Goal: Task Accomplishment & Management: Use online tool/utility

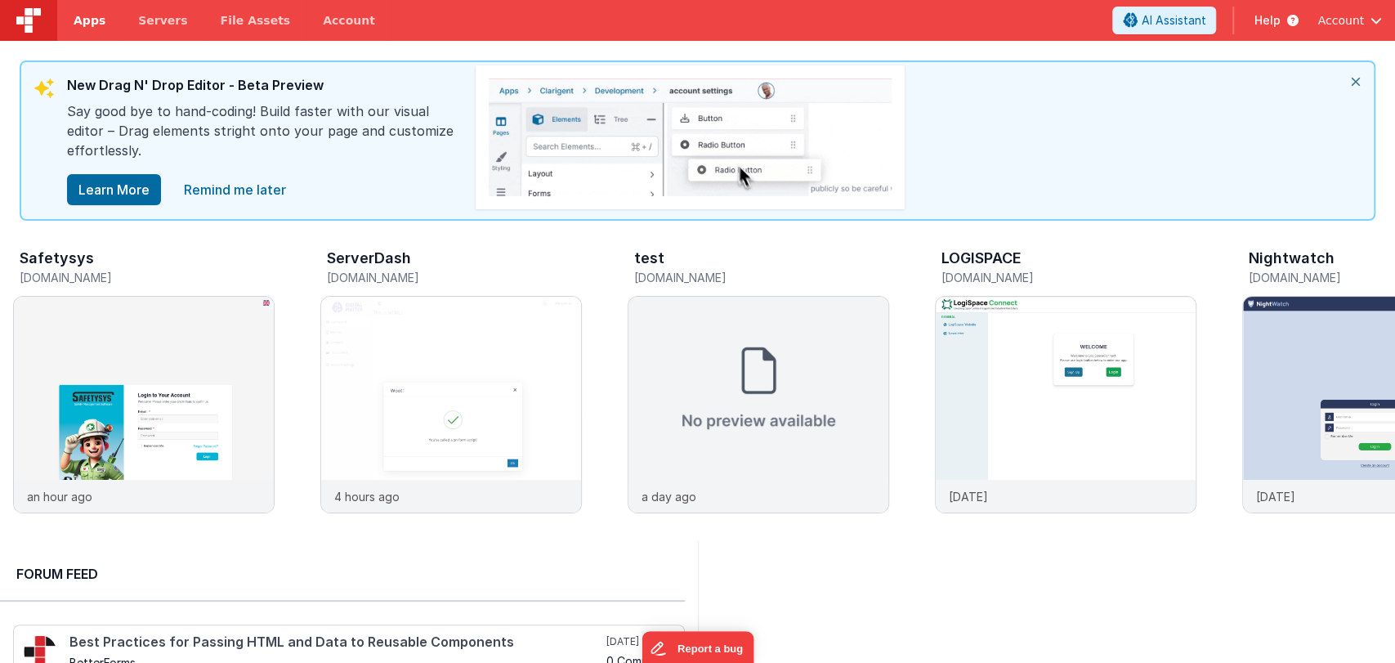
click at [88, 12] on span "Apps" at bounding box center [90, 20] width 32 height 16
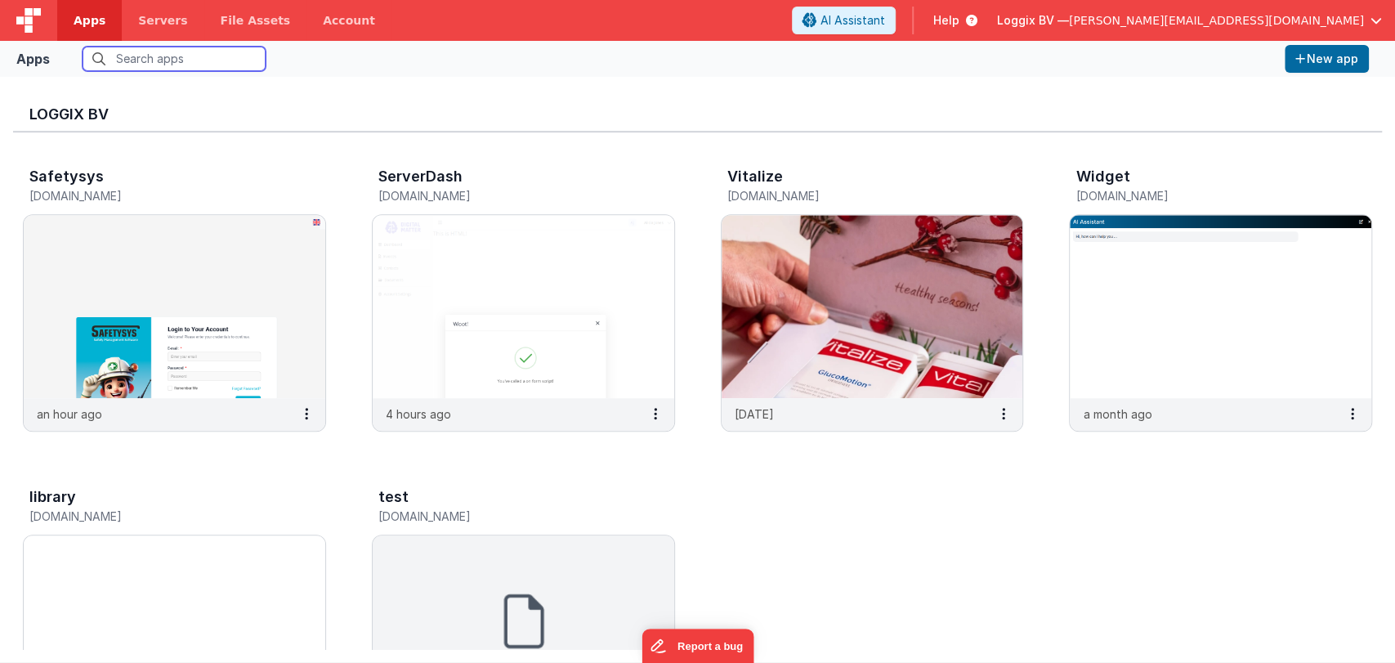
scroll to position [632, 0]
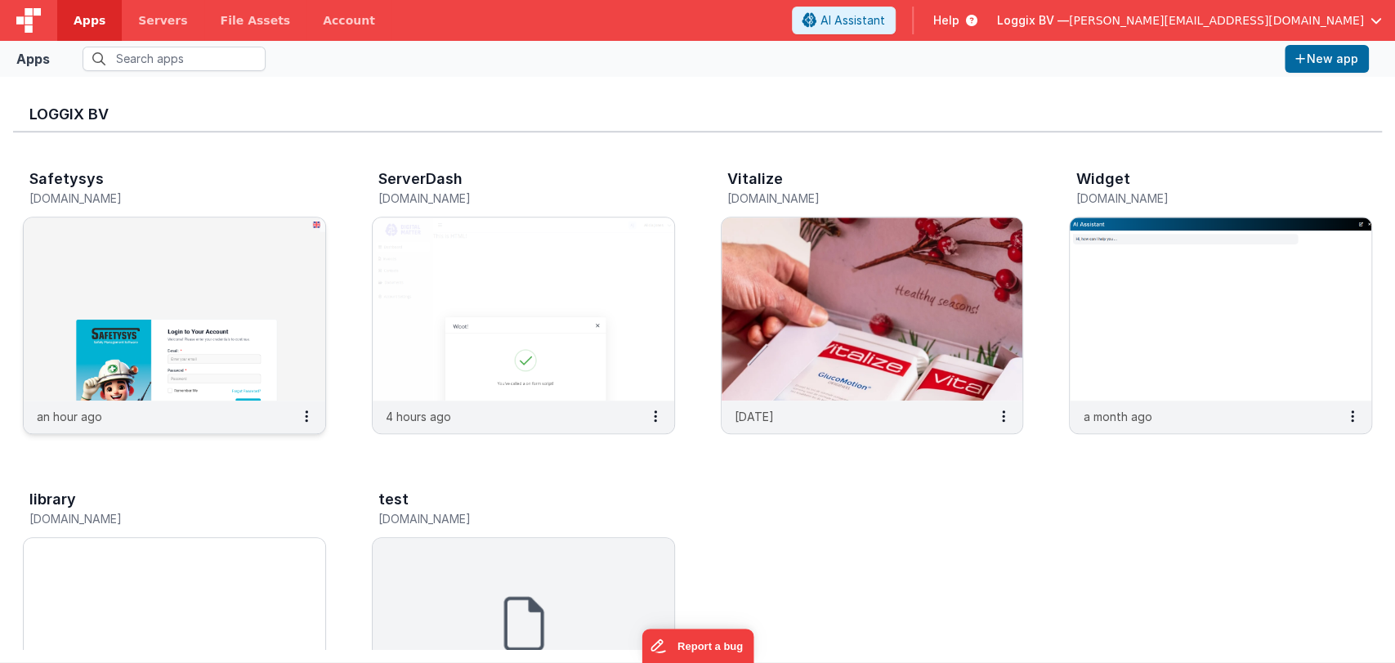
click at [151, 311] on img at bounding box center [175, 308] width 302 height 183
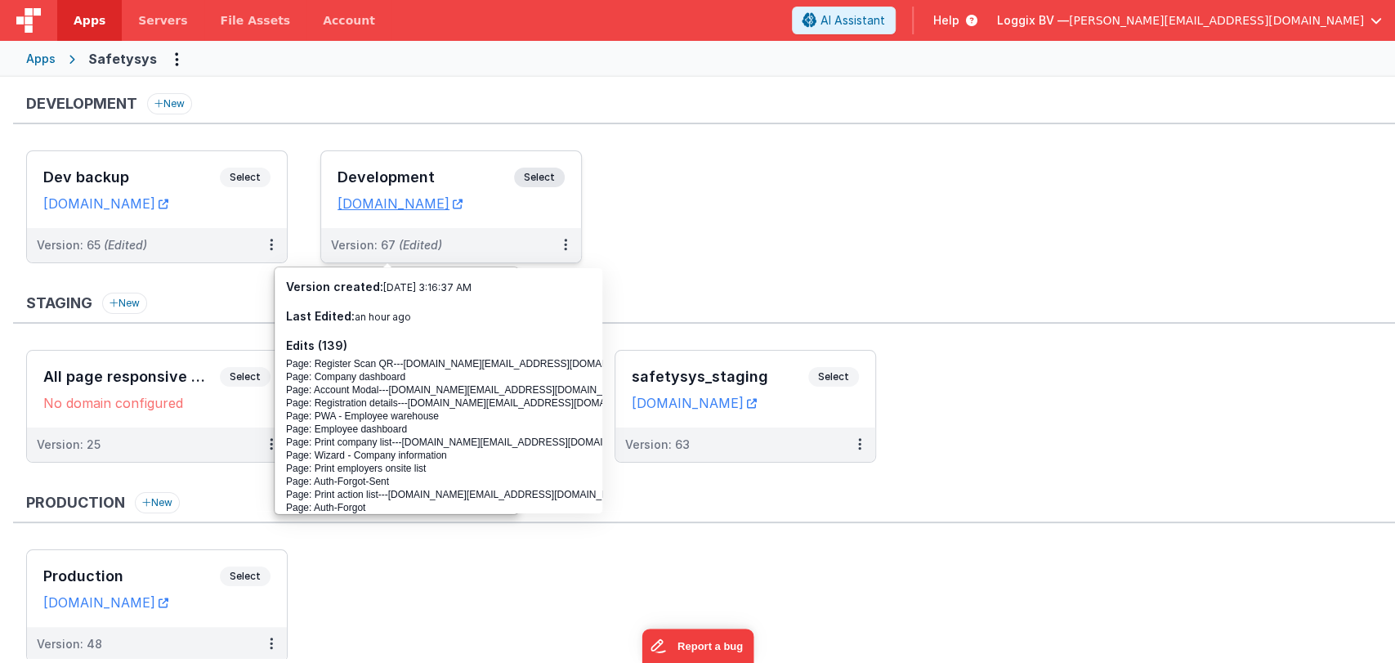
click at [417, 169] on h3 "Development" at bounding box center [426, 177] width 177 height 16
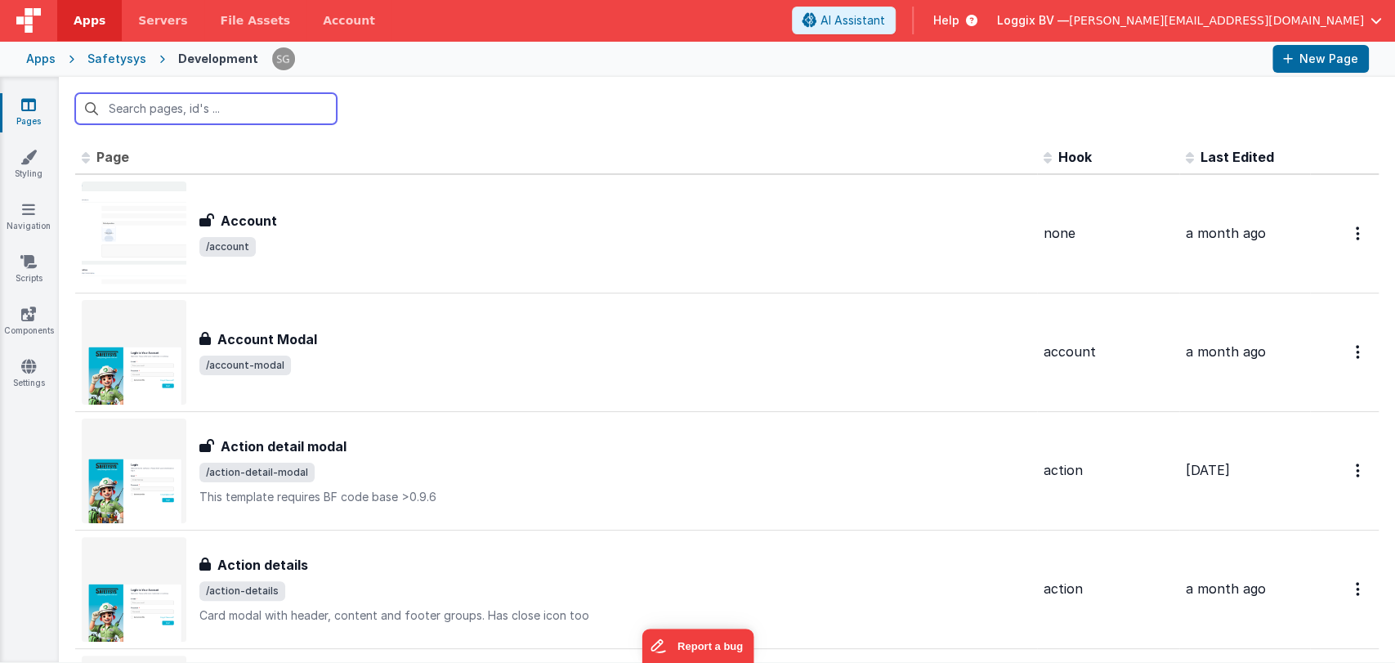
click at [227, 110] on input "text" at bounding box center [206, 108] width 262 height 31
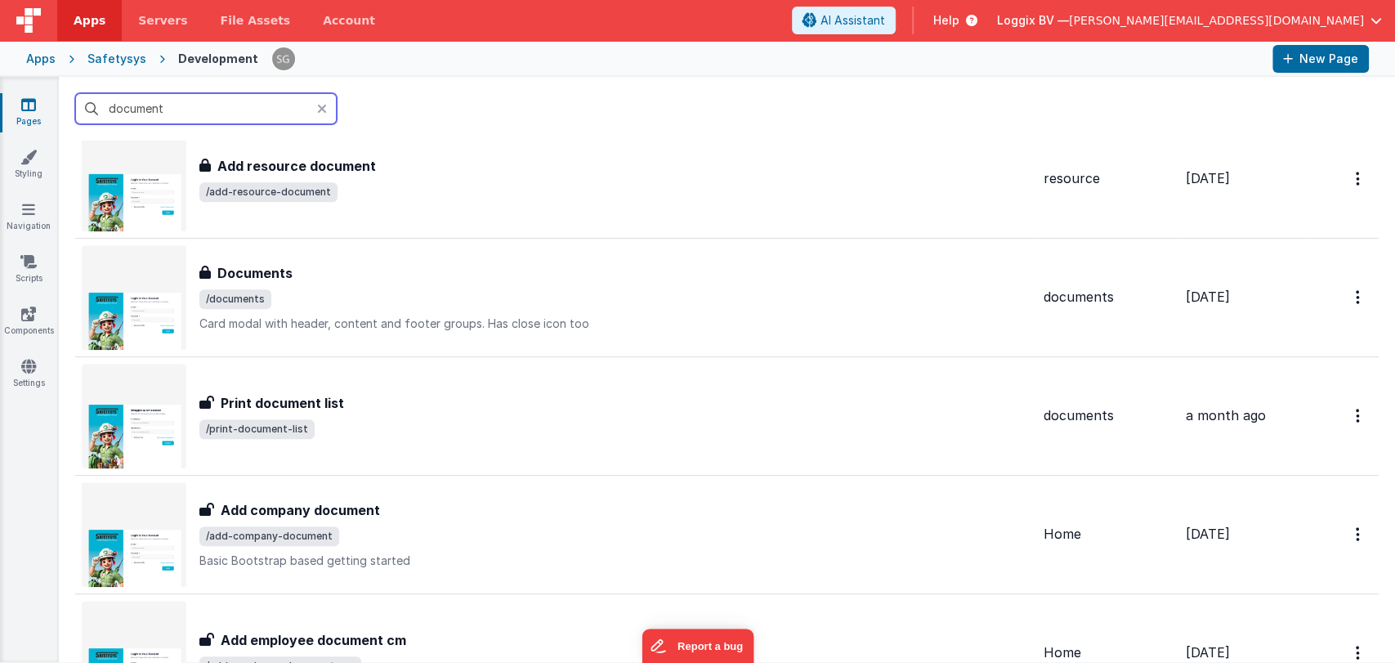
scroll to position [888, 0]
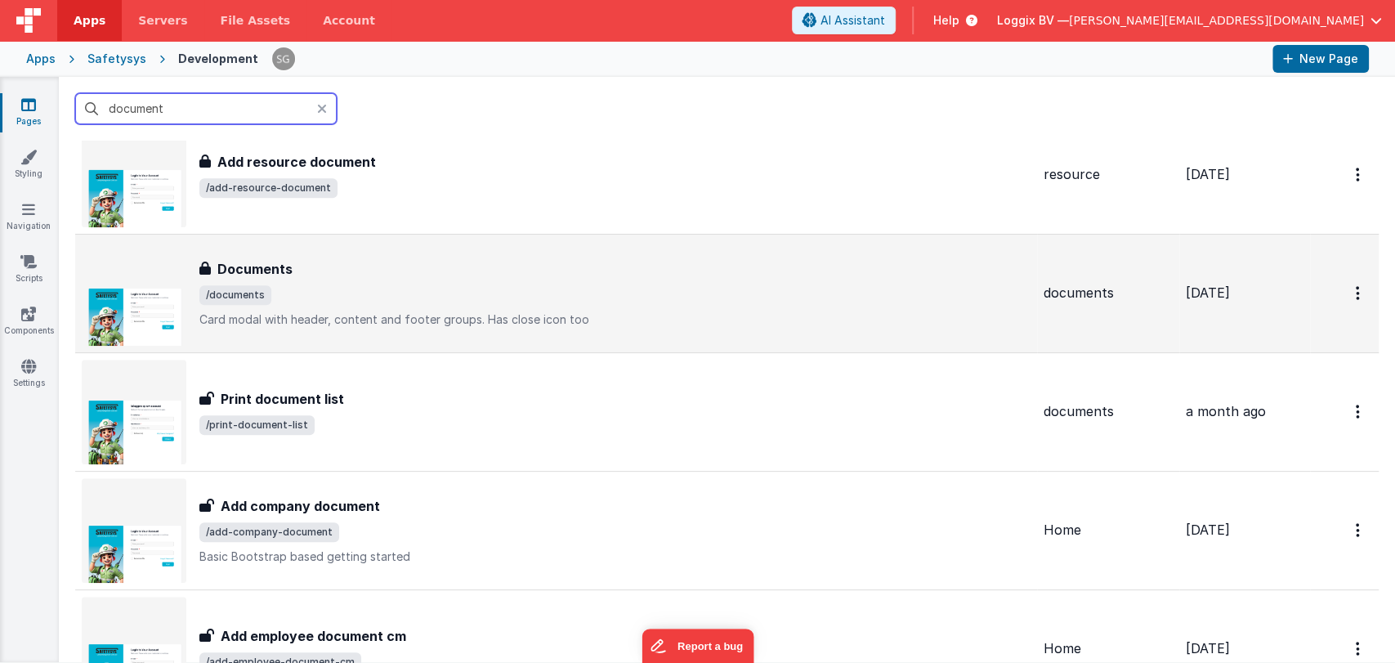
type input "document"
click at [347, 248] on div "Documents Documents /documents Card modal with header, content and footer group…" at bounding box center [556, 293] width 949 height 105
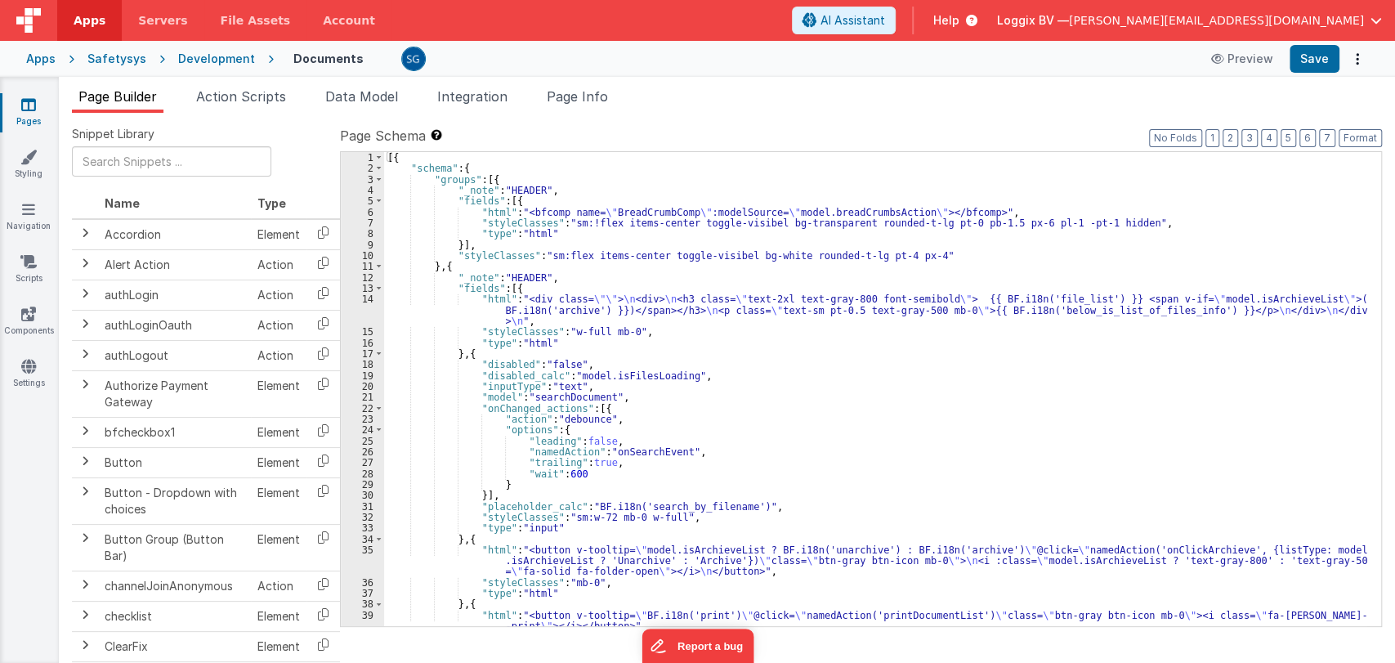
click at [765, 394] on div "[{ "schema" : { "groups" : [{ "_note" : "HEADER" , "fields" : [{ "html" : "<bfc…" at bounding box center [875, 400] width 983 height 496
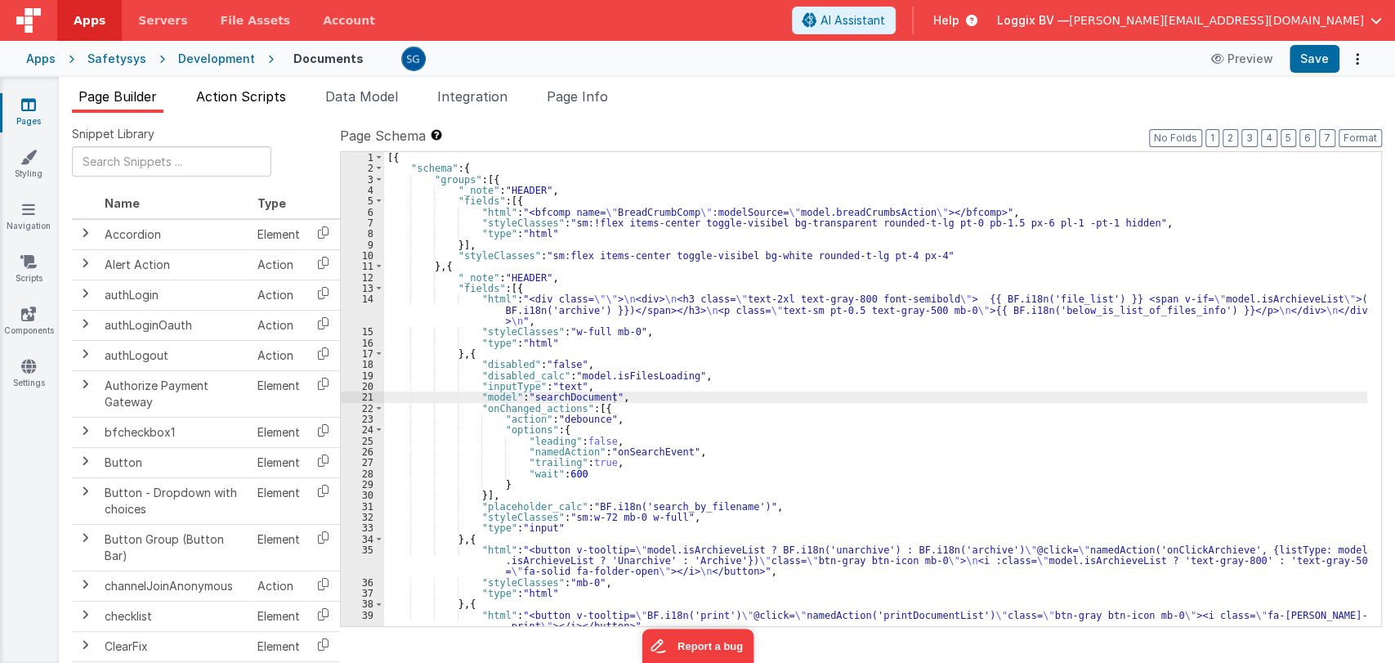
click at [224, 106] on li "Action Scripts" at bounding box center [241, 100] width 103 height 26
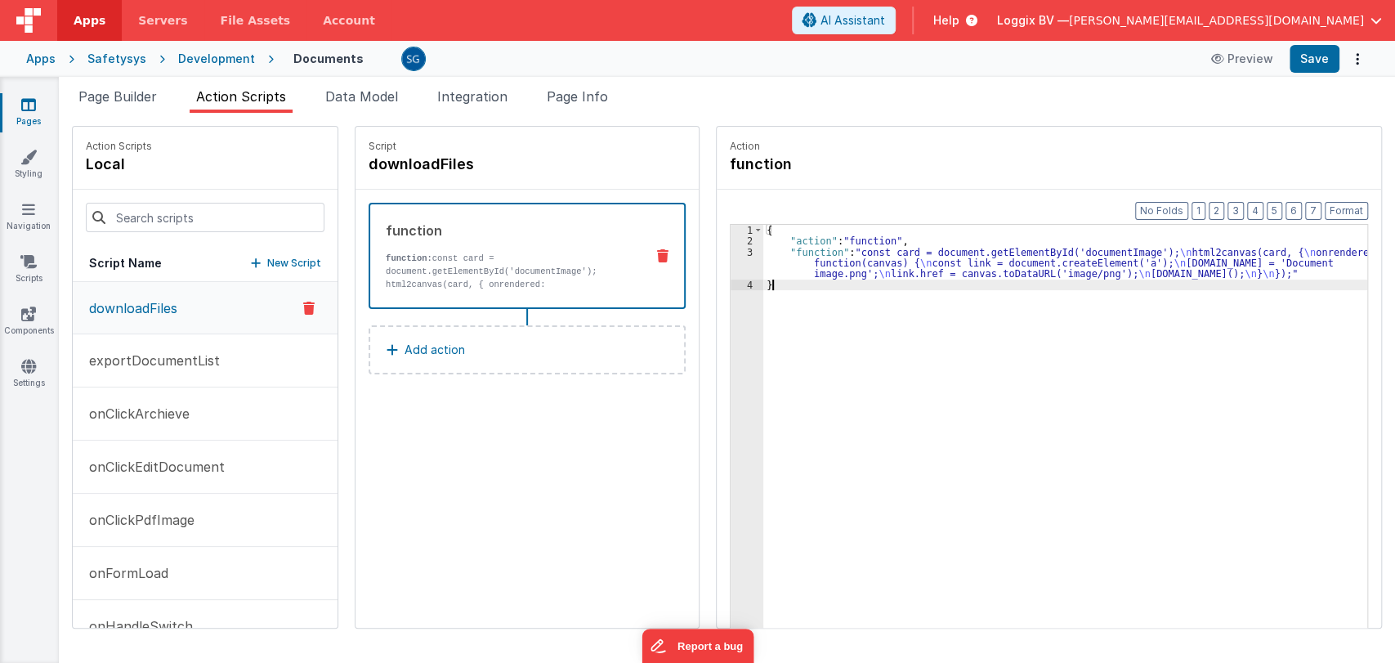
click at [763, 438] on div "{ "action" : "function" , "function" : "const card = document.getElementById('d…" at bounding box center [1070, 463] width 615 height 476
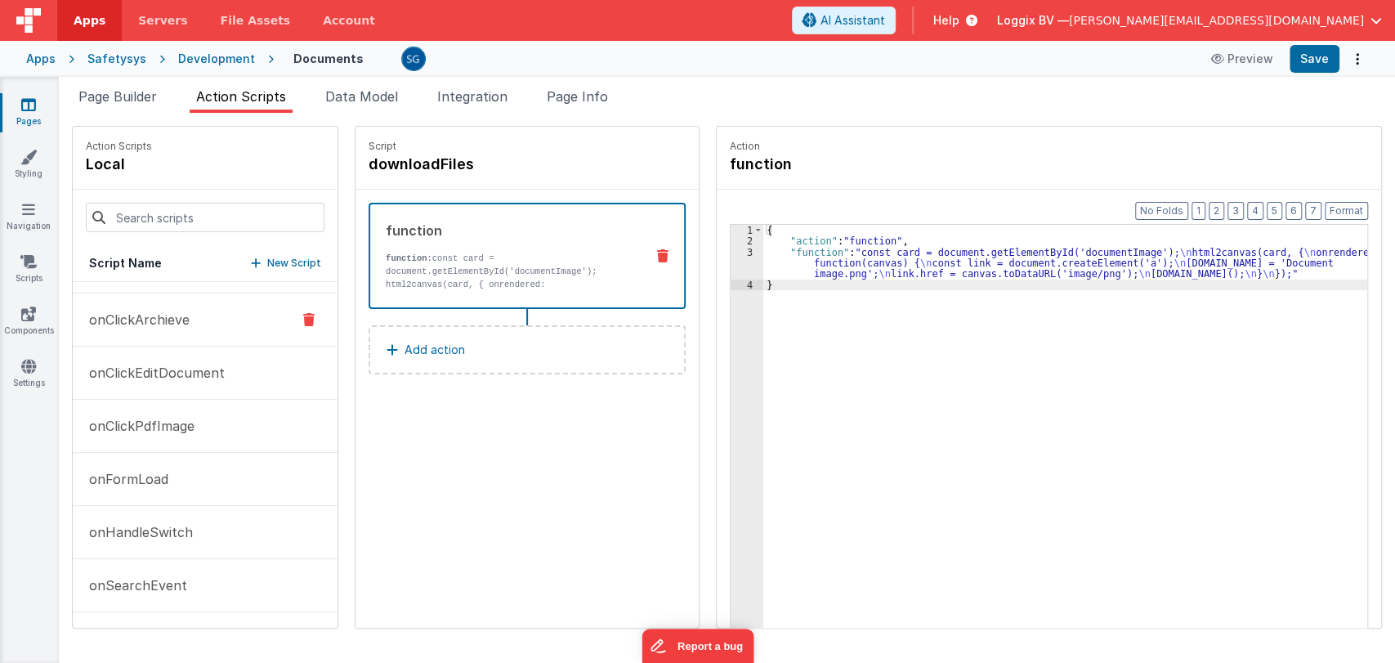
scroll to position [89, 0]
click at [742, 254] on div "3" at bounding box center [747, 263] width 33 height 33
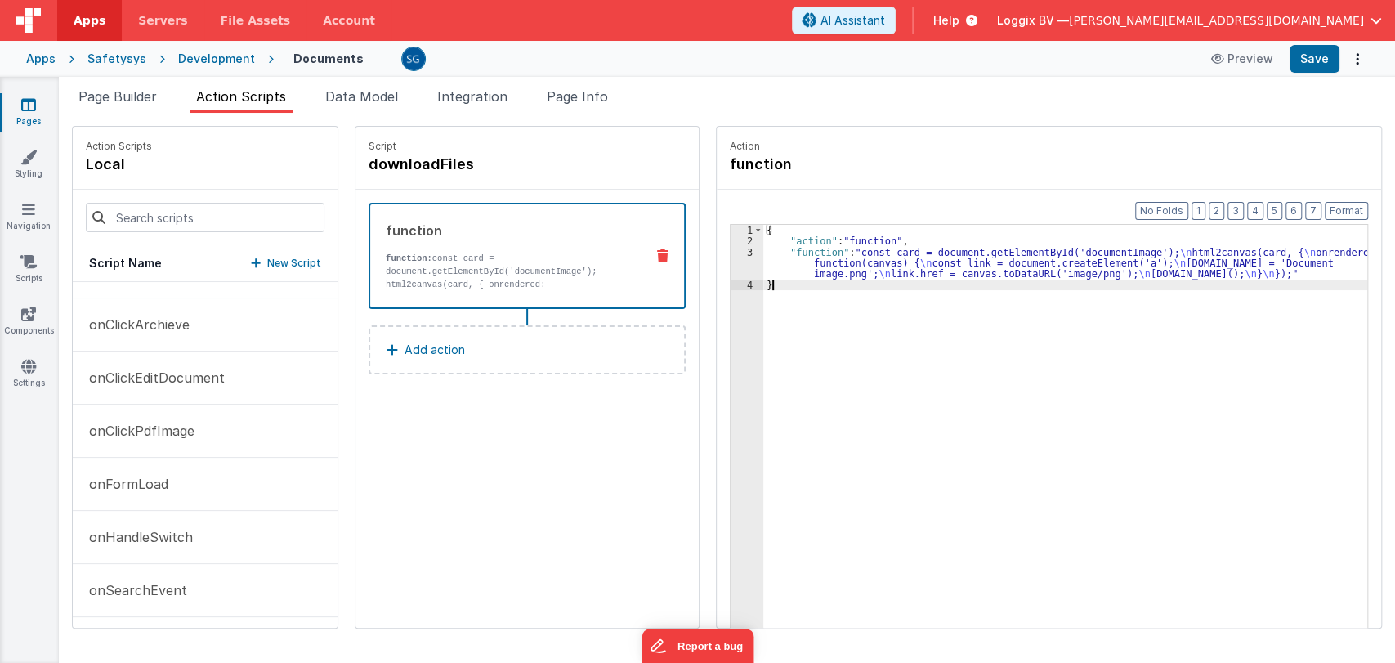
click at [742, 254] on div "3" at bounding box center [747, 263] width 33 height 33
click at [866, 266] on div "{ "action" : "function" , "function" : "const card = document.getElementById('d…" at bounding box center [1070, 463] width 615 height 476
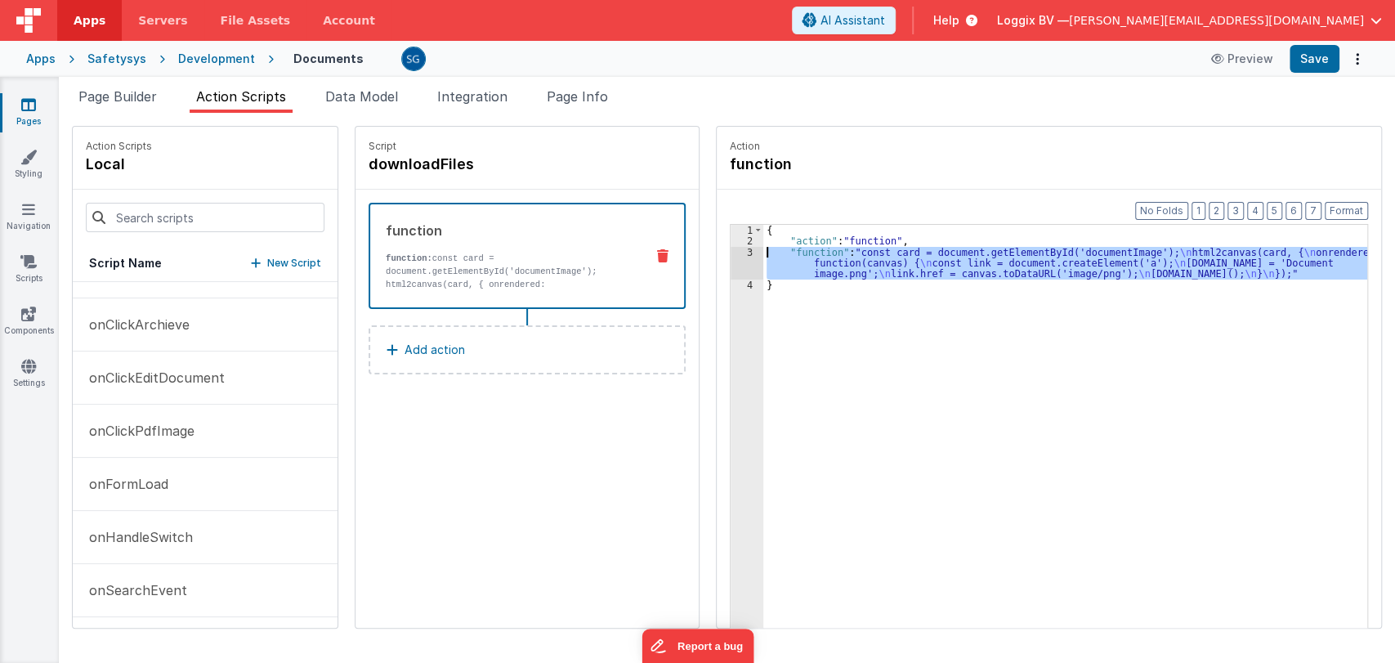
click at [740, 253] on div "3" at bounding box center [747, 263] width 33 height 33
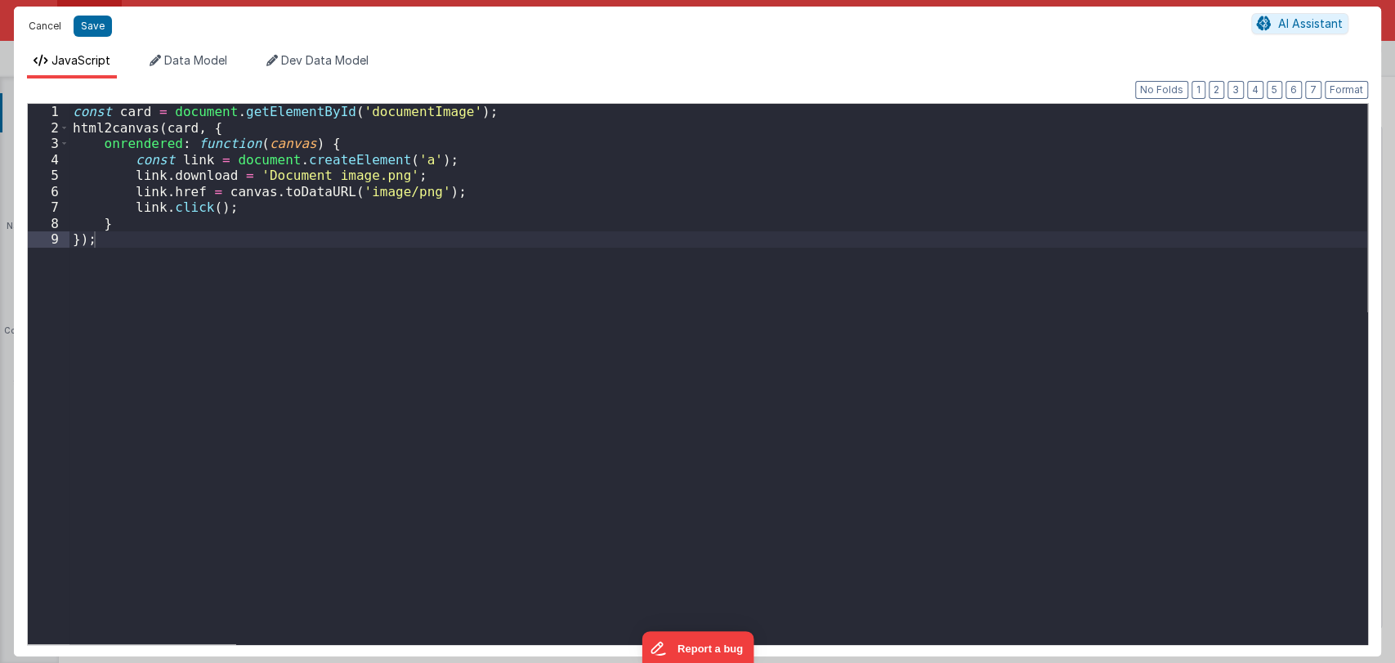
click at [34, 25] on button "Cancel" at bounding box center [44, 26] width 49 height 23
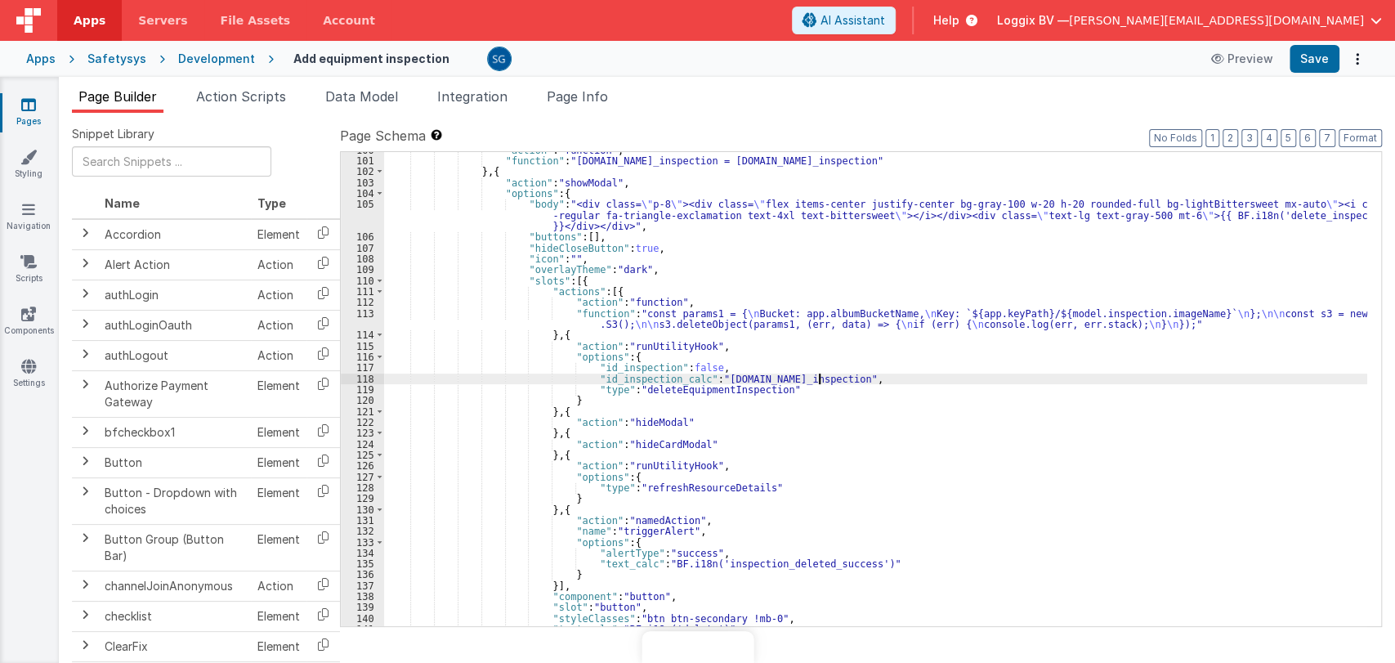
click at [24, 113] on link "Pages" at bounding box center [28, 112] width 59 height 33
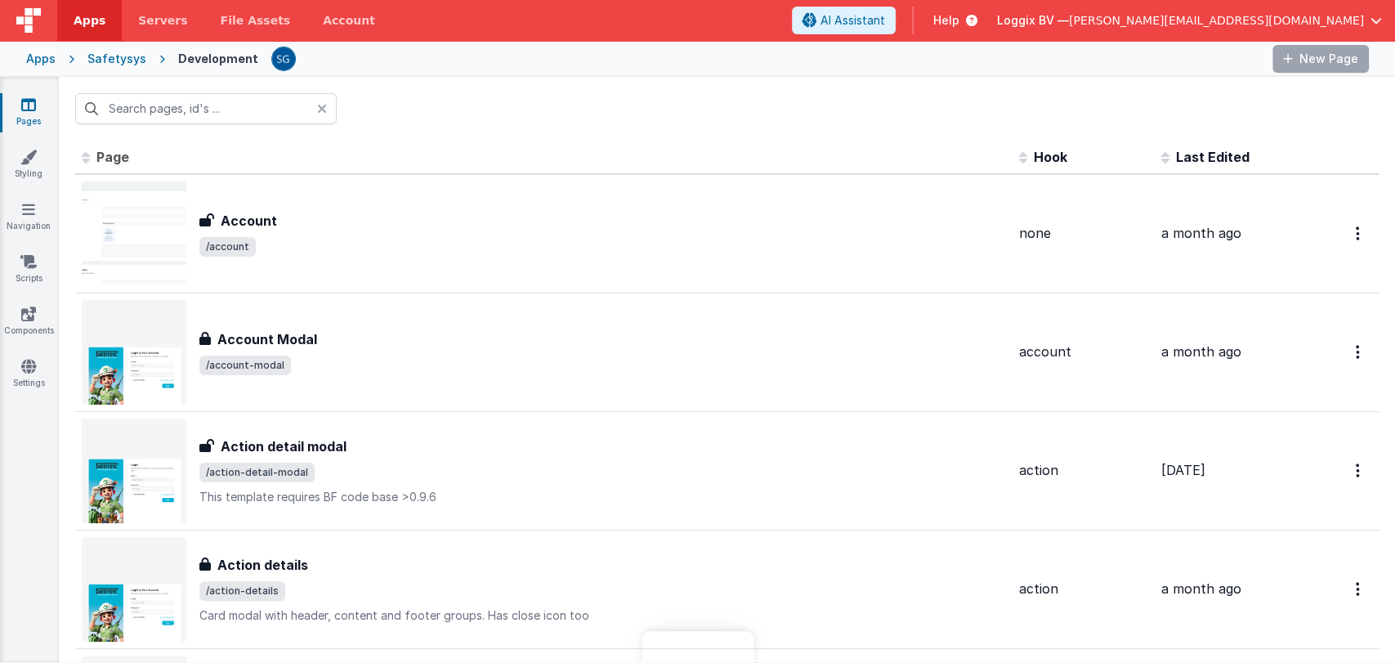
type input "add equipme"
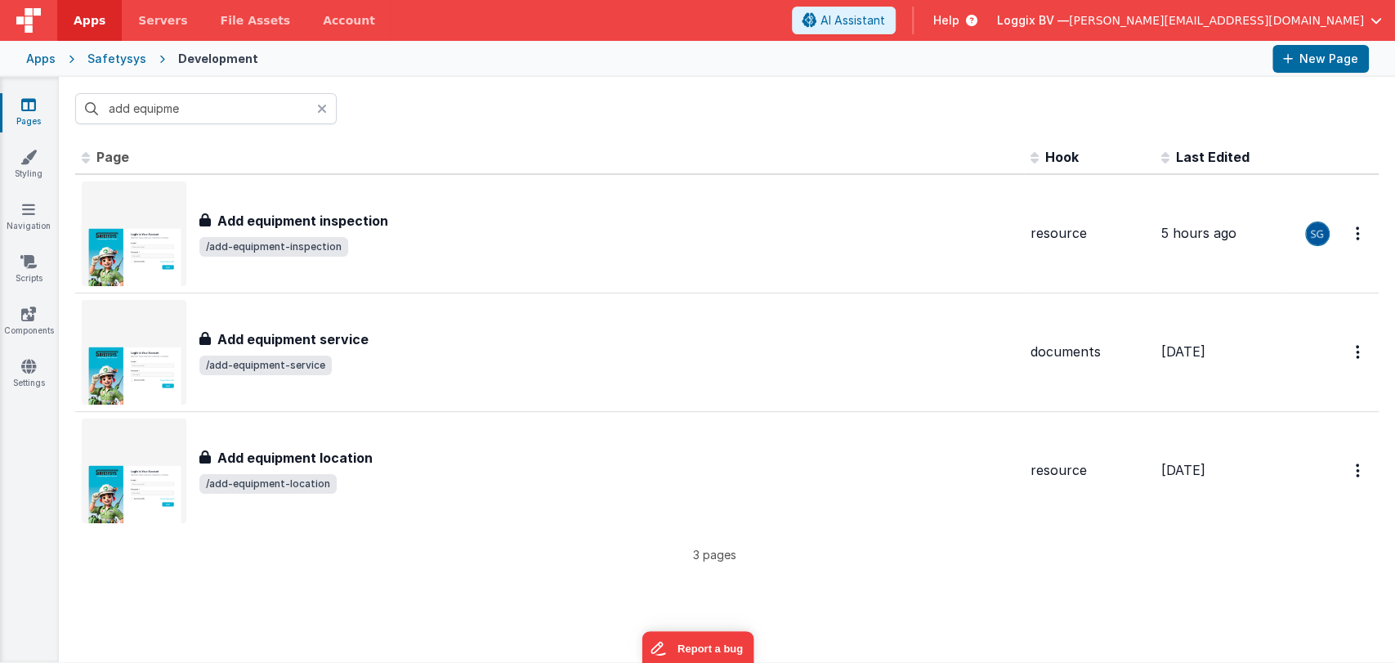
click at [318, 110] on icon at bounding box center [322, 108] width 10 height 13
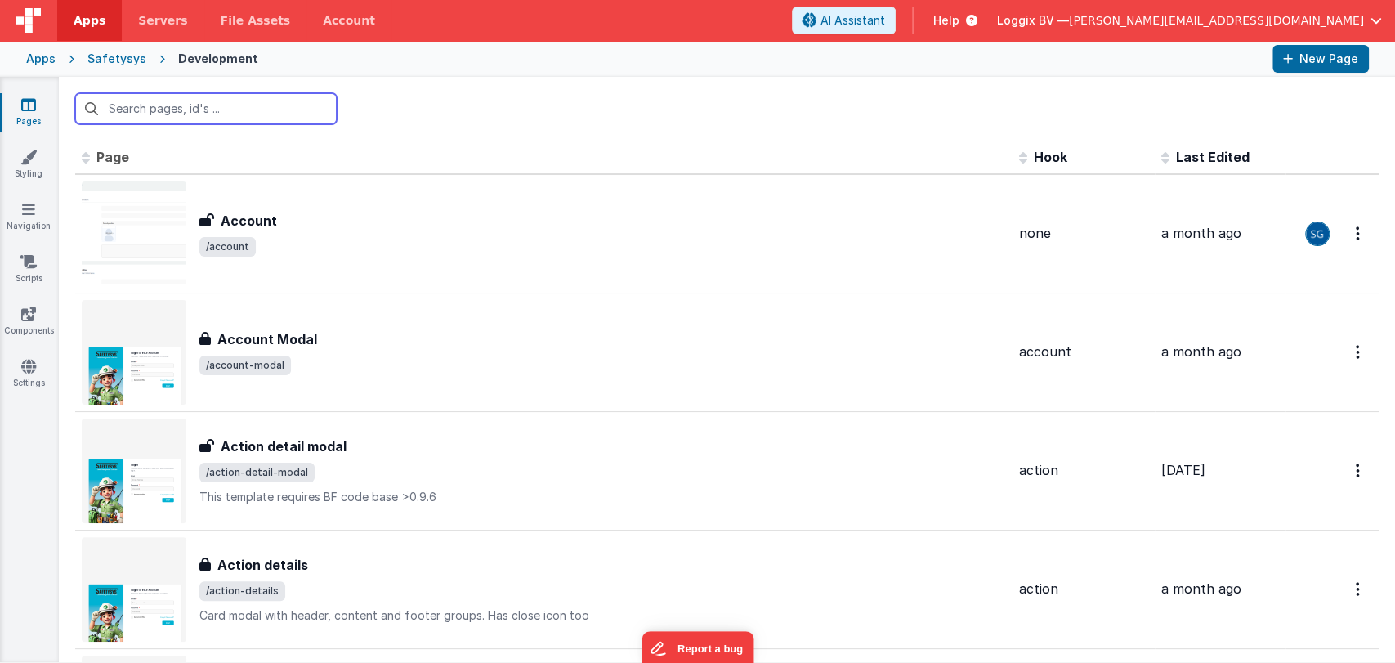
click at [214, 106] on input "text" at bounding box center [206, 108] width 262 height 31
click at [190, 109] on input "text" at bounding box center [206, 108] width 262 height 31
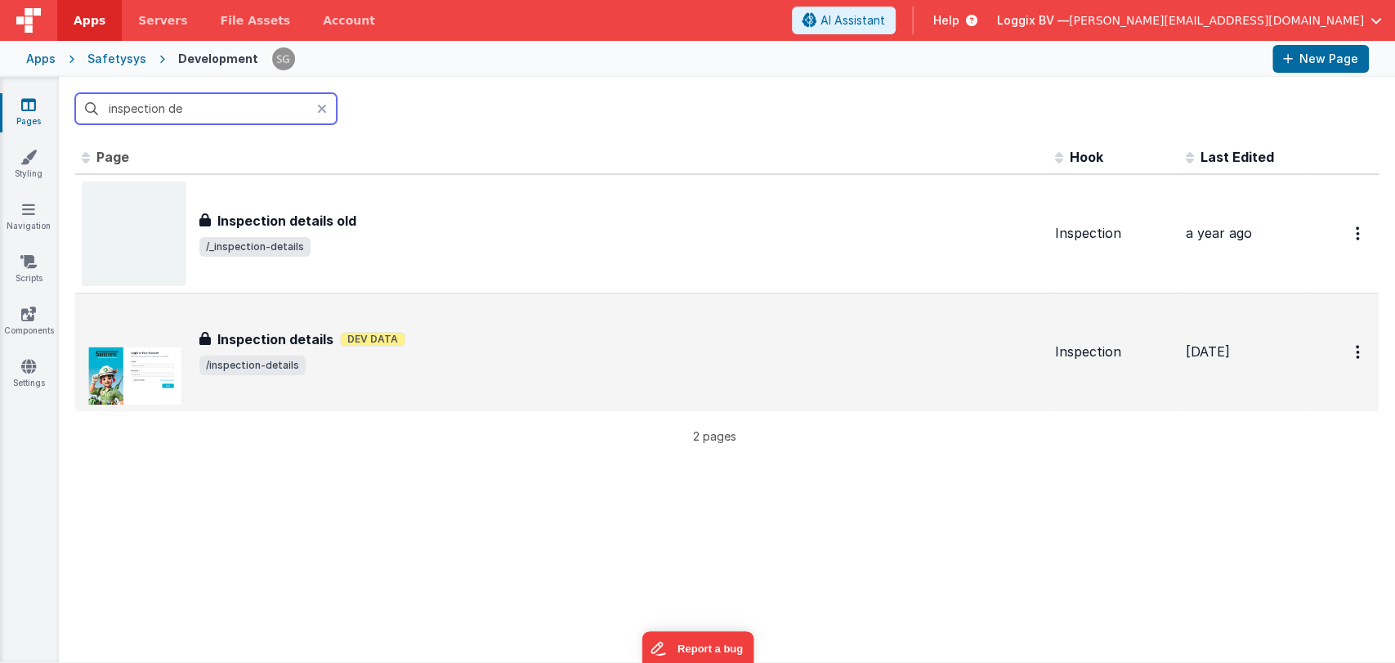
type input "inspection de"
click at [281, 333] on h3 "Inspection details" at bounding box center [275, 339] width 116 height 20
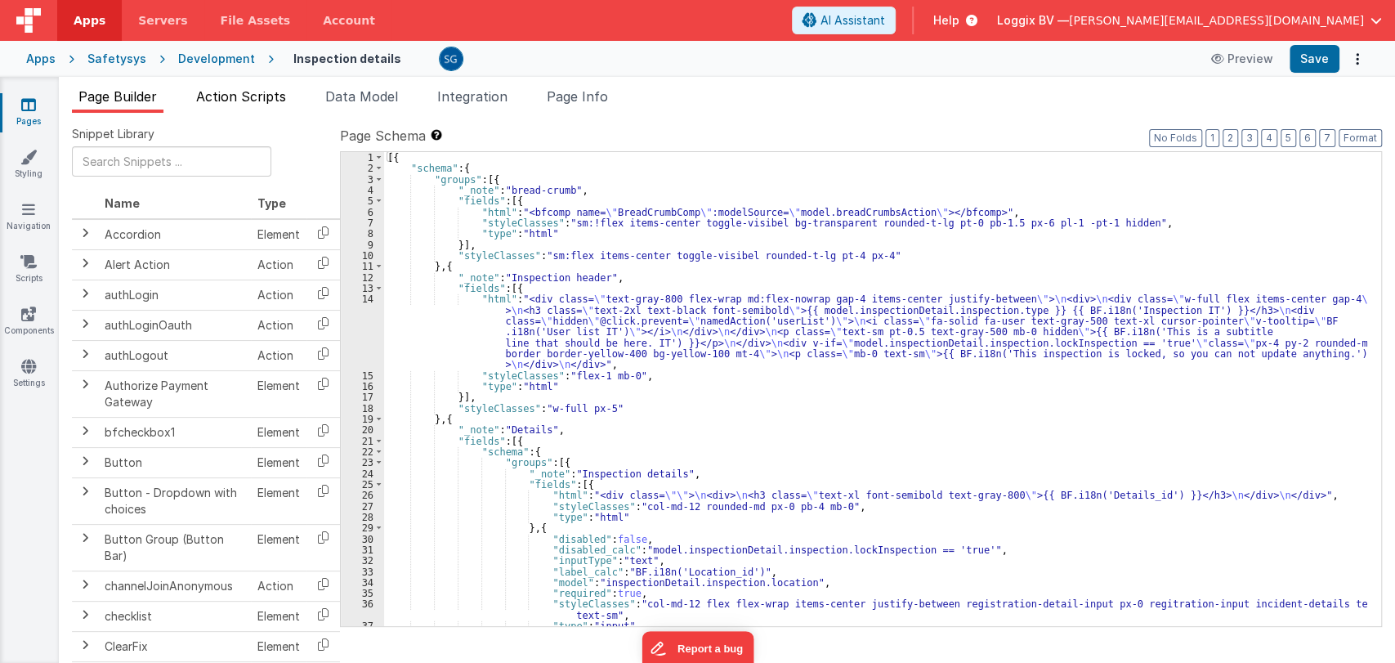
click at [234, 96] on span "Action Scripts" at bounding box center [241, 96] width 90 height 16
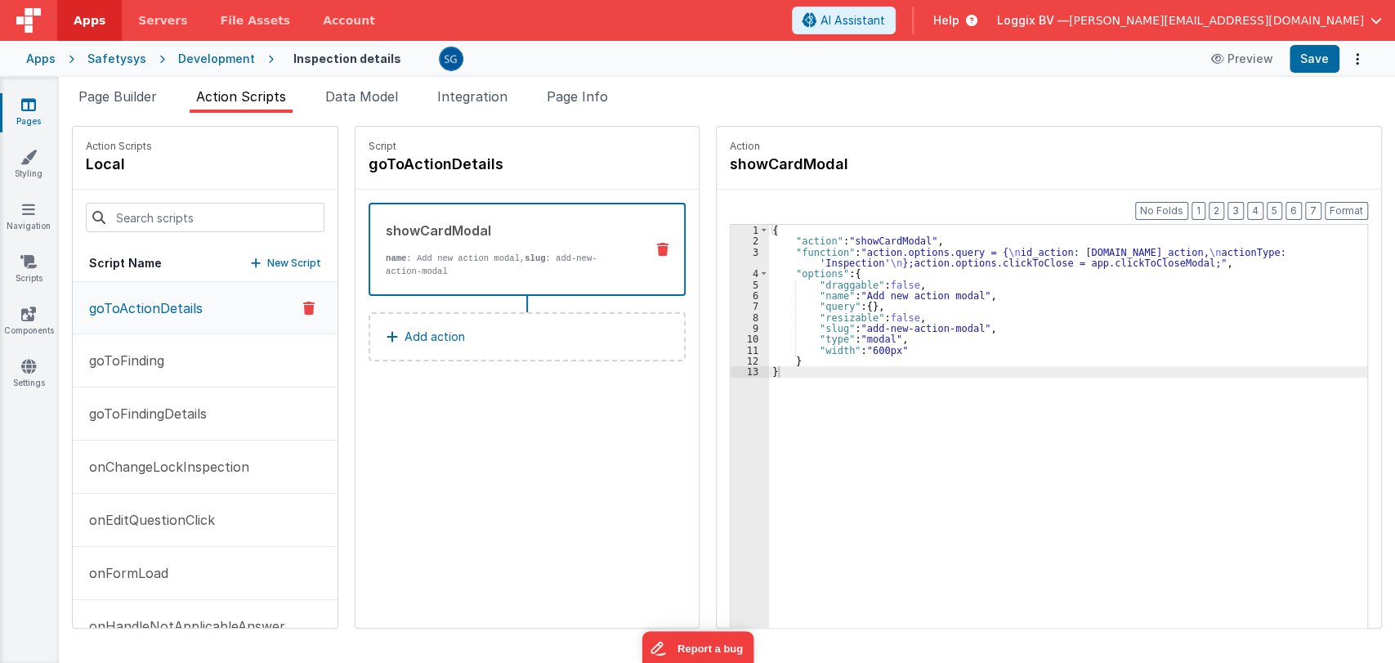
scroll to position [36, 0]
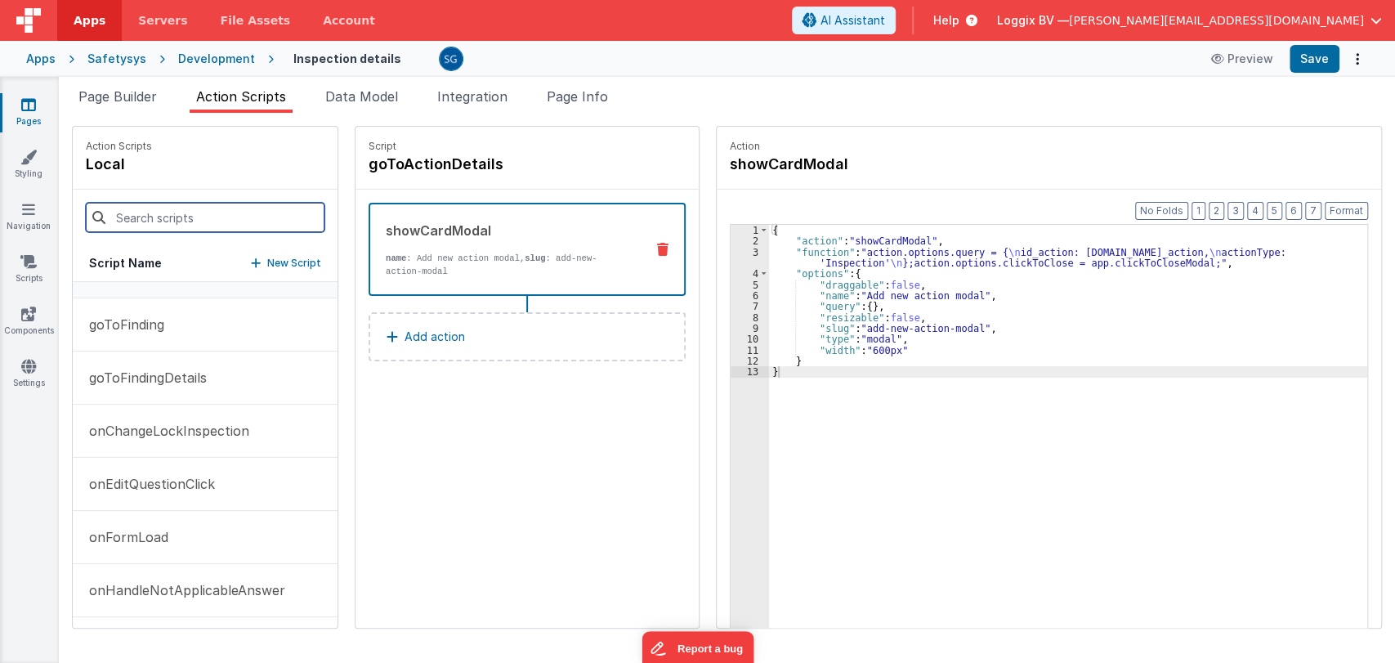
click at [160, 209] on input at bounding box center [205, 217] width 239 height 29
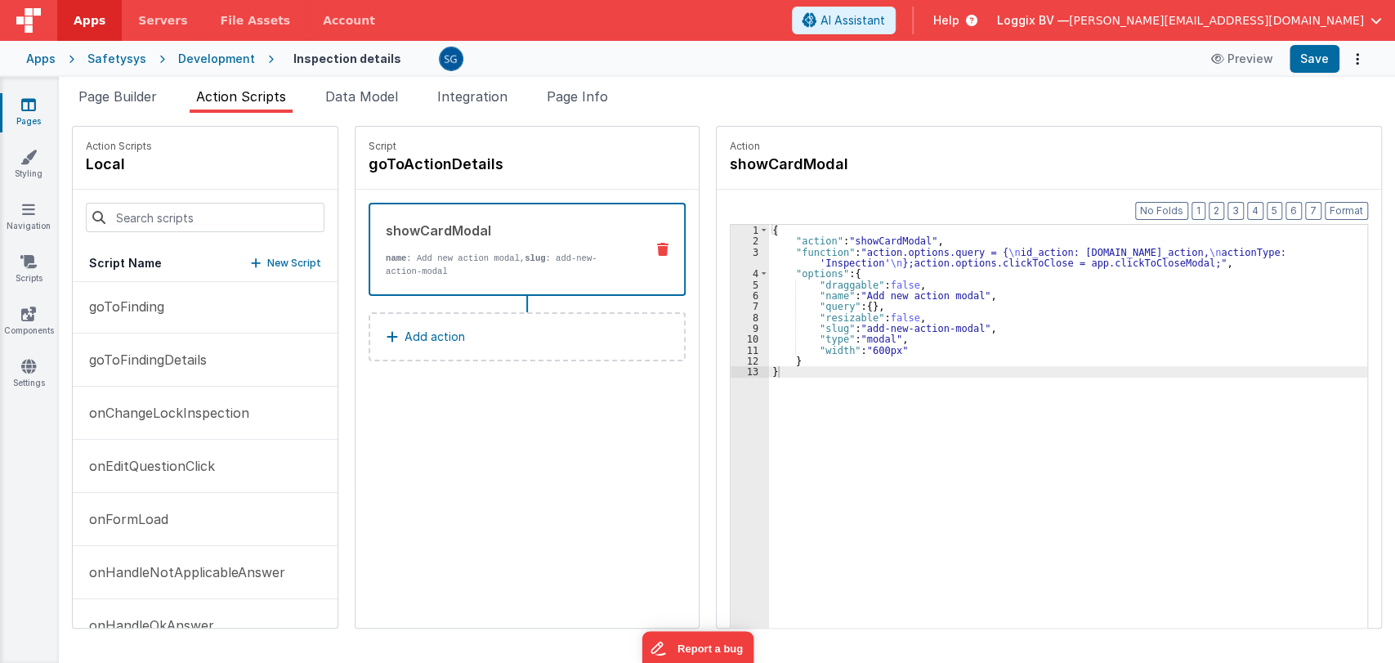
click at [414, 454] on div "Script goToActionDetails showCardModal name : Add new action modal, slug : add-…" at bounding box center [527, 377] width 343 height 501
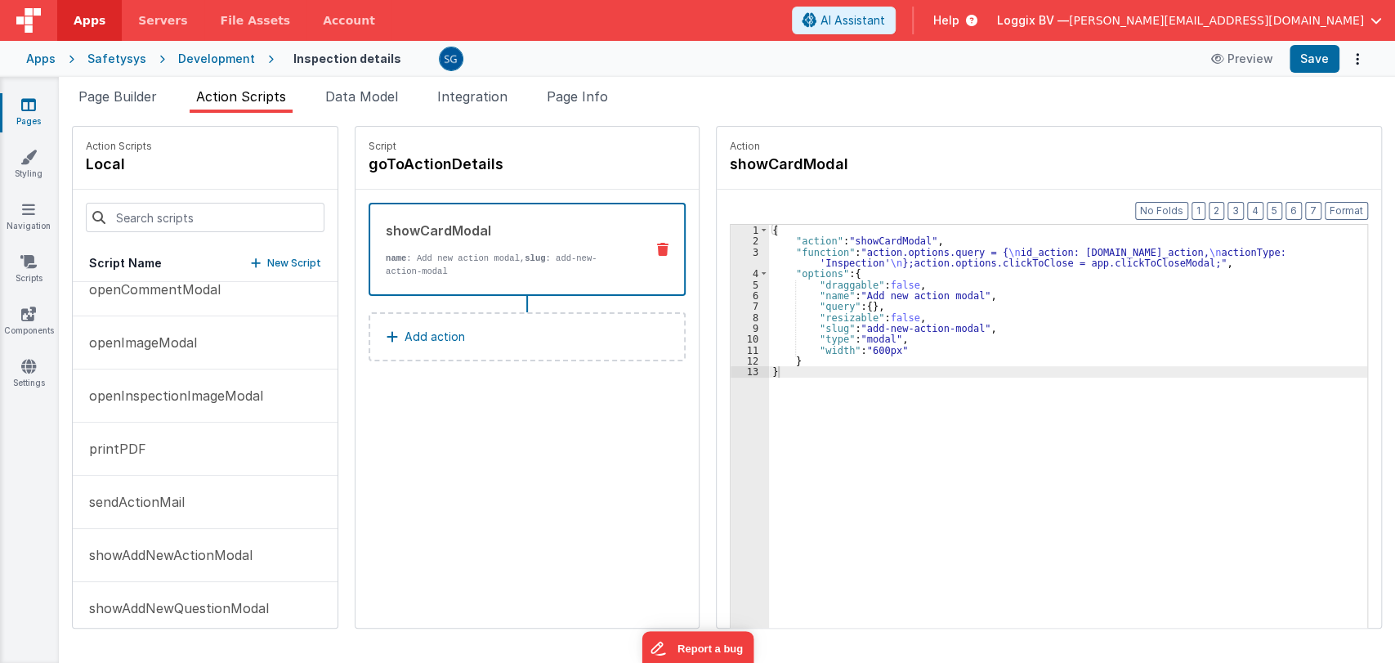
scroll to position [515, 0]
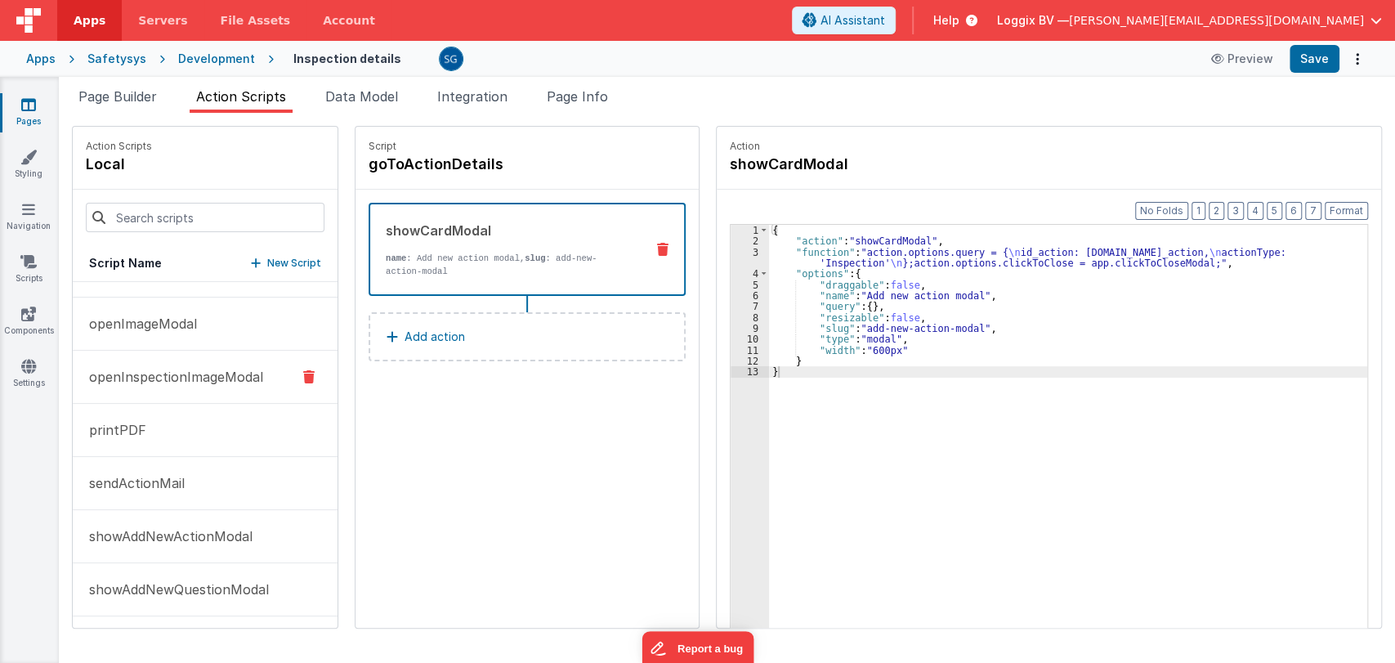
click at [174, 379] on p "openInspectionImageModal" at bounding box center [171, 377] width 184 height 20
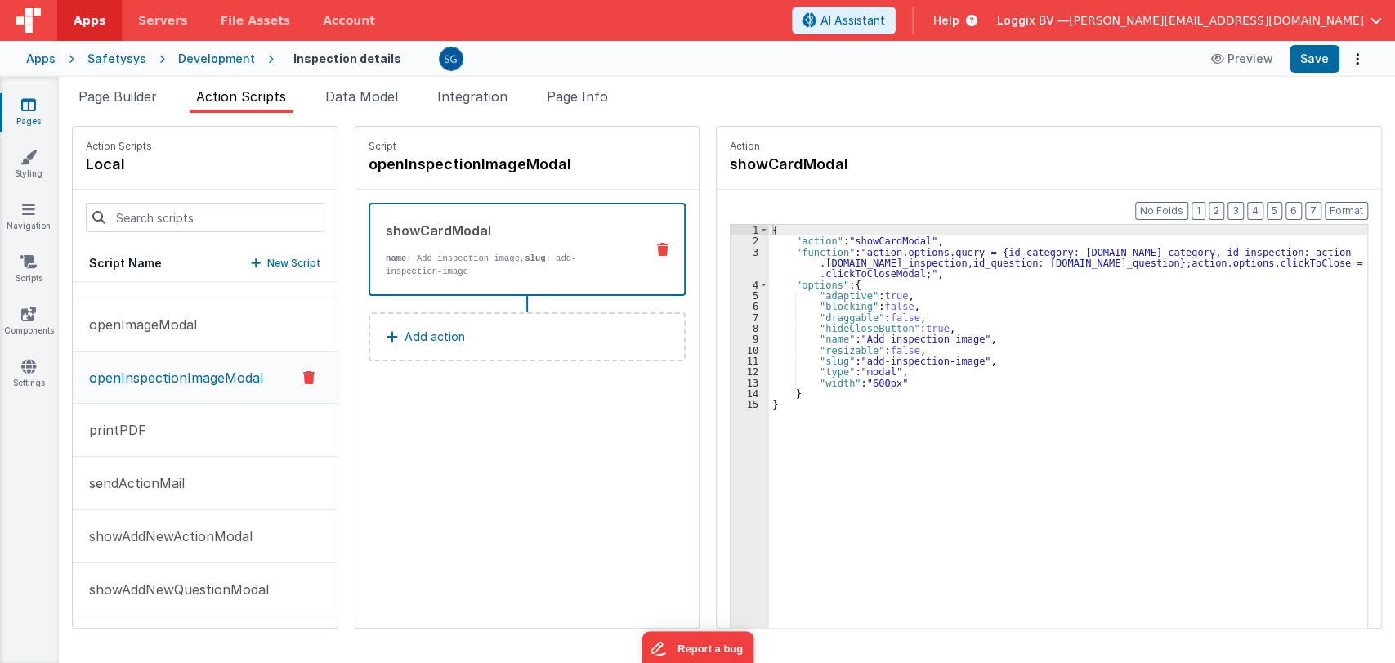
click at [917, 272] on div "{ "action" : "showCardModal" , "function" : "action.options.query = {id_categor…" at bounding box center [1071, 463] width 604 height 476
click at [925, 273] on div "{ "action" : "showCardModal" , "function" : "action.options.query = {id_categor…" at bounding box center [1071, 463] width 604 height 476
click at [906, 383] on div "{ "action" : "showCardModal" , "function" : "action.options.query = {id_categor…" at bounding box center [1071, 463] width 604 height 476
click at [876, 257] on div "{ "action" : "showCardModal" , "function" : "action.options.query = {id_categor…" at bounding box center [1071, 463] width 604 height 476
click at [984, 249] on div "{ "action" : "showCardModal" , "function" : "action.options.query = {id_categor…" at bounding box center [1071, 463] width 604 height 476
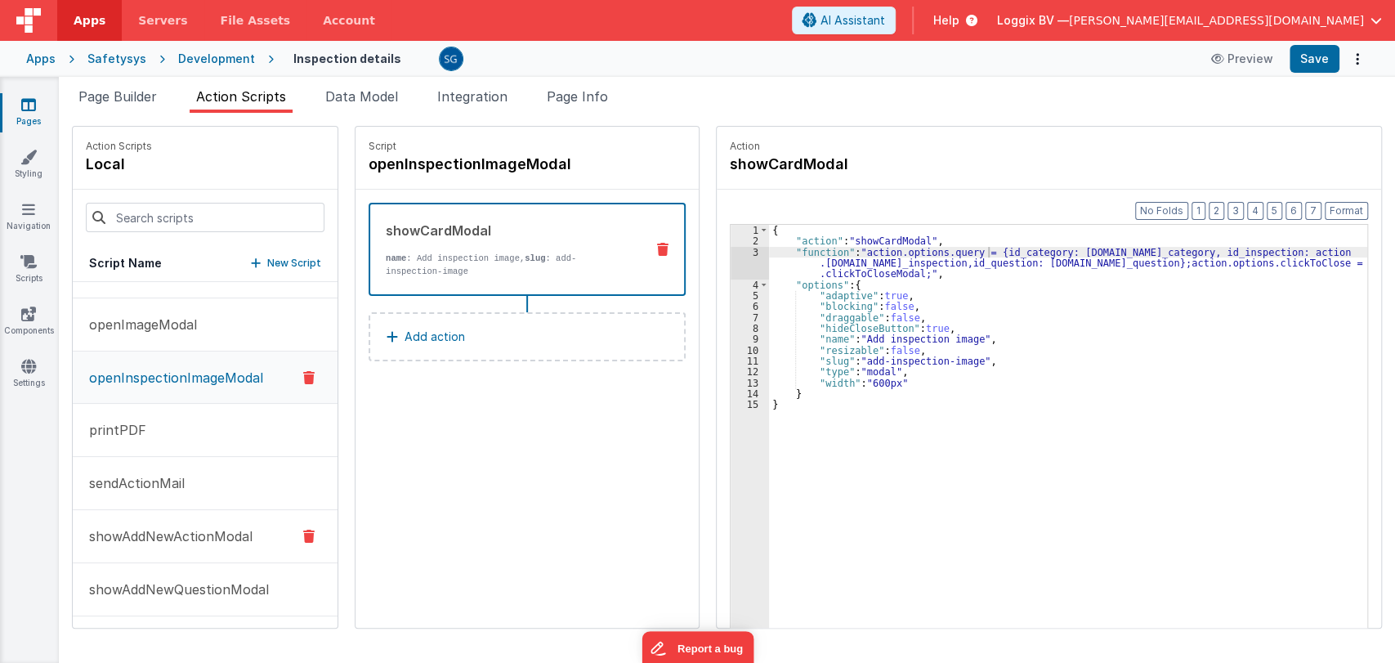
click at [177, 533] on p "showAddNewActionModal" at bounding box center [165, 536] width 173 height 20
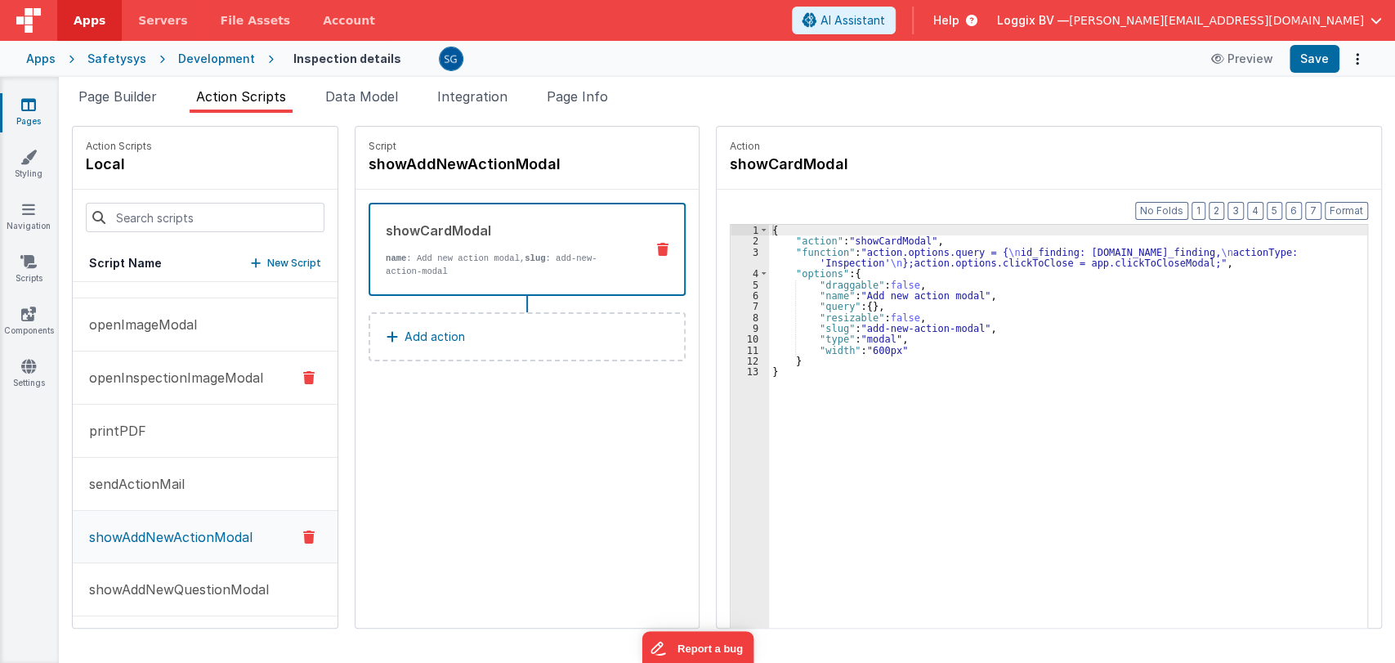
scroll to position [48, 0]
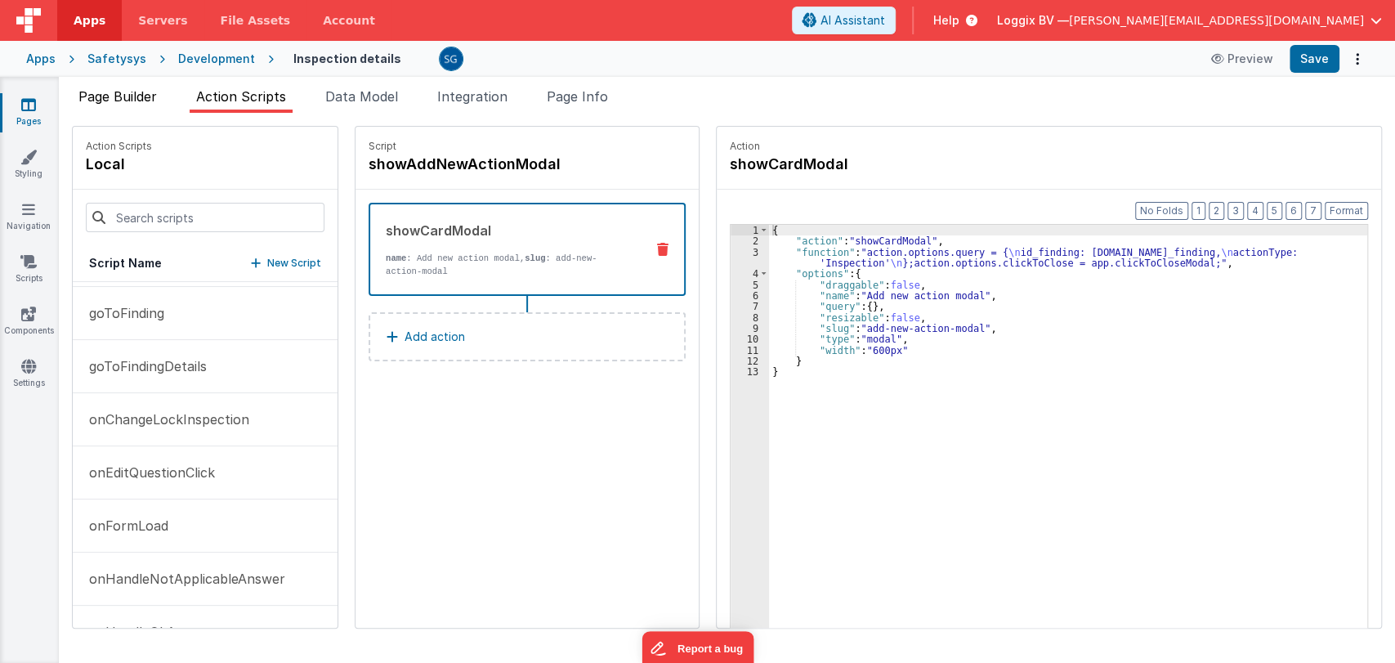
click at [125, 100] on span "Page Builder" at bounding box center [117, 96] width 78 height 16
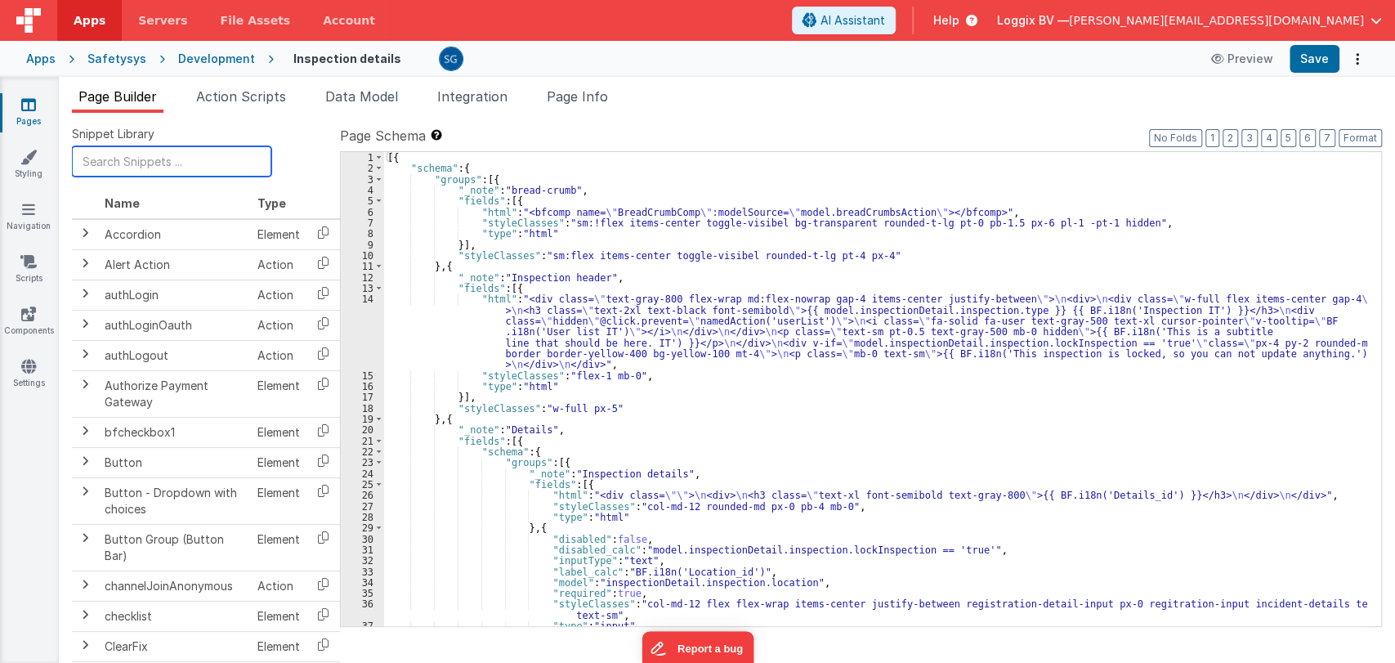
click at [186, 157] on input "text" at bounding box center [171, 161] width 199 height 30
click at [688, 389] on div "[{ "schema" : { "groups" : [{ "_note" : "bread-crumb" , "fields" : [{ "html" : …" at bounding box center [875, 400] width 983 height 496
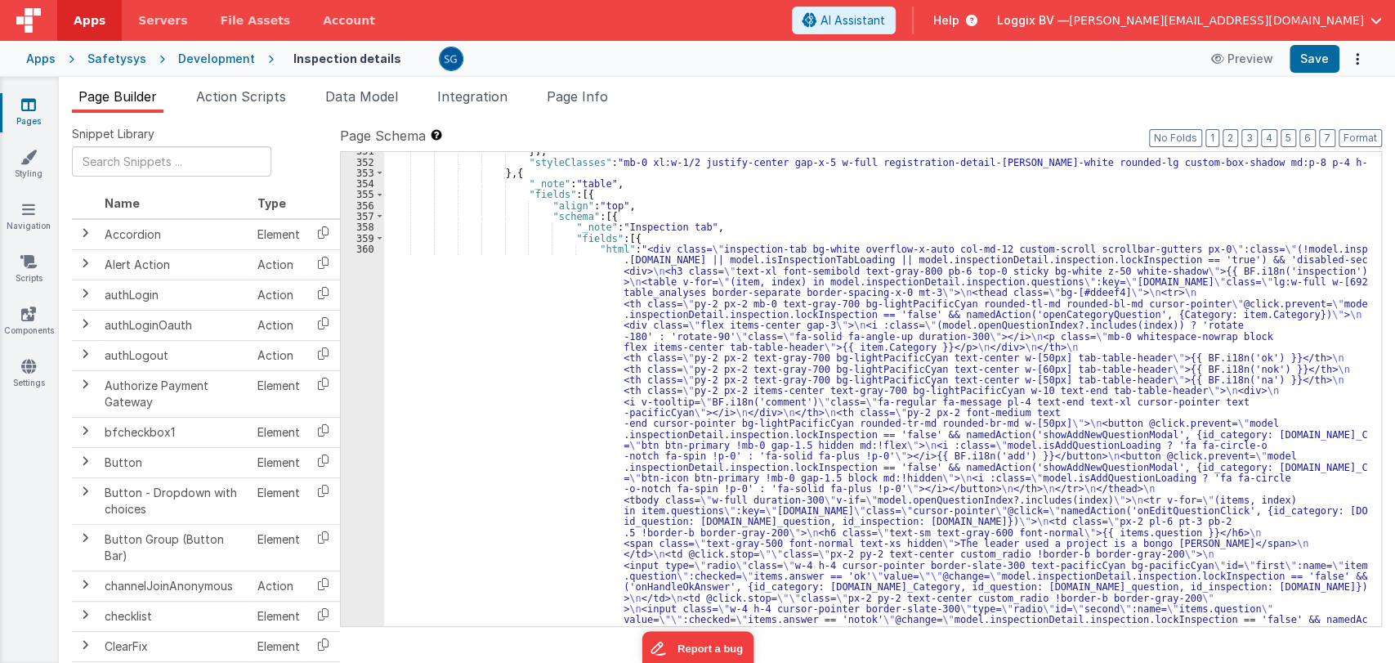
scroll to position [4048, 0]
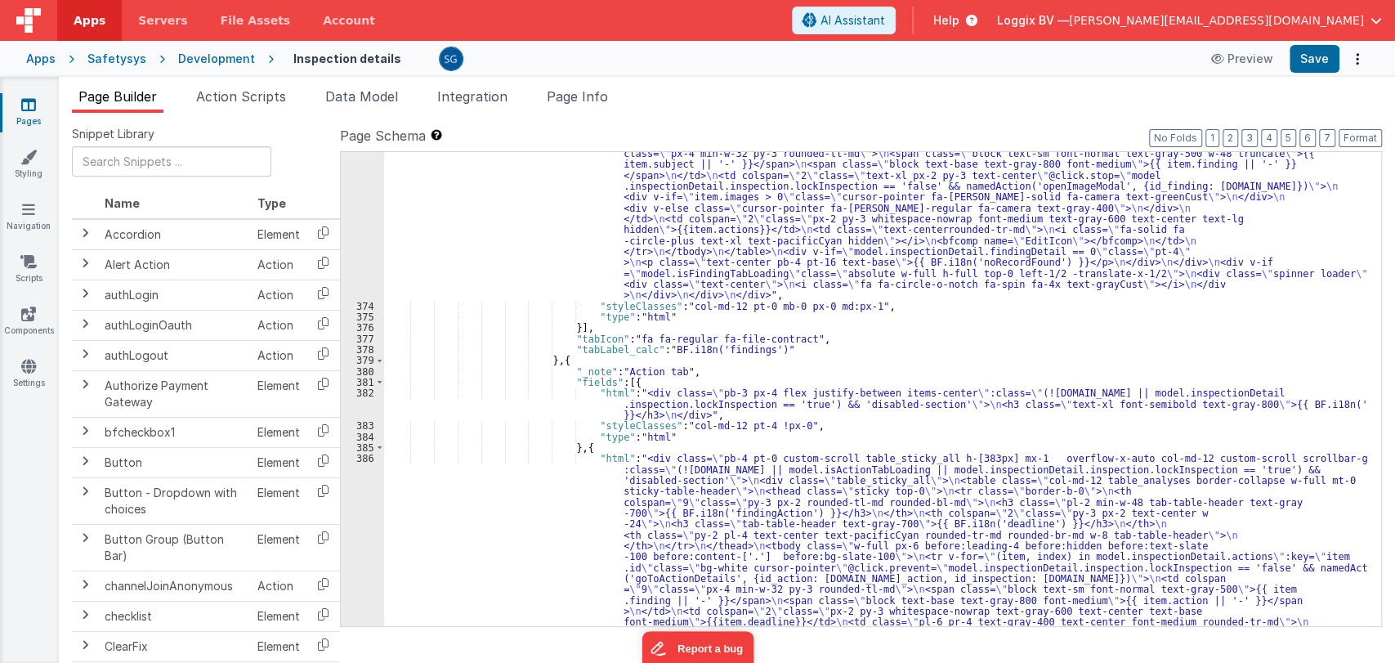
scroll to position [5093, 0]
click at [32, 112] on icon at bounding box center [28, 104] width 15 height 16
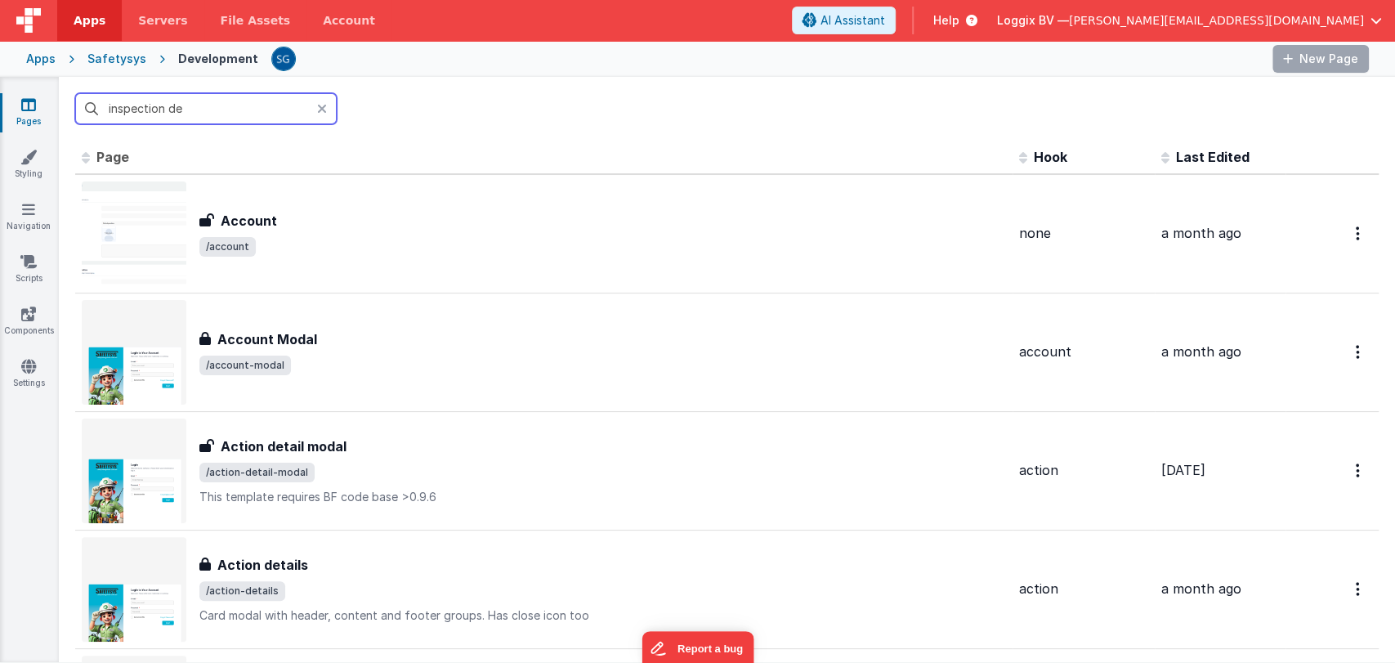
click at [250, 106] on input "inspection de" at bounding box center [206, 108] width 262 height 31
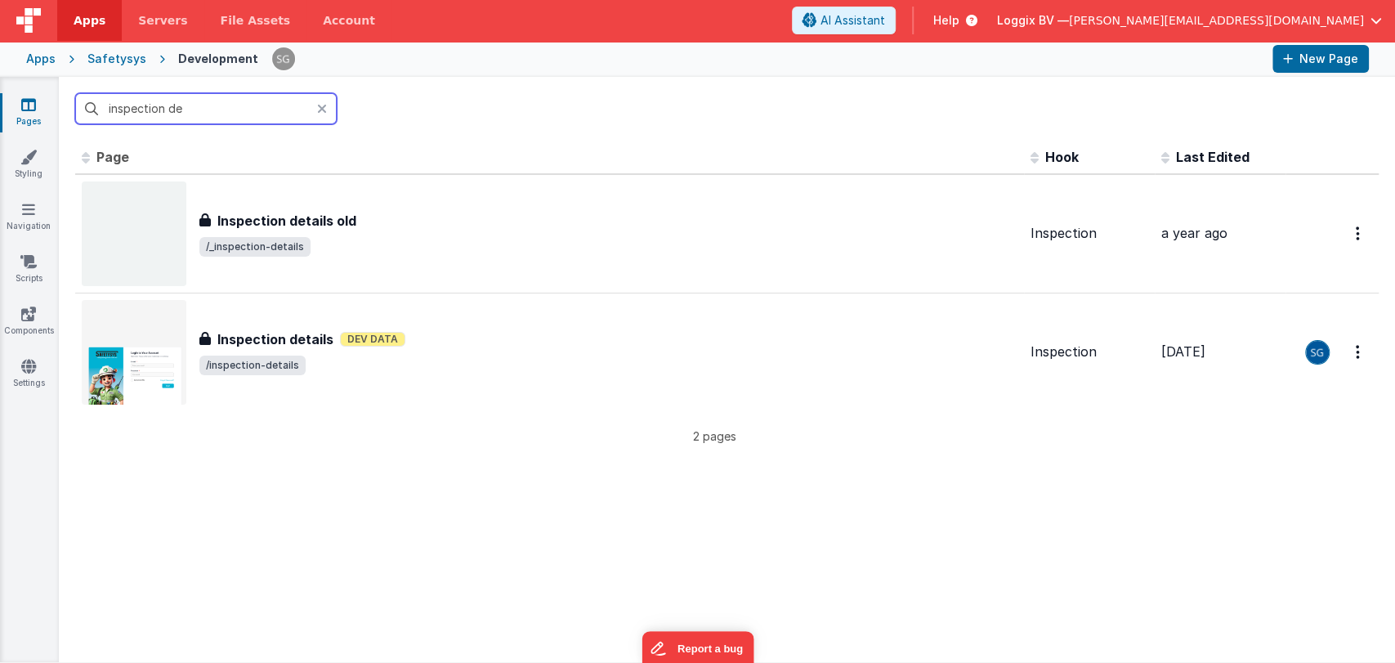
click at [168, 104] on input "inspection de" at bounding box center [206, 108] width 262 height 31
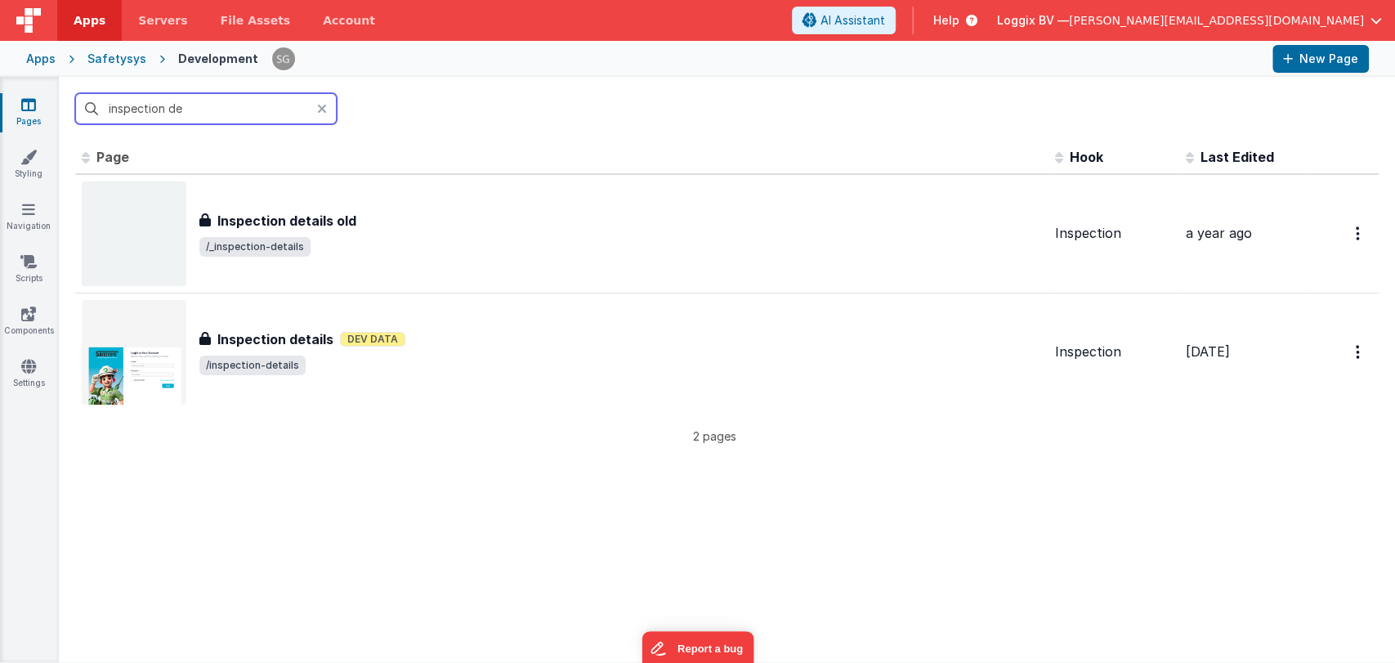
click at [165, 110] on input "inspection de" at bounding box center [206, 108] width 262 height 31
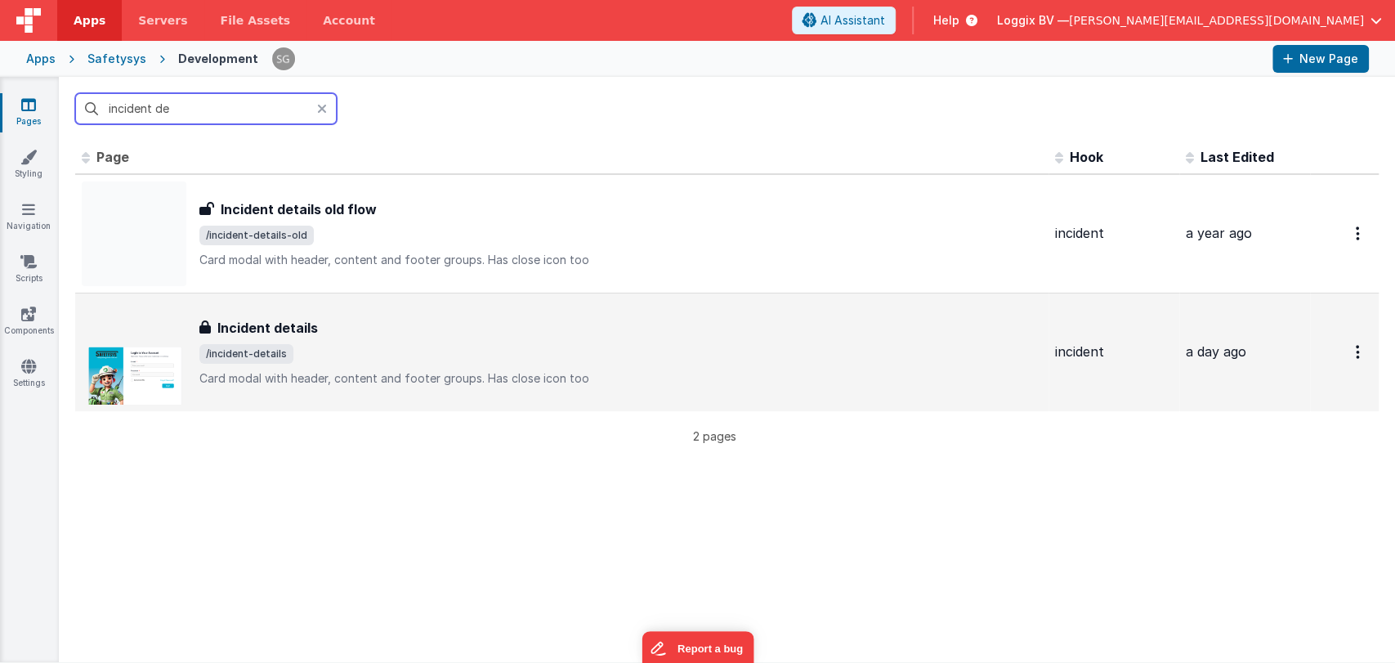
type input "incident de"
click at [338, 324] on div "Incident details" at bounding box center [620, 328] width 843 height 20
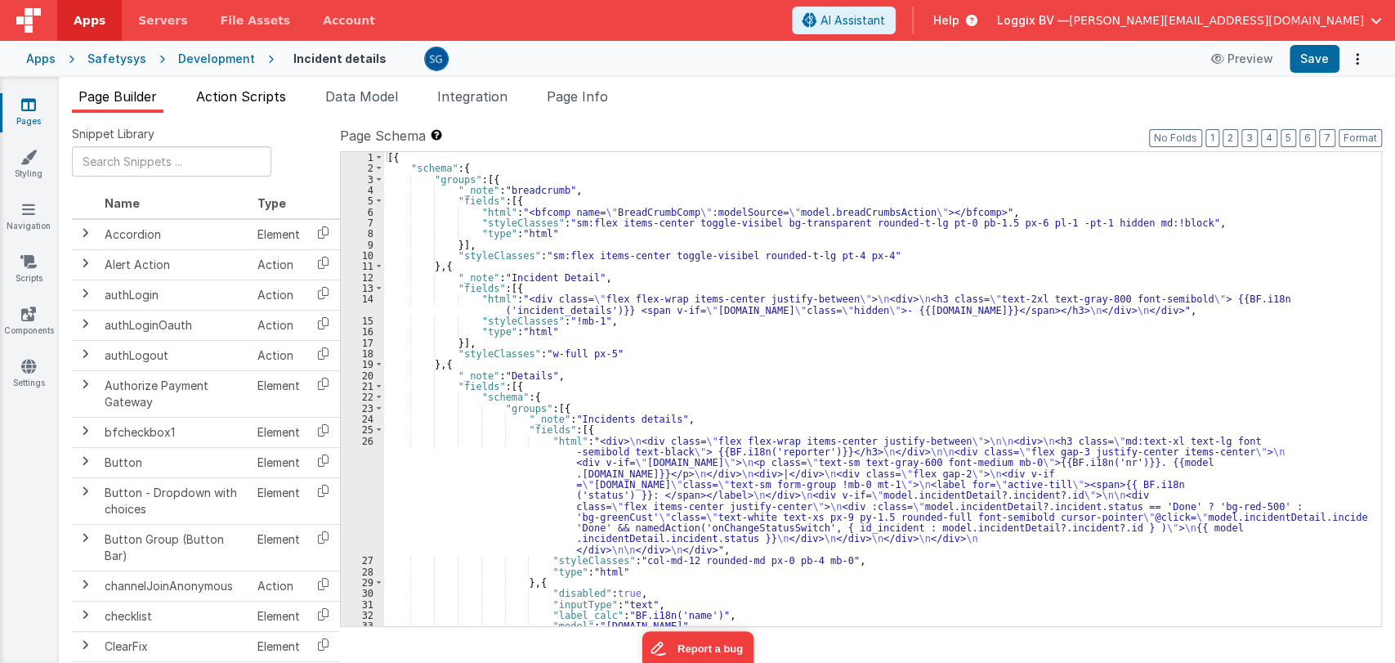
click at [242, 97] on span "Action Scripts" at bounding box center [241, 96] width 90 height 16
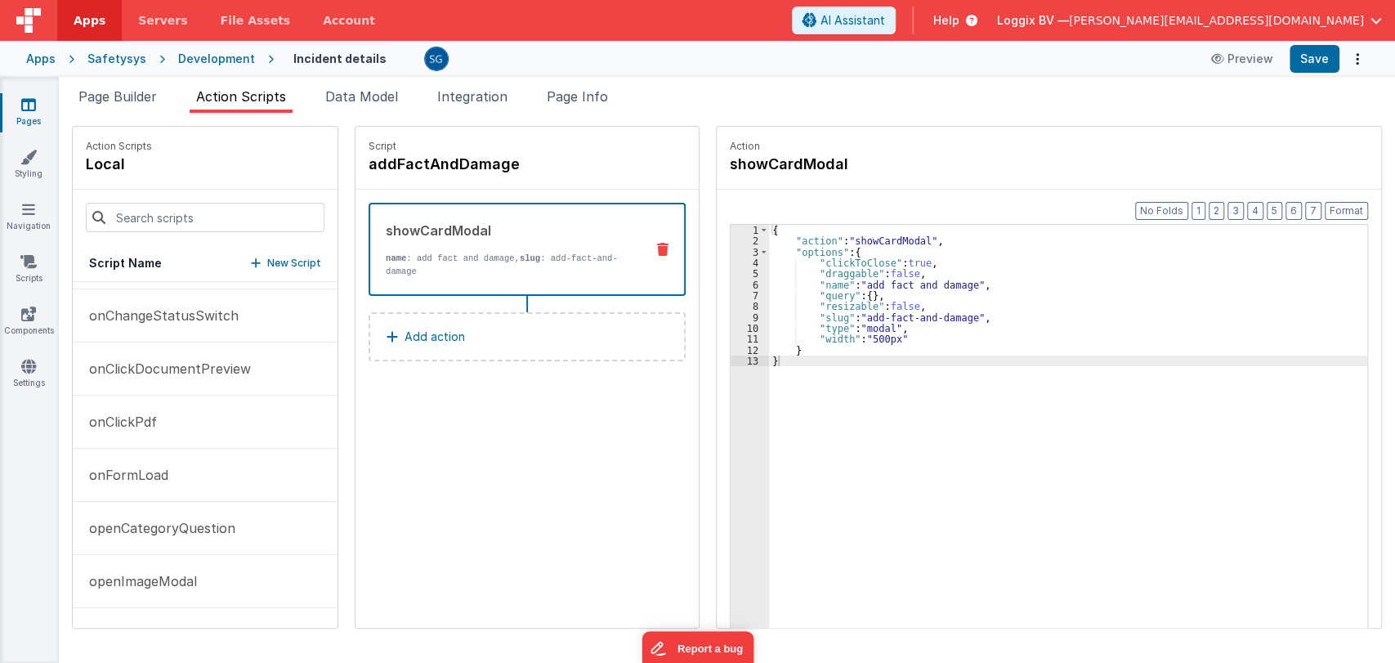
scroll to position [790, 0]
click at [173, 207] on input at bounding box center [205, 217] width 239 height 29
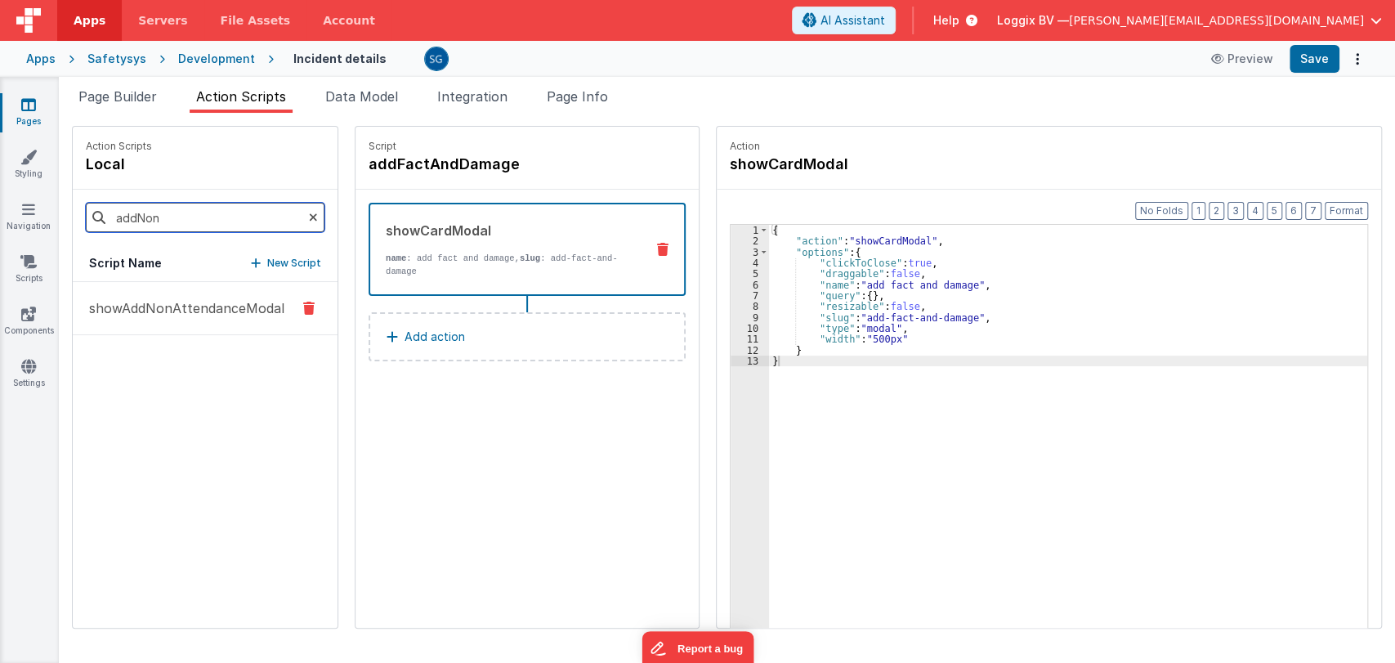
scroll to position [0, 0]
type input "addNon"
click at [137, 298] on p "showAddNonAttendanceModal" at bounding box center [181, 308] width 205 height 20
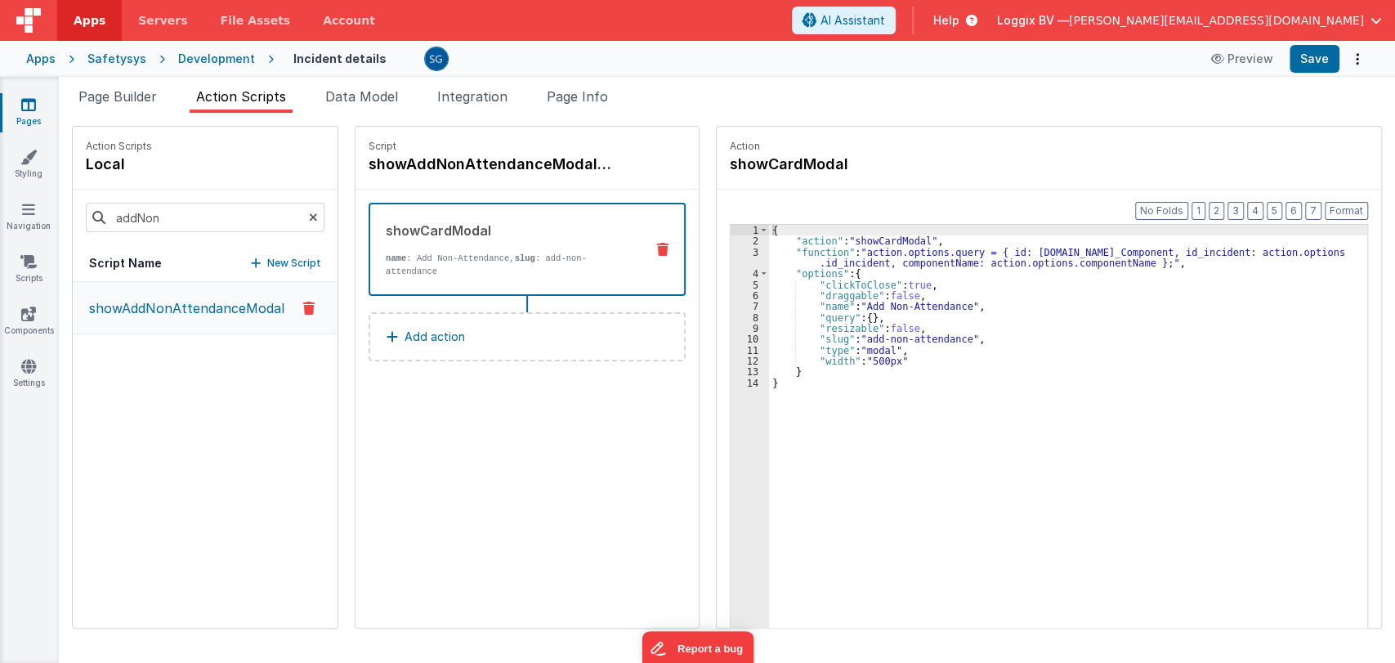
click at [1149, 263] on div "{ "action" : "showCardModal" , "function" : "action.options.query = { id: [DOMA…" at bounding box center [1070, 463] width 602 height 476
drag, startPoint x: 893, startPoint y: 338, endPoint x: 955, endPoint y: 338, distance: 61.3
click at [955, 338] on div "{ "action" : "showCardModal" , "function" : "action.options.query = { id: [DOMA…" at bounding box center [1070, 463] width 602 height 476
click at [124, 97] on span "Page Builder" at bounding box center [117, 96] width 78 height 16
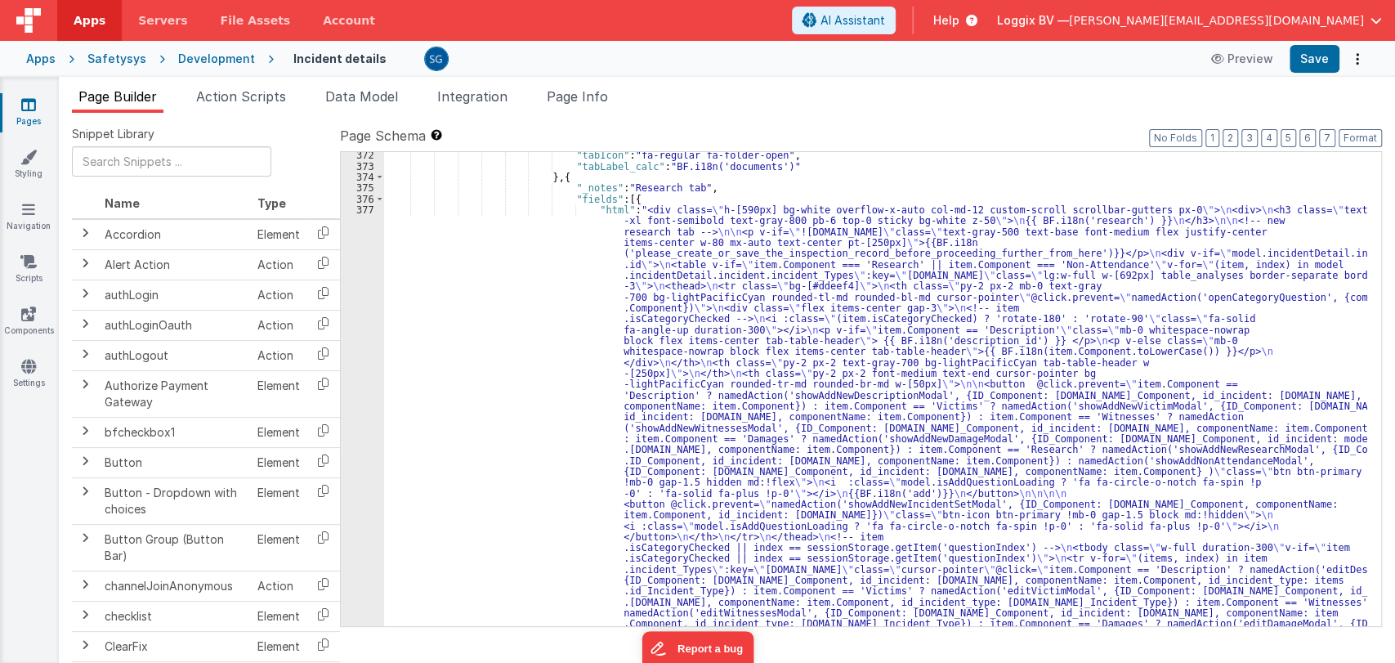
scroll to position [6944, 0]
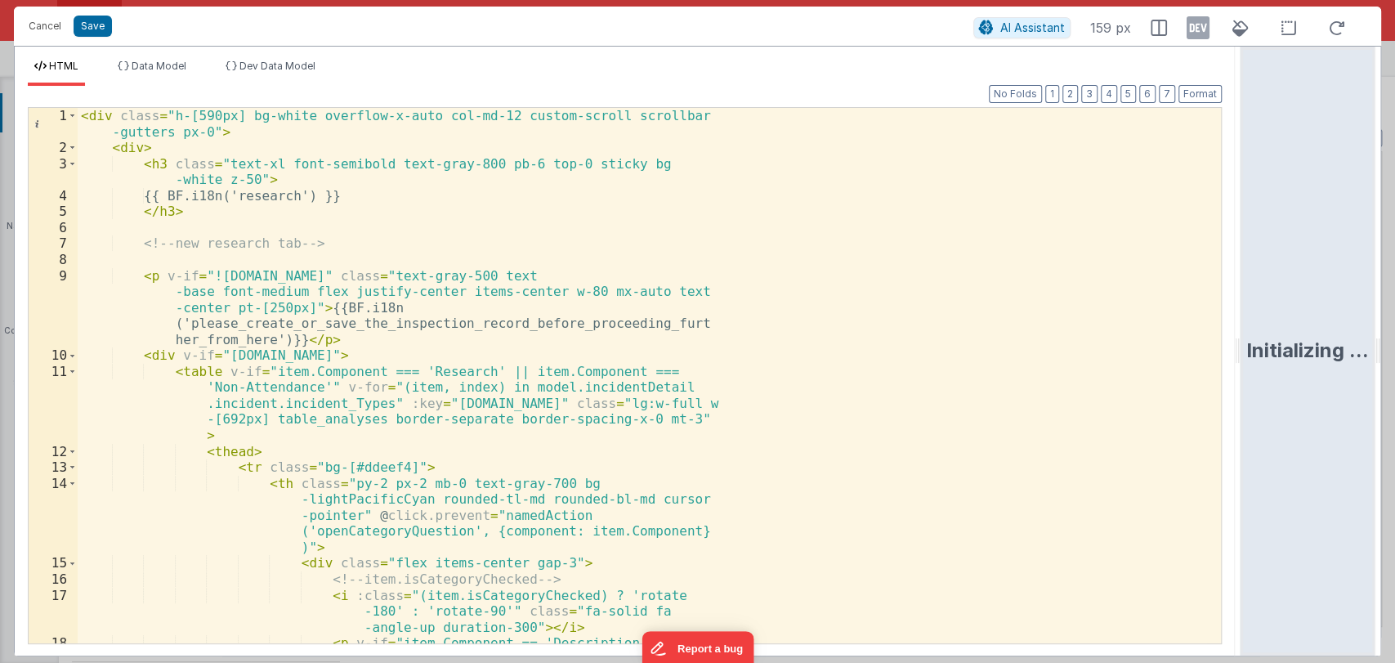
drag, startPoint x: 692, startPoint y: 347, endPoint x: 1286, endPoint y: 438, distance: 601.1
click at [1286, 438] on html "Cancel Save AI Assistant 159 px HTML Data Model Dev Data Model Format 7 6 5 4 3…" at bounding box center [697, 331] width 1395 height 663
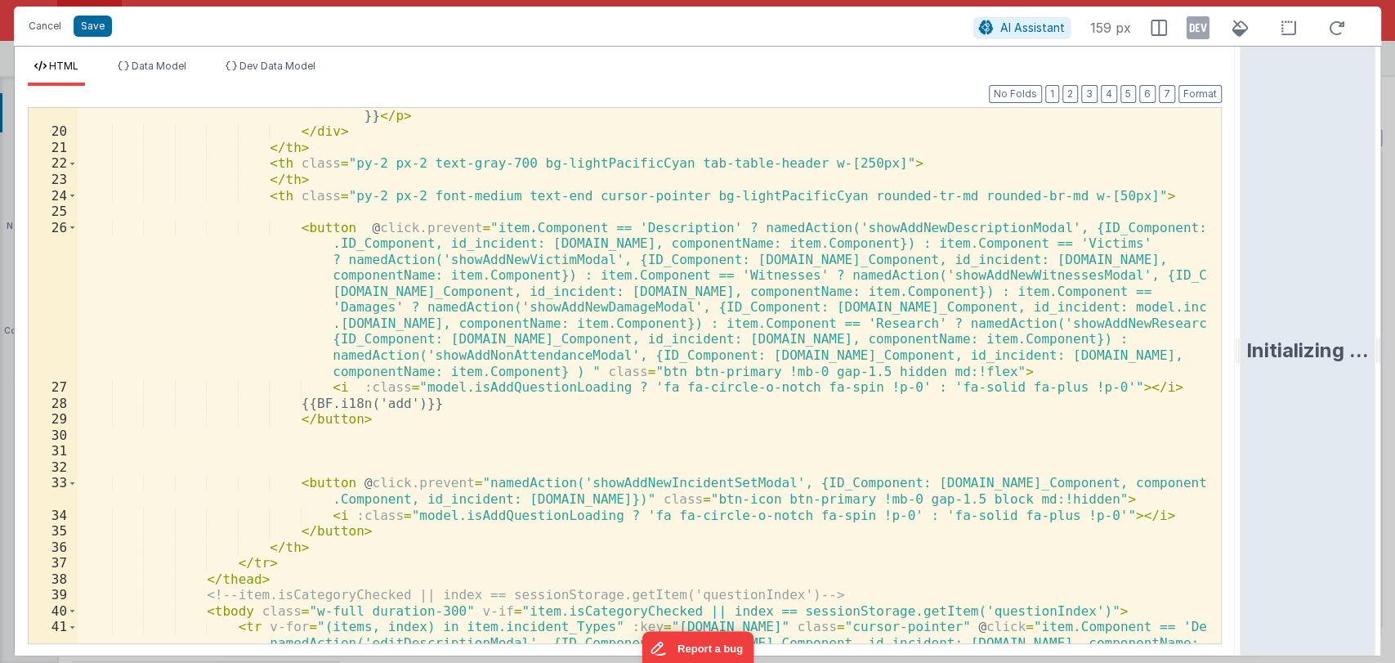
scroll to position [377, 0]
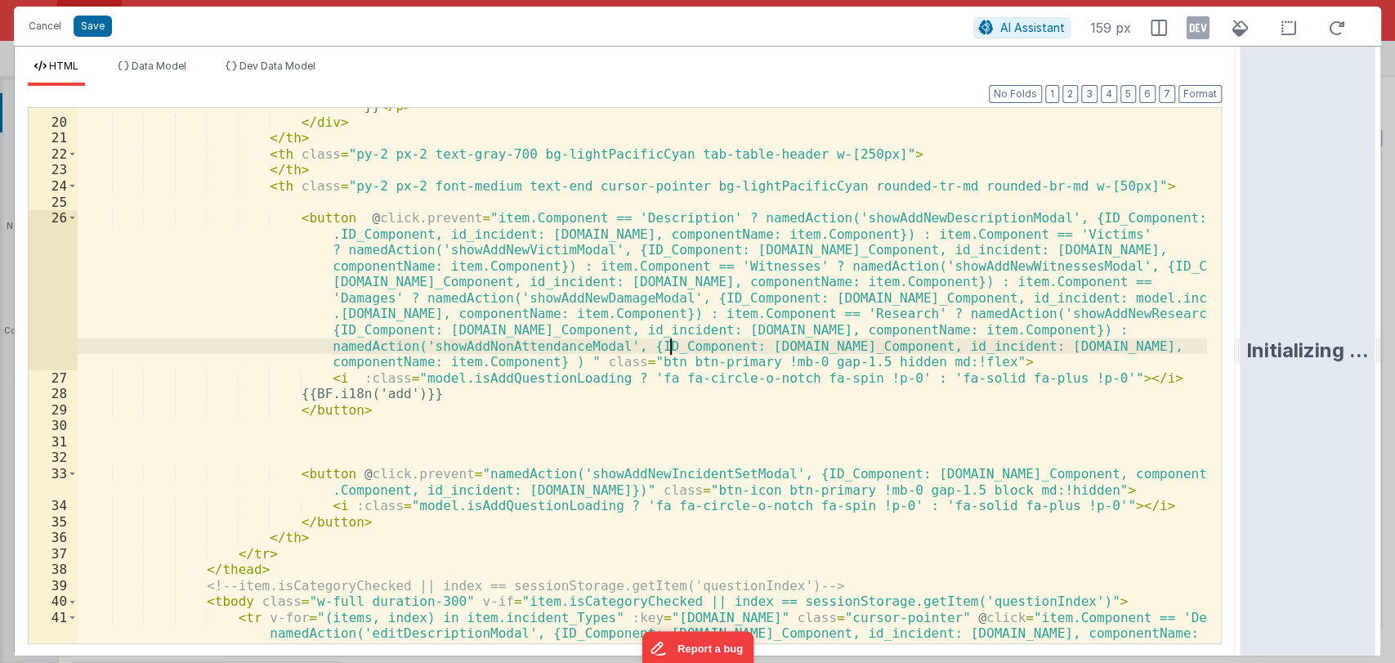
click at [669, 346] on div "< p v-else class = "mb-0 whitespace-nowrap block flex items-center tab-table-he…" at bounding box center [643, 446] width 1130 height 727
click at [606, 345] on div "< p v-else class = "mb-0 whitespace-nowrap block flex items-center tab-table-he…" at bounding box center [643, 446] width 1130 height 727
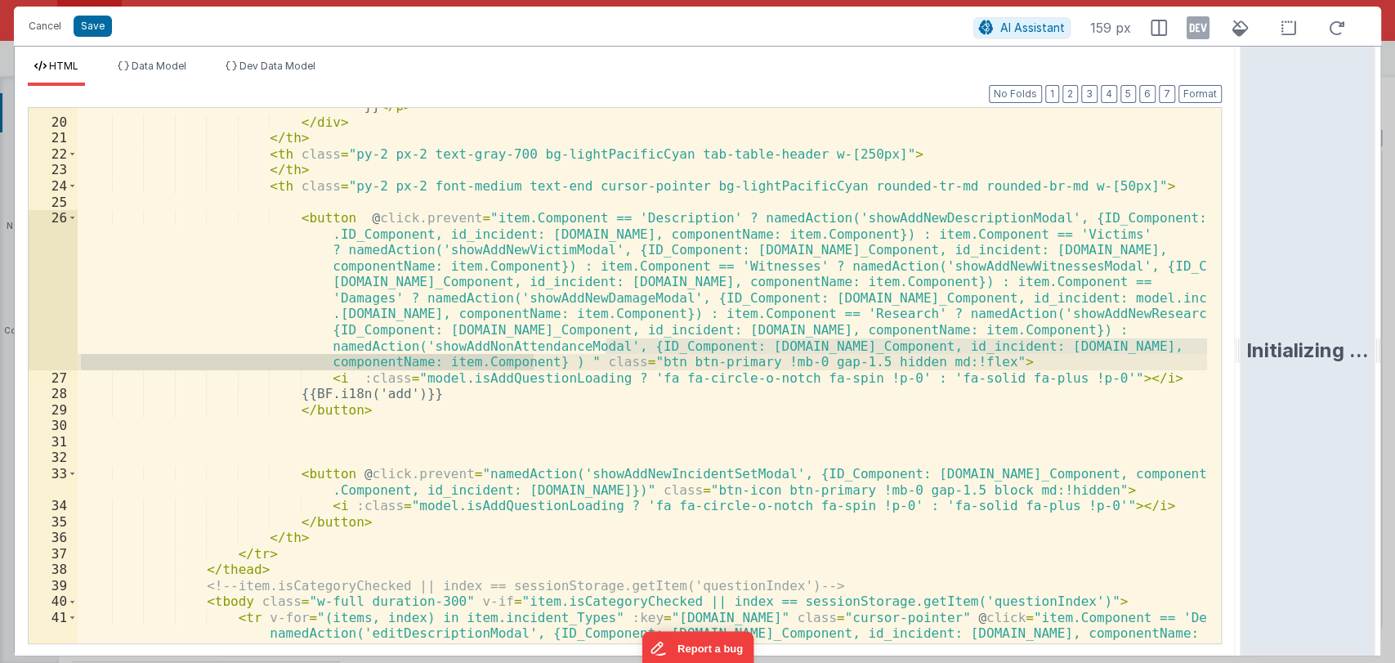
drag, startPoint x: 603, startPoint y: 344, endPoint x: 541, endPoint y: 363, distance: 64.9
click at [541, 363] on div "< p v-else class = "mb-0 whitespace-nowrap block flex items-center tab-table-he…" at bounding box center [643, 446] width 1130 height 727
click at [541, 363] on div "< p v-else class = "mb-0 whitespace-nowrap block flex items-center tab-table-he…" at bounding box center [643, 375] width 1130 height 535
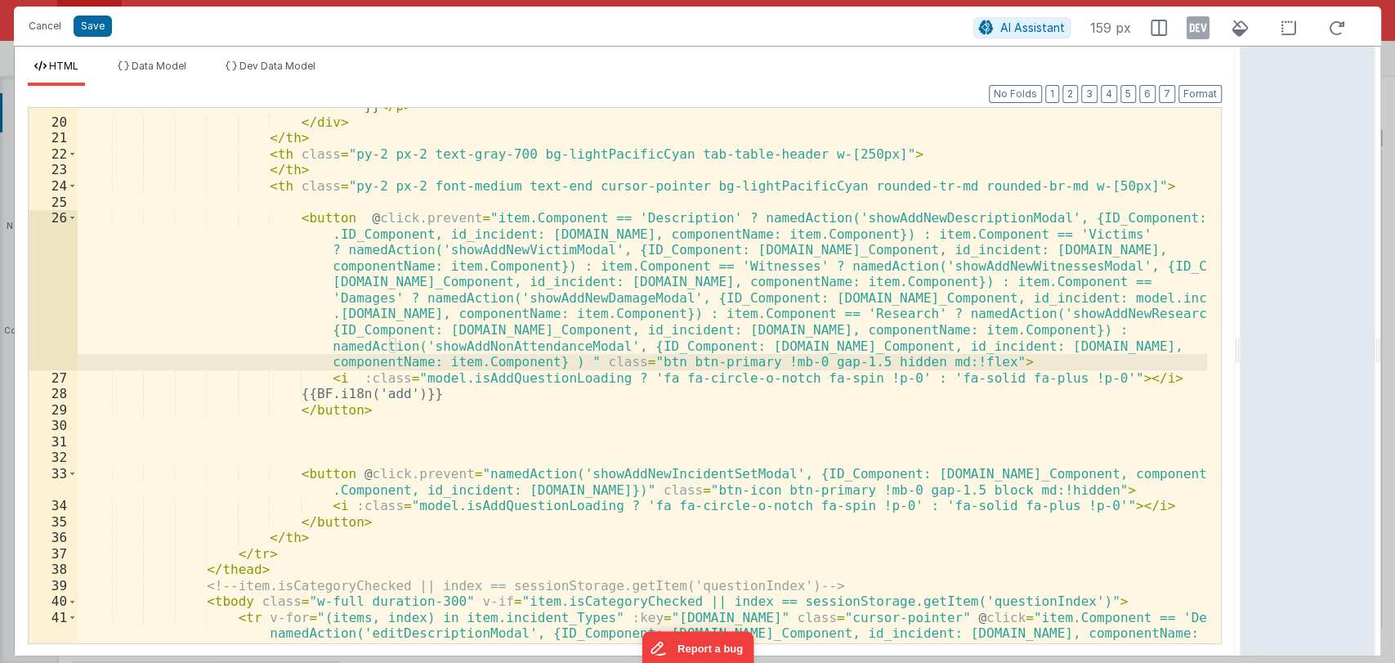
click at [527, 347] on div "< p v-else class = "mb-0 whitespace-nowrap block flex items-center tab-table-he…" at bounding box center [643, 446] width 1130 height 727
click at [40, 25] on button "Cancel" at bounding box center [44, 26] width 49 height 23
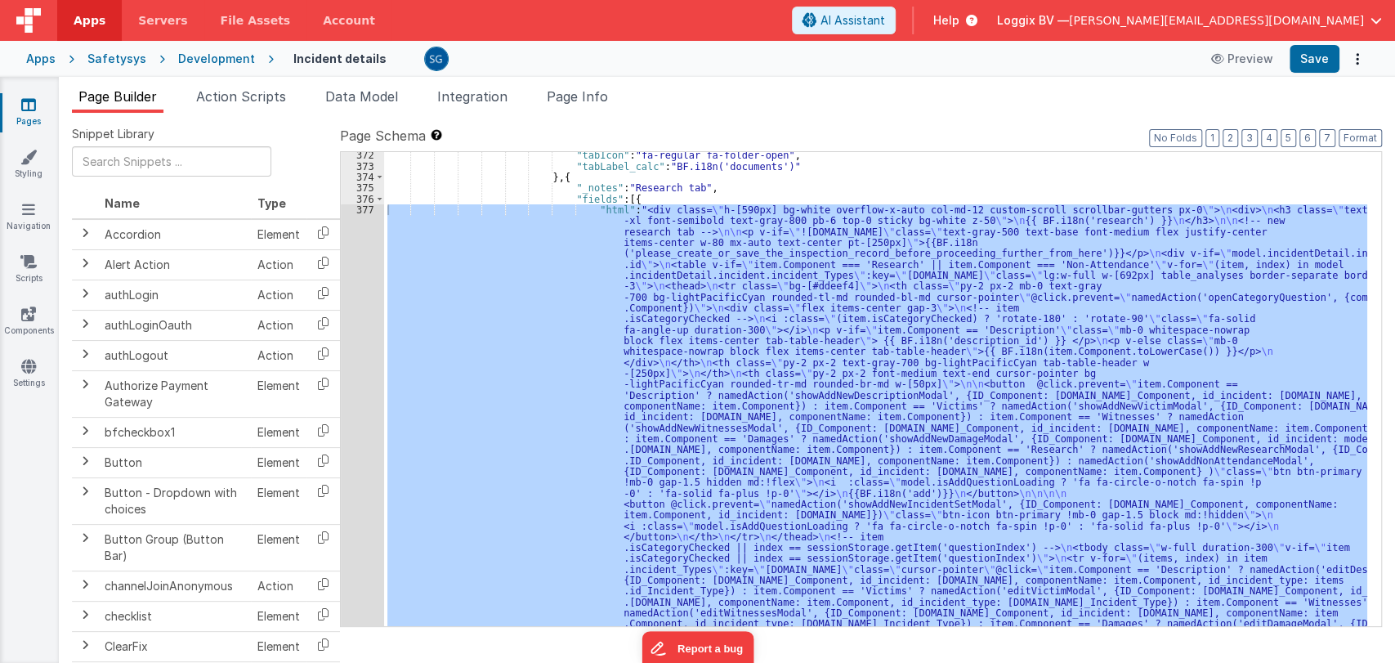
click at [242, 100] on span "Action Scripts" at bounding box center [241, 96] width 90 height 16
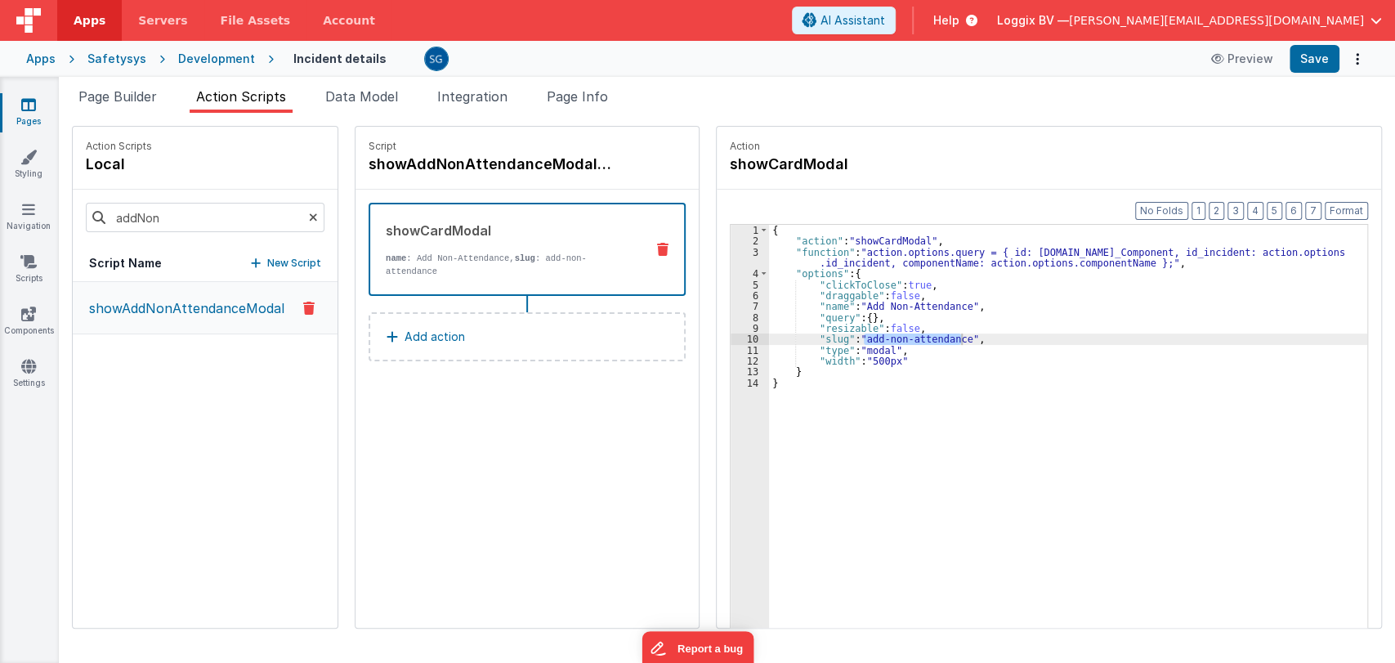
click at [886, 253] on div "{ "action" : "showCardModal" , "function" : "action.options.query = { id: [DOMA…" at bounding box center [1070, 463] width 602 height 476
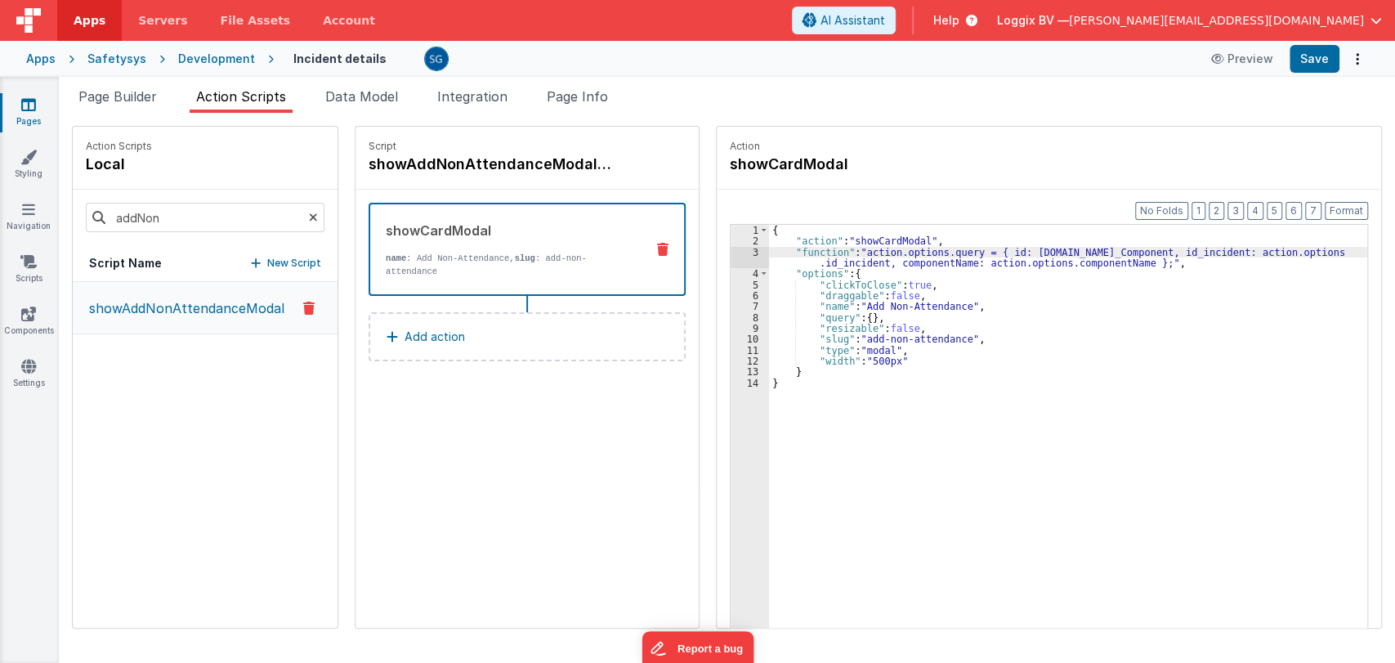
click at [752, 253] on div "3" at bounding box center [750, 258] width 38 height 22
click at [746, 252] on div "3" at bounding box center [750, 258] width 38 height 22
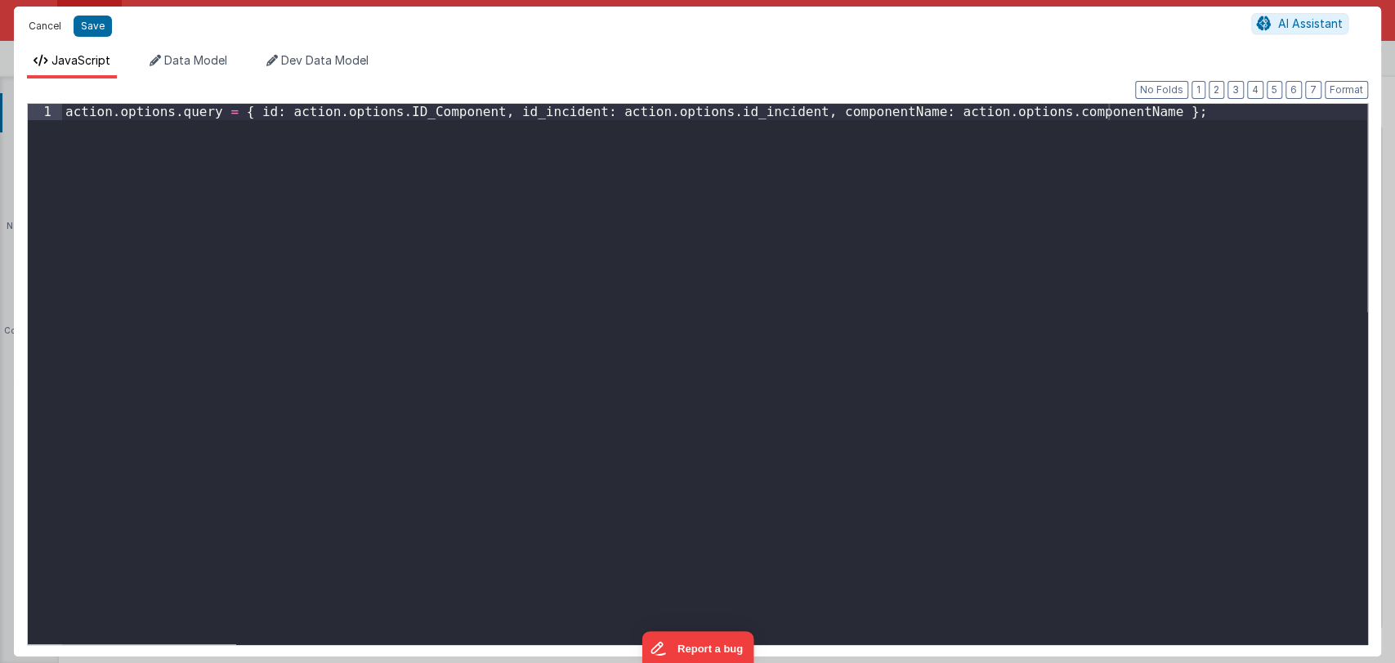
click at [40, 26] on button "Cancel" at bounding box center [44, 26] width 49 height 23
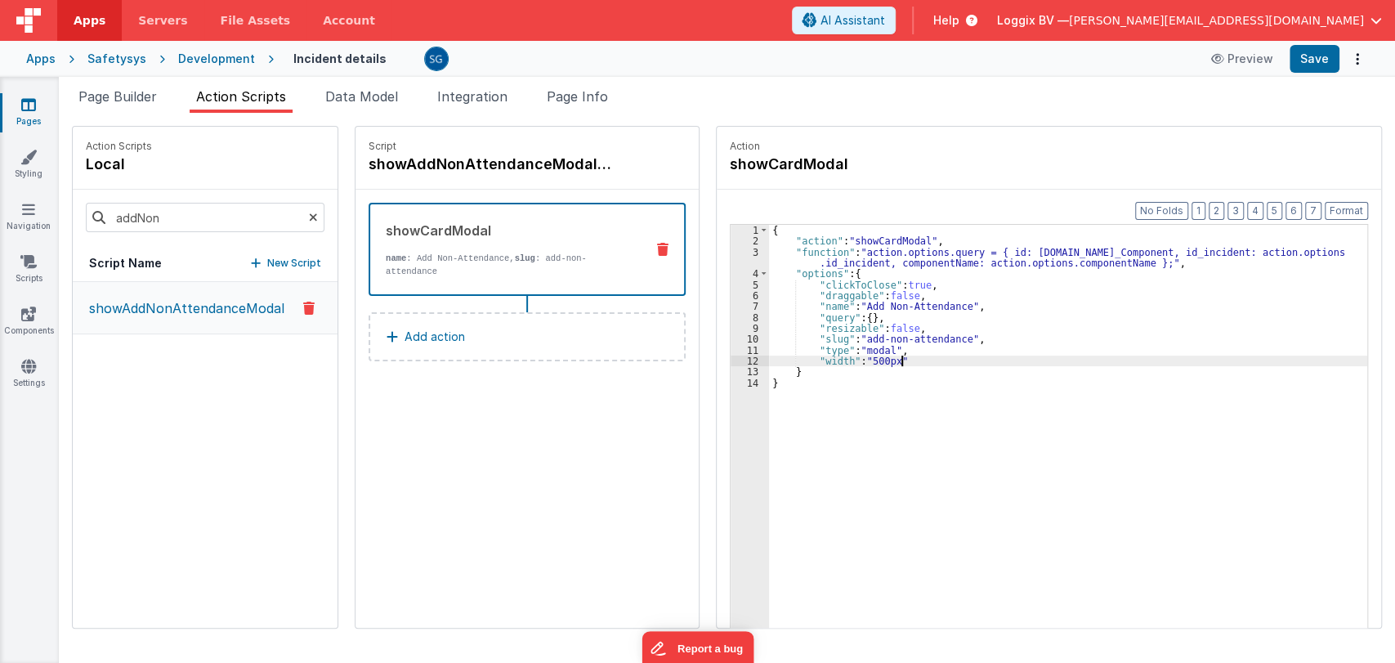
click at [923, 358] on div "{ "action" : "showCardModal" , "function" : "action.options.query = { id: [DOMA…" at bounding box center [1070, 463] width 602 height 476
click at [864, 253] on div "{ "action" : "showCardModal" , "function" : "action.options.query = { id: [DOMA…" at bounding box center [1070, 463] width 602 height 476
click at [744, 251] on div "3" at bounding box center [750, 258] width 38 height 22
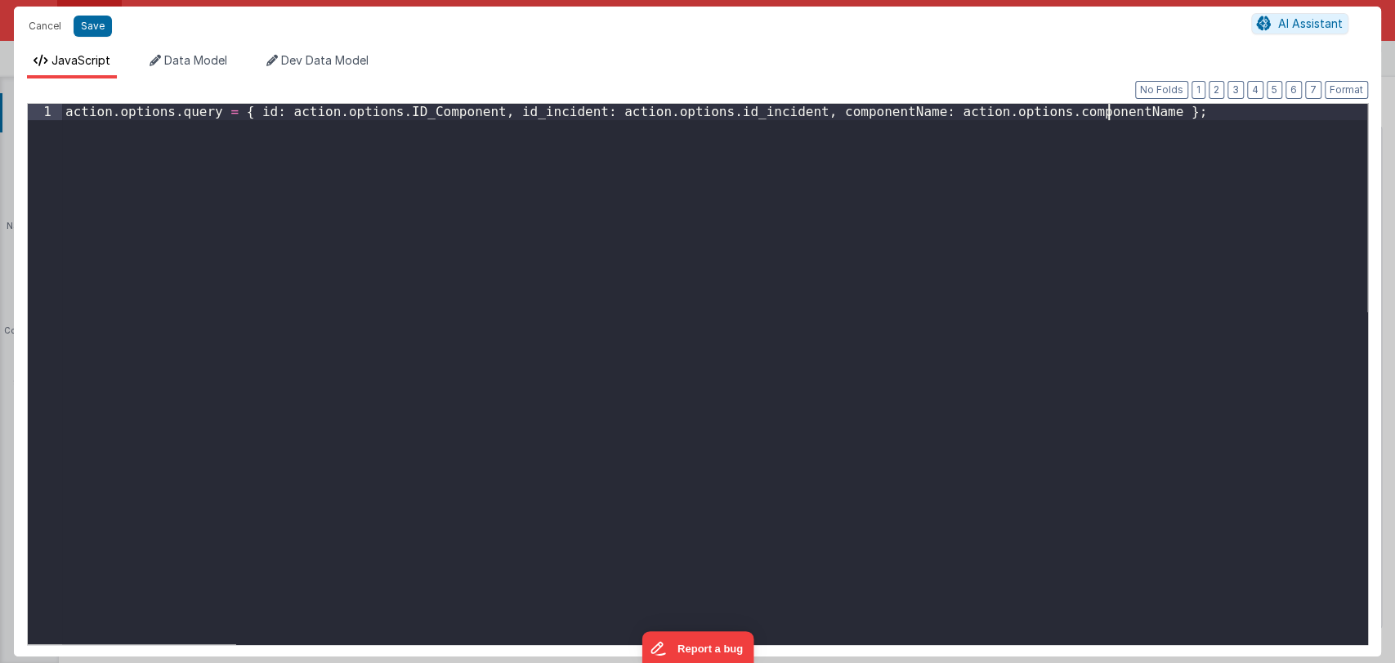
click at [1134, 117] on div "action . options . query = { id : action . options . ID_Component , id_incident…" at bounding box center [714, 390] width 1305 height 572
click at [84, 14] on div "Cancel Save AI Assistant" at bounding box center [697, 26] width 1367 height 39
click at [89, 29] on button "Save" at bounding box center [93, 26] width 38 height 21
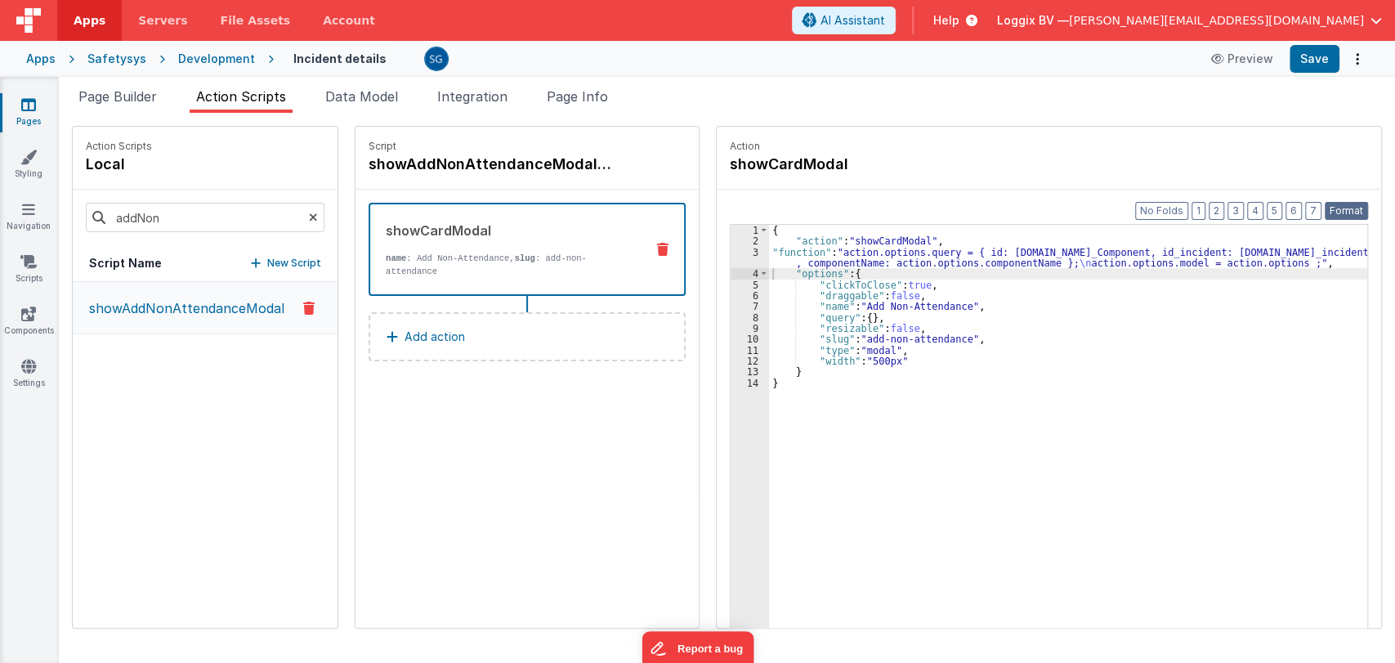
click at [1345, 208] on button "Format" at bounding box center [1346, 211] width 43 height 18
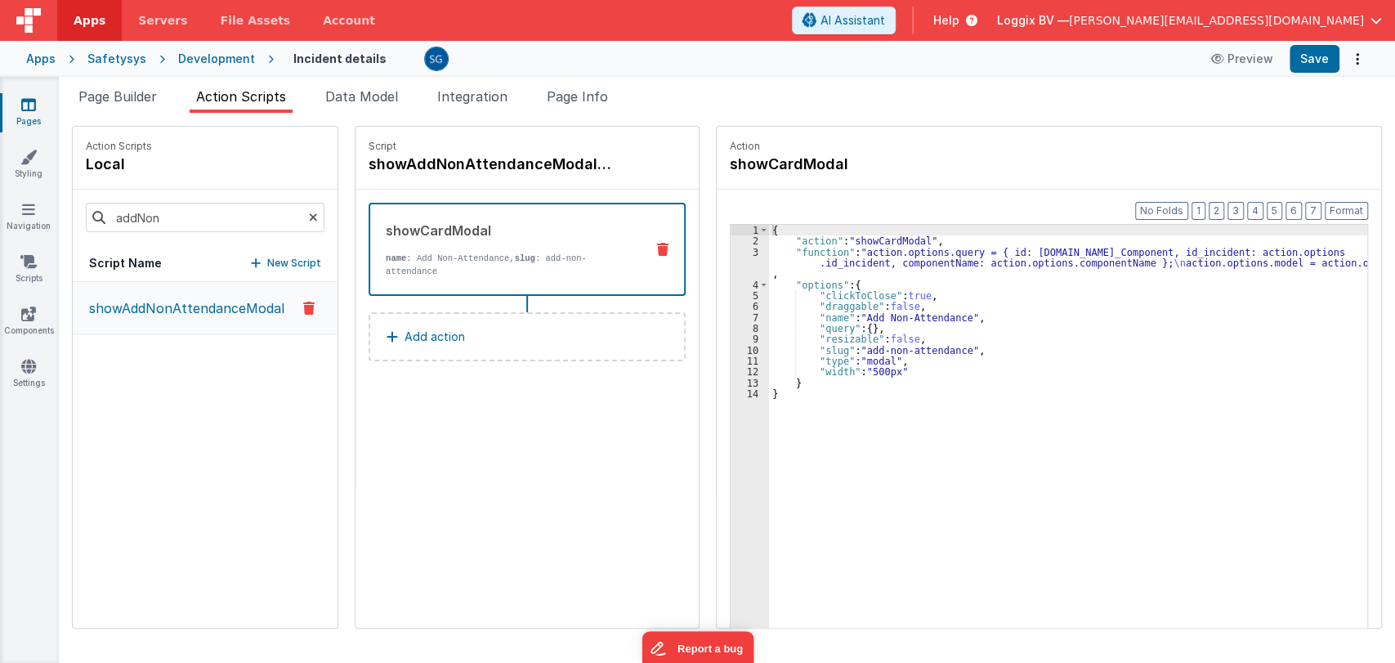
click at [748, 329] on div "8" at bounding box center [750, 328] width 38 height 11
click at [748, 326] on div "8" at bounding box center [750, 328] width 38 height 11
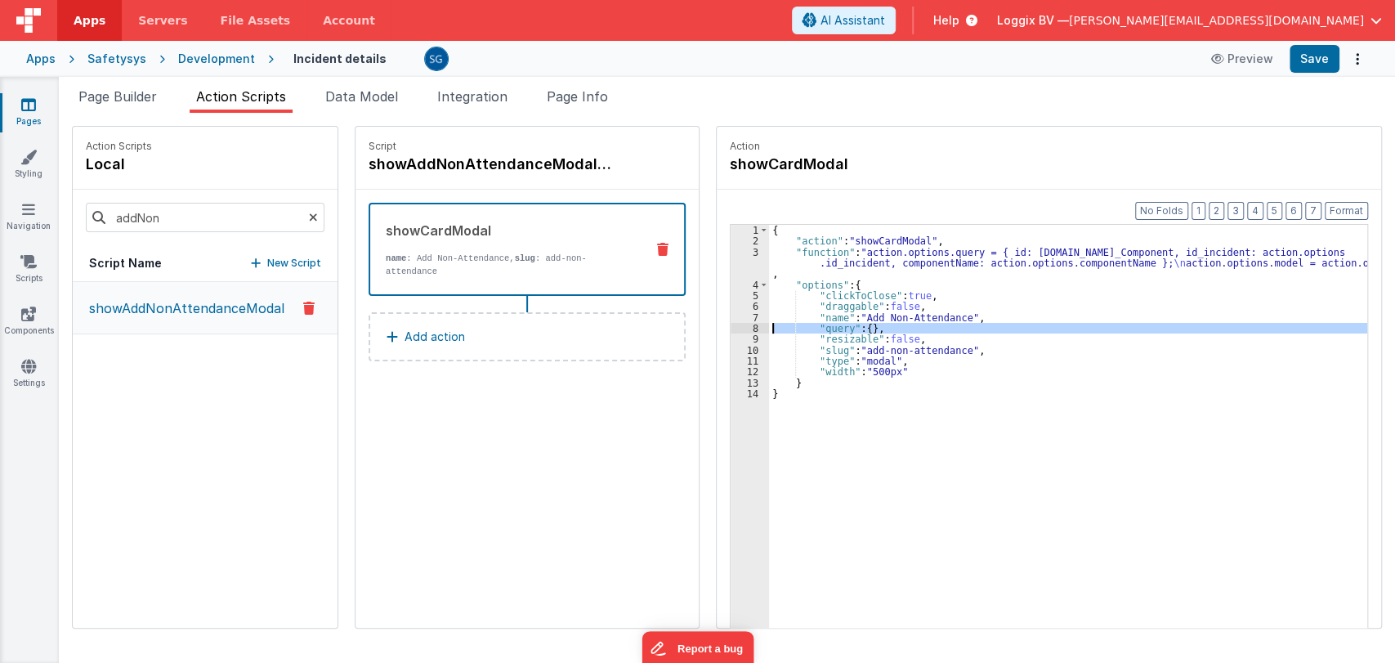
click at [884, 326] on div "{ "action" : "showCardModal" , "function" : "action.options.query = { id: [DOMA…" at bounding box center [1068, 452] width 598 height 454
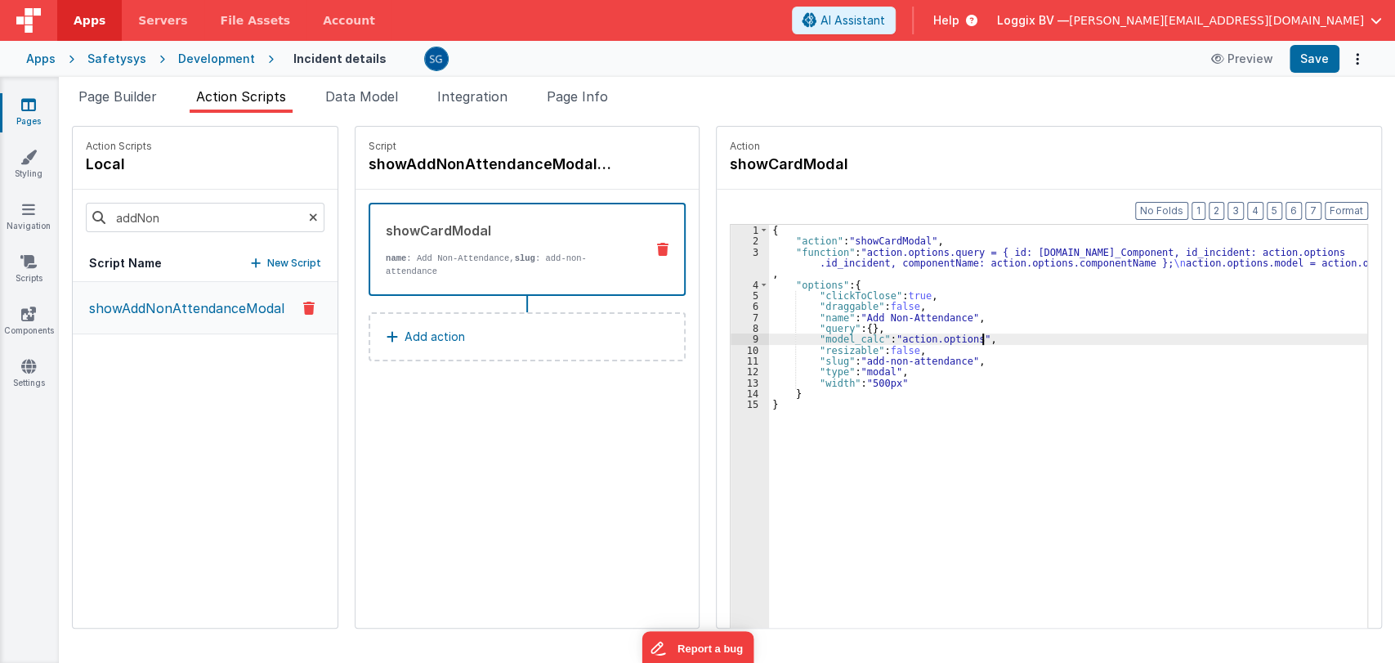
click at [994, 339] on div "{ "action" : "showCardModal" , "function" : "action.options.query = { id: [DOMA…" at bounding box center [1071, 463] width 605 height 476
click at [1315, 60] on button "Save" at bounding box center [1315, 59] width 50 height 28
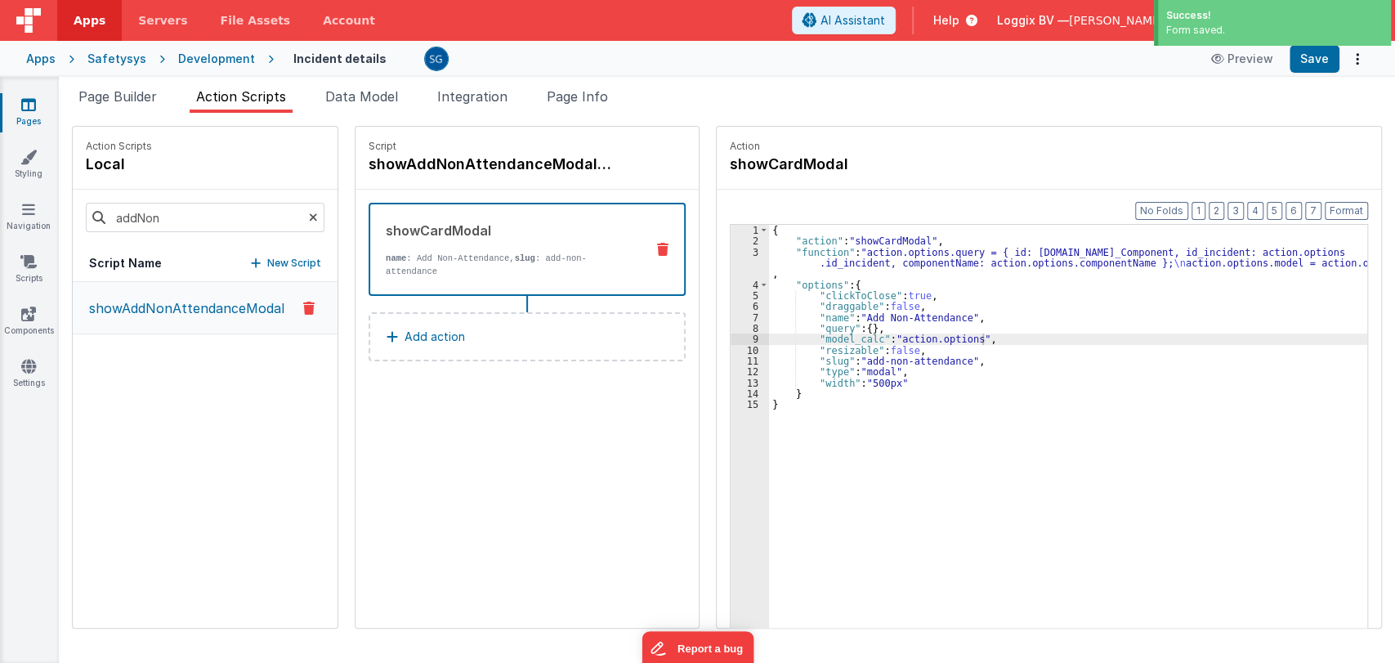
click at [33, 107] on icon at bounding box center [28, 104] width 15 height 16
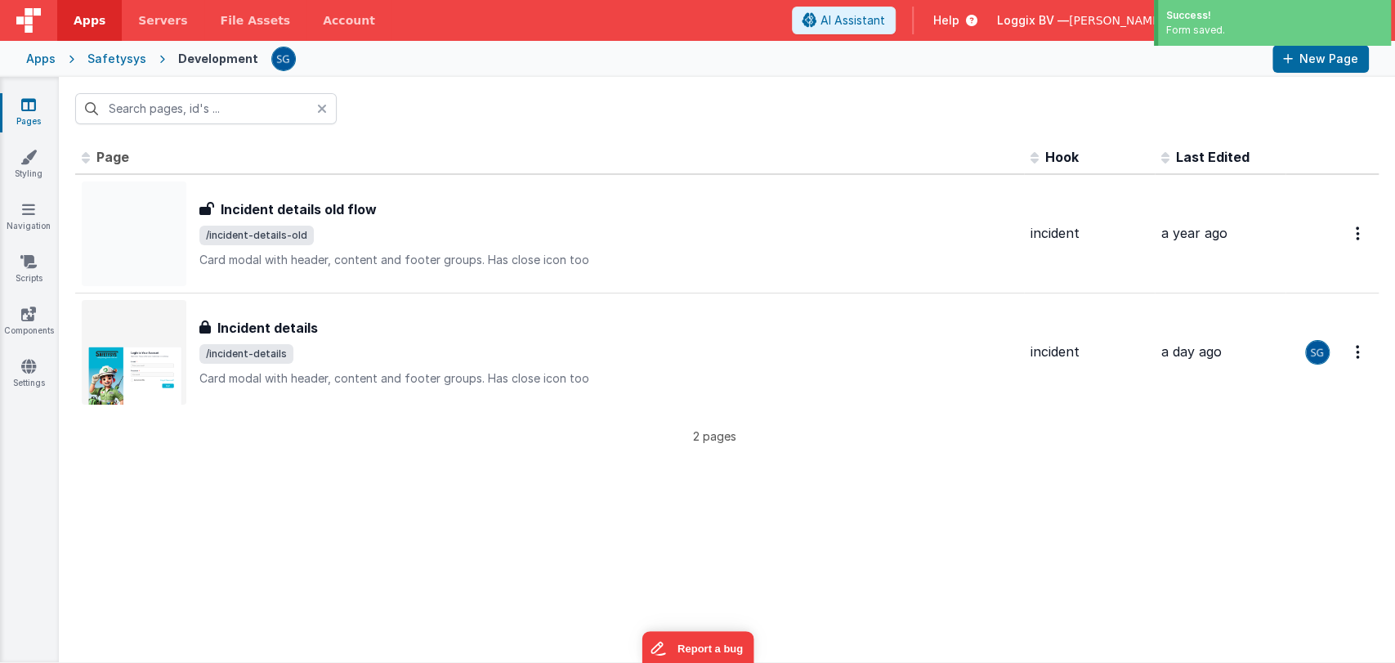
type input "incident de"
click at [257, 102] on input "incident de" at bounding box center [206, 108] width 262 height 31
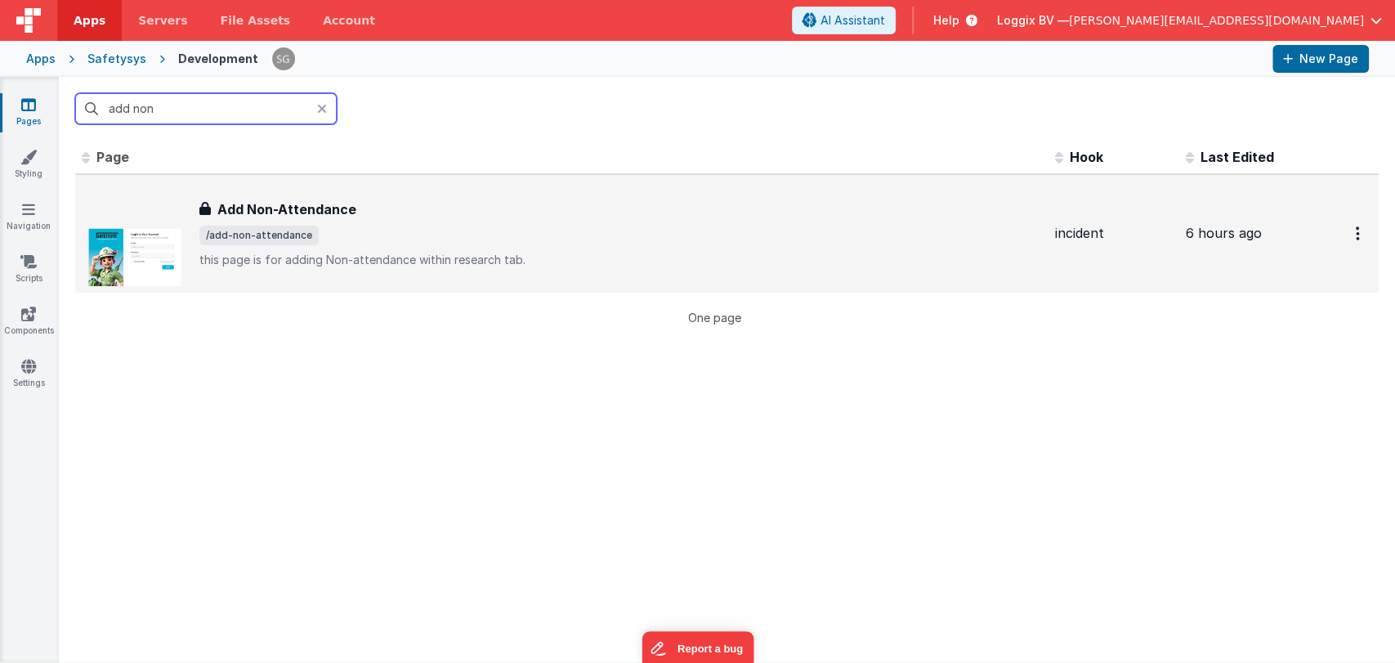
type input "add non"
click at [284, 204] on h3 "Add Non-Attendance" at bounding box center [286, 209] width 139 height 20
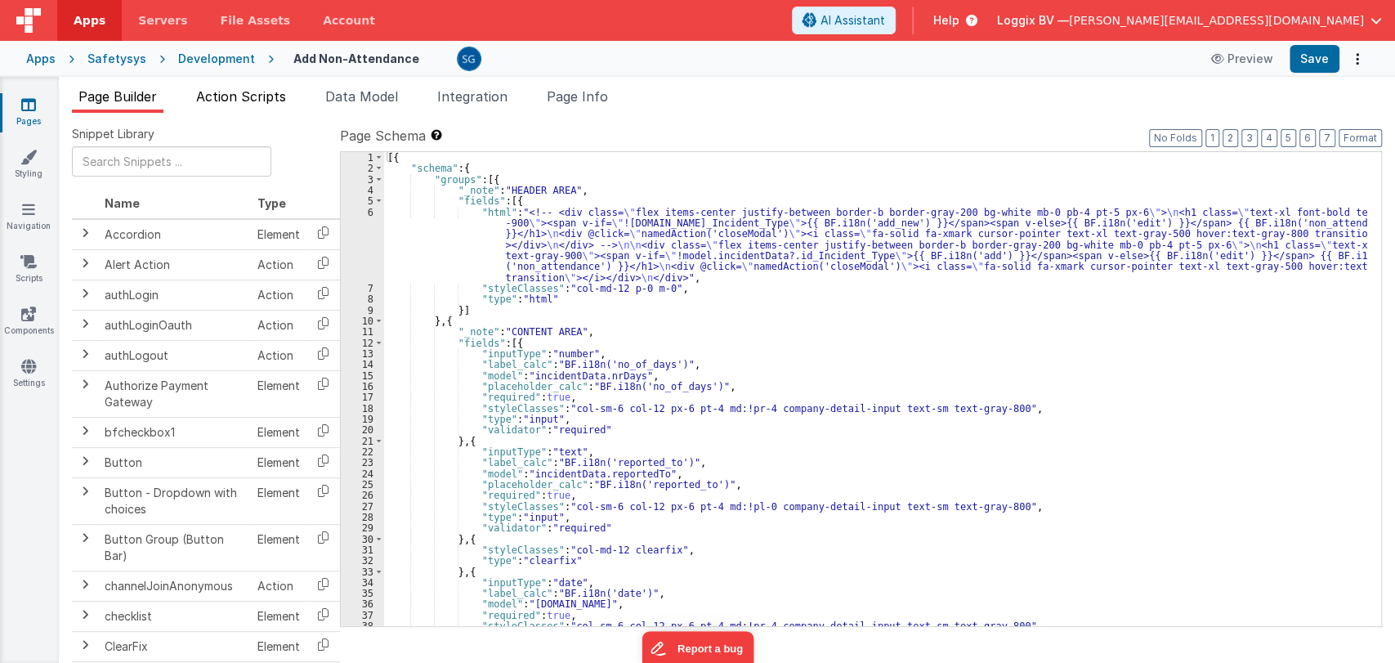
click at [267, 95] on span "Action Scripts" at bounding box center [241, 96] width 90 height 16
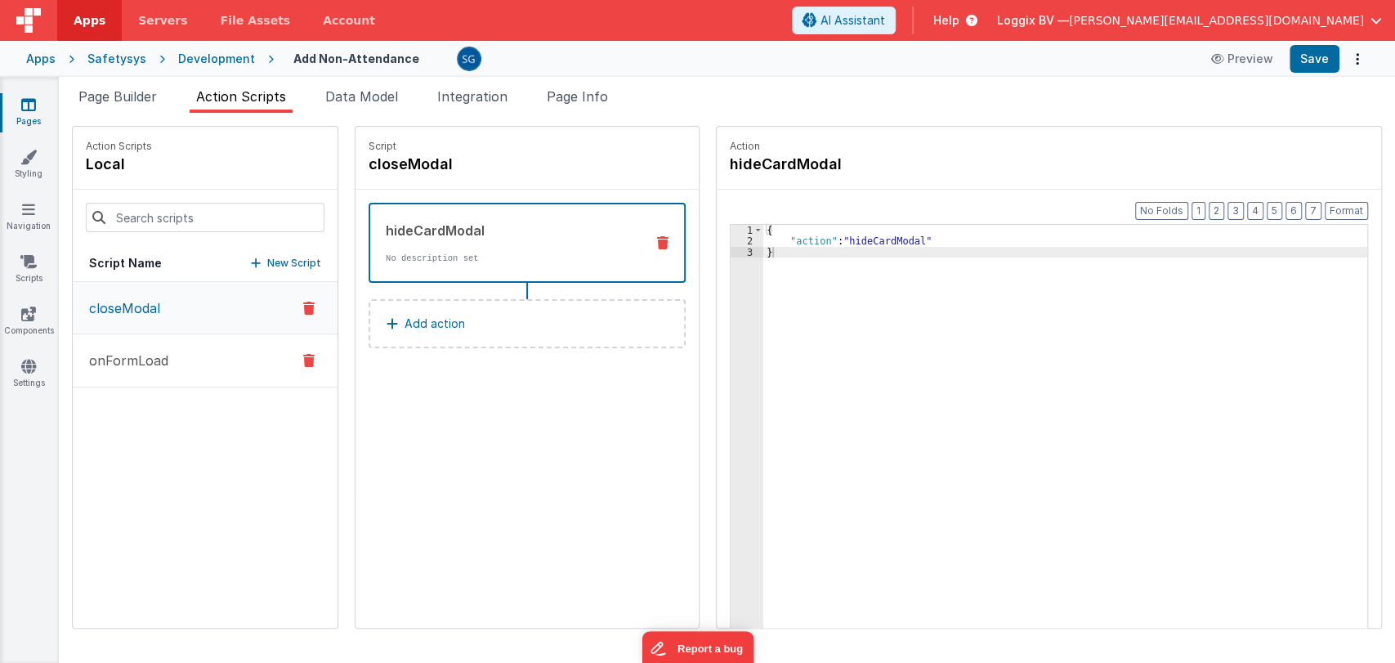
click at [125, 371] on button "onFormLoad" at bounding box center [205, 360] width 265 height 53
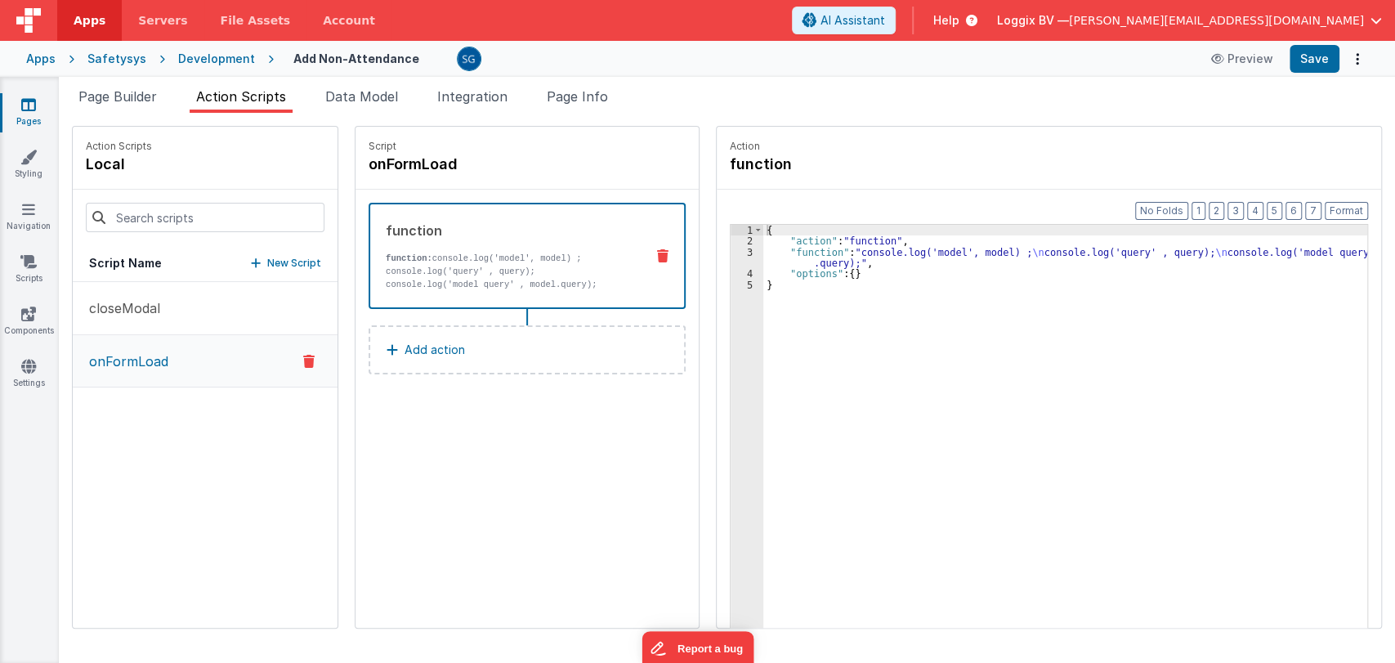
click at [33, 110] on icon at bounding box center [28, 104] width 15 height 16
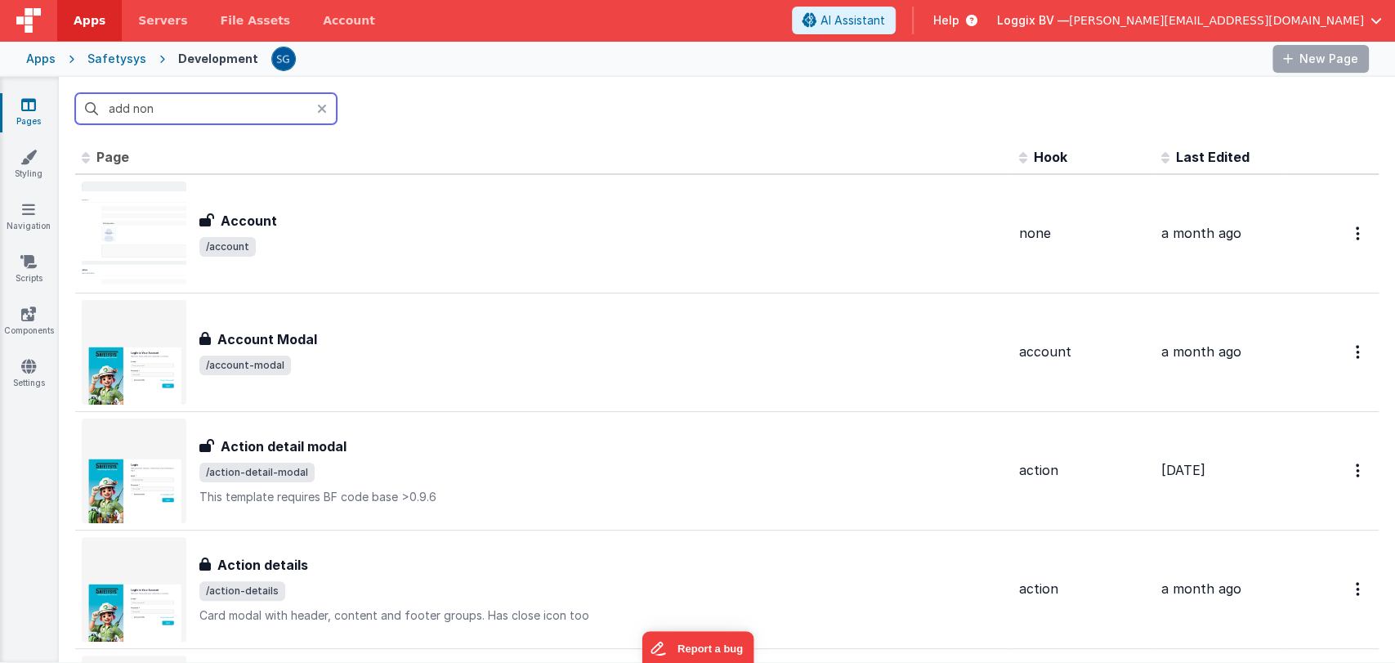
click at [217, 108] on input "add non" at bounding box center [206, 108] width 262 height 31
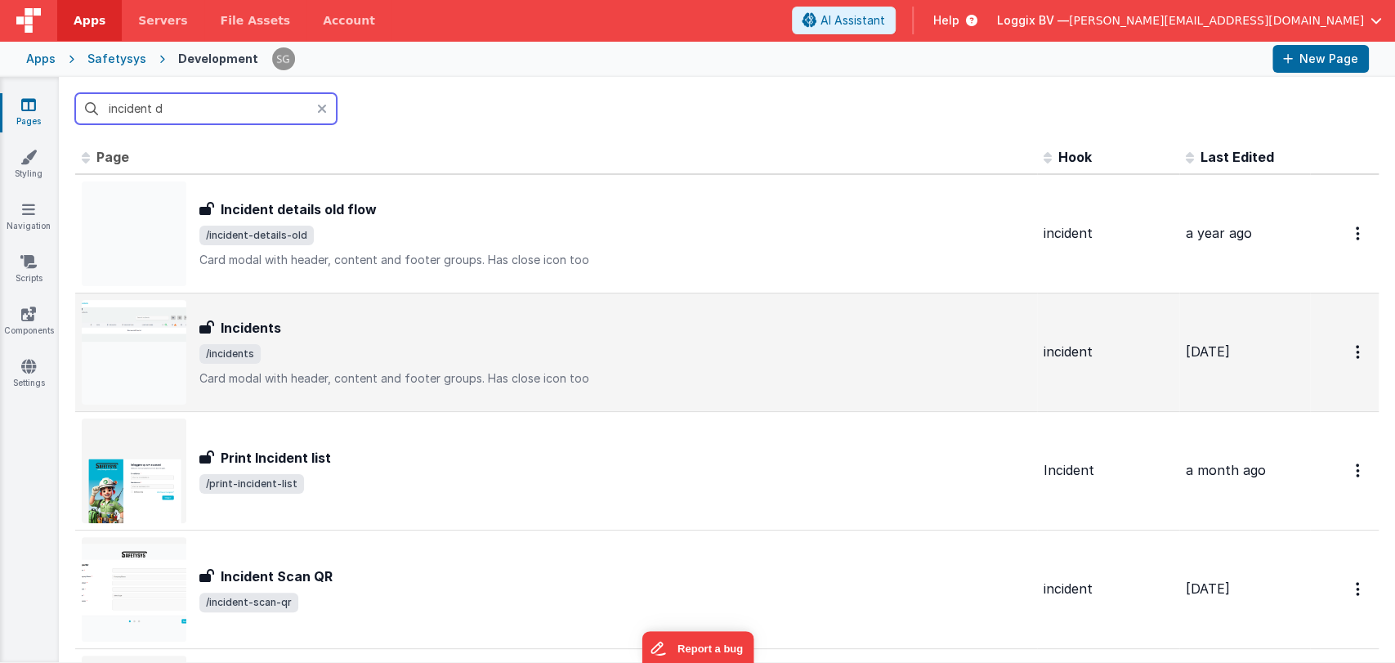
type input "incident de"
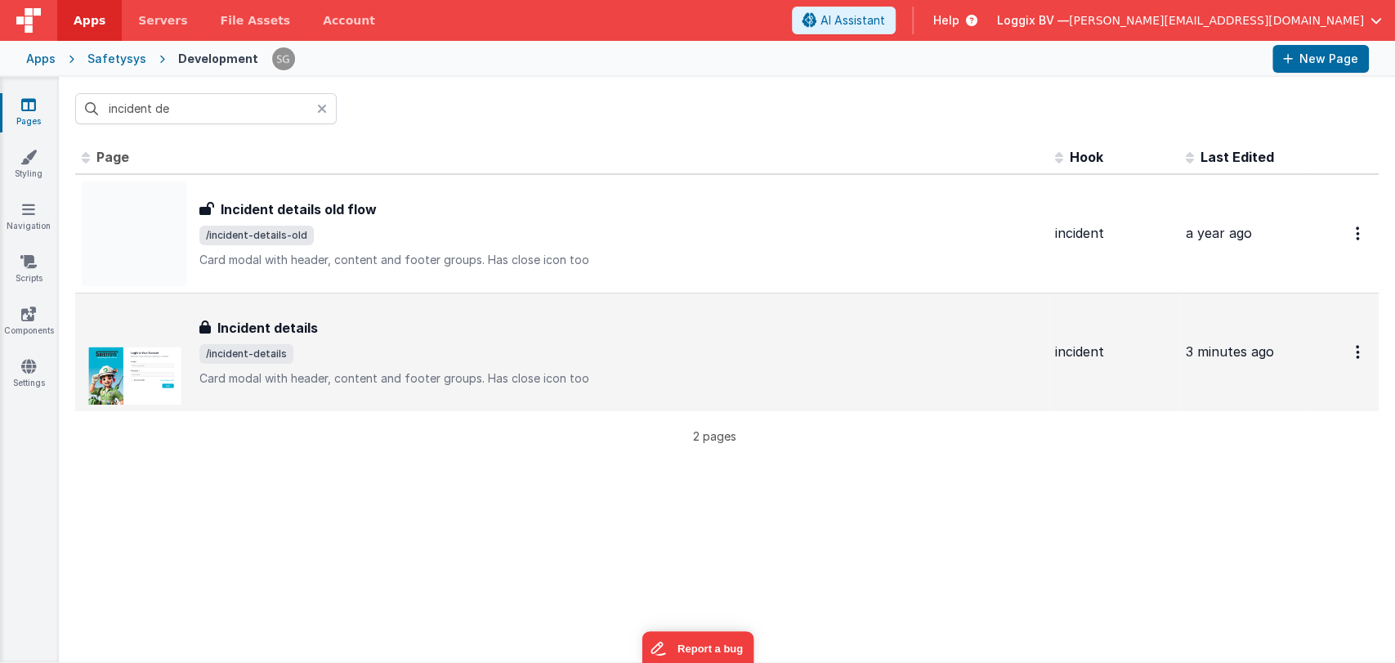
click at [343, 325] on div "Incident details" at bounding box center [620, 328] width 843 height 20
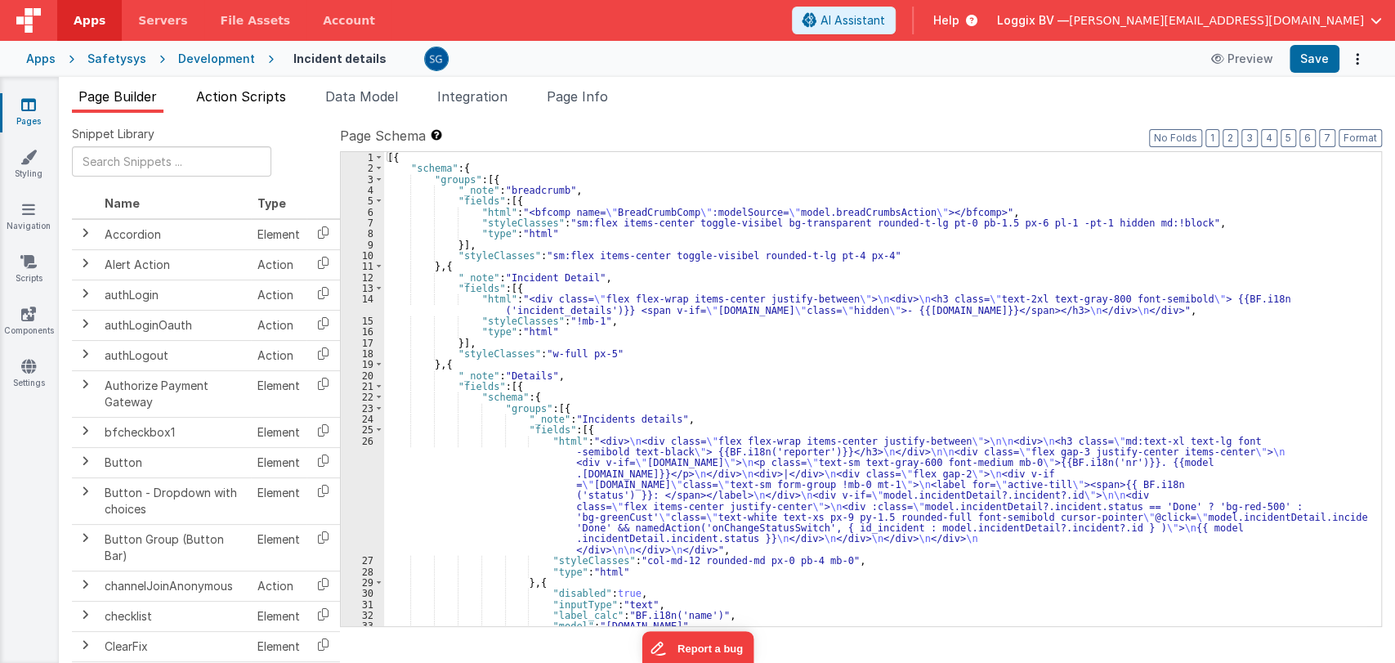
click at [253, 87] on li "Action Scripts" at bounding box center [241, 100] width 103 height 26
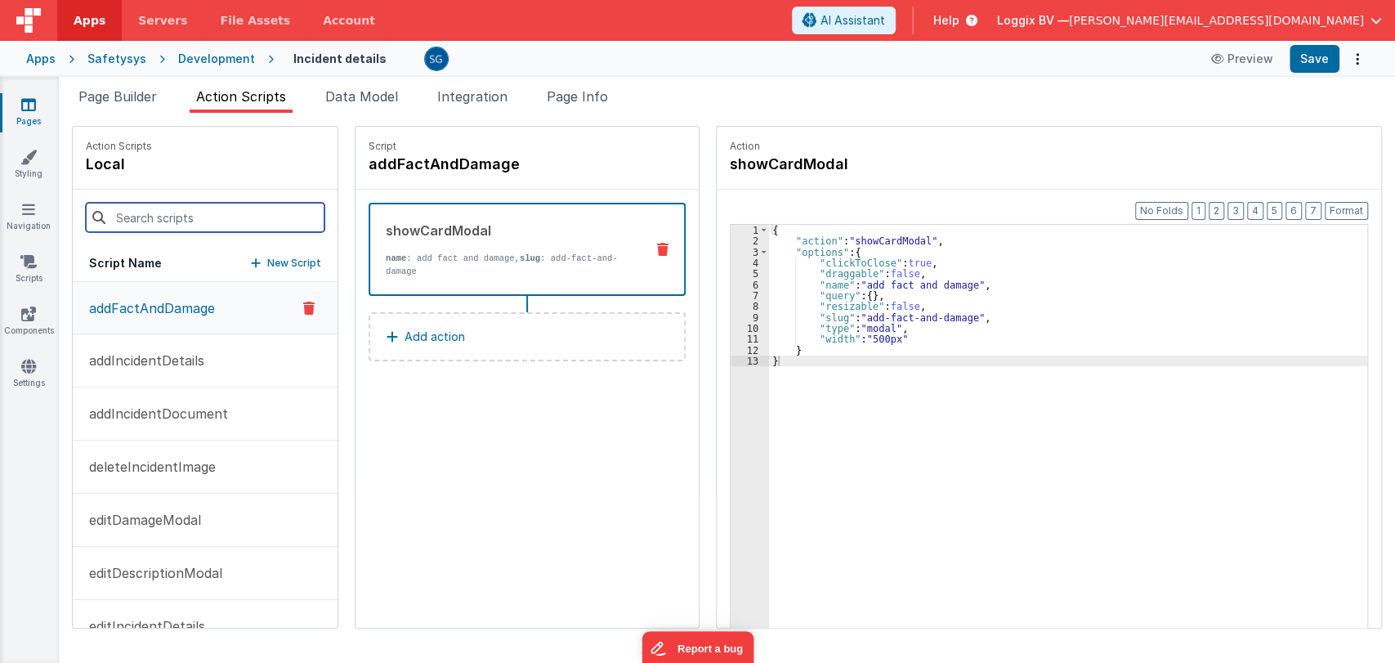
click at [194, 219] on input at bounding box center [205, 217] width 239 height 29
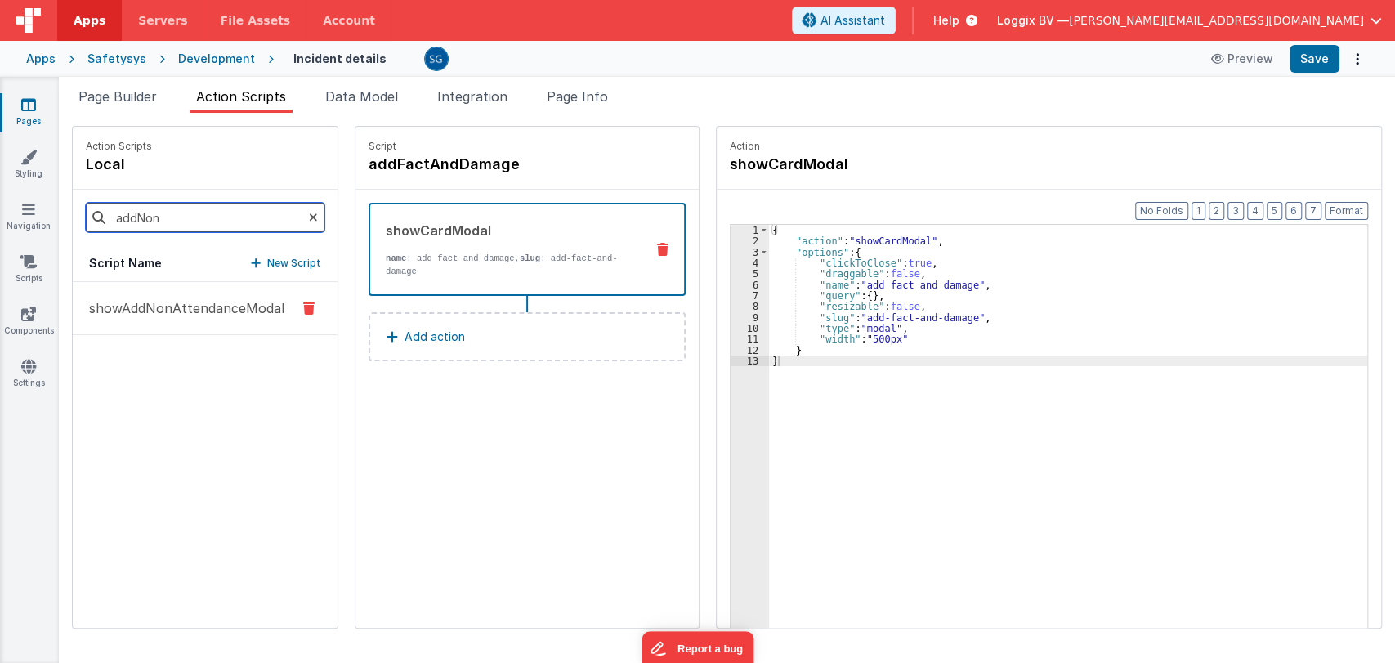
type input "addNon"
click at [145, 301] on p "showAddNonAttendanceModal" at bounding box center [181, 308] width 205 height 20
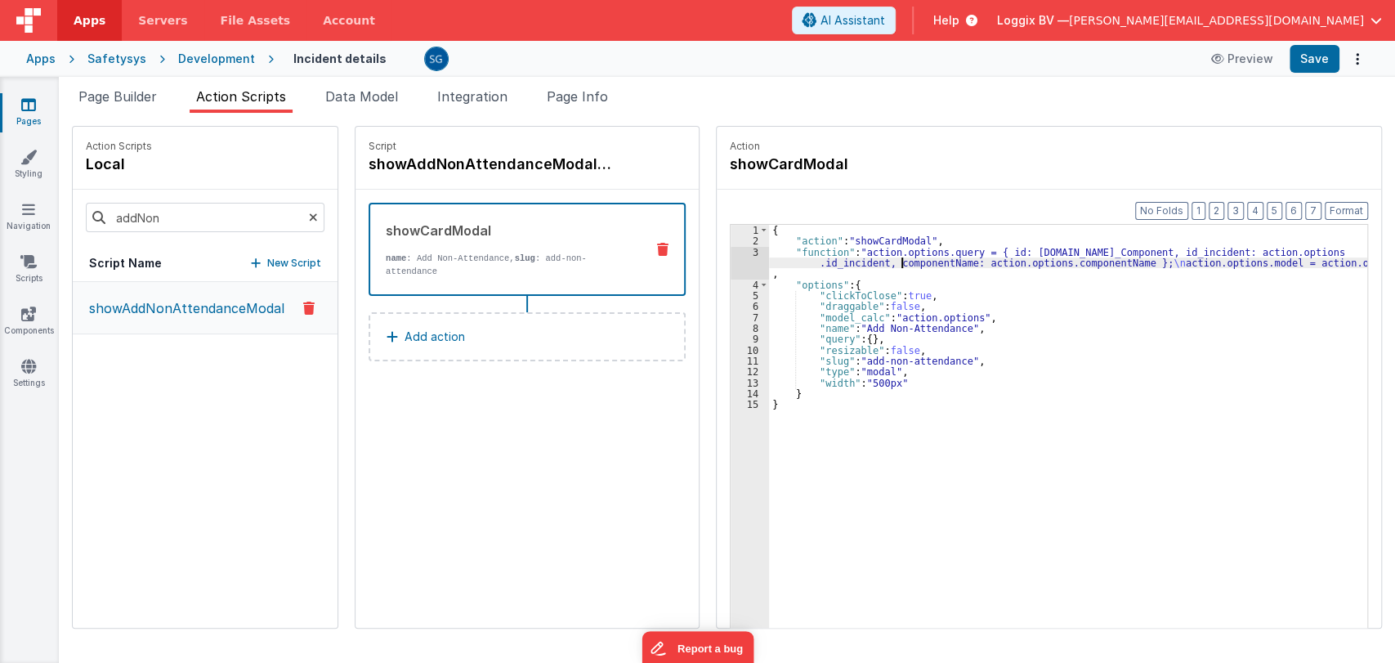
click at [896, 261] on div "{ "action" : "showCardModal" , "function" : "action.options.query = { id: [DOMA…" at bounding box center [1070, 463] width 602 height 476
click at [746, 250] on div "3" at bounding box center [750, 263] width 38 height 33
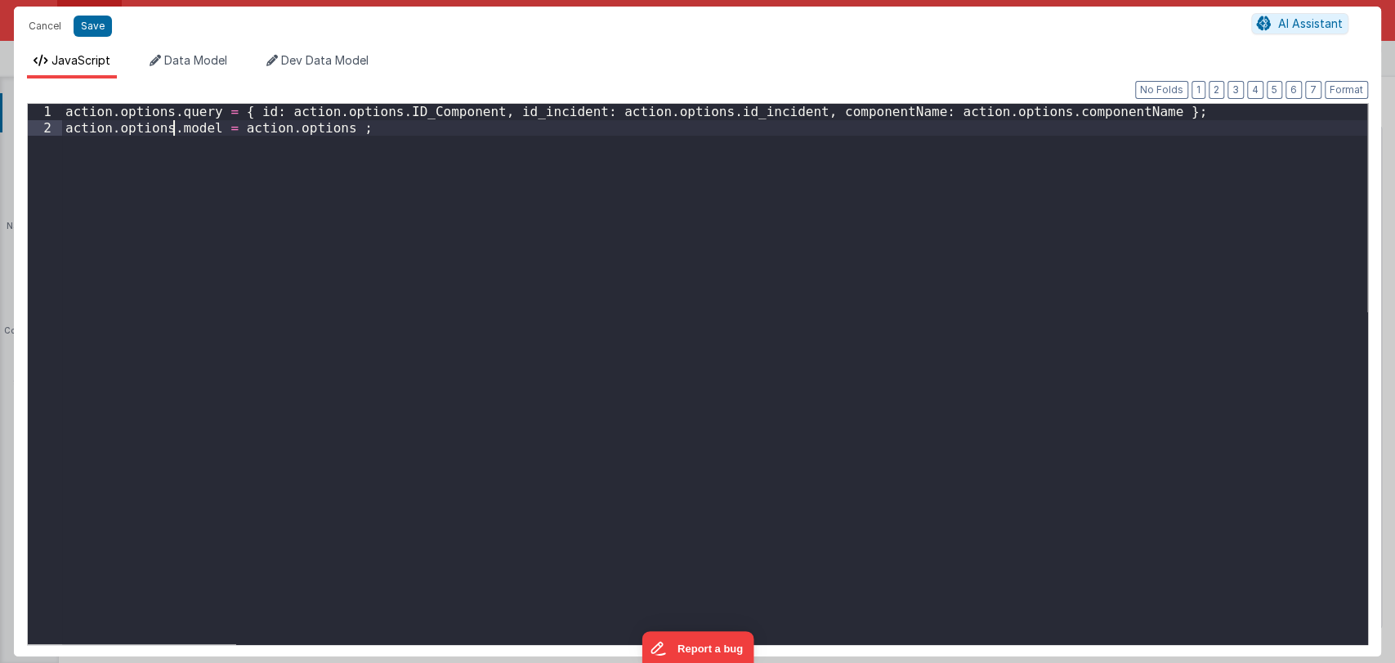
click at [172, 132] on div "action . options . query = { id : action . options . ID_Component , id_incident…" at bounding box center [714, 390] width 1305 height 572
click at [46, 16] on button "Cancel" at bounding box center [44, 26] width 49 height 23
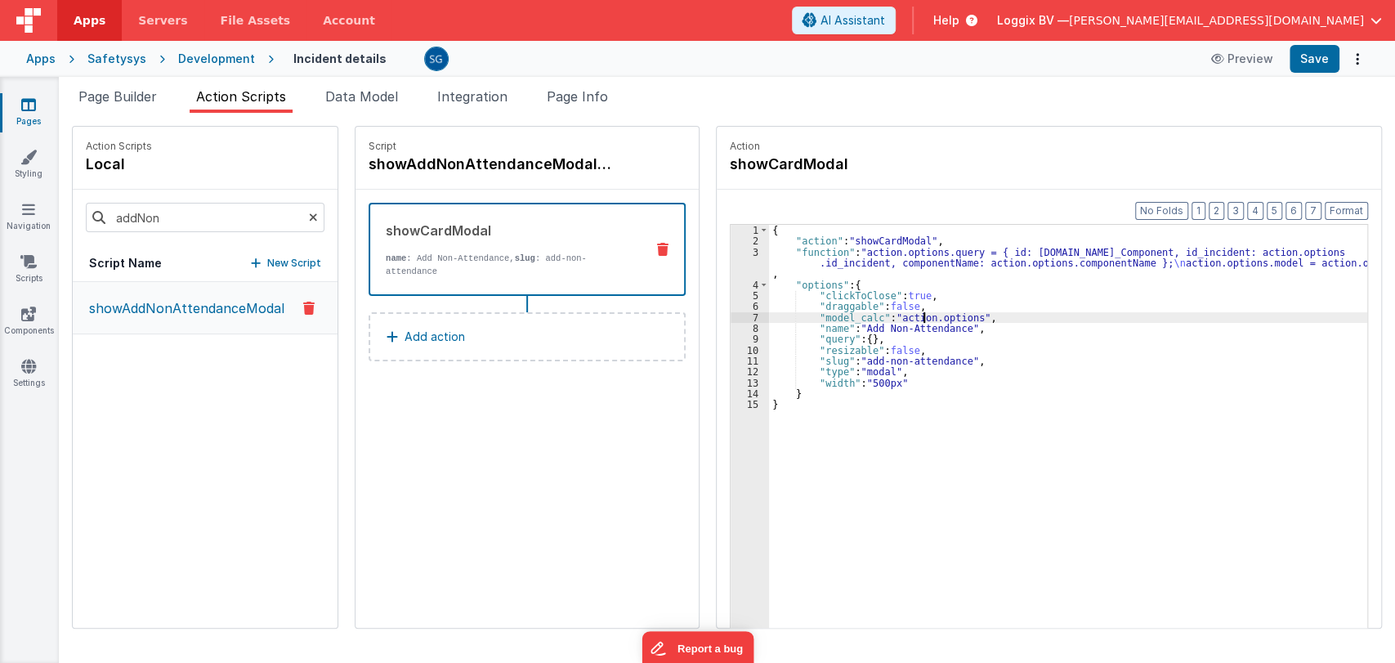
click at [915, 315] on div "{ "action" : "showCardModal" , "function" : "action.options.query = { id: [DOMA…" at bounding box center [1070, 463] width 602 height 476
click at [939, 315] on div "{ "action" : "showCardModal" , "function" : "action.options.query = { id: [DOMA…" at bounding box center [1070, 463] width 602 height 476
click at [747, 250] on div "3" at bounding box center [750, 263] width 38 height 33
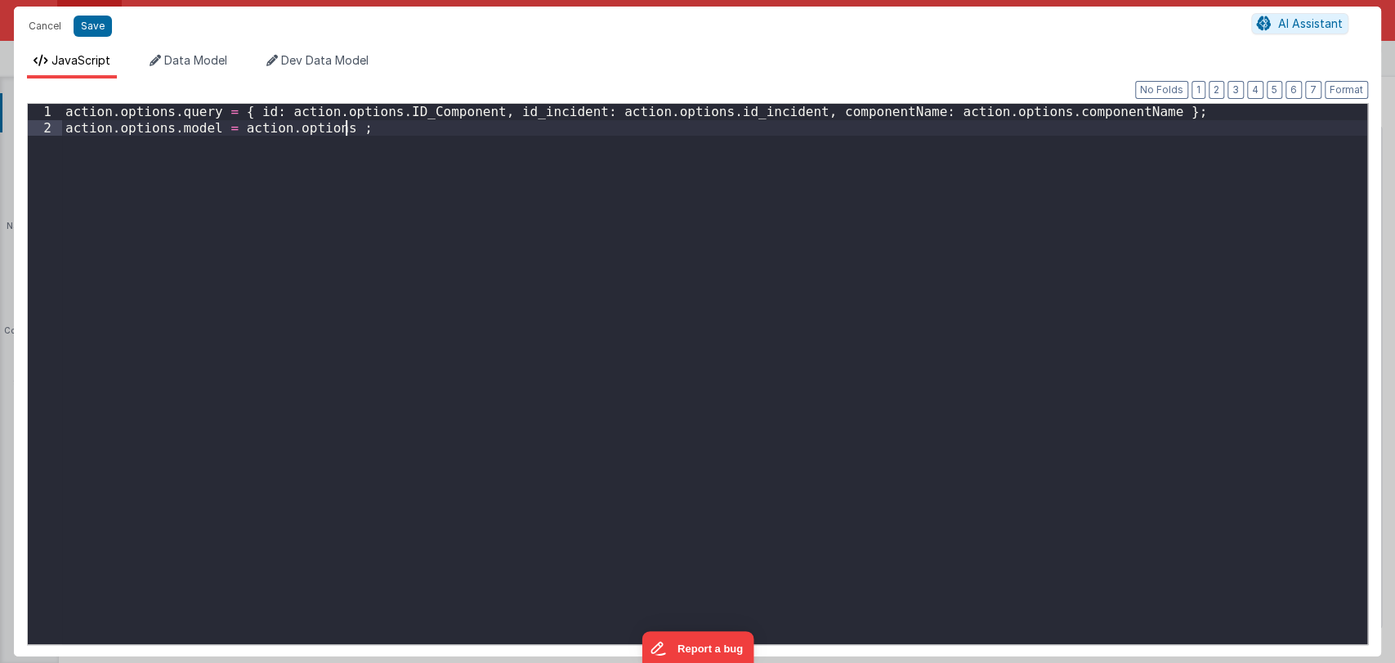
click at [747, 250] on div "action . options . query = { id : action . options . ID_Component , id_incident…" at bounding box center [714, 390] width 1305 height 572
click at [366, 132] on div "action . options . query = { id : action . options . ID_Component , id_incident…" at bounding box center [714, 390] width 1305 height 572
drag, startPoint x: 366, startPoint y: 132, endPoint x: 66, endPoint y: 130, distance: 300.0
click at [66, 130] on div "action . options . query = { id : action . options . ID_Component , id_incident…" at bounding box center [714, 390] width 1305 height 572
click at [85, 26] on button "Save" at bounding box center [93, 26] width 38 height 21
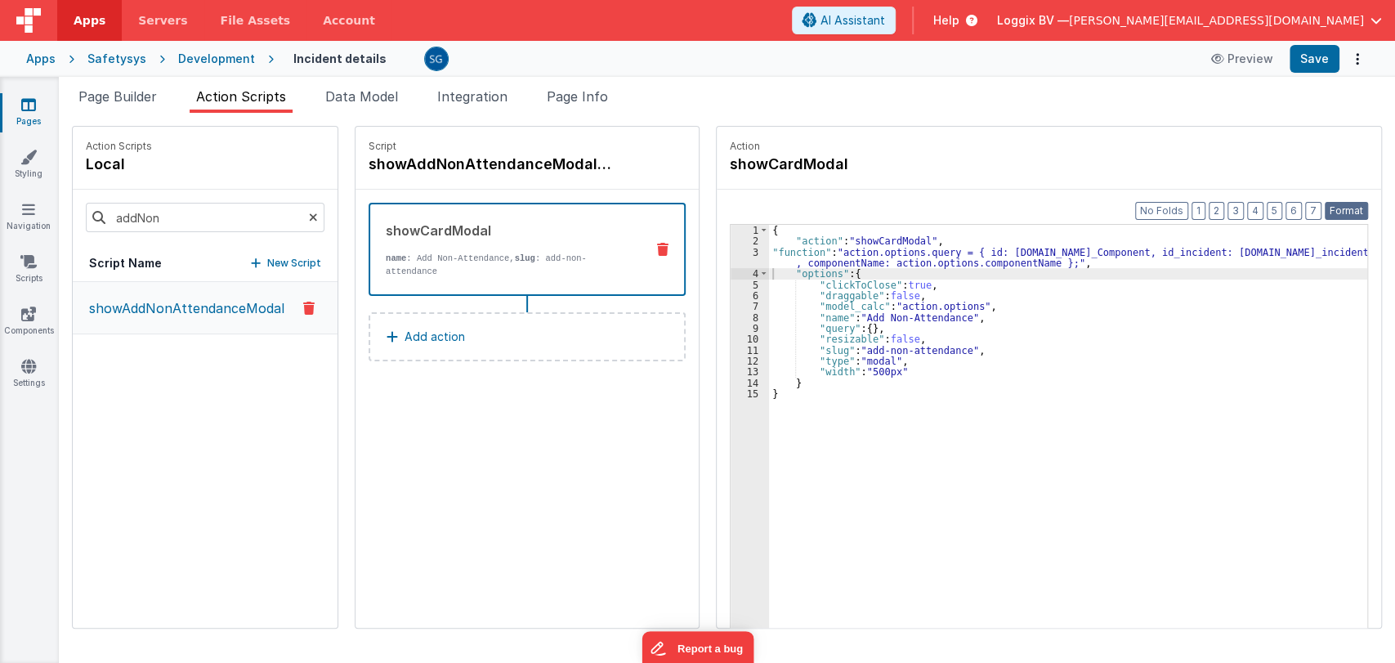
click at [1340, 210] on button "Format" at bounding box center [1346, 211] width 43 height 18
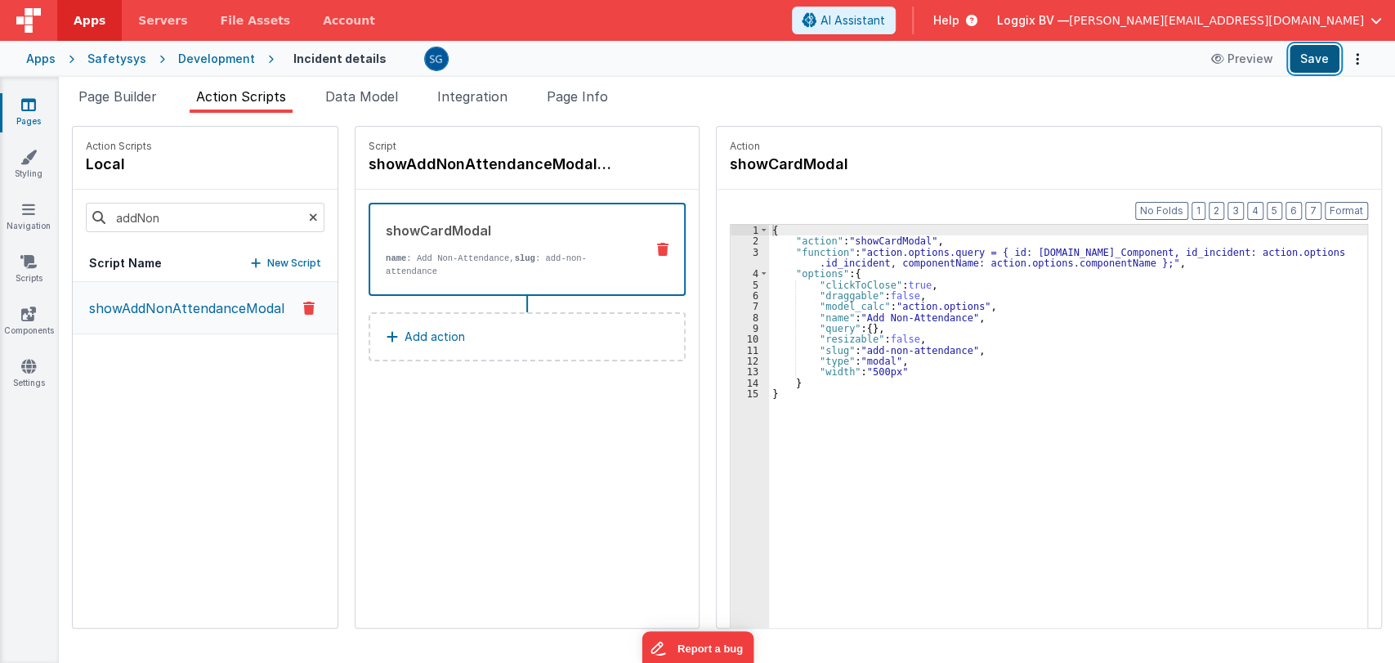
click at [1312, 65] on button "Save" at bounding box center [1315, 59] width 50 height 28
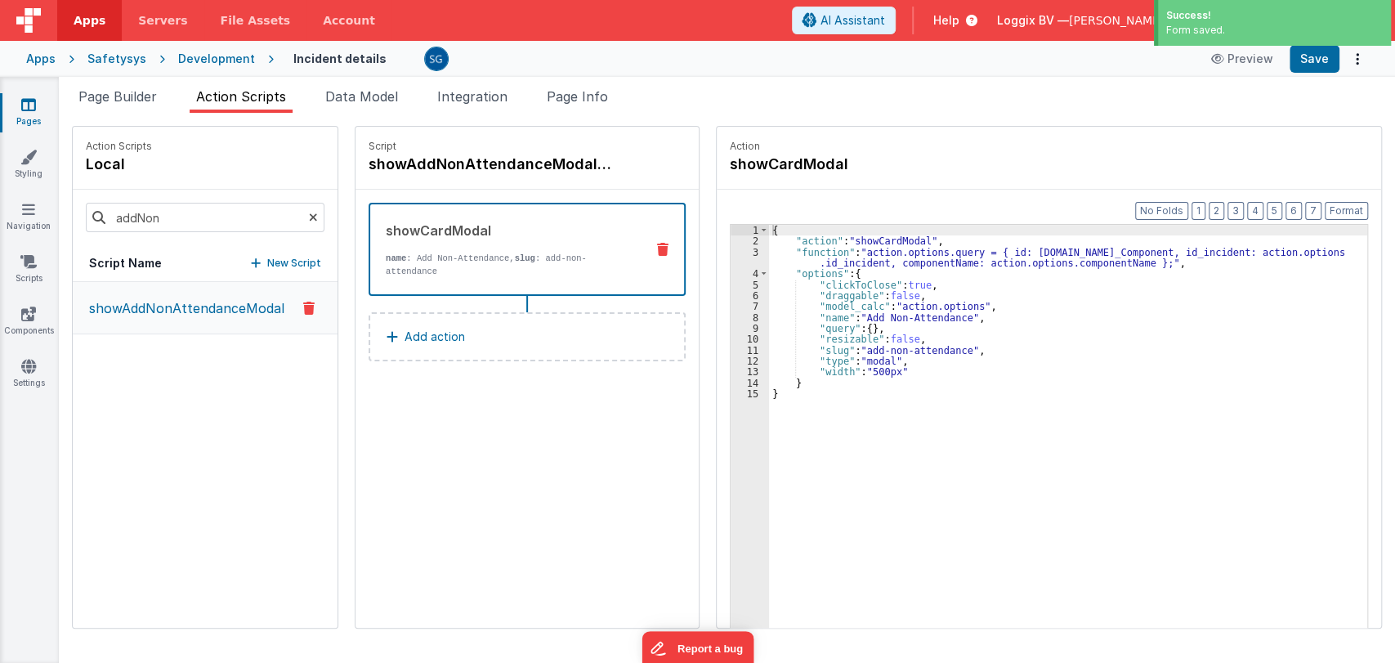
click at [309, 217] on icon at bounding box center [313, 218] width 9 height 56
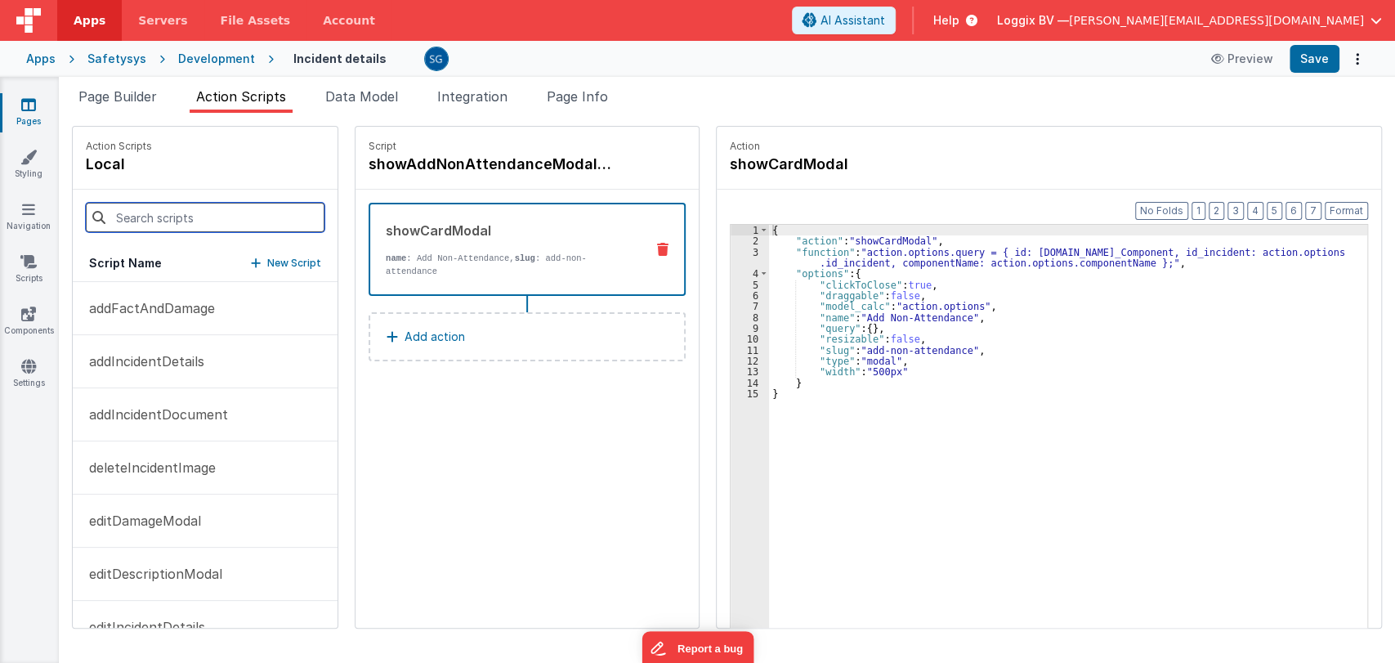
click at [163, 214] on input at bounding box center [205, 217] width 239 height 29
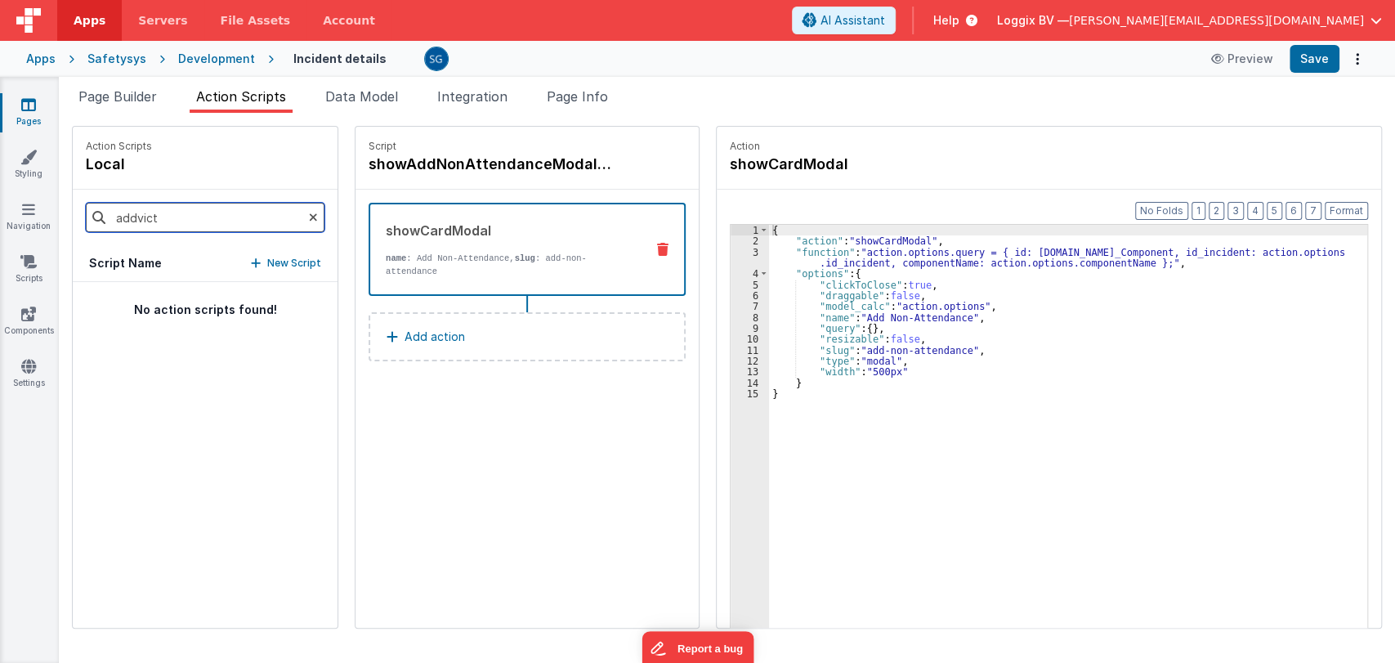
click at [230, 218] on input "addvict" at bounding box center [205, 217] width 239 height 29
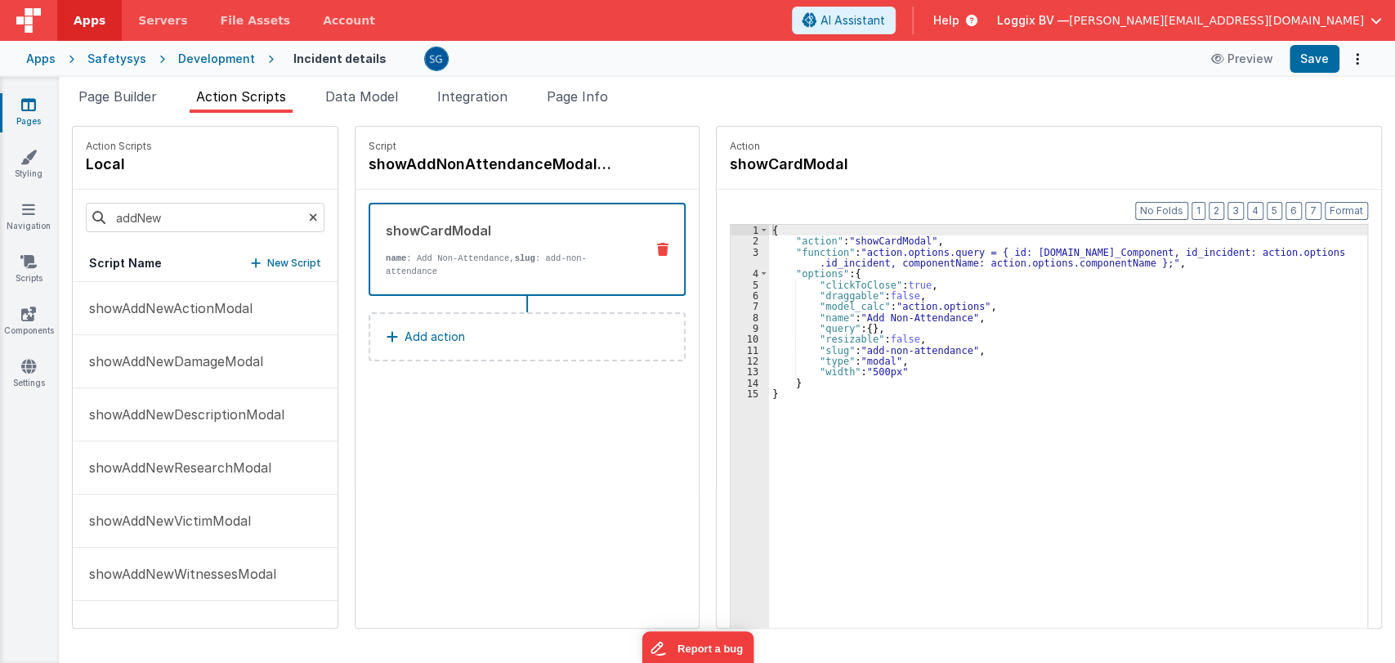
click at [513, 473] on div "Script showAddNonAttendanceModal showCardModal name : Add Non-Attendance, slug …" at bounding box center [527, 377] width 343 height 501
click at [154, 360] on p "showAddNewDamageModal" at bounding box center [171, 361] width 184 height 20
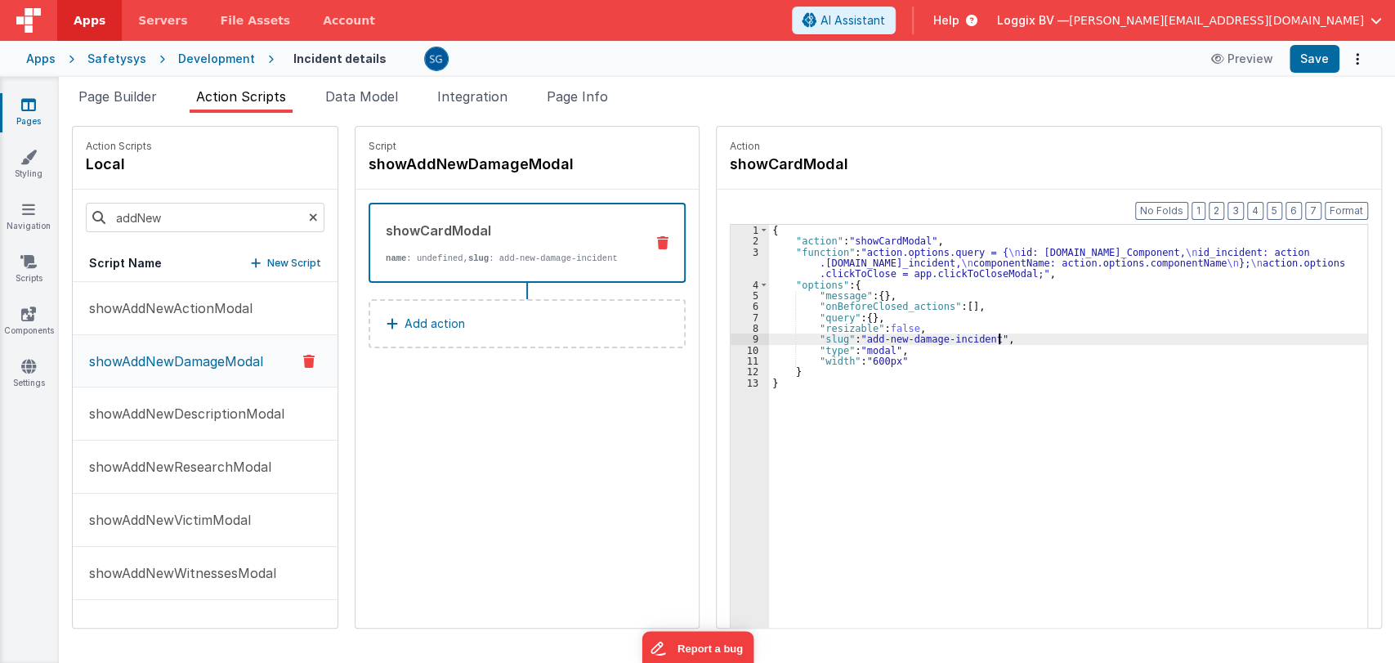
click at [1031, 333] on div "{ "action" : "showCardModal" , "function" : "action.options.query = { \n id: [D…" at bounding box center [1071, 463] width 605 height 476
click at [984, 275] on div "{ "action" : "showCardModal" , "function" : "action.options.query = { \n id: [D…" at bounding box center [1071, 463] width 605 height 476
click at [937, 257] on div "{ "action" : "showCardModal" , "function" : "action.options.query = { \n id: [D…" at bounding box center [1071, 463] width 605 height 476
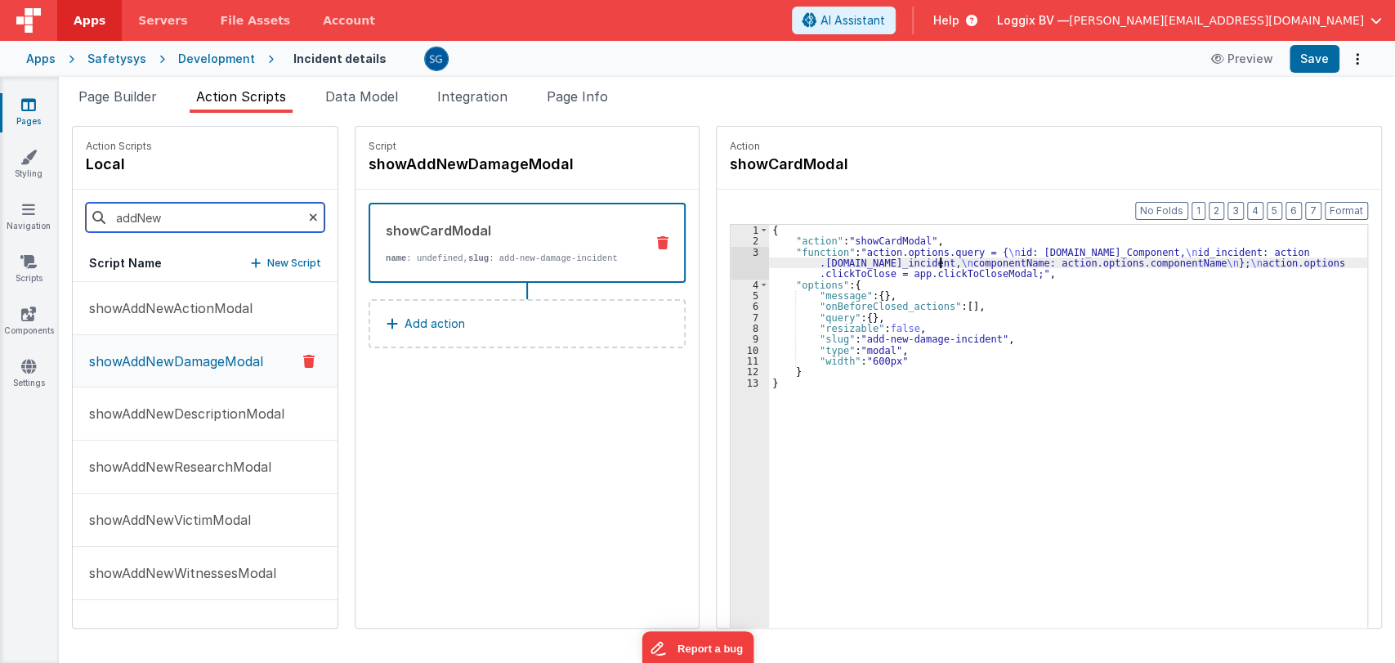
click at [179, 225] on input "addNew" at bounding box center [205, 217] width 239 height 29
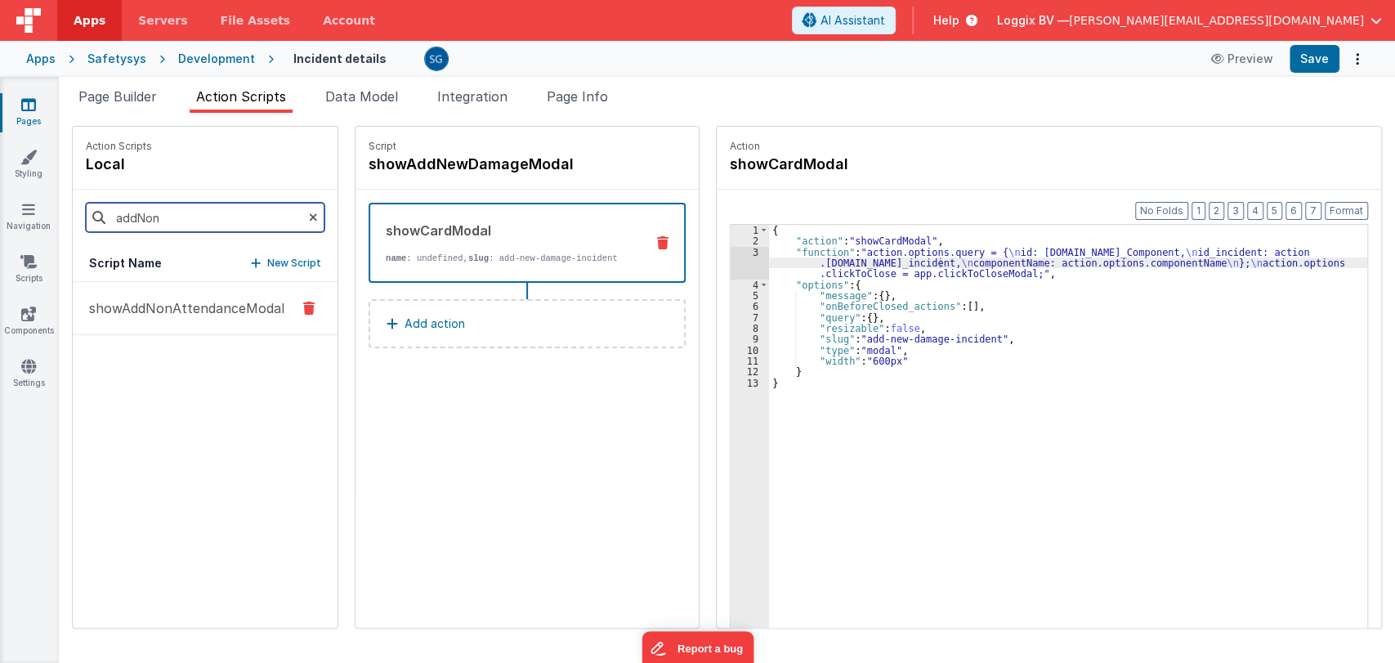
type input "addNon"
click at [133, 320] on button "showAddNonAttendanceModal" at bounding box center [205, 308] width 265 height 53
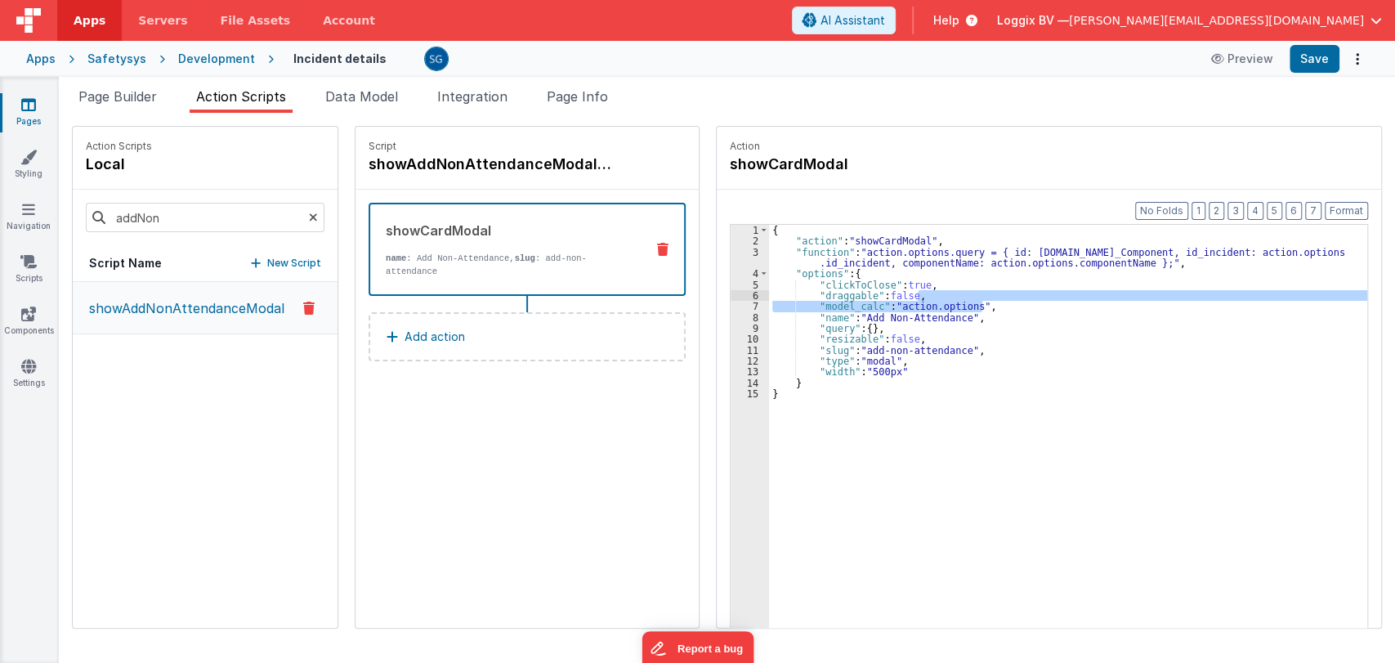
drag, startPoint x: 984, startPoint y: 308, endPoint x: 986, endPoint y: 300, distance: 8.3
click at [986, 300] on div "{ "action" : "showCardModal" , "function" : "action.options.query = { id: [DOMA…" at bounding box center [1071, 463] width 605 height 476
click at [985, 306] on div "{ "action" : "showCardModal" , "function" : "action.options.query = { id: [DOMA…" at bounding box center [1068, 452] width 598 height 454
drag, startPoint x: 985, startPoint y: 306, endPoint x: 985, endPoint y: 297, distance: 9.0
click at [985, 297] on div "{ "action" : "showCardModal" , "function" : "action.options.query = { id: [DOMA…" at bounding box center [1071, 463] width 605 height 476
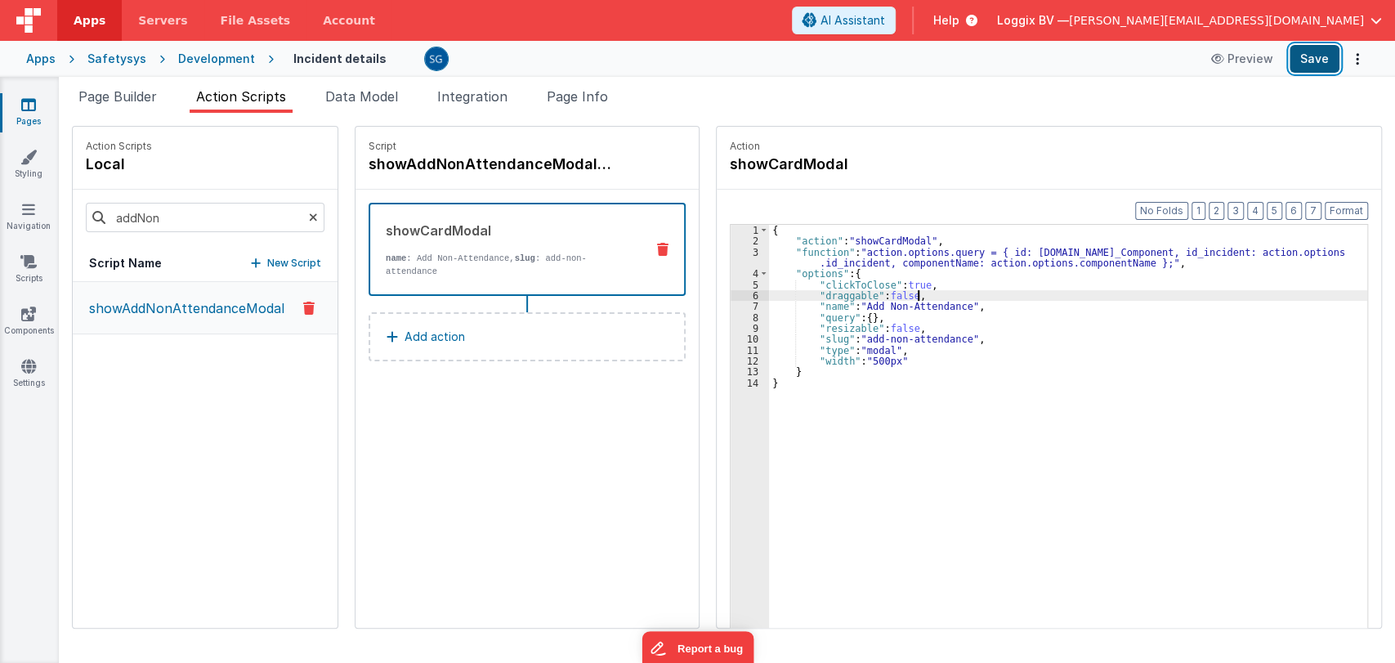
click at [1331, 63] on button "Save" at bounding box center [1315, 59] width 50 height 28
click at [984, 302] on div "{ "action" : "showCardModal" , "function" : "action.options.query = { id: [DOMA…" at bounding box center [1071, 463] width 605 height 476
click at [309, 219] on icon at bounding box center [313, 218] width 9 height 56
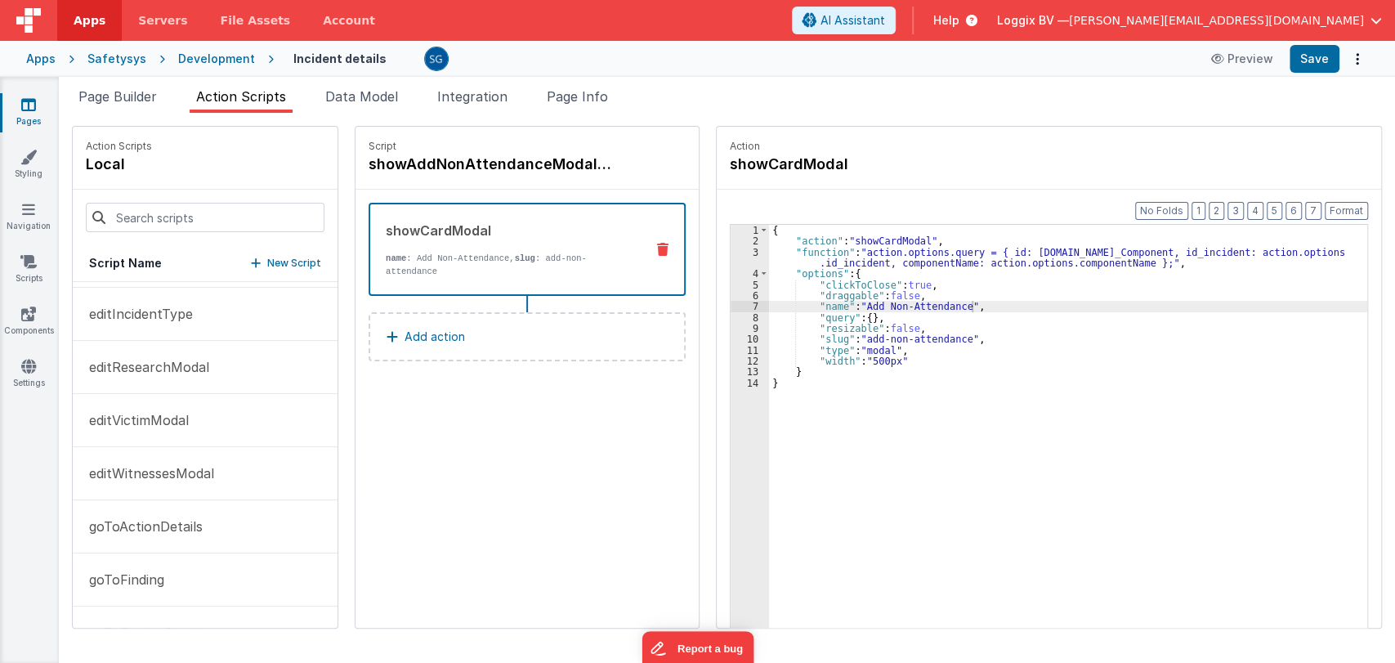
scroll to position [367, 0]
click at [147, 363] on p "editResearchModal" at bounding box center [144, 366] width 130 height 20
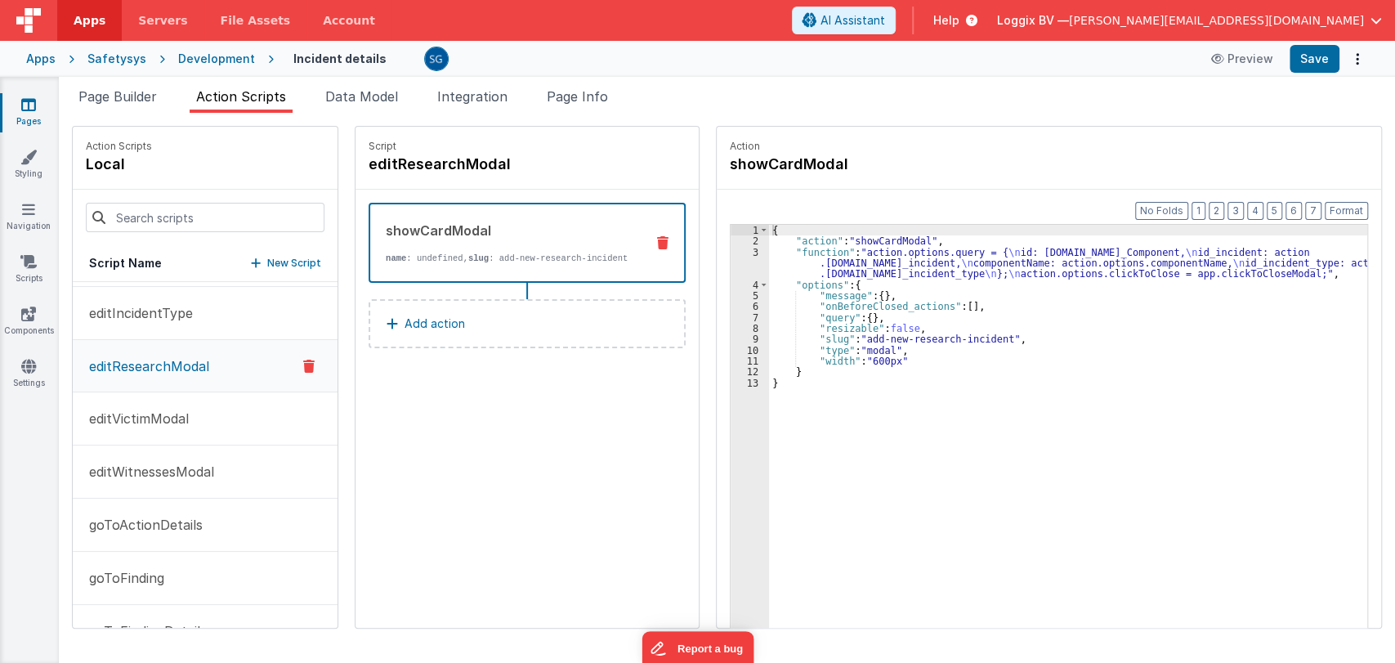
click at [974, 260] on div "{ "action" : "showCardModal" , "function" : "action.options.query = { \n id: [D…" at bounding box center [1071, 463] width 605 height 476
click at [749, 252] on div "3" at bounding box center [750, 263] width 38 height 33
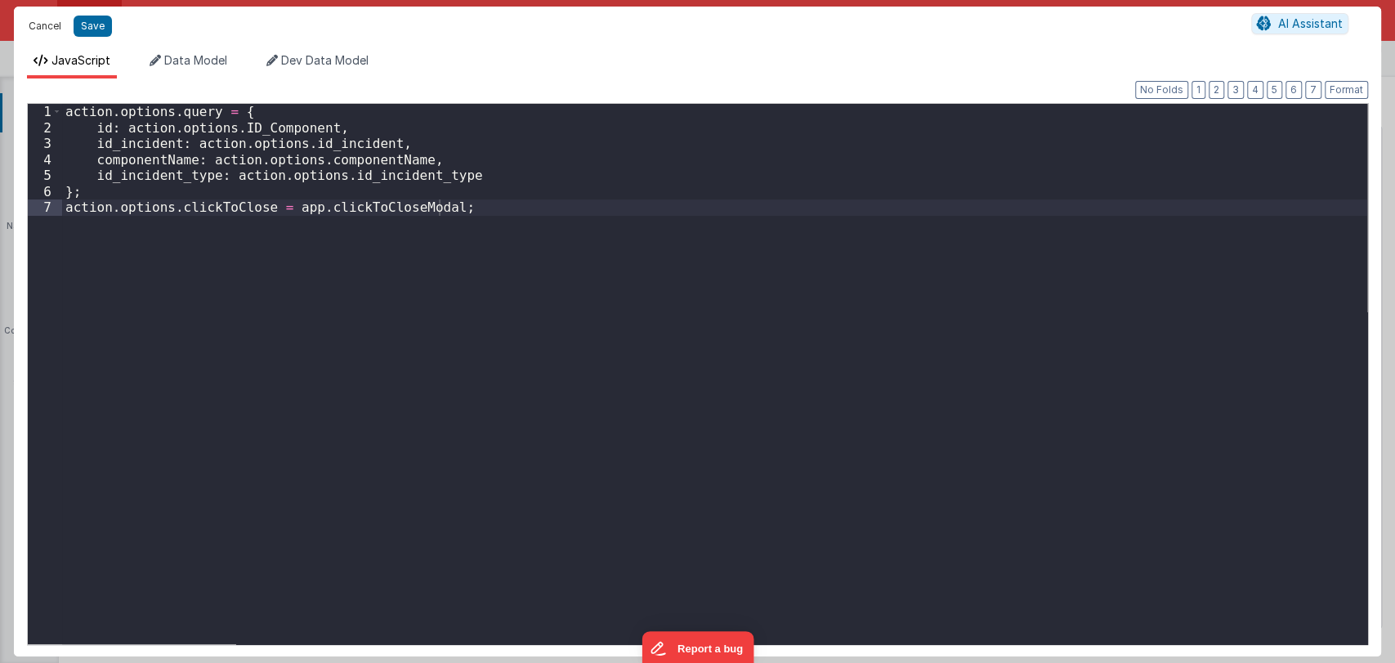
click at [56, 20] on button "Cancel" at bounding box center [44, 26] width 49 height 23
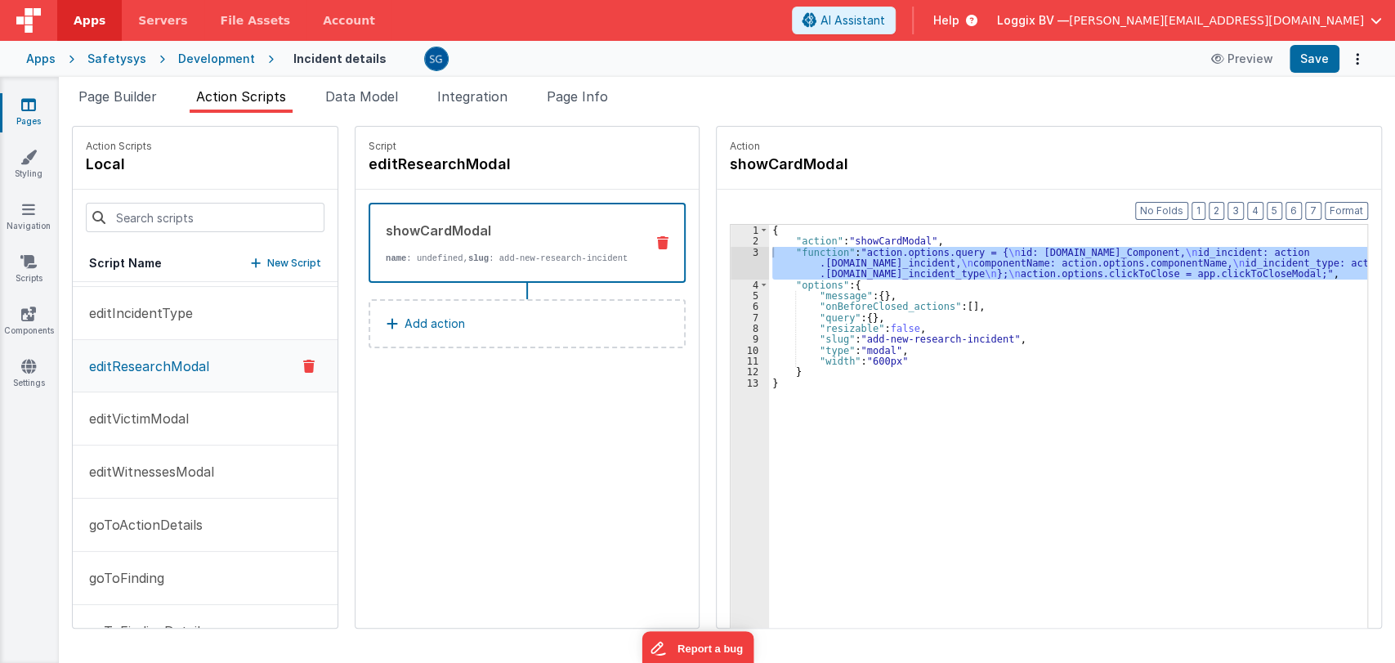
click at [1013, 342] on div "{ "action" : "showCardModal" , "function" : "action.options.query = { \n id: [D…" at bounding box center [1071, 463] width 605 height 476
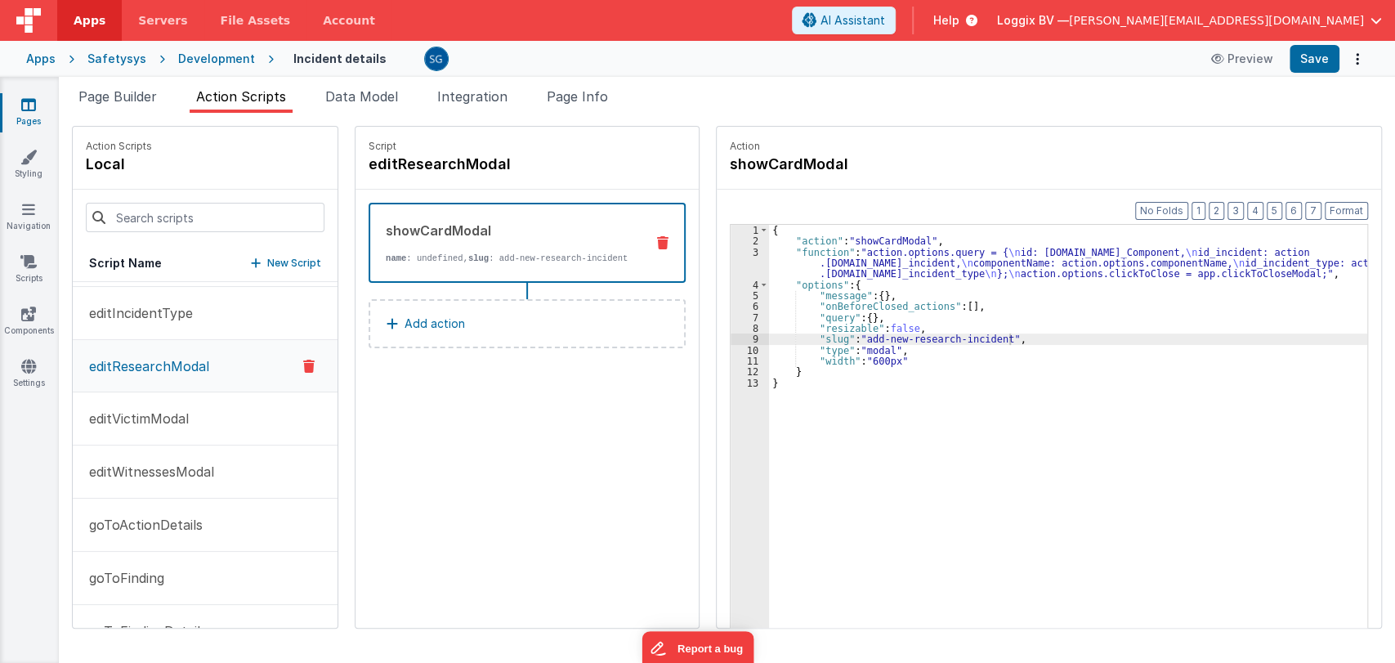
click at [1033, 329] on div "{ "action" : "showCardModal" , "function" : "action.options.query = { \n id: [D…" at bounding box center [1071, 463] width 605 height 476
click at [1018, 336] on div "{ "action" : "showCardModal" , "function" : "action.options.query = { \n id: [D…" at bounding box center [1071, 463] width 605 height 476
click at [929, 325] on div "{ "action" : "showCardModal" , "function" : "action.options.query = { \n id: [D…" at bounding box center [1071, 463] width 605 height 476
click at [896, 275] on div "{ "action" : "showCardModal" , "function" : "action.options.query = { \n id: [D…" at bounding box center [1071, 463] width 605 height 476
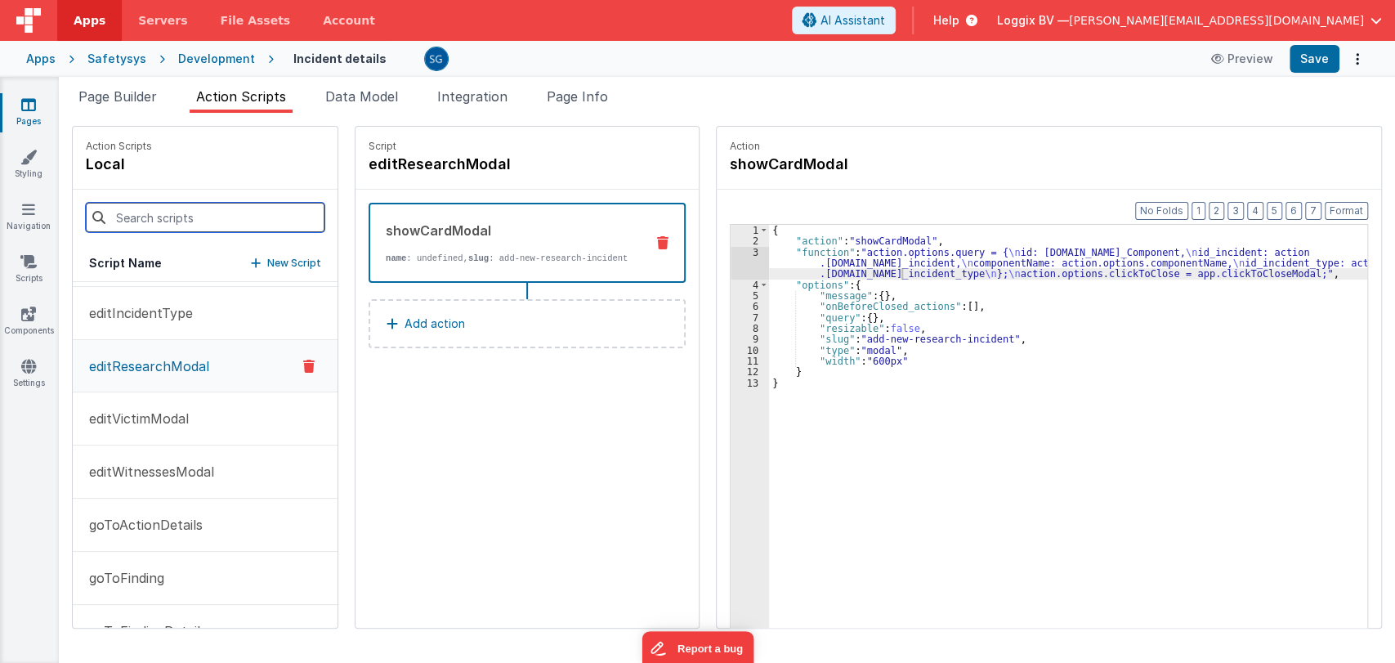
click at [163, 216] on input at bounding box center [205, 217] width 239 height 29
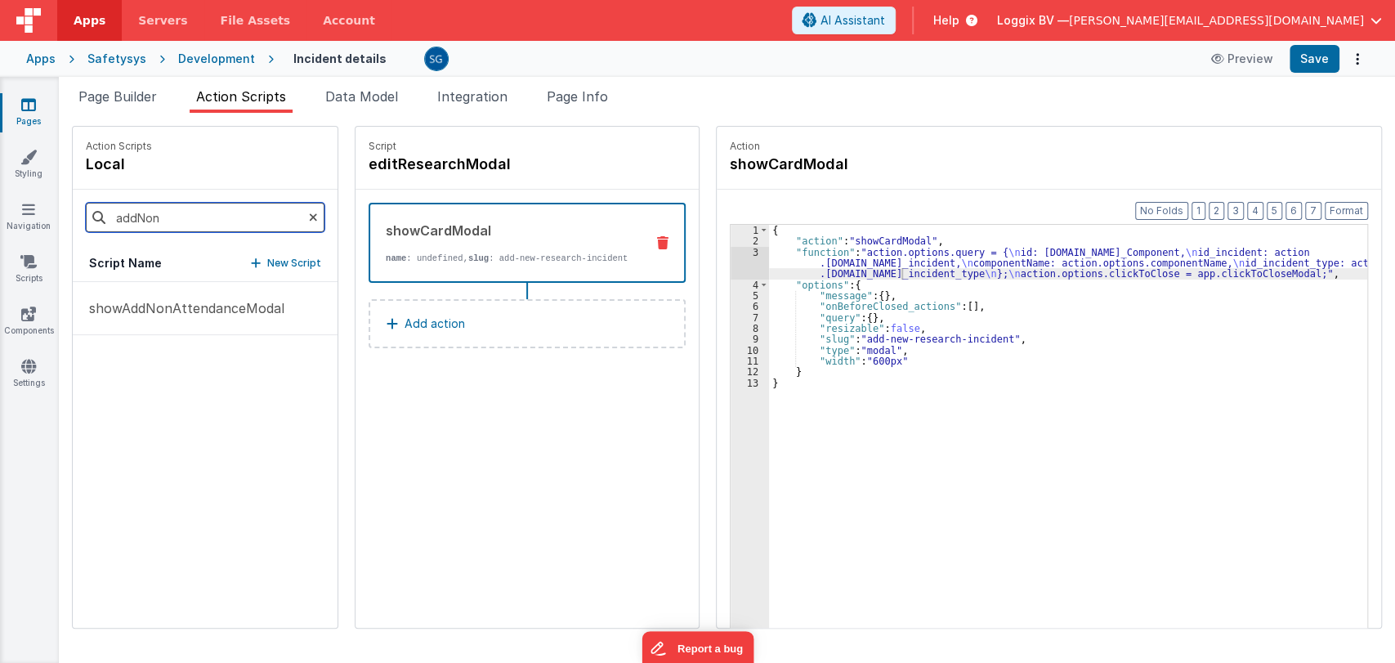
scroll to position [0, 0]
type input "addNon"
click at [221, 298] on p "showAddNonAttendanceModal" at bounding box center [181, 308] width 205 height 20
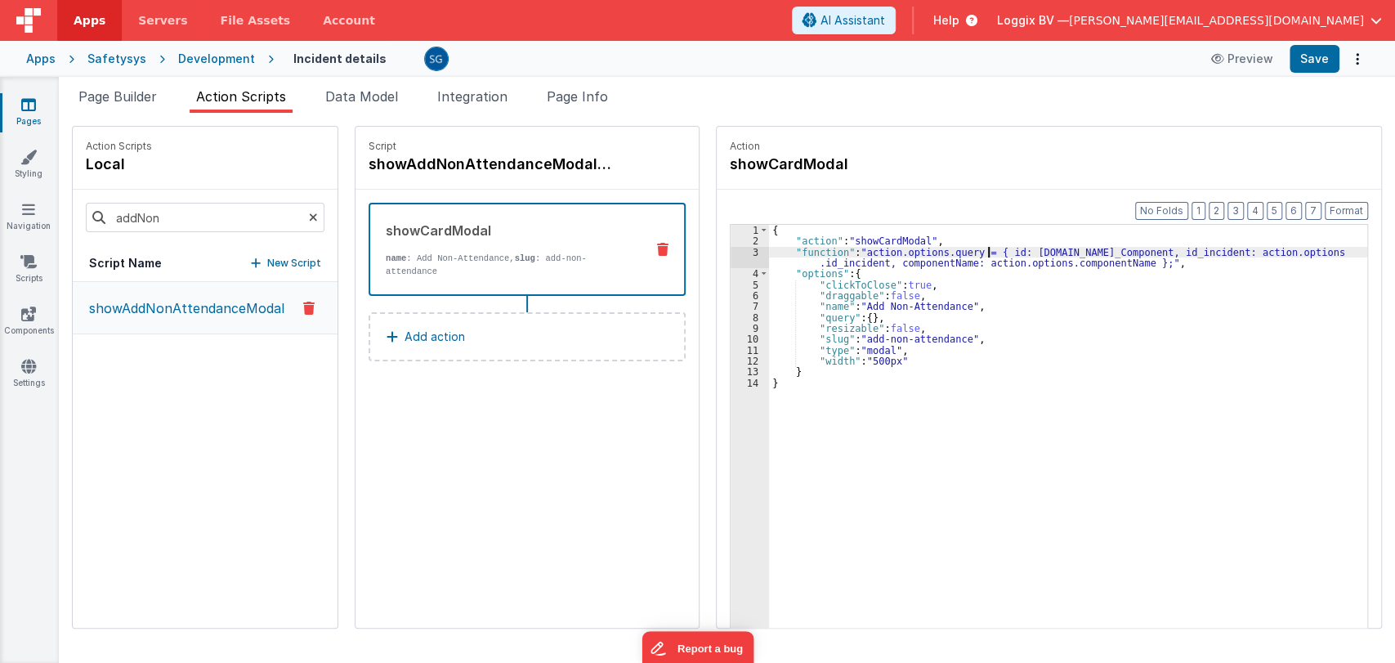
click at [982, 251] on div "{ "action" : "showCardModal" , "function" : "action.options.query = { id: [DOMA…" at bounding box center [1071, 463] width 605 height 476
click at [748, 256] on div "3" at bounding box center [750, 258] width 38 height 22
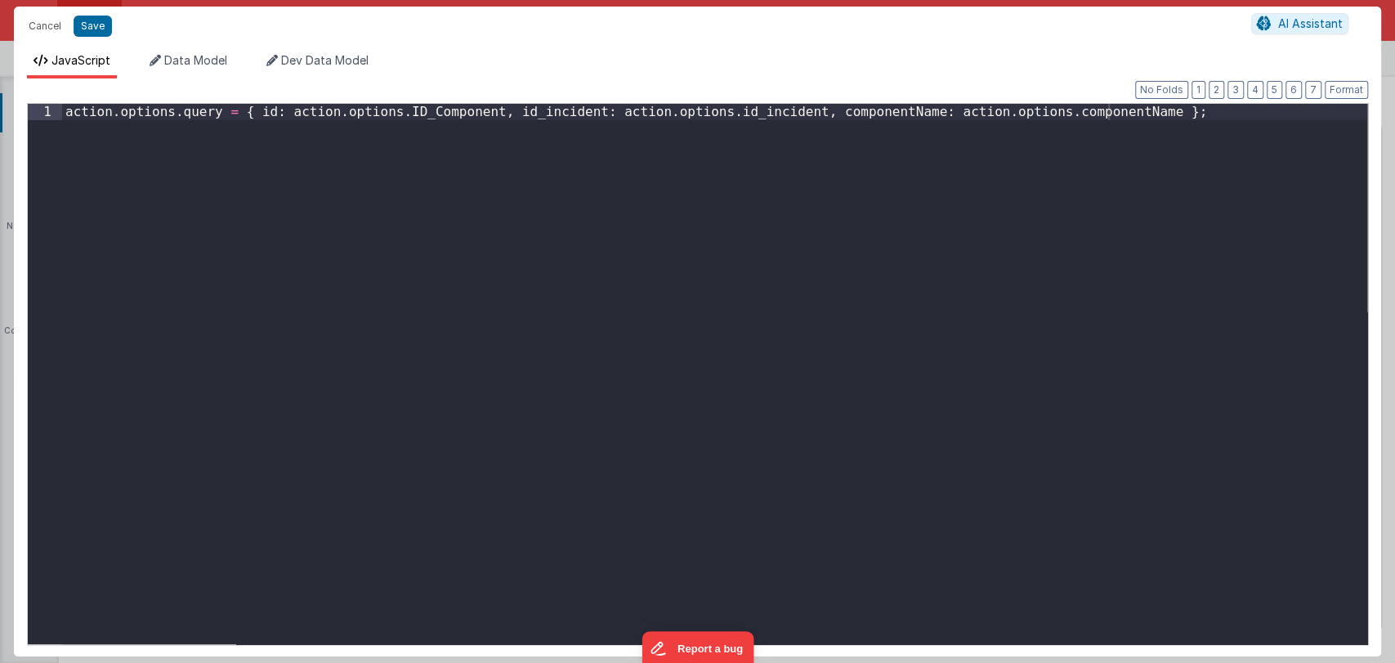
click at [1113, 114] on div "action . options . query = { id : action . options . ID_Component , id_incident…" at bounding box center [714, 390] width 1305 height 572
click at [96, 16] on button "Save" at bounding box center [93, 26] width 38 height 21
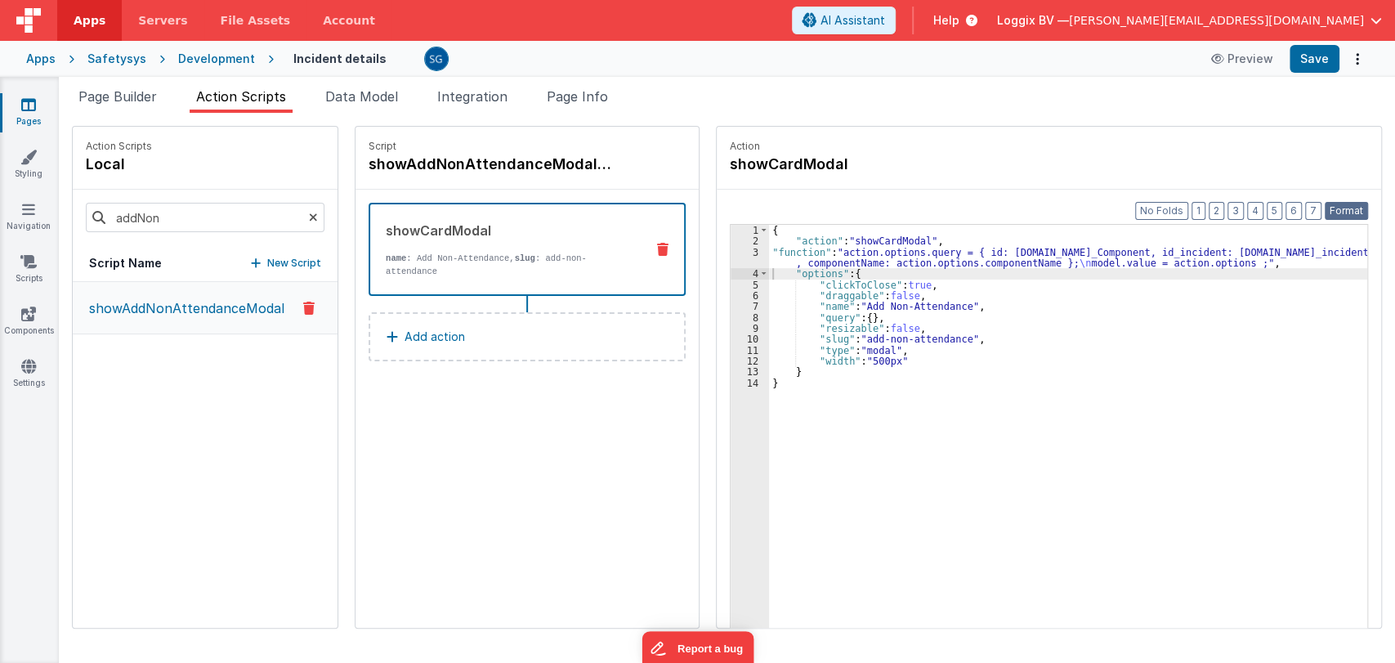
click at [1340, 213] on button "Format" at bounding box center [1346, 211] width 43 height 18
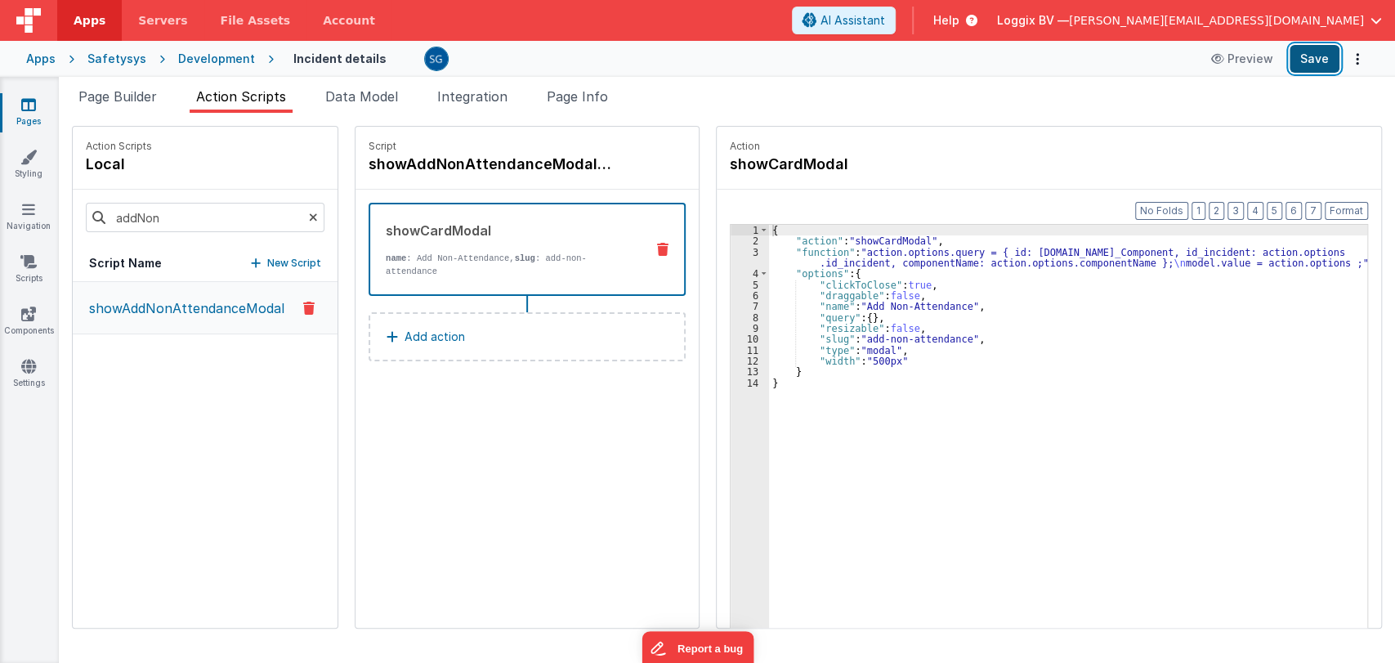
click at [1315, 63] on button "Save" at bounding box center [1315, 59] width 50 height 28
click at [846, 264] on div "{ "action" : "showCardModal" , "function" : "action.options.query = { id: [DOMA…" at bounding box center [1071, 463] width 605 height 476
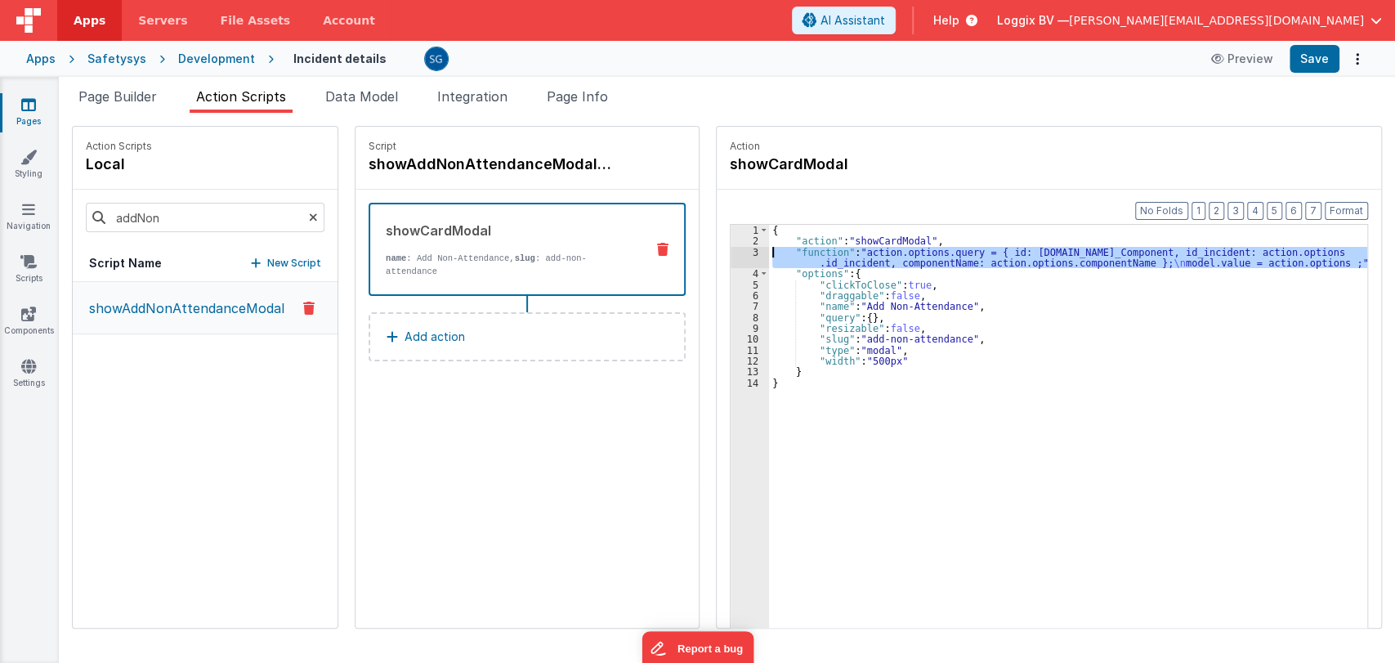
click at [745, 250] on div "3" at bounding box center [750, 258] width 38 height 22
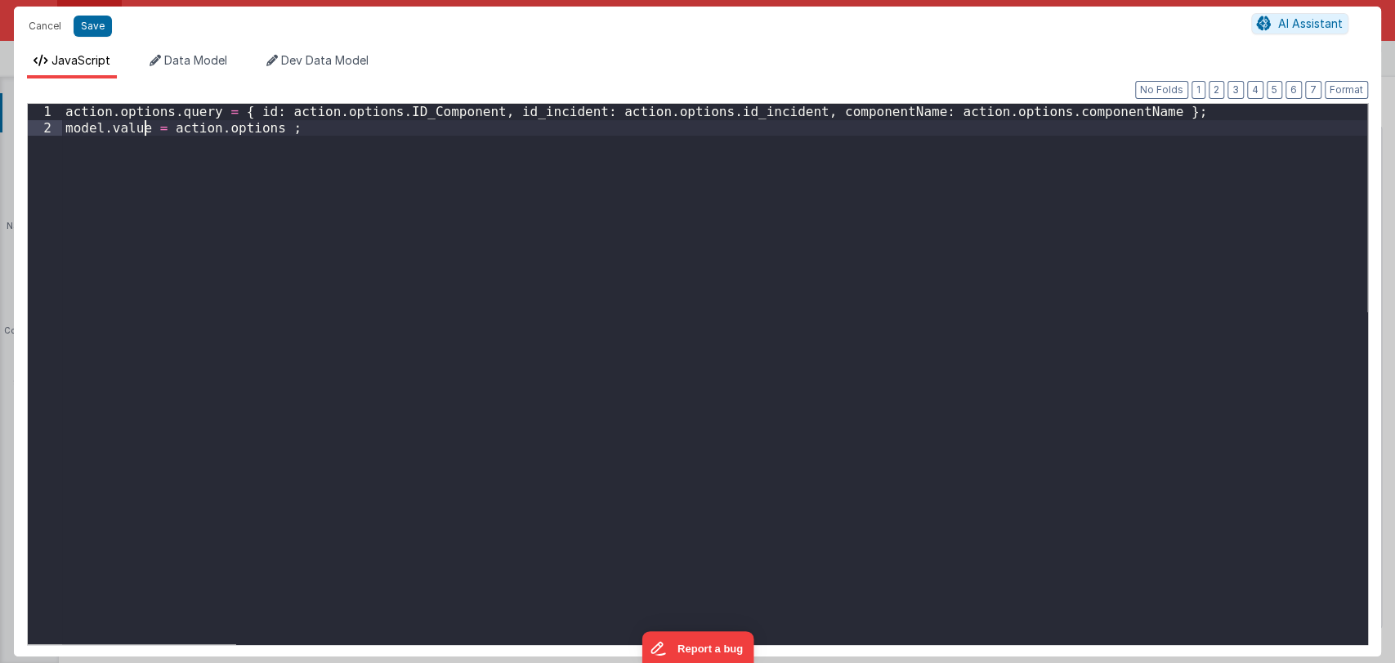
click at [147, 126] on div "action . options . query = { id : action . options . ID_Component , id_incident…" at bounding box center [714, 390] width 1305 height 572
click at [85, 30] on button "Save" at bounding box center [93, 26] width 38 height 21
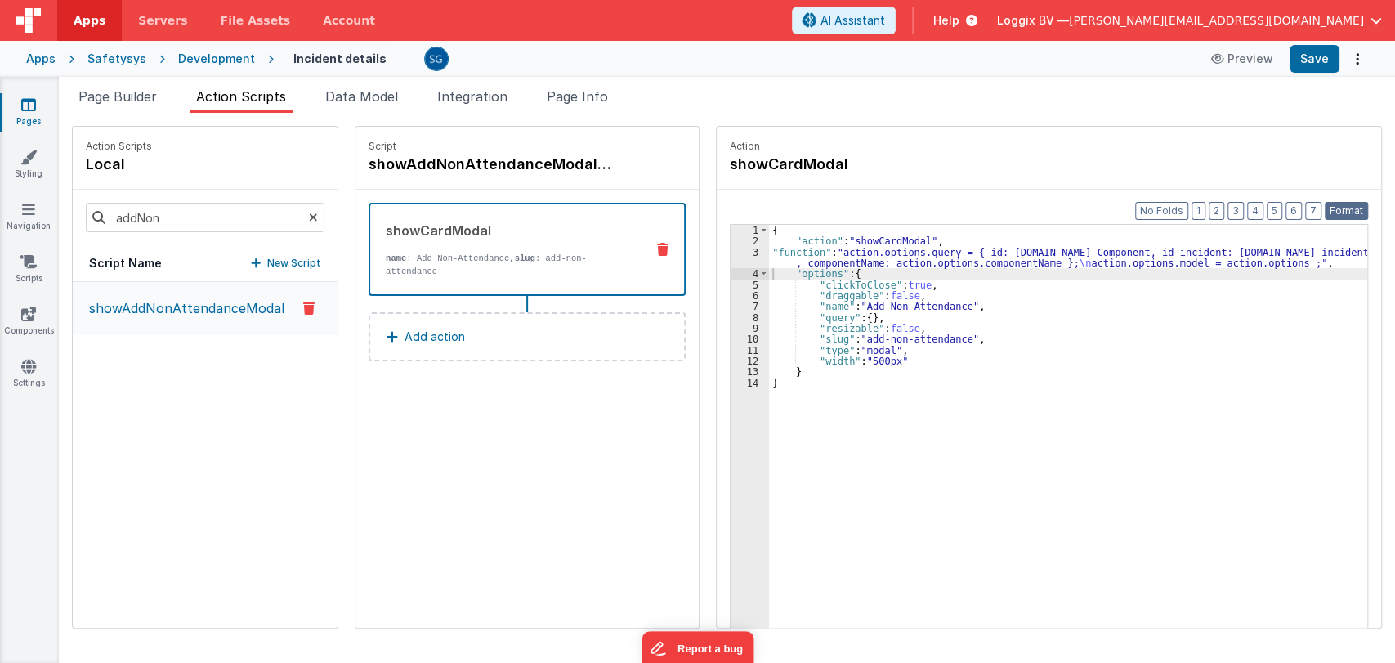
click at [1335, 202] on button "Format" at bounding box center [1346, 211] width 43 height 18
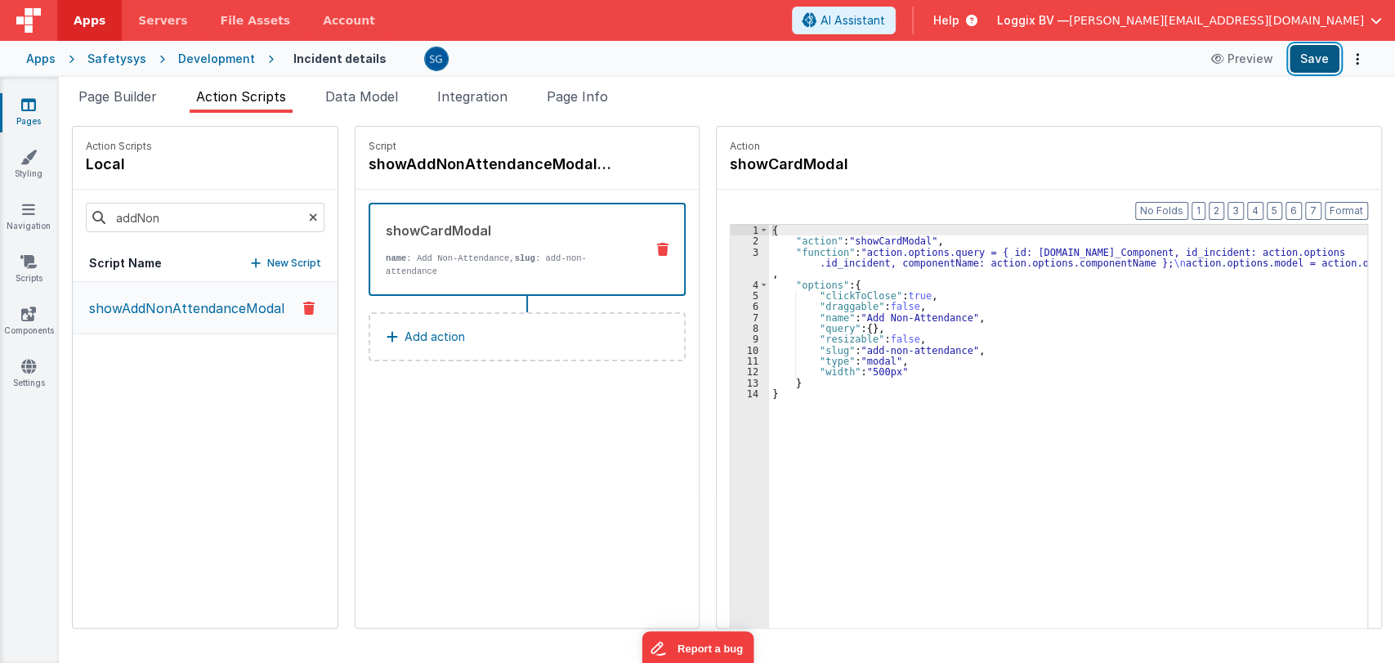
click at [1321, 63] on button "Save" at bounding box center [1315, 59] width 50 height 28
click at [820, 267] on div "{ "action" : "showCardModal" , "function" : "action.options.query = { id: [DOMA…" at bounding box center [1071, 463] width 605 height 476
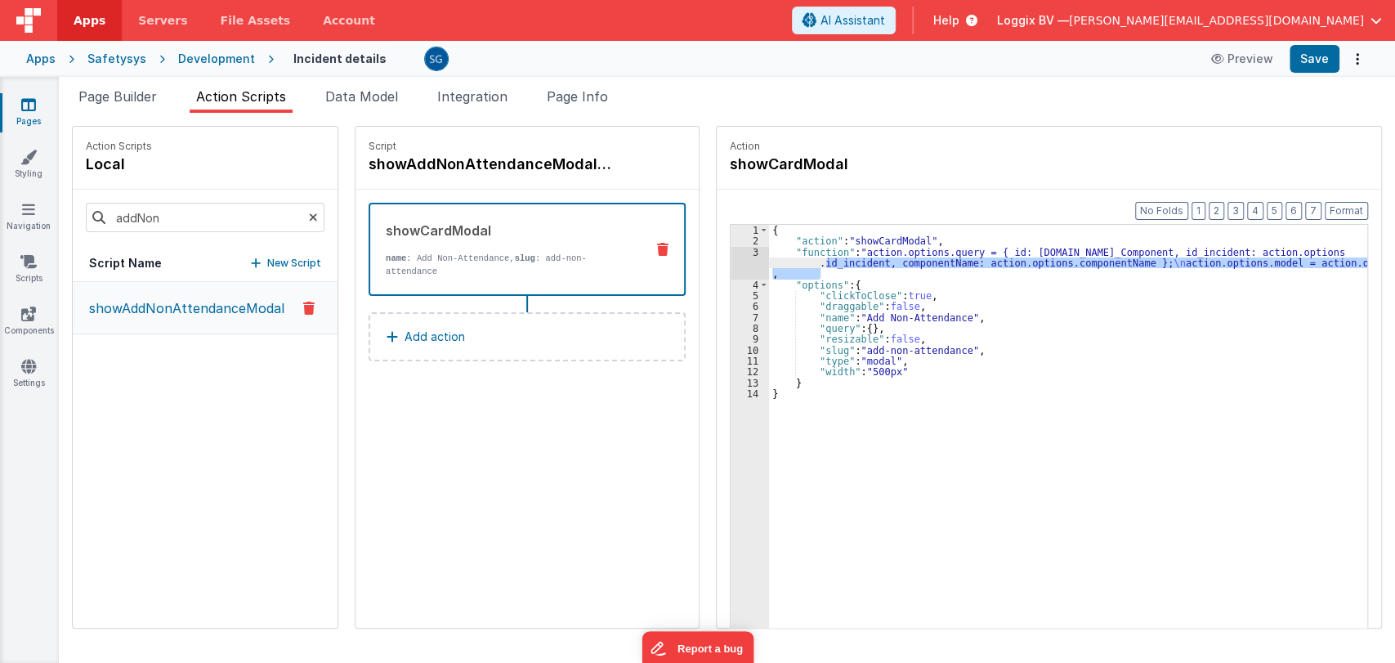
click at [752, 252] on div "3" at bounding box center [750, 263] width 38 height 33
click at [752, 251] on div "3" at bounding box center [750, 263] width 38 height 33
click at [751, 249] on div "3" at bounding box center [750, 263] width 38 height 33
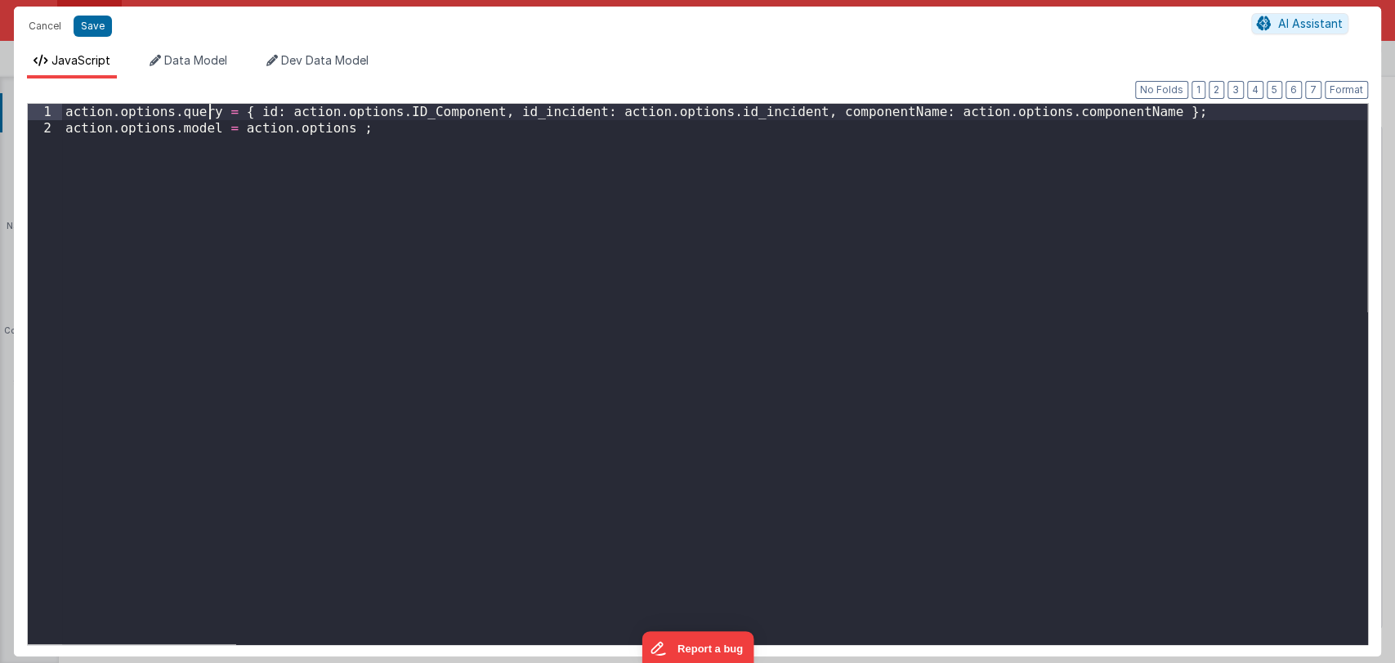
click at [212, 117] on div "action . options . query = { id : action . options . ID_Component , id_incident…" at bounding box center [714, 390] width 1305 height 572
click at [333, 132] on div "action . options . query = { id : action . options . ID_Component , id_incident…" at bounding box center [714, 390] width 1305 height 572
click at [92, 20] on button "Save" at bounding box center [93, 26] width 38 height 21
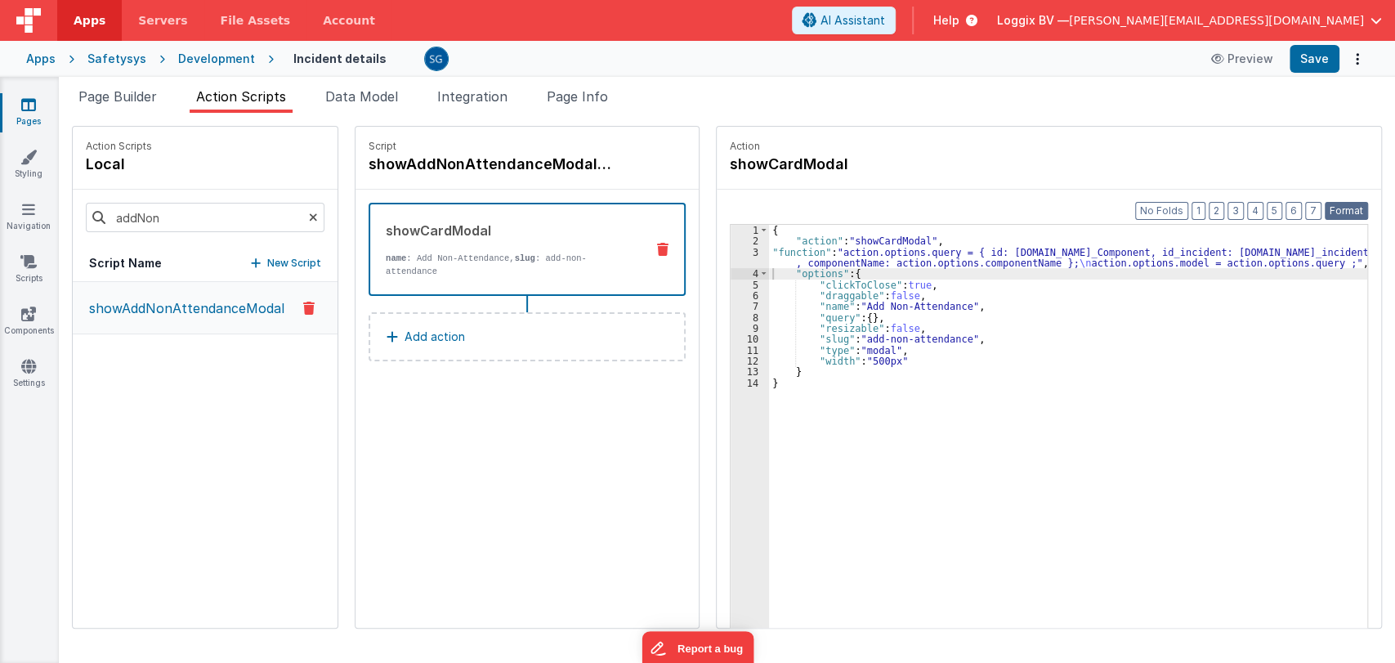
click at [1355, 205] on button "Format" at bounding box center [1346, 211] width 43 height 18
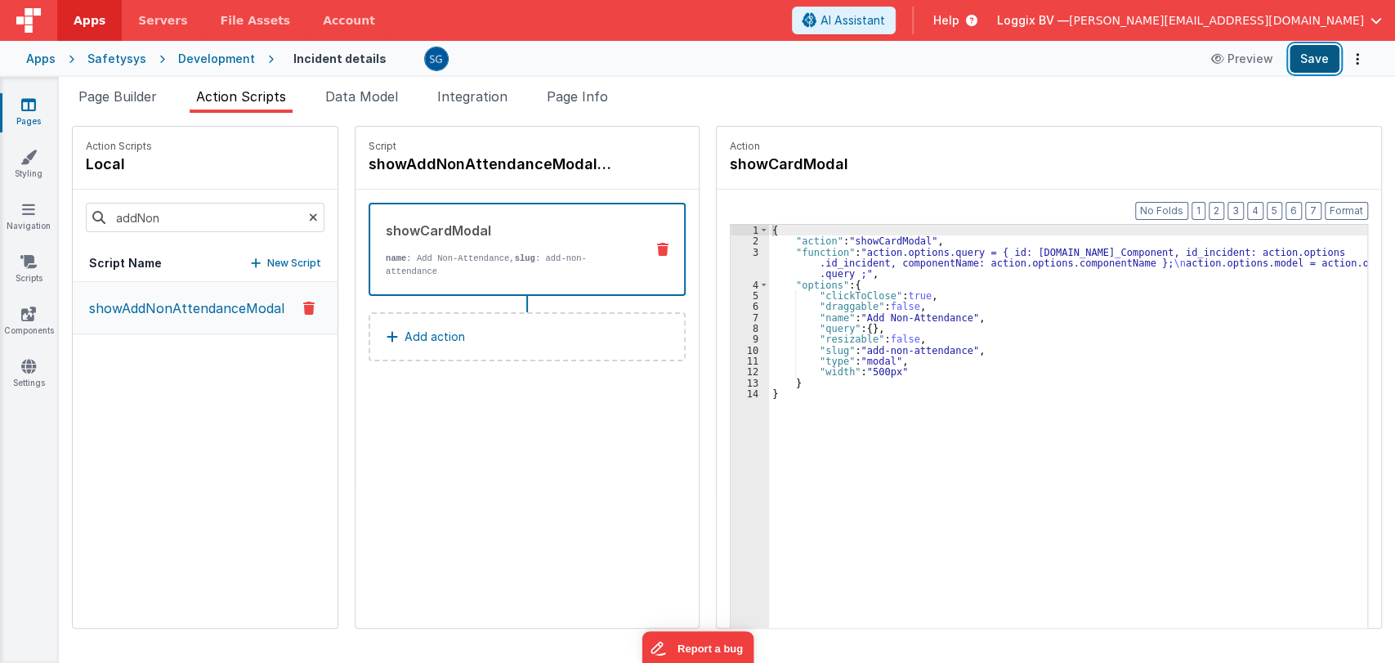
click at [1315, 66] on button "Save" at bounding box center [1315, 59] width 50 height 28
click at [309, 217] on icon at bounding box center [313, 218] width 9 height 56
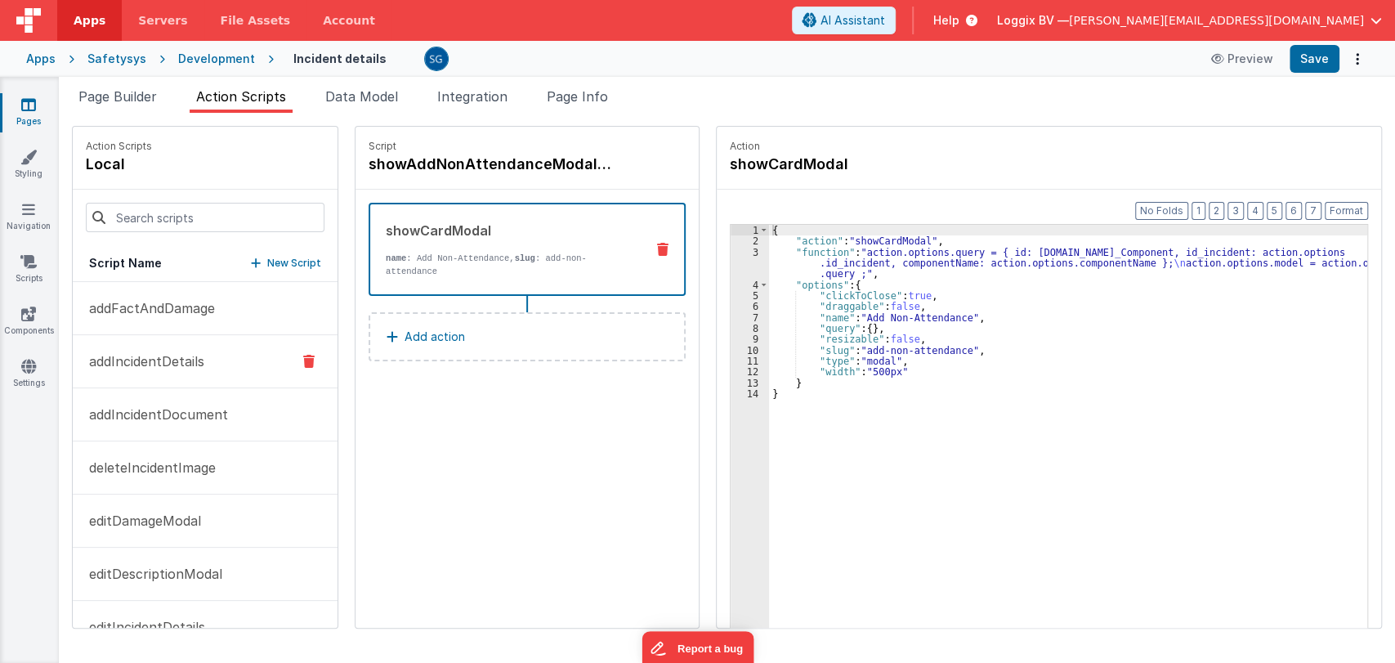
click at [165, 370] on button "addIncidentDetails" at bounding box center [205, 361] width 265 height 53
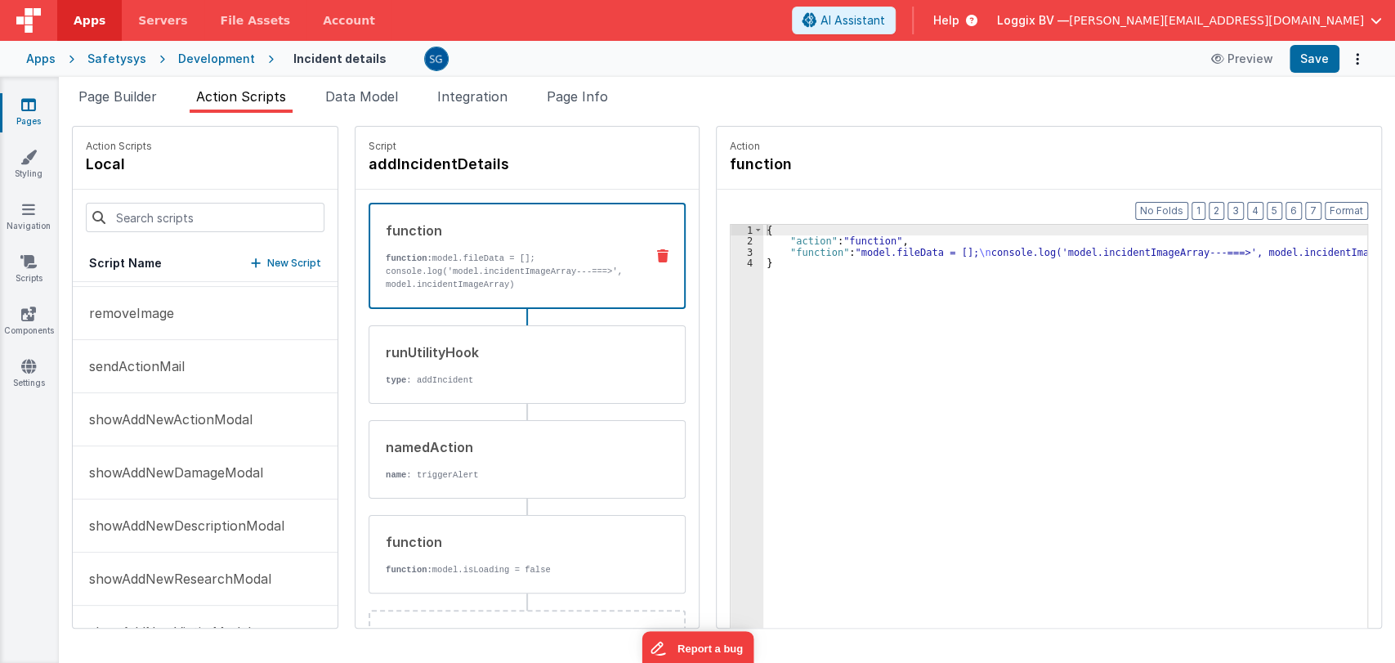
scroll to position [1122, 0]
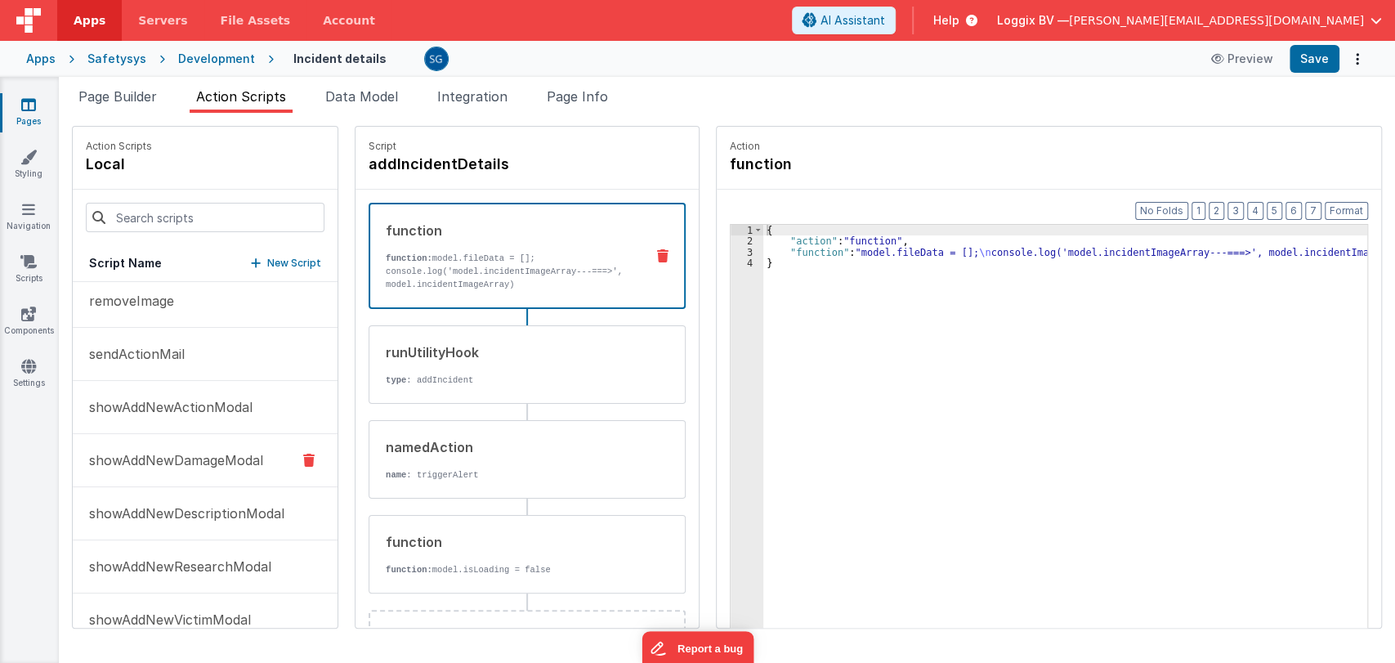
click at [163, 452] on p "showAddNewDamageModal" at bounding box center [171, 460] width 184 height 20
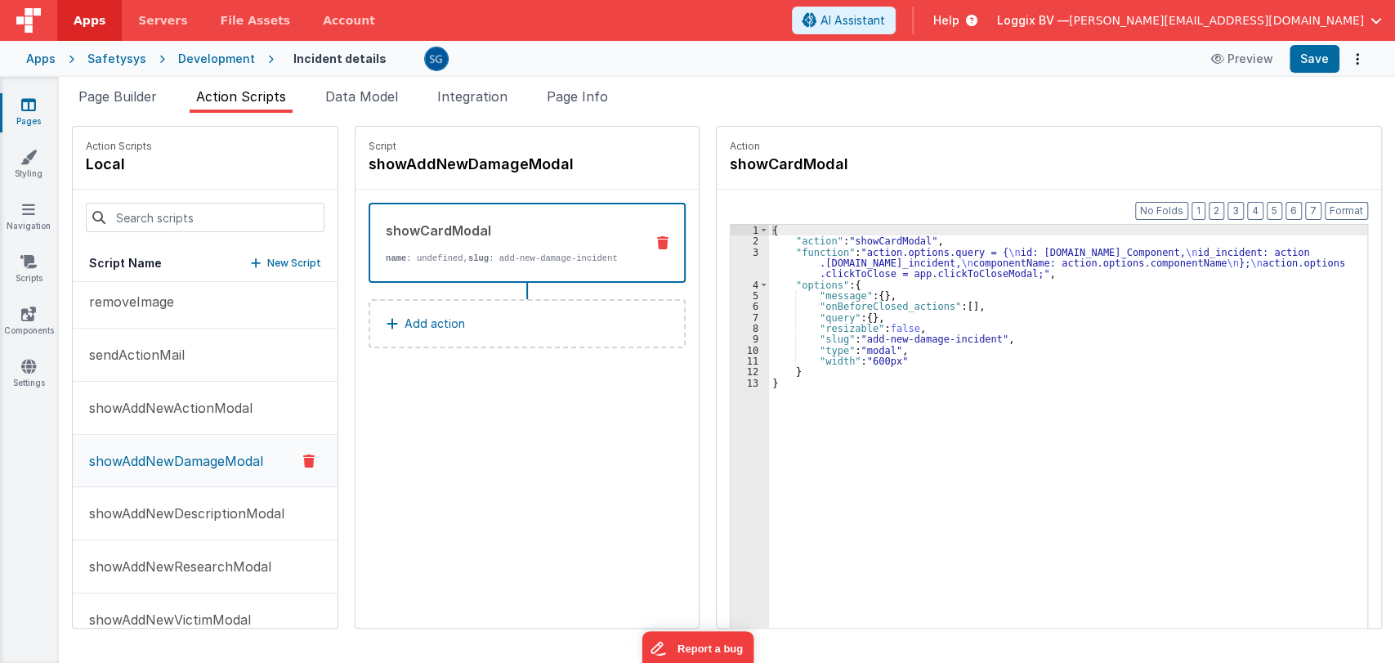
scroll to position [1124, 0]
click at [930, 260] on div "{ "action" : "showCardModal" , "function" : "action.options.query = { \n id: [D…" at bounding box center [1071, 463] width 605 height 476
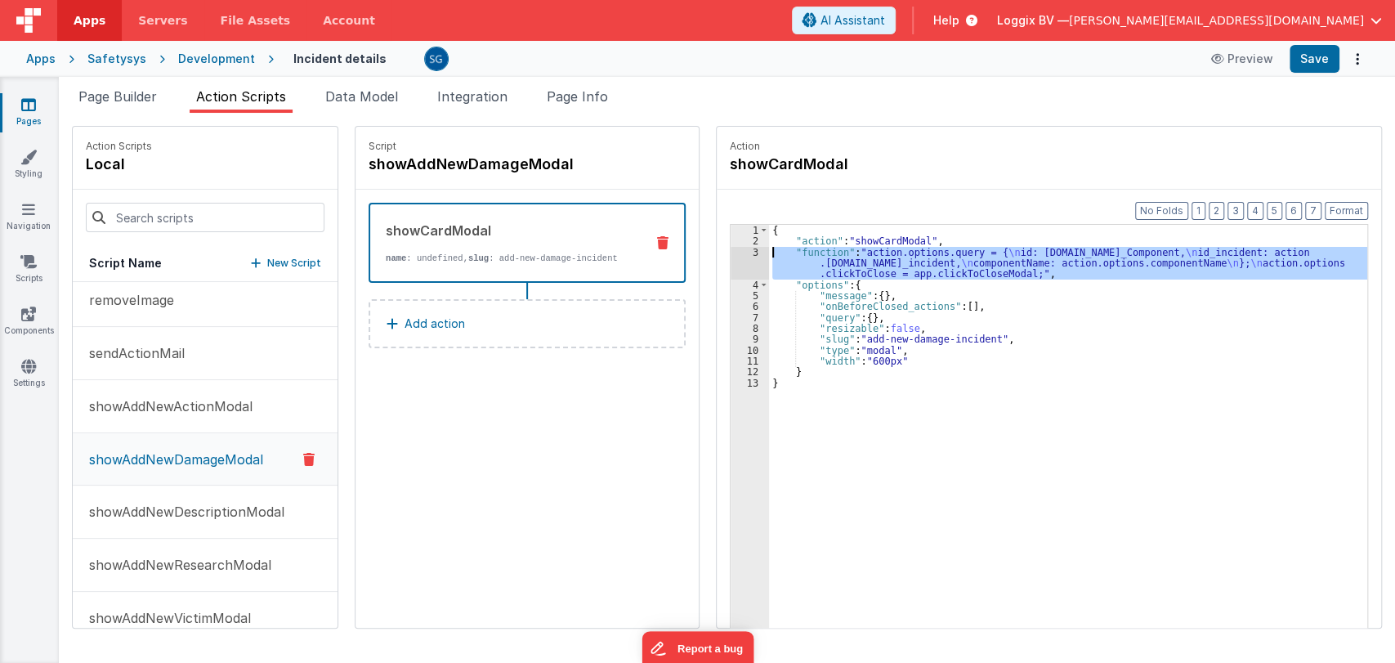
click at [749, 248] on div "3" at bounding box center [750, 263] width 38 height 33
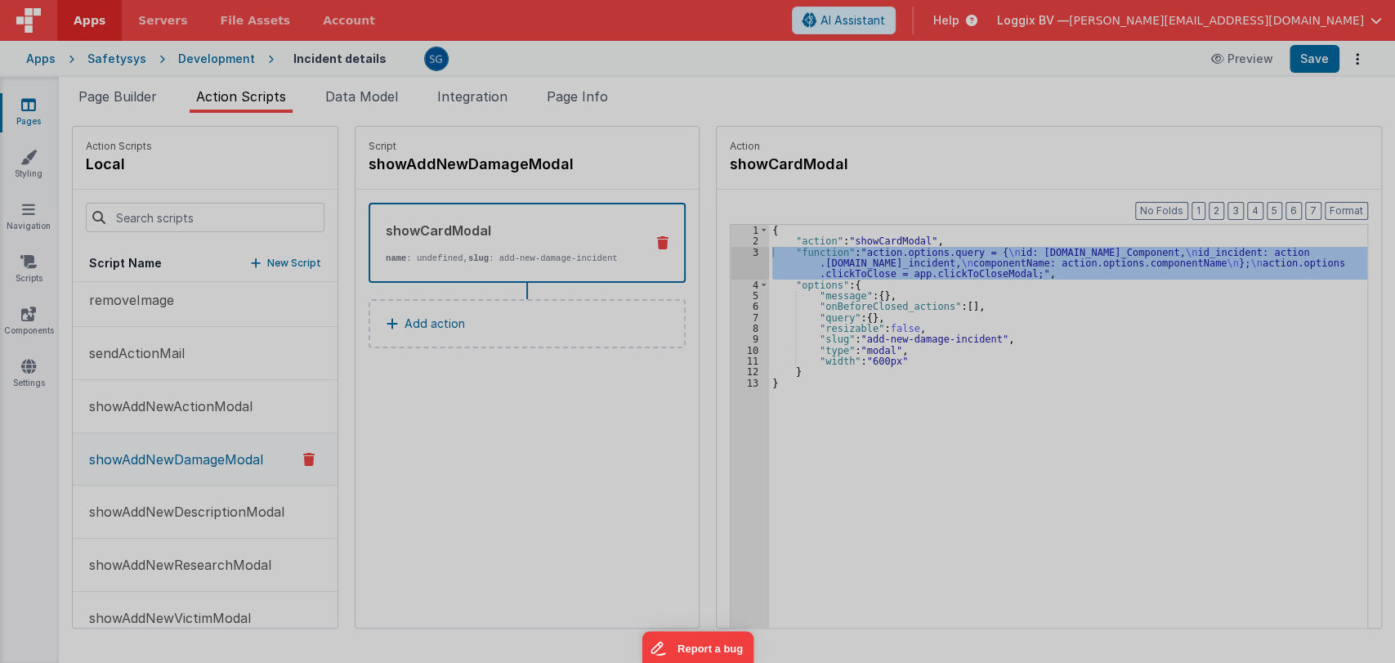
click at [749, 248] on div "Cancel Save AI Assistant JavaScript Data Model Dev Data Model Format 7 6 5 4 3 …" at bounding box center [697, 331] width 1395 height 663
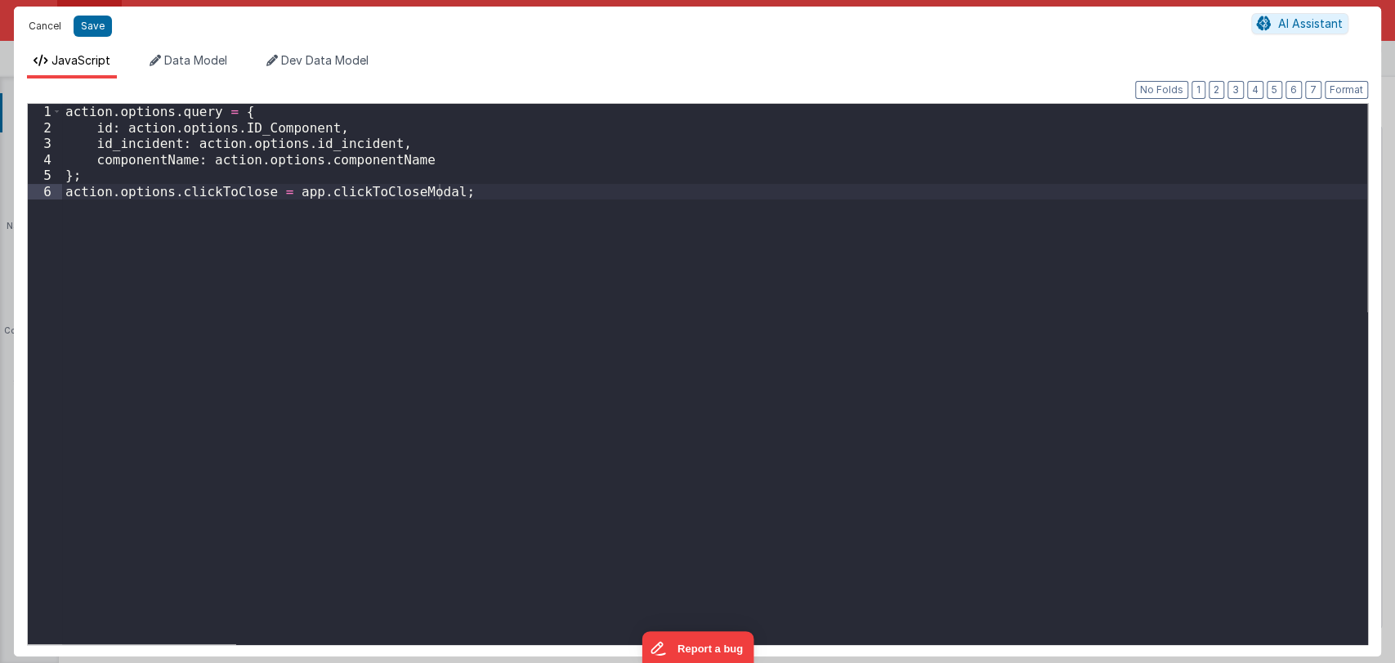
click at [48, 25] on button "Cancel" at bounding box center [44, 26] width 49 height 23
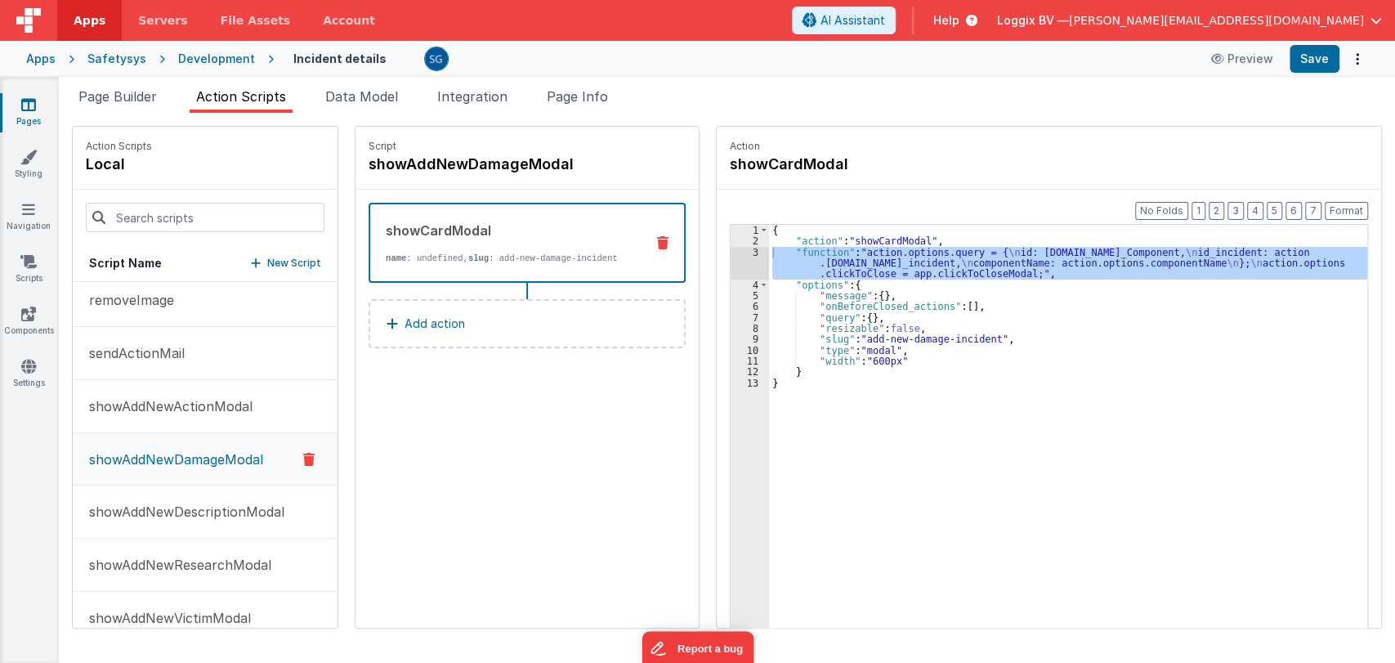
click at [983, 306] on div "{ "action" : "showCardModal" , "function" : "action.options.query = { \n id: [D…" at bounding box center [1071, 463] width 605 height 476
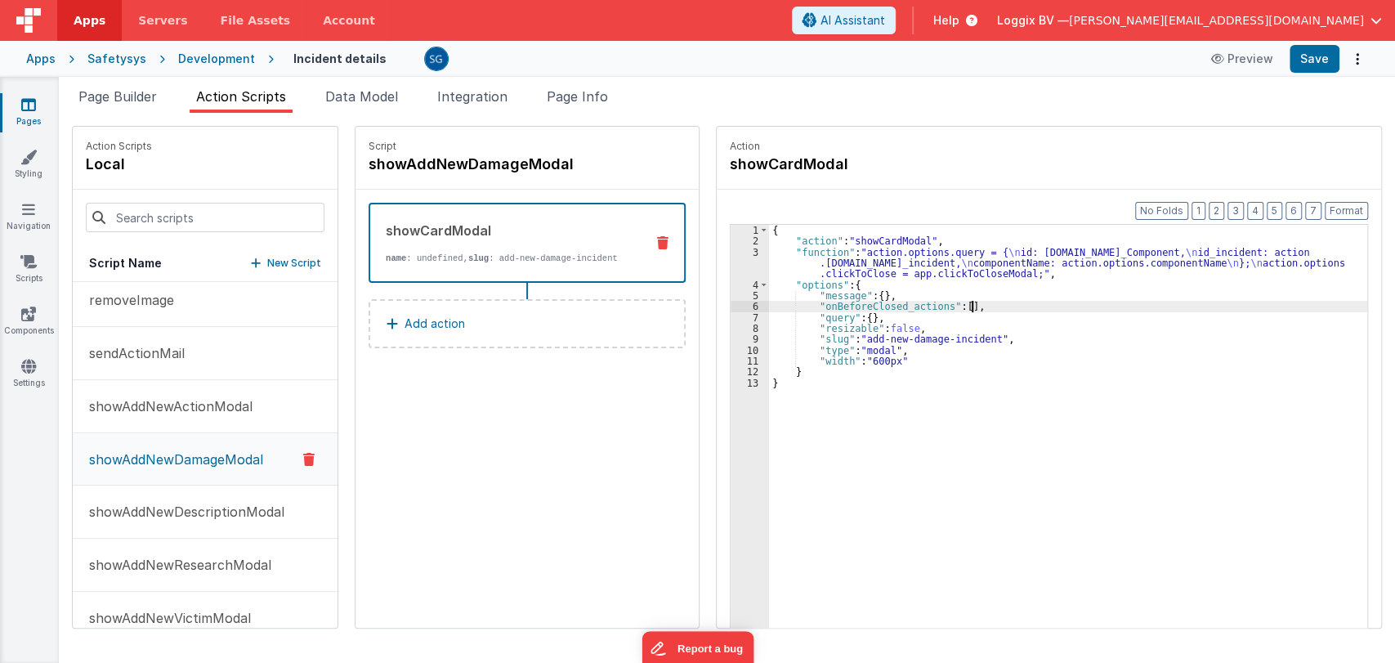
click at [901, 270] on div "{ "action" : "showCardModal" , "function" : "action.options.query = { \n id: [D…" at bounding box center [1071, 463] width 605 height 476
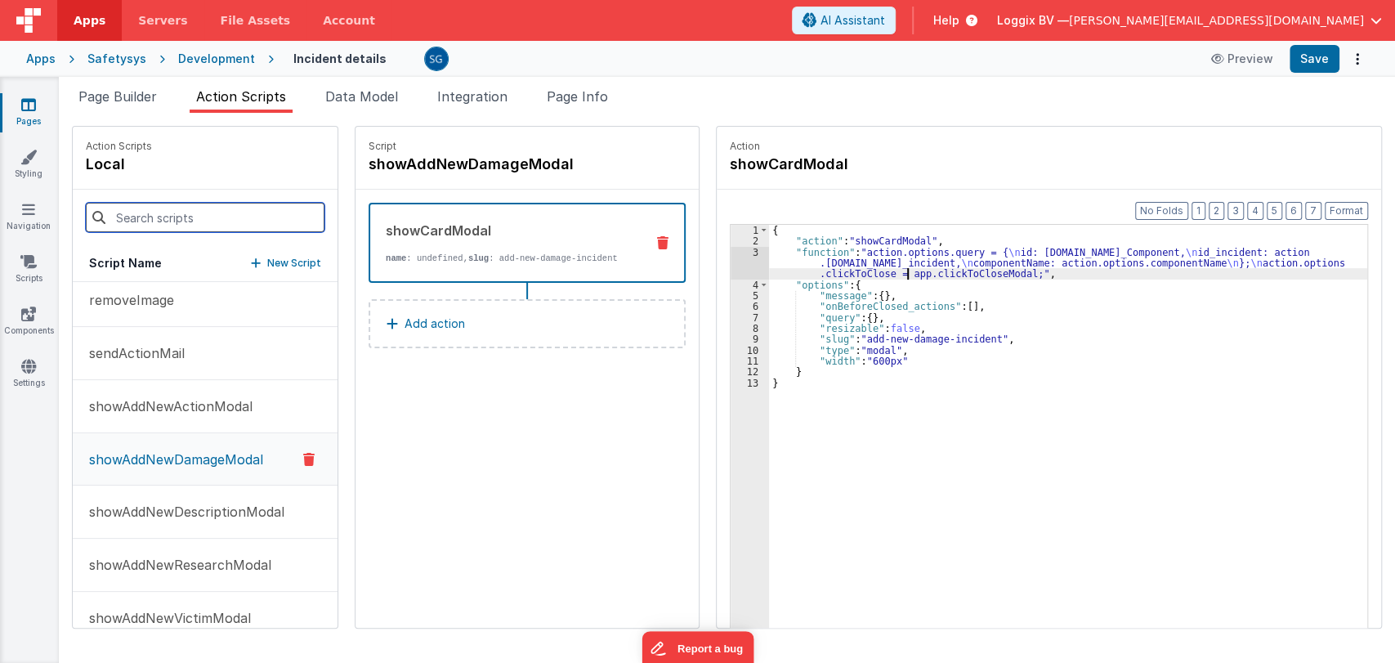
click at [187, 224] on input at bounding box center [205, 217] width 239 height 29
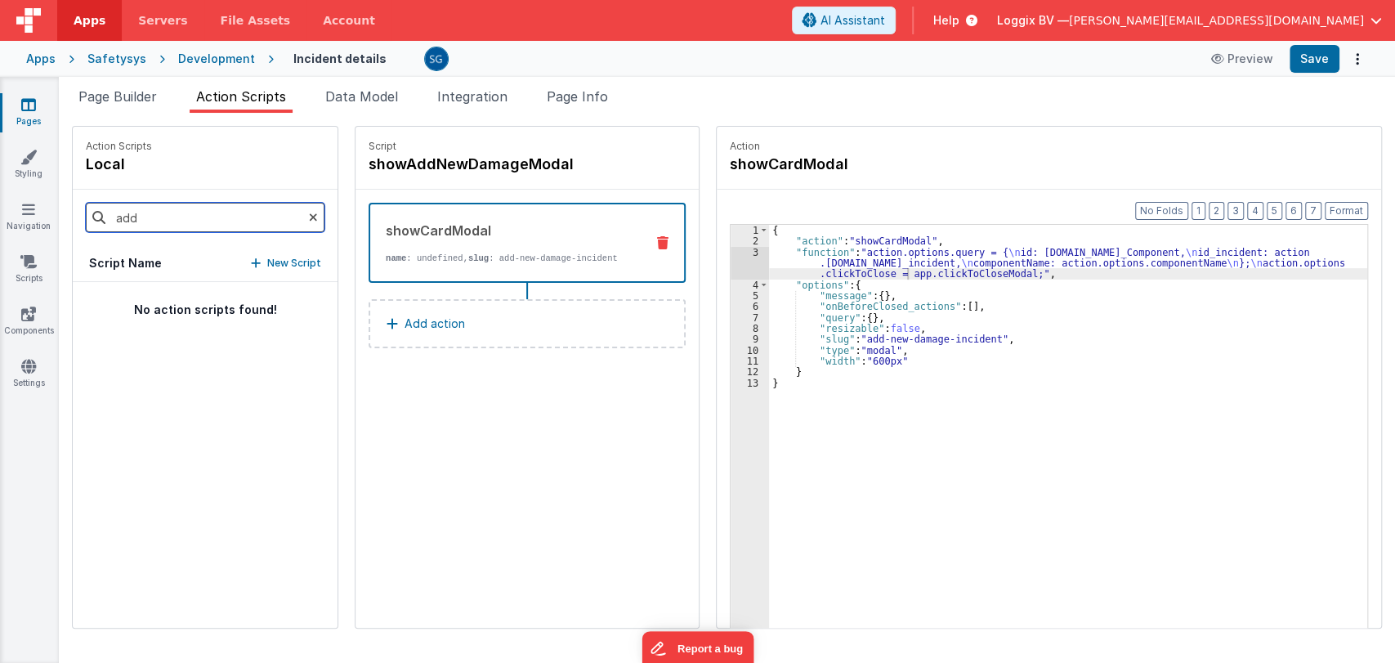
scroll to position [0, 0]
type input "addNon"
click at [180, 302] on p "showAddNonAttendanceModal" at bounding box center [181, 308] width 205 height 20
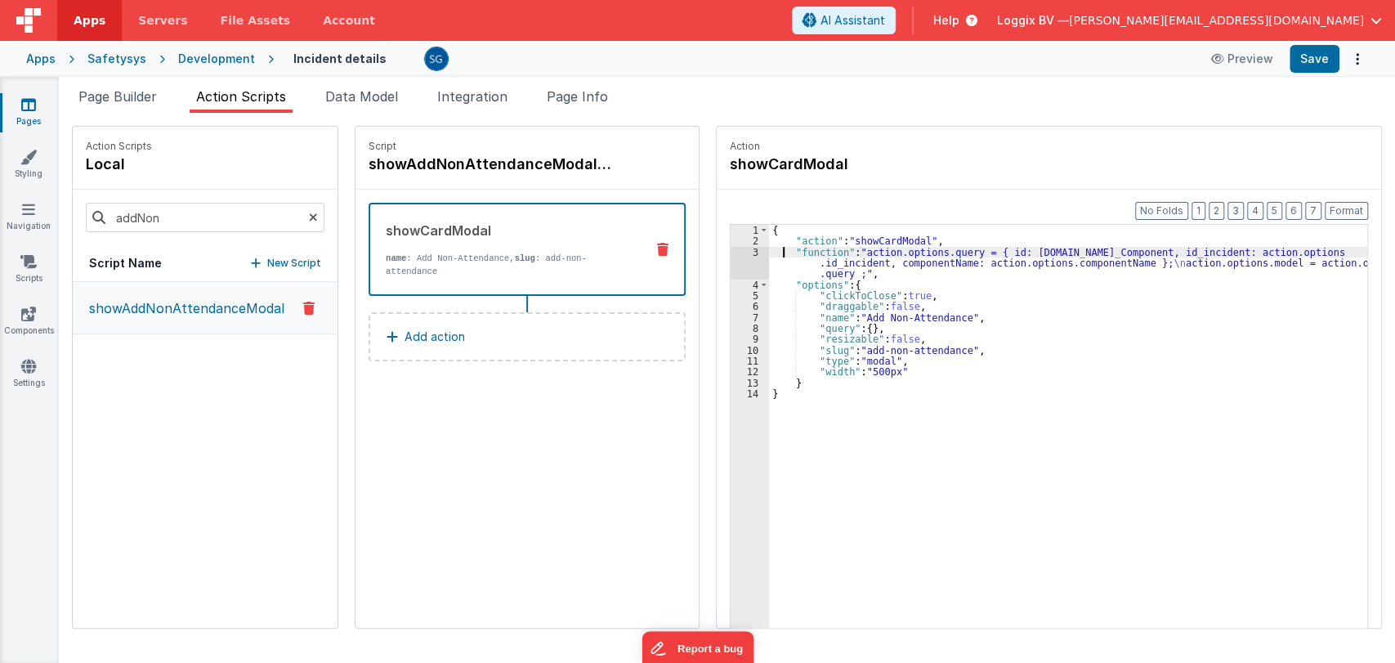
click at [780, 252] on div "{ "action" : "showCardModal" , "function" : "action.options.query = { id: [DOMA…" at bounding box center [1071, 463] width 605 height 476
click at [749, 248] on div "3" at bounding box center [750, 263] width 38 height 33
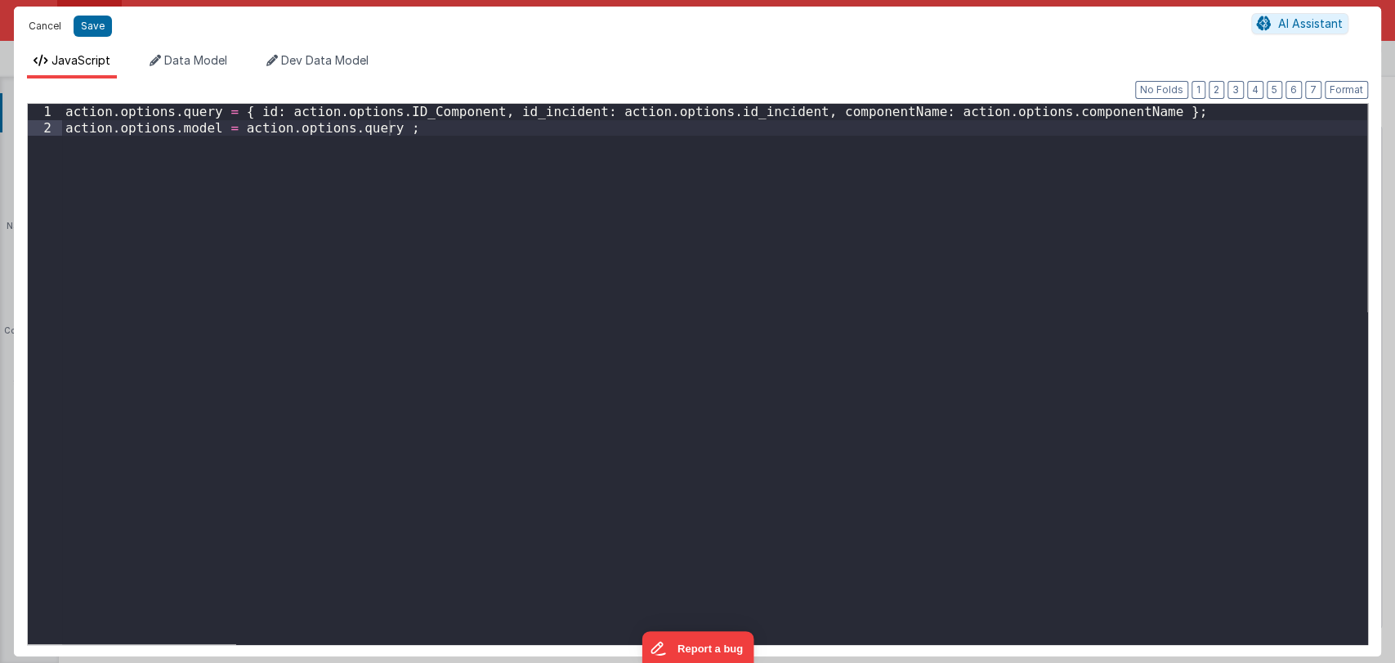
click at [34, 25] on button "Cancel" at bounding box center [44, 26] width 49 height 23
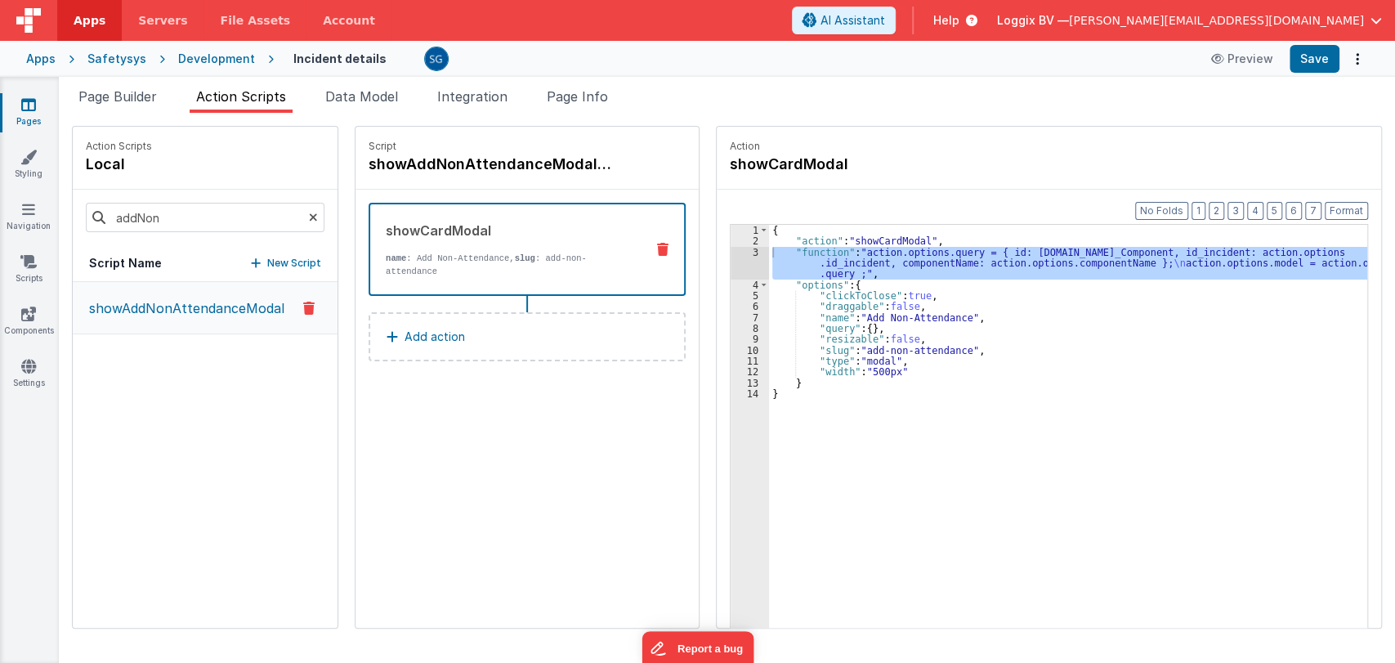
click at [951, 290] on div "{ "action" : "showCardModal" , "function" : "action.options.query = { id: [DOMA…" at bounding box center [1071, 463] width 605 height 476
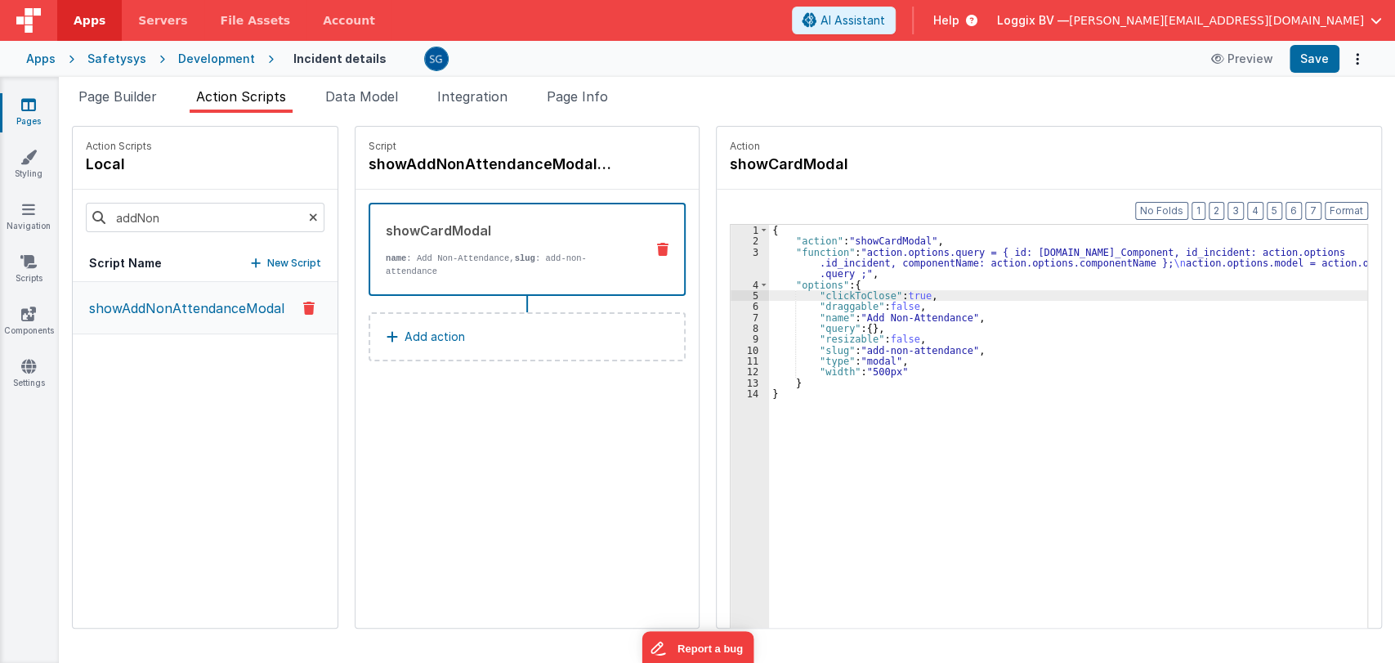
click at [424, 327] on p "Add action" at bounding box center [435, 337] width 60 height 20
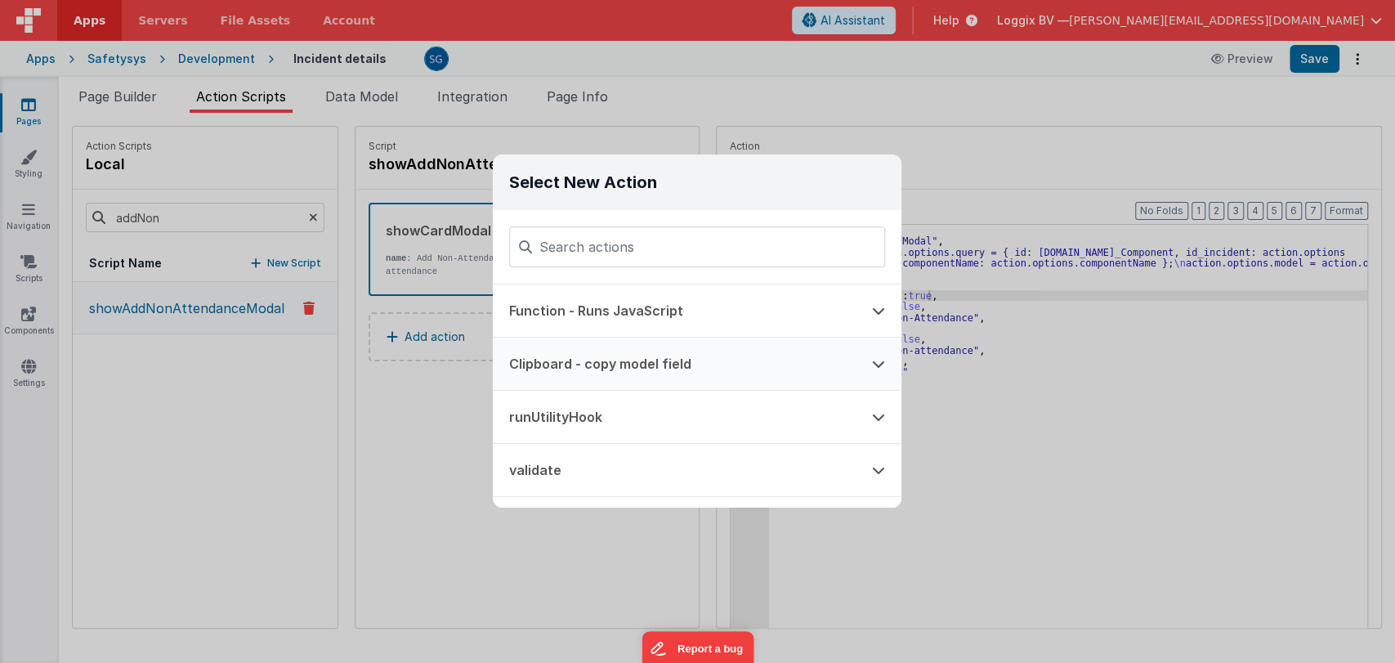
click at [739, 365] on button "Clipboard - copy model field" at bounding box center [674, 364] width 363 height 52
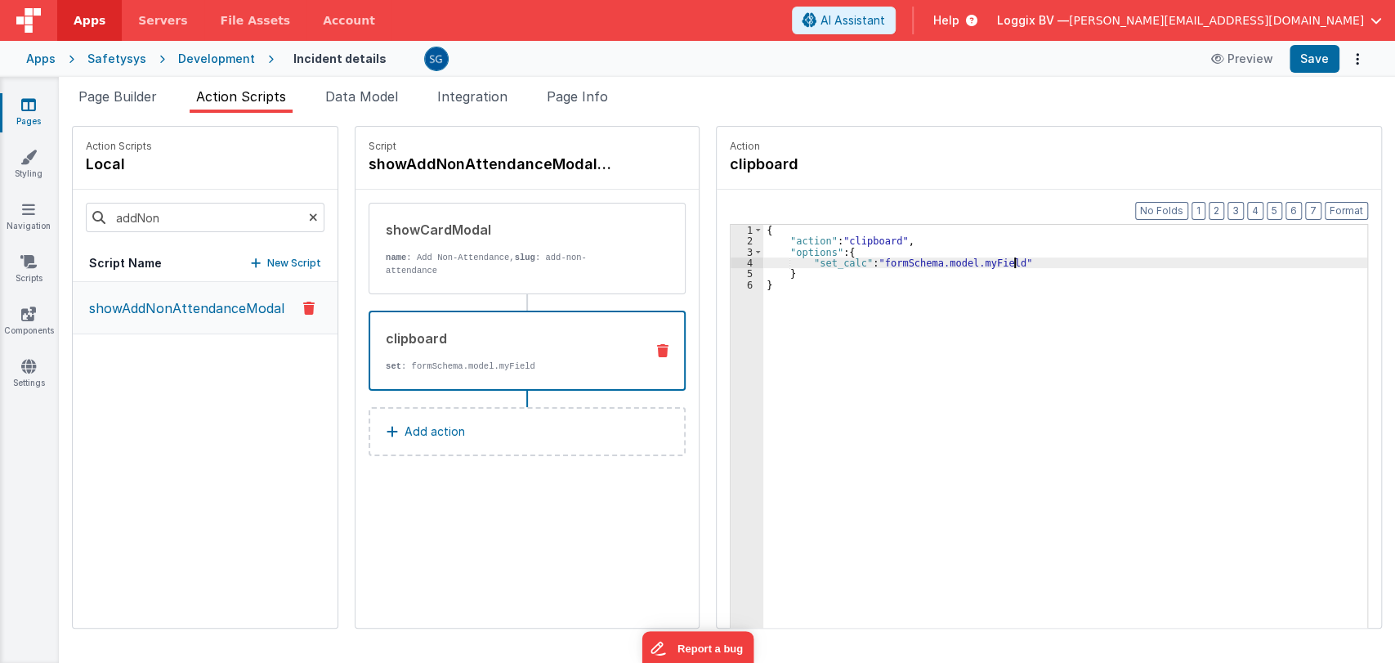
click at [1013, 257] on div "{ "action" : "clipboard" , "options" : { "set_calc" : "formSchema.model.myField…" at bounding box center [1068, 463] width 611 height 476
click at [647, 328] on div "clipboard set : formSchema.model.myField" at bounding box center [527, 351] width 317 height 80
click at [657, 344] on icon at bounding box center [662, 350] width 11 height 13
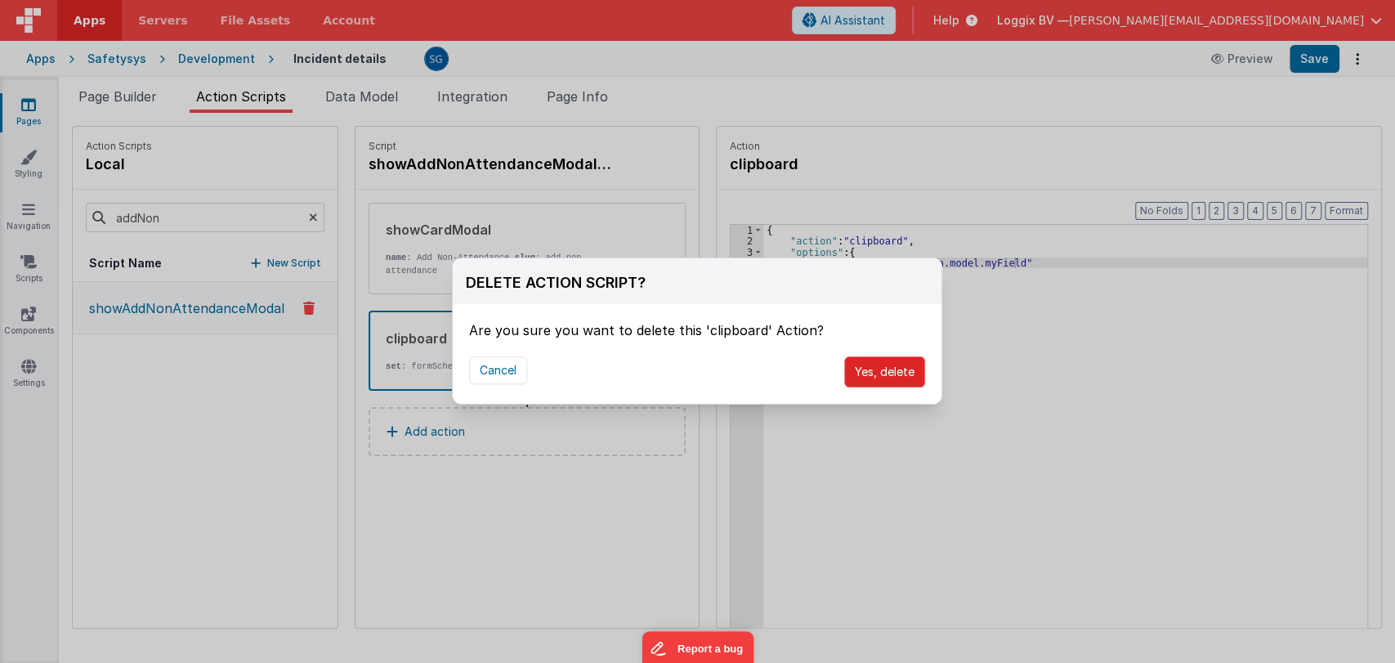
click at [897, 378] on button "Yes, delete" at bounding box center [884, 371] width 81 height 31
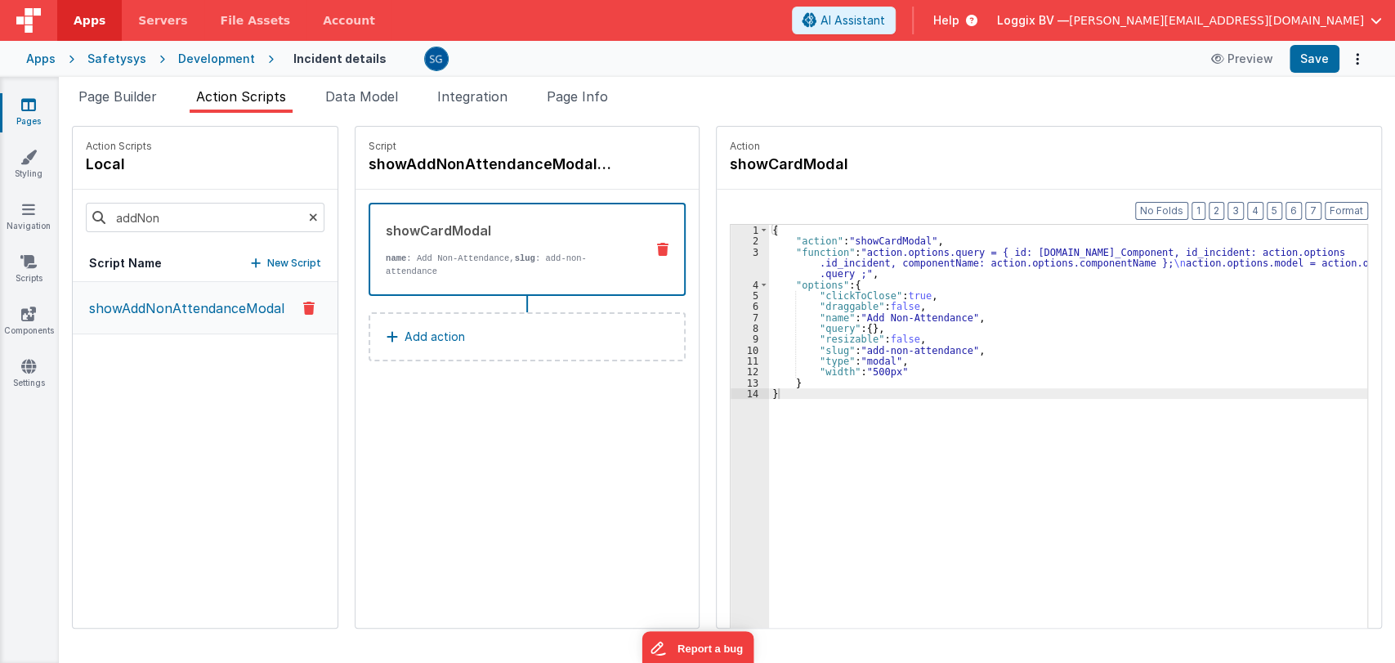
click at [21, 108] on icon at bounding box center [28, 104] width 15 height 16
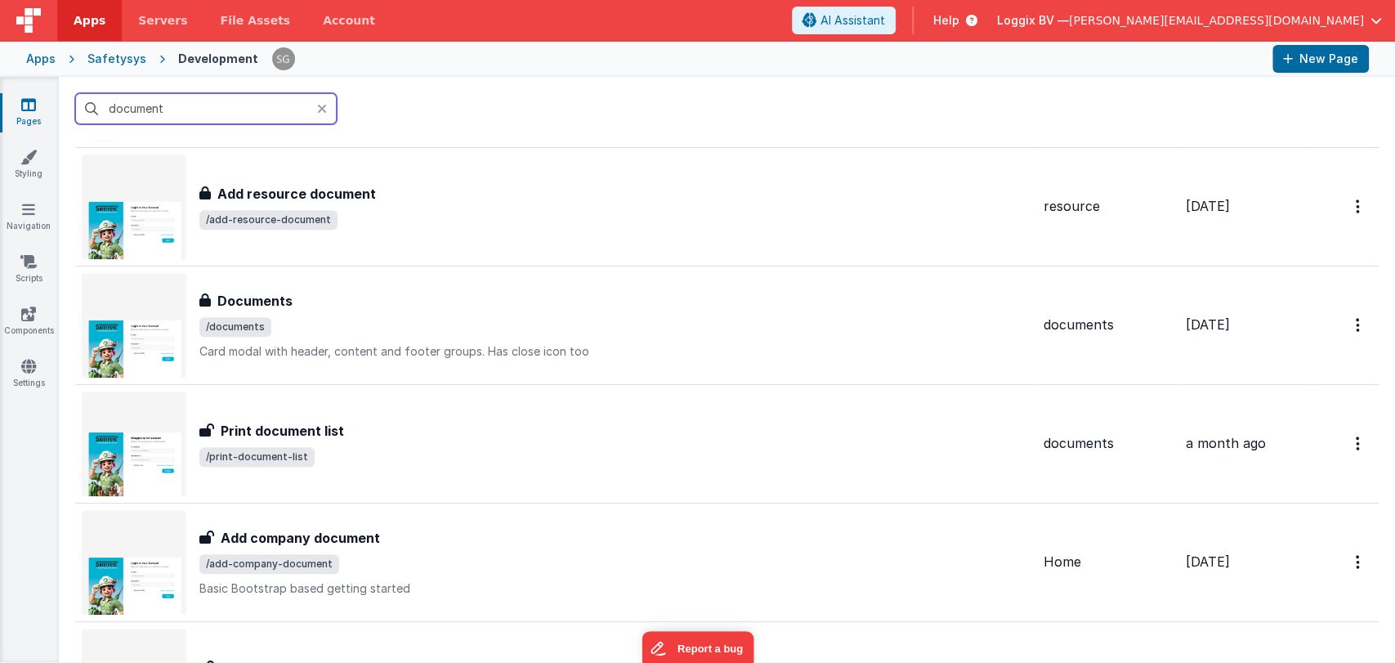
scroll to position [856, 0]
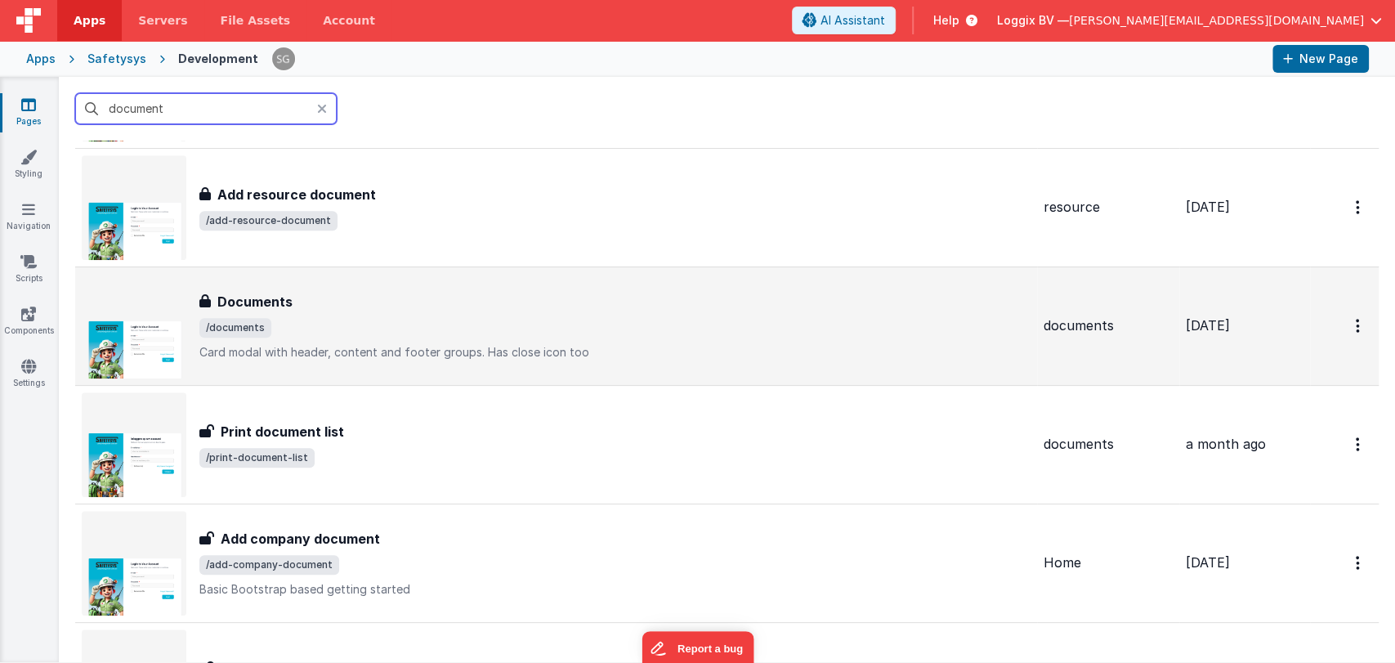
type input "document"
click at [305, 306] on div "Documents" at bounding box center [614, 302] width 831 height 20
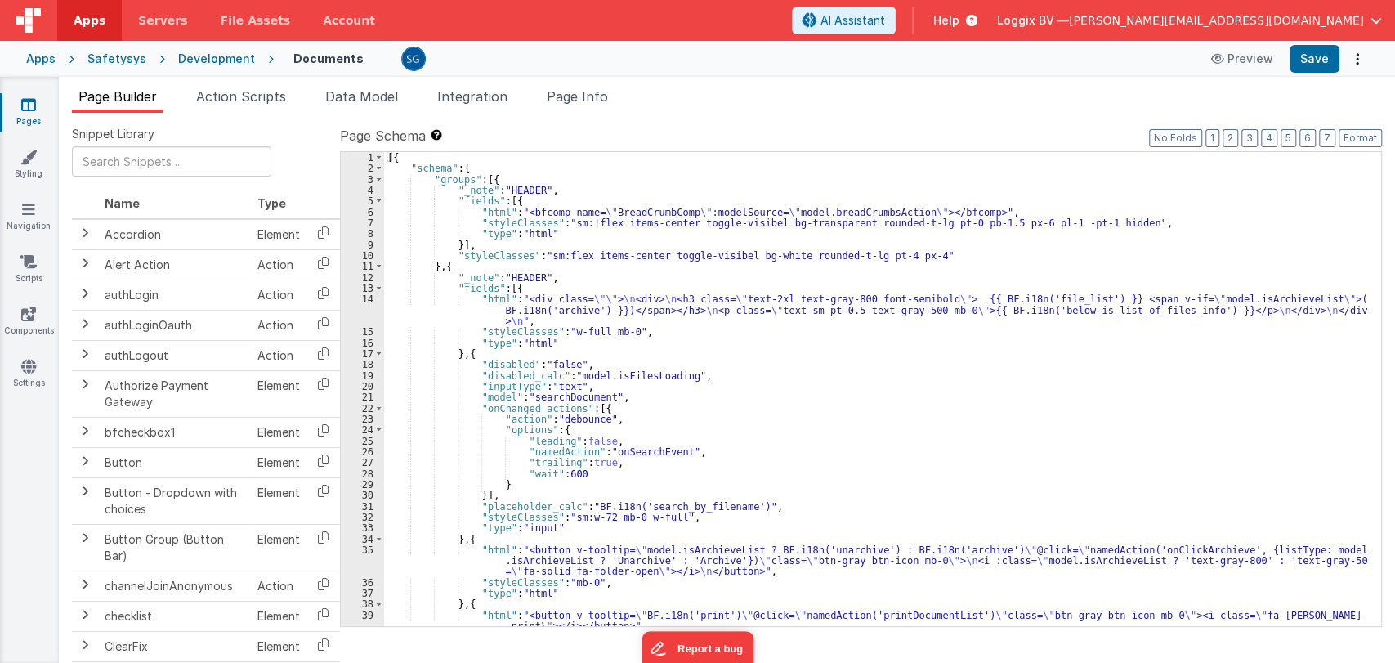
click at [860, 379] on div "[{ "schema" : { "groups" : [{ "_note" : "HEADER" , "fields" : [{ "html" : "<bfc…" at bounding box center [875, 400] width 983 height 496
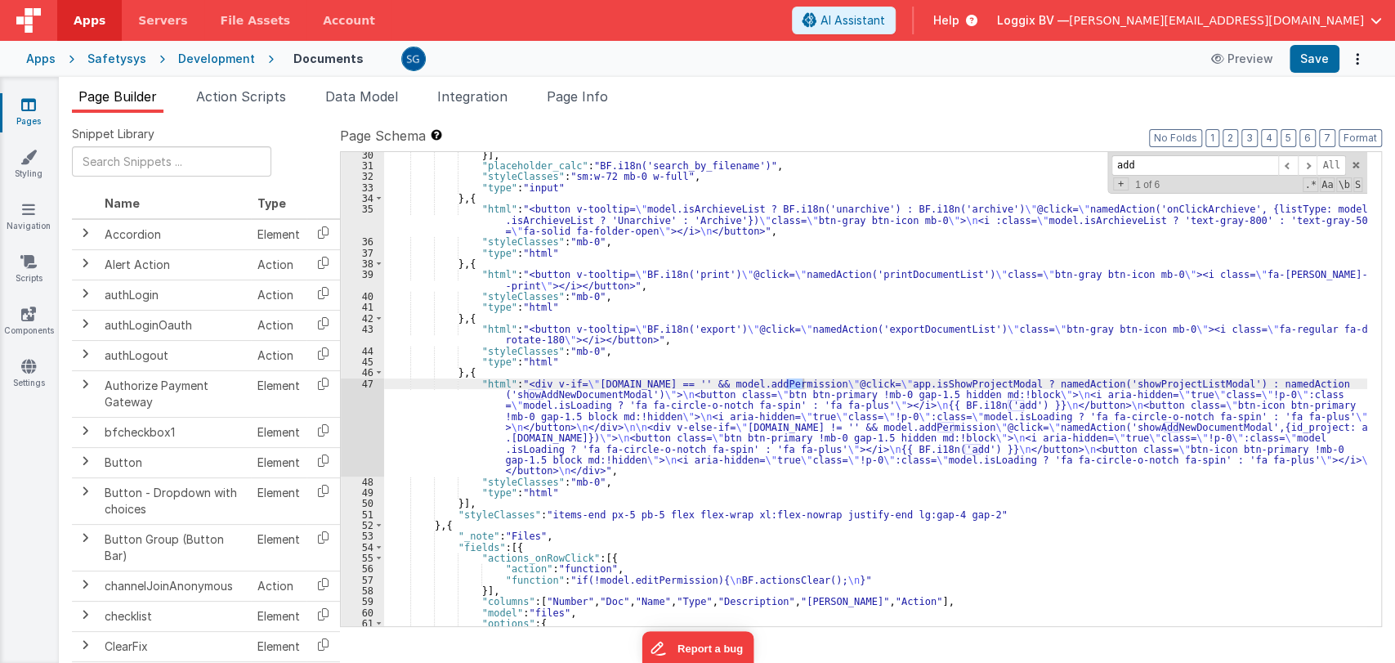
scroll to position [340, 0]
type input "add"
click at [1304, 167] on span at bounding box center [1308, 165] width 20 height 20
click at [593, 400] on div "}] , "placeholder_calc" : "BF.i18n('search_by_filename')" , "styleClasses" : "s…" at bounding box center [875, 398] width 983 height 496
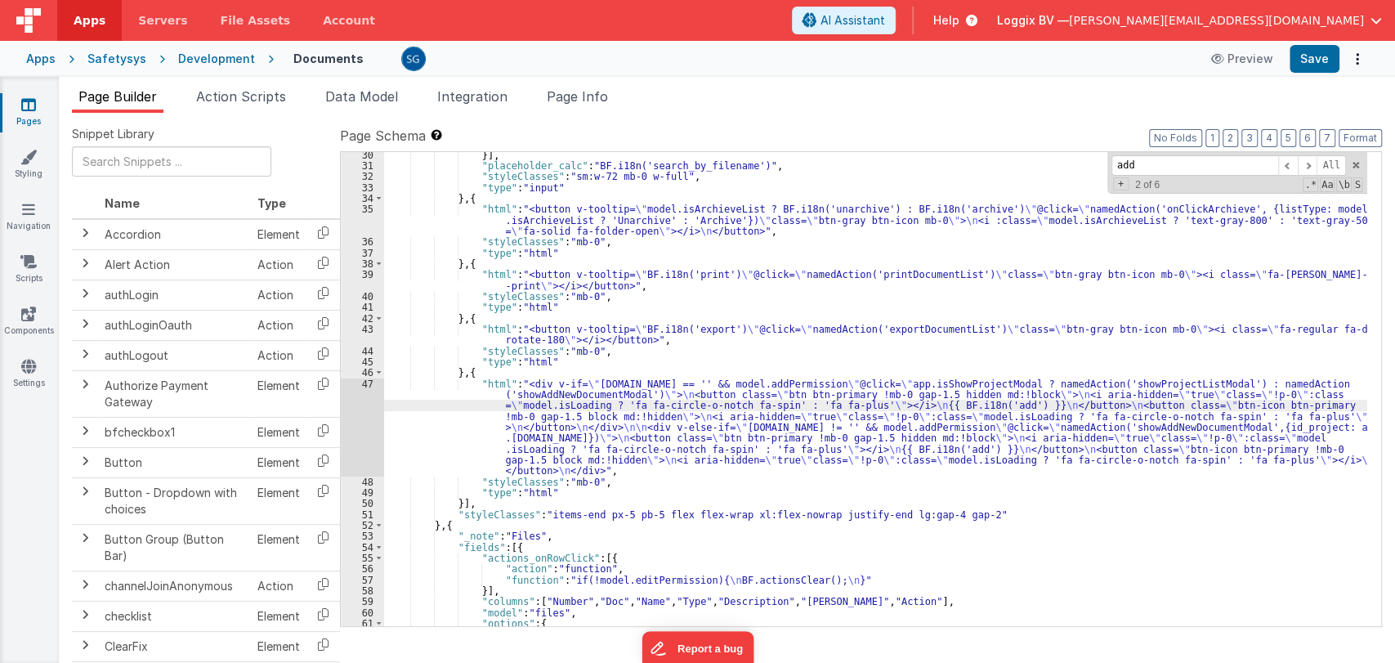
click at [601, 393] on div "}] , "placeholder_calc" : "BF.i18n('search_by_filename')" , "styleClasses" : "s…" at bounding box center [875, 398] width 983 height 496
click at [246, 93] on span "Action Scripts" at bounding box center [241, 96] width 90 height 16
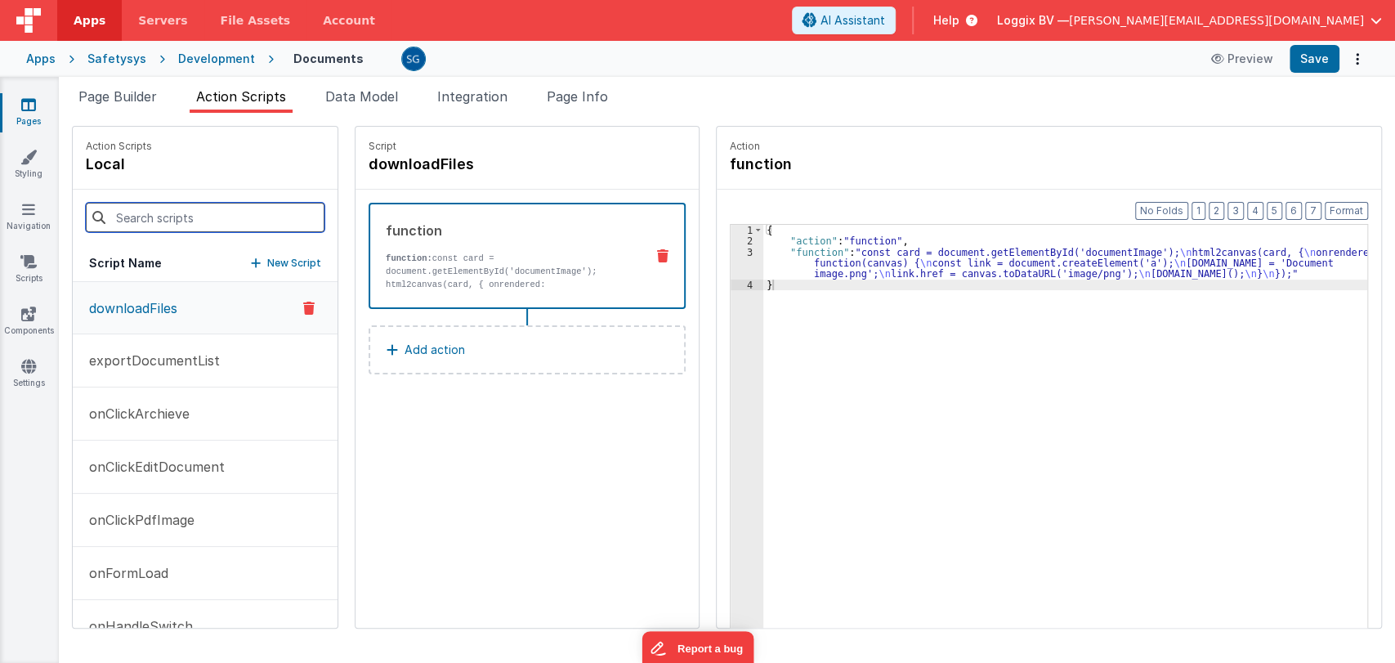
click at [209, 209] on input at bounding box center [205, 217] width 239 height 29
paste input "showAddNewDocumentModal"
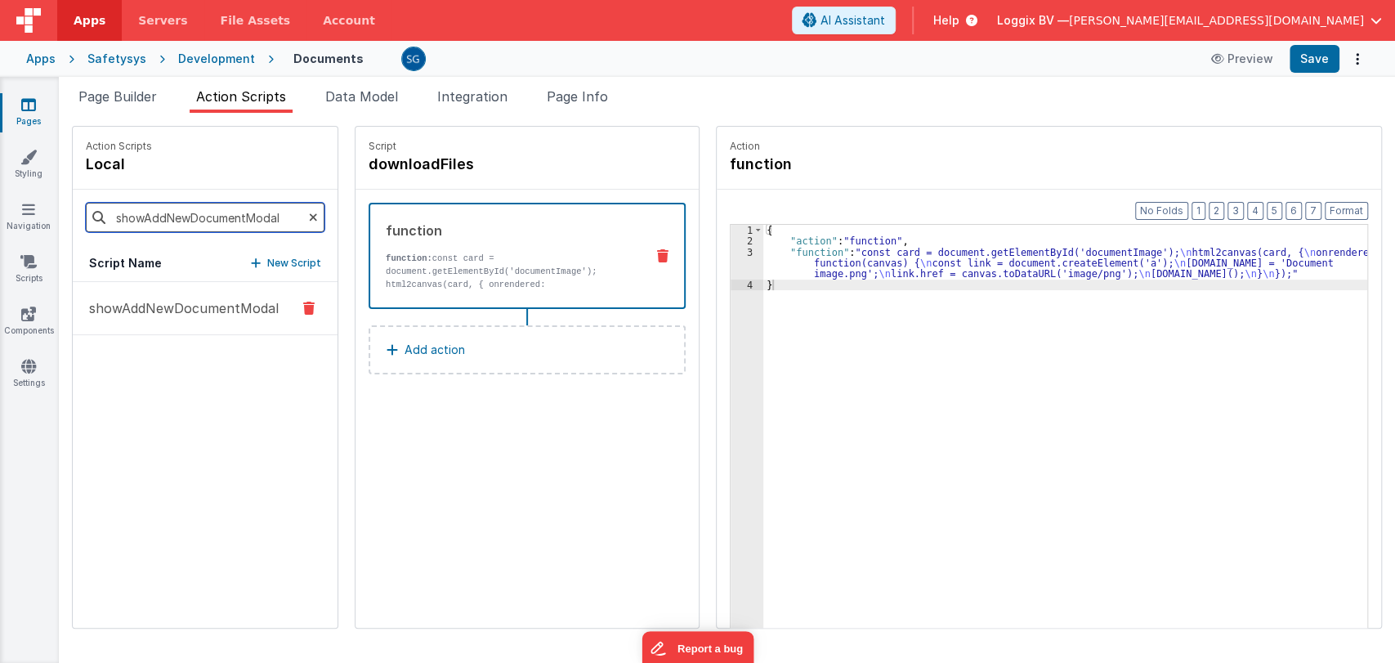
type input "showAddNewDocumentModal"
click at [192, 311] on p "showAddNewDocumentModal" at bounding box center [178, 308] width 199 height 20
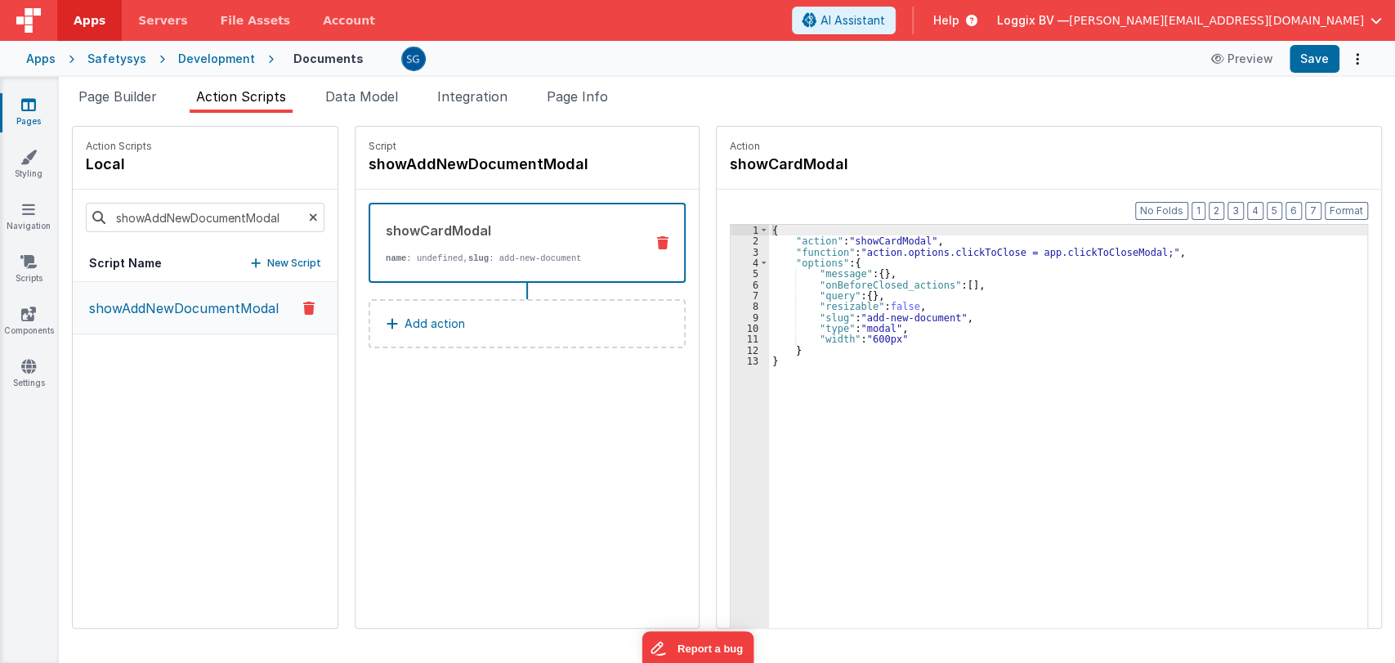
click at [28, 105] on icon at bounding box center [28, 104] width 15 height 16
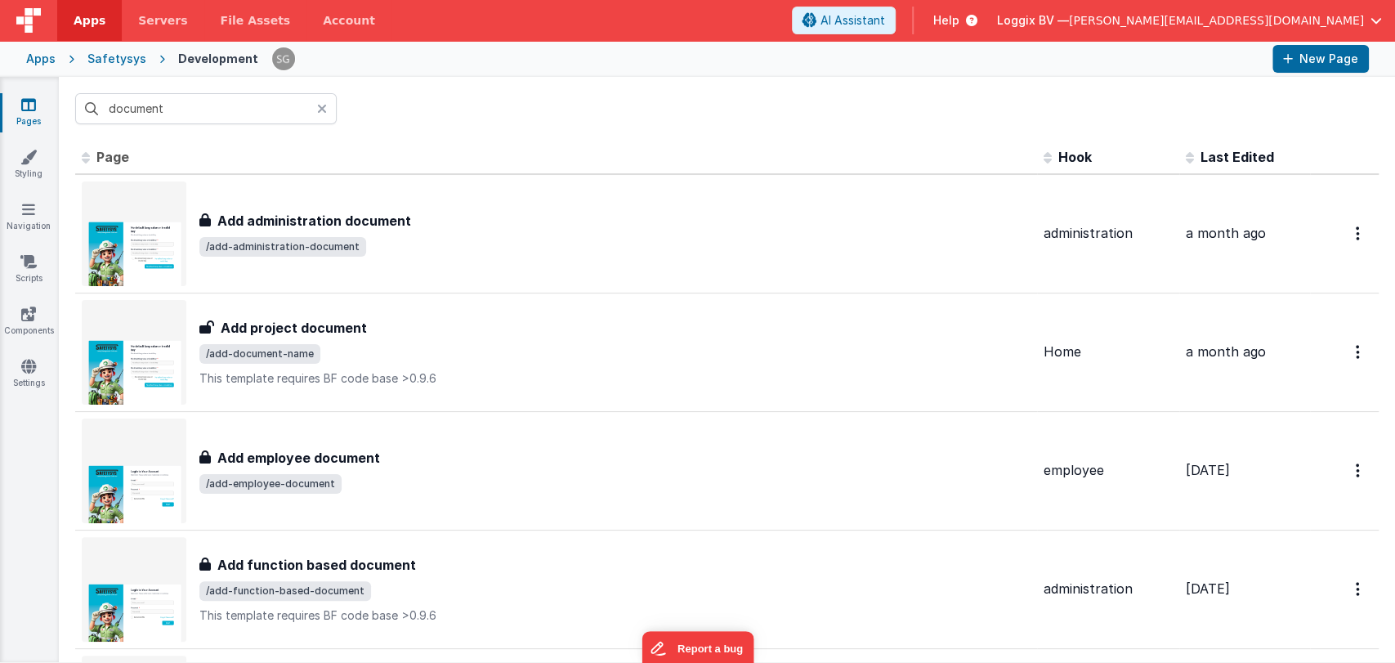
click at [320, 108] on icon at bounding box center [322, 108] width 10 height 13
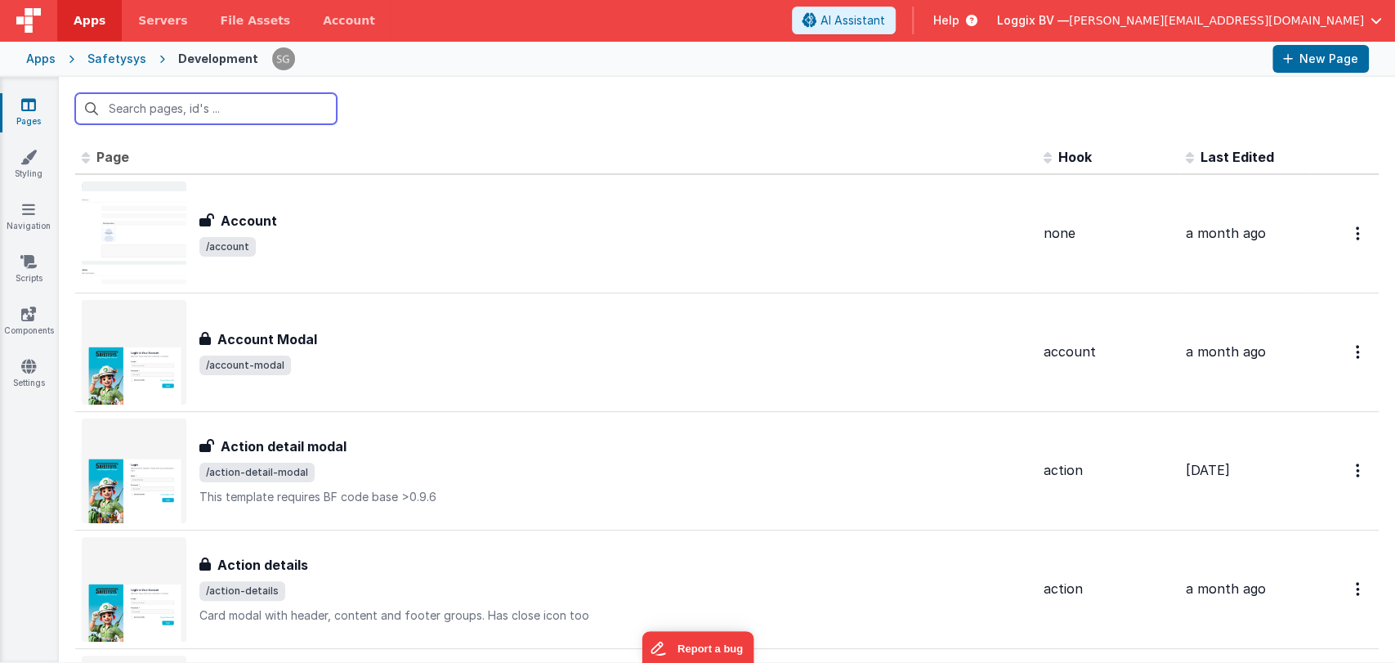
click at [295, 94] on input "text" at bounding box center [206, 108] width 262 height 31
click at [242, 112] on input "text" at bounding box center [206, 108] width 262 height 31
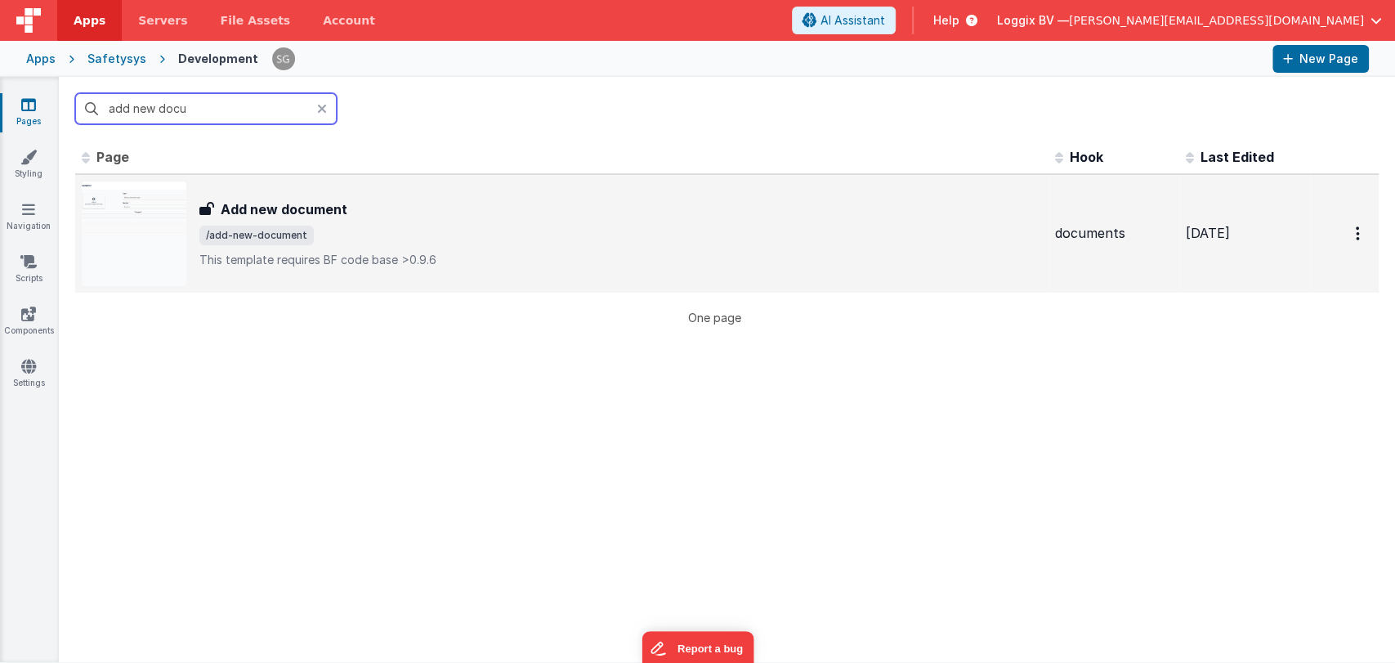
type input "add new docu"
click at [450, 252] on p "This template requires BF code base >0.9.6" at bounding box center [620, 260] width 843 height 16
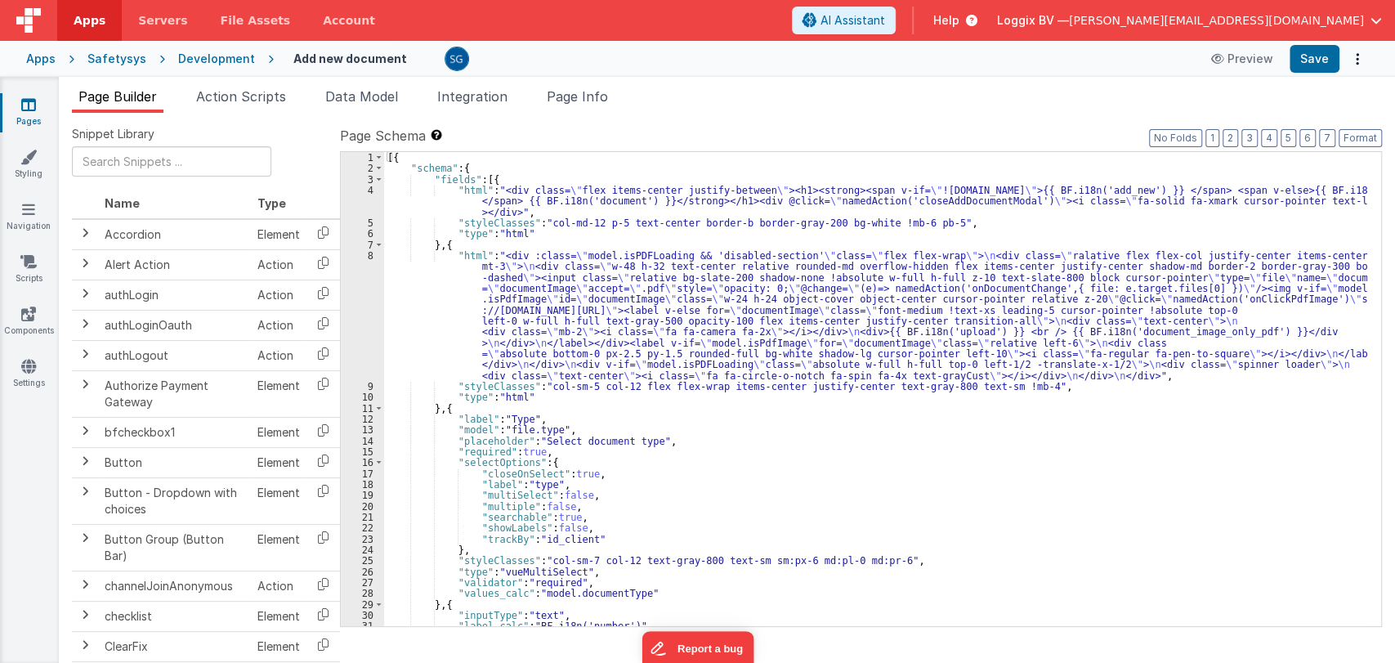
click at [789, 280] on div "[{ "schema" : { "fields" : [{ "html" : "<div class= \" flex items-center justif…" at bounding box center [875, 400] width 983 height 496
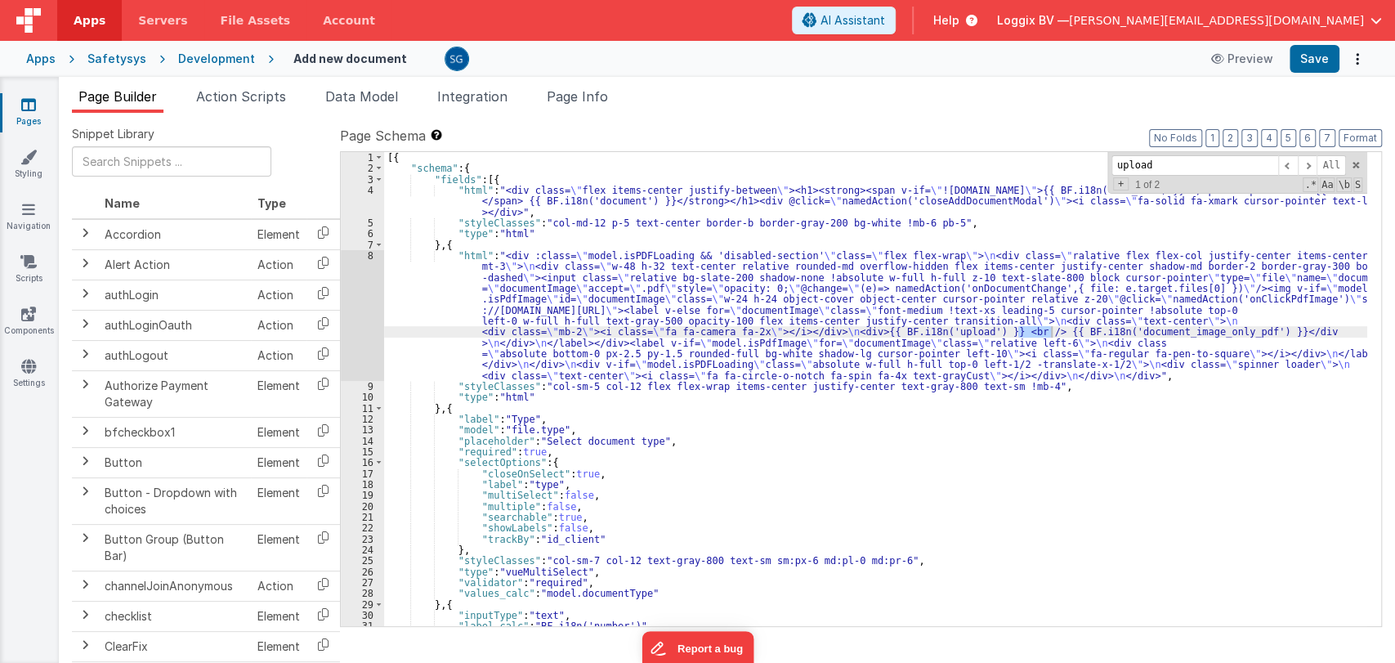
type input "upload"
click at [998, 312] on div "[{ "schema" : { "fields" : [{ "html" : "<div class= \" flex items-center justif…" at bounding box center [875, 400] width 983 height 496
click at [366, 256] on div "8" at bounding box center [362, 315] width 43 height 131
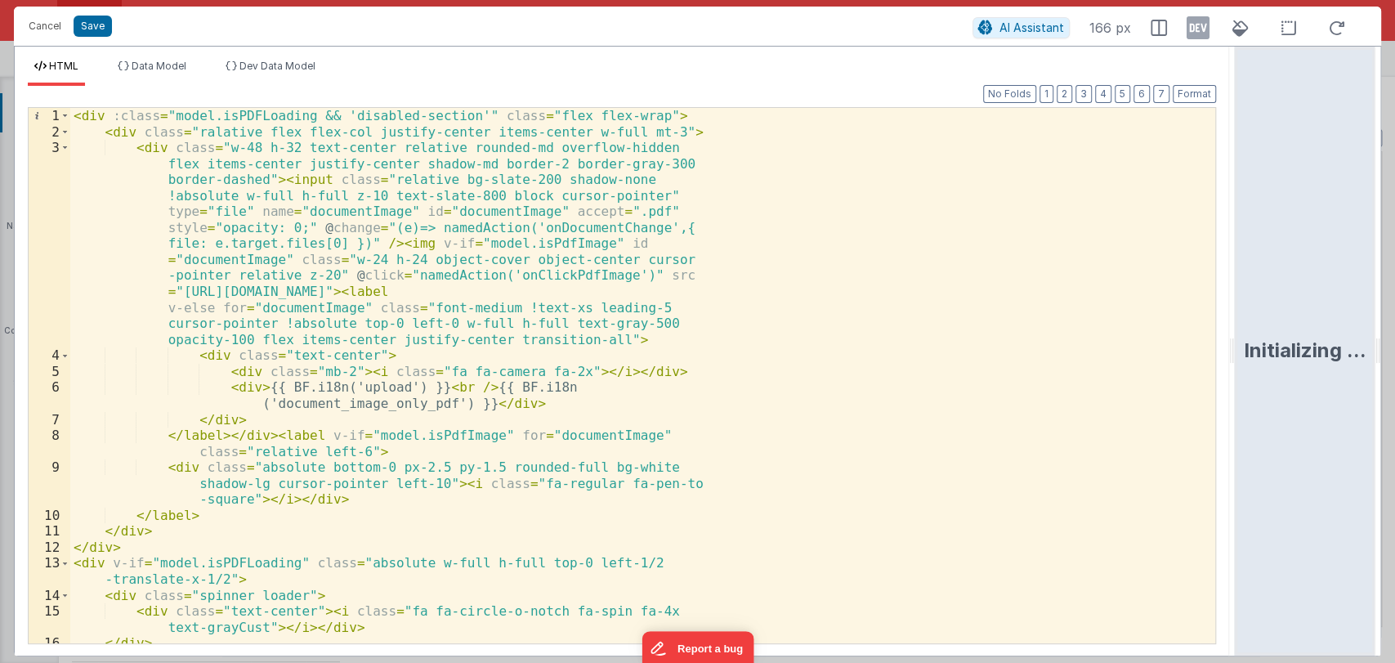
drag, startPoint x: 693, startPoint y: 355, endPoint x: 1244, endPoint y: 250, distance: 560.7
click at [1244, 250] on html "Cancel Save AI Assistant 166 px HTML Data Model Dev Data Model Format 7 6 5 4 3…" at bounding box center [697, 331] width 1395 height 663
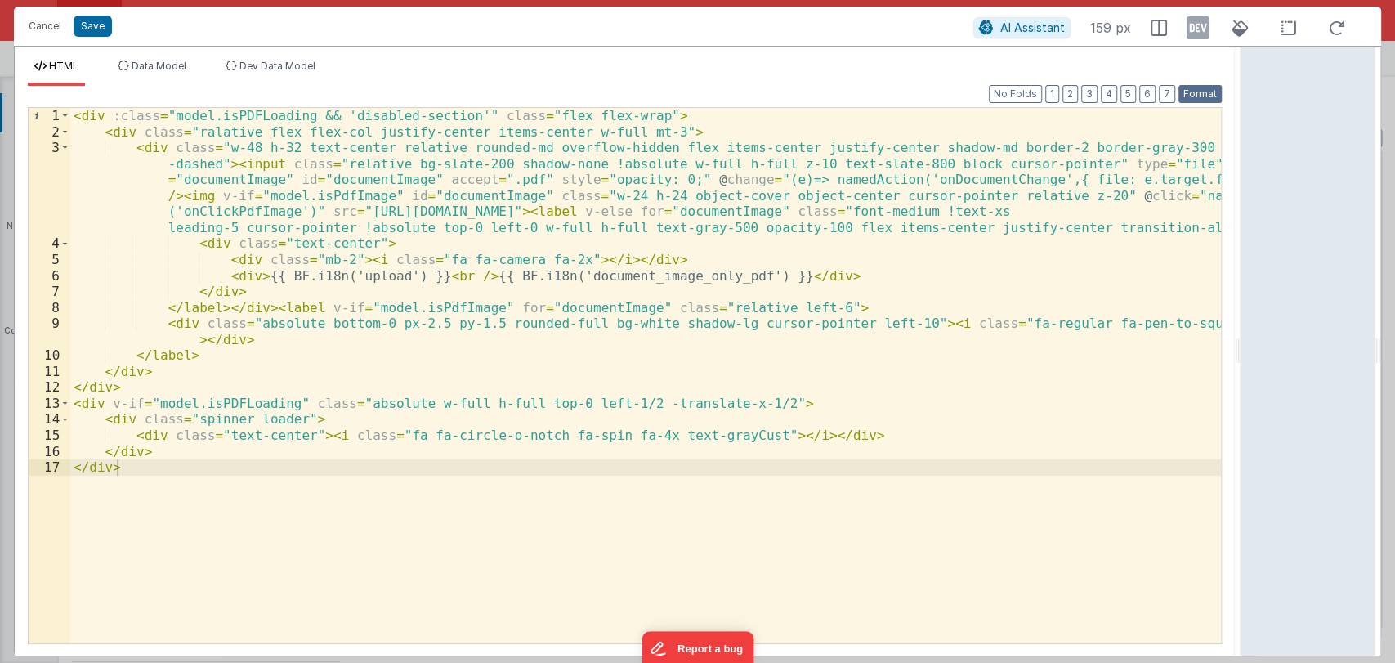
click at [1207, 96] on button "Format" at bounding box center [1200, 94] width 43 height 18
click at [1186, 322] on div "< div :class = "model.isPDFLoading && 'disabled-section'" class = "flex flex-wr…" at bounding box center [645, 391] width 1151 height 567
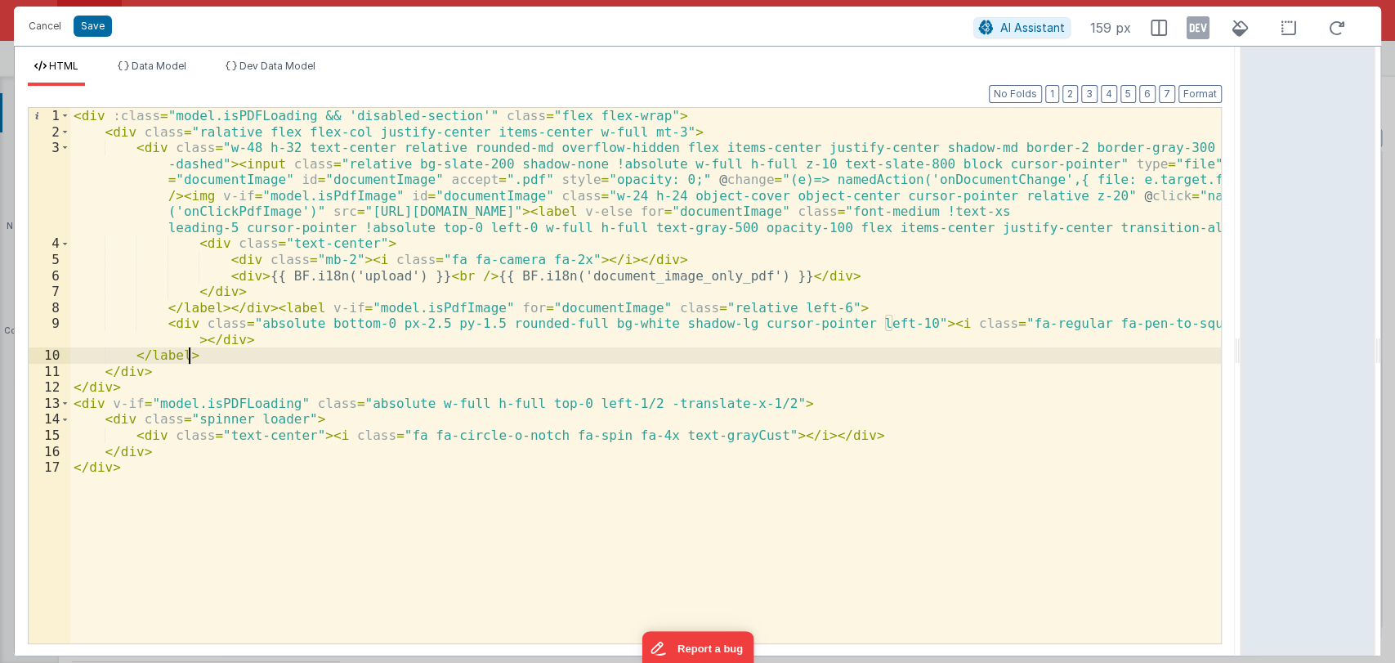
click at [995, 354] on div "< div :class = "model.isPDFLoading && 'disabled-section'" class = "flex flex-wr…" at bounding box center [645, 391] width 1151 height 567
click at [356, 281] on div "< div :class = "model.isPDFLoading && 'disabled-section'" class = "flex flex-wr…" at bounding box center [645, 391] width 1151 height 567
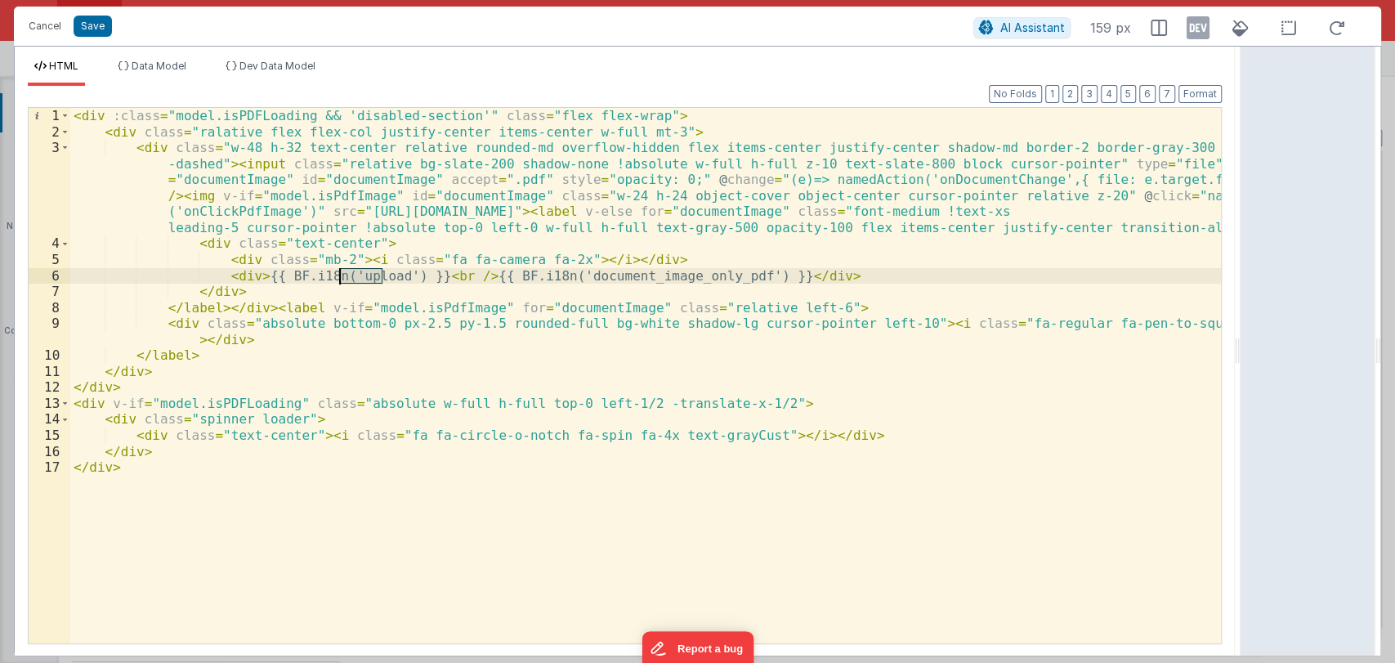
click at [356, 281] on div "< div :class = "model.isPDFLoading && 'disabled-section'" class = "flex flex-wr…" at bounding box center [645, 391] width 1151 height 567
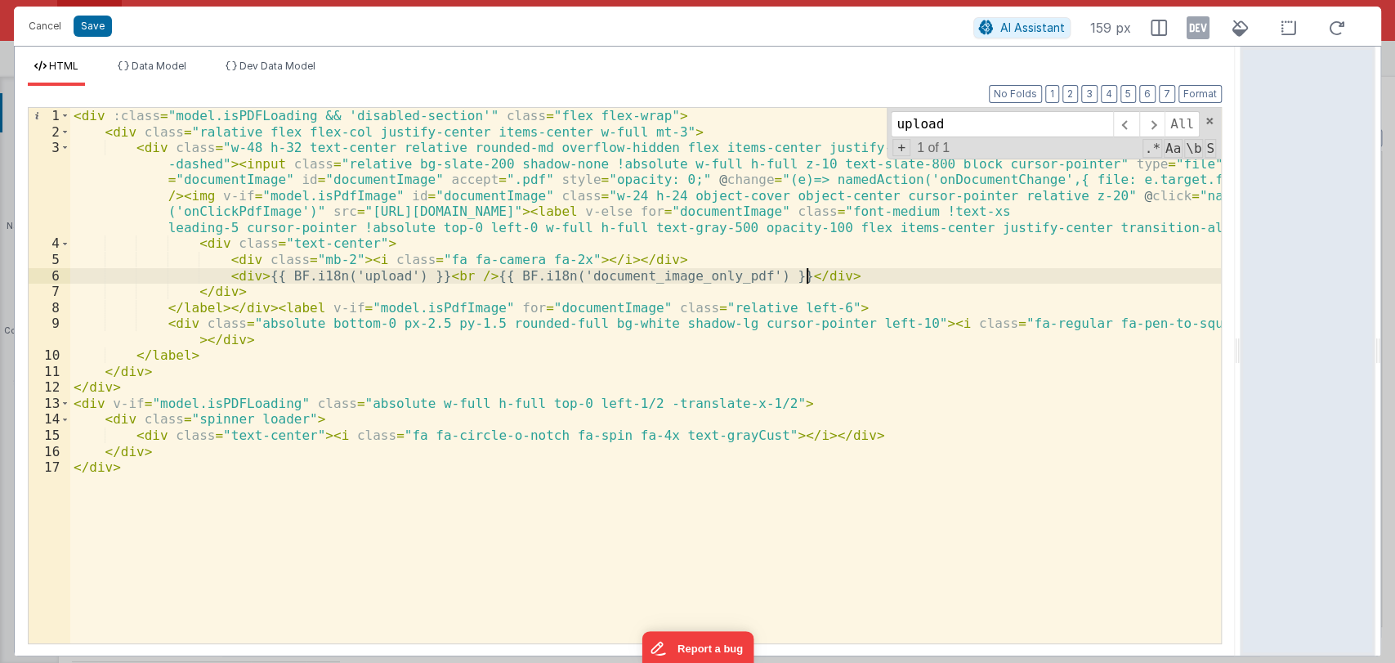
click at [830, 275] on div "< div :class = "model.isPDFLoading && 'disabled-section'" class = "flex flex-wr…" at bounding box center [645, 391] width 1151 height 567
click at [654, 257] on div "< div :class = "model.isPDFLoading && 'disabled-section'" class = "flex flex-wr…" at bounding box center [645, 391] width 1151 height 567
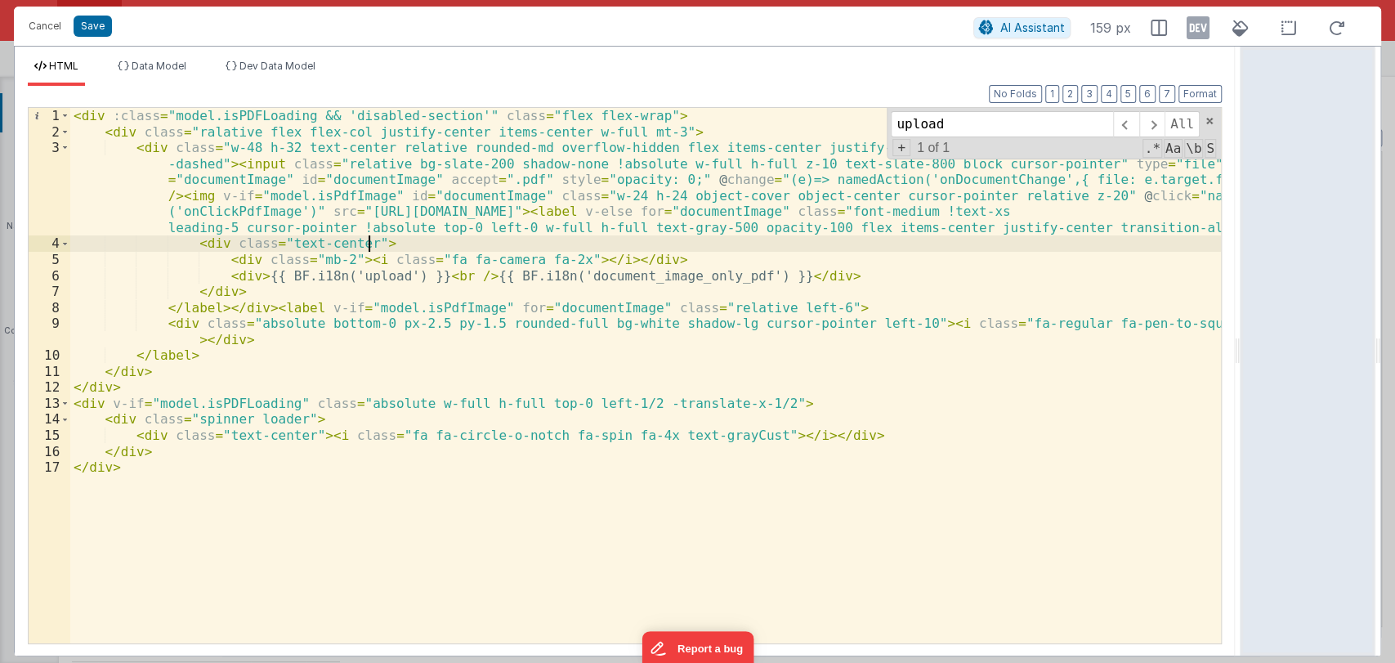
click at [367, 244] on div "< div :class = "model.isPDFLoading && 'disabled-section'" class = "flex flex-wr…" at bounding box center [645, 391] width 1151 height 567
click at [1206, 117] on span at bounding box center [1209, 120] width 11 height 11
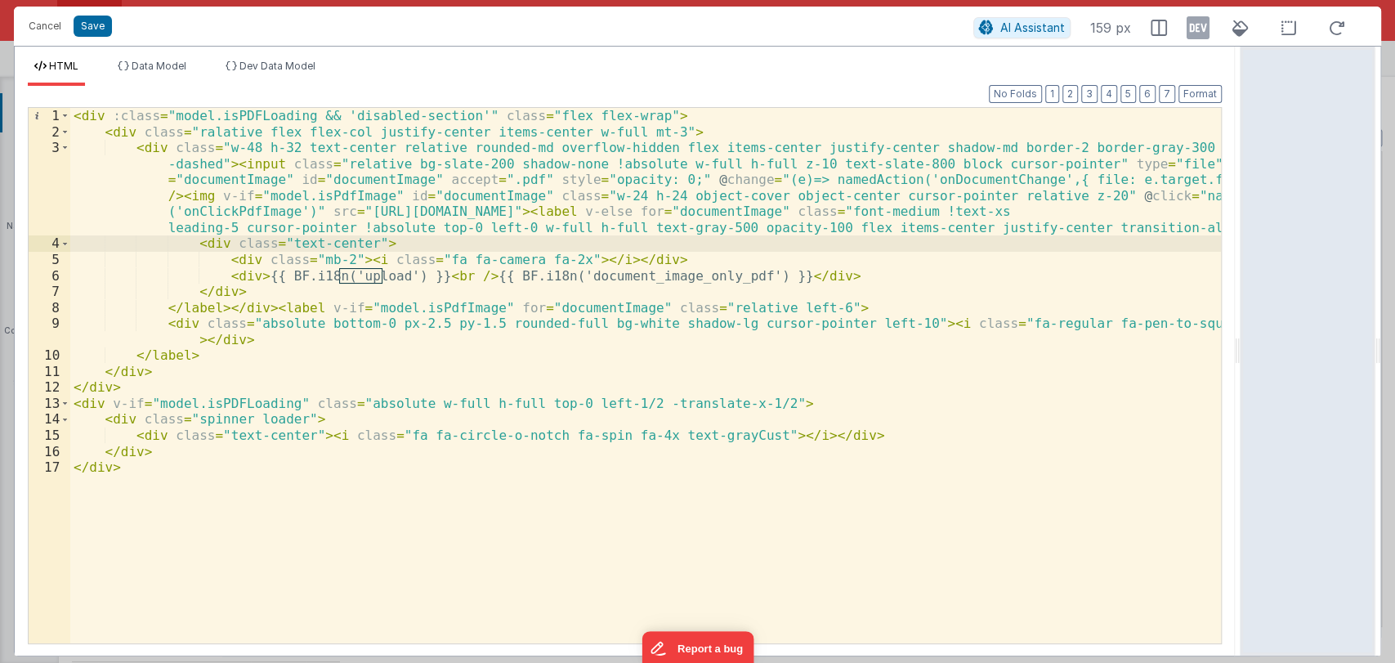
click at [1132, 195] on div "< div :class = "model.isPDFLoading && 'disabled-section'" class = "flex flex-wr…" at bounding box center [645, 391] width 1151 height 567
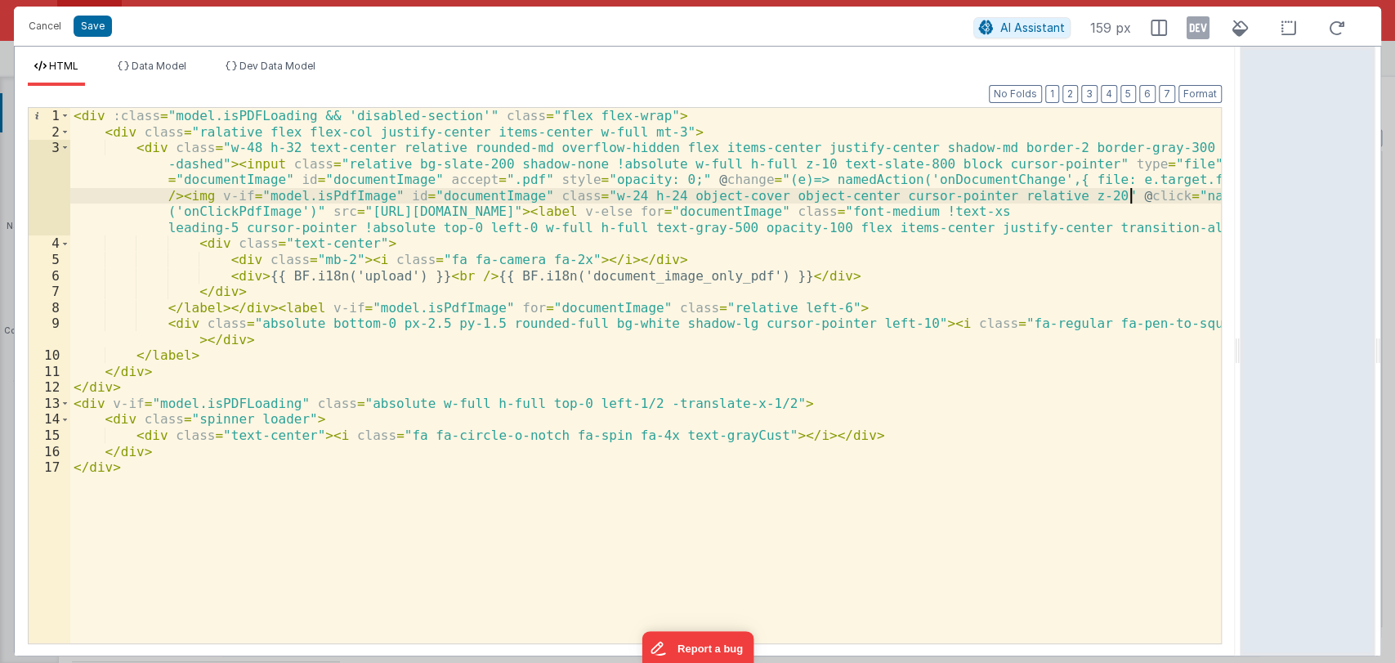
click at [1132, 195] on div "< div :class = "model.isPDFLoading && 'disabled-section'" class = "flex flex-wr…" at bounding box center [645, 391] width 1151 height 567
click at [248, 204] on div "< div :class = "model.isPDFLoading && 'disabled-section'" class = "flex flex-wr…" at bounding box center [645, 391] width 1151 height 567
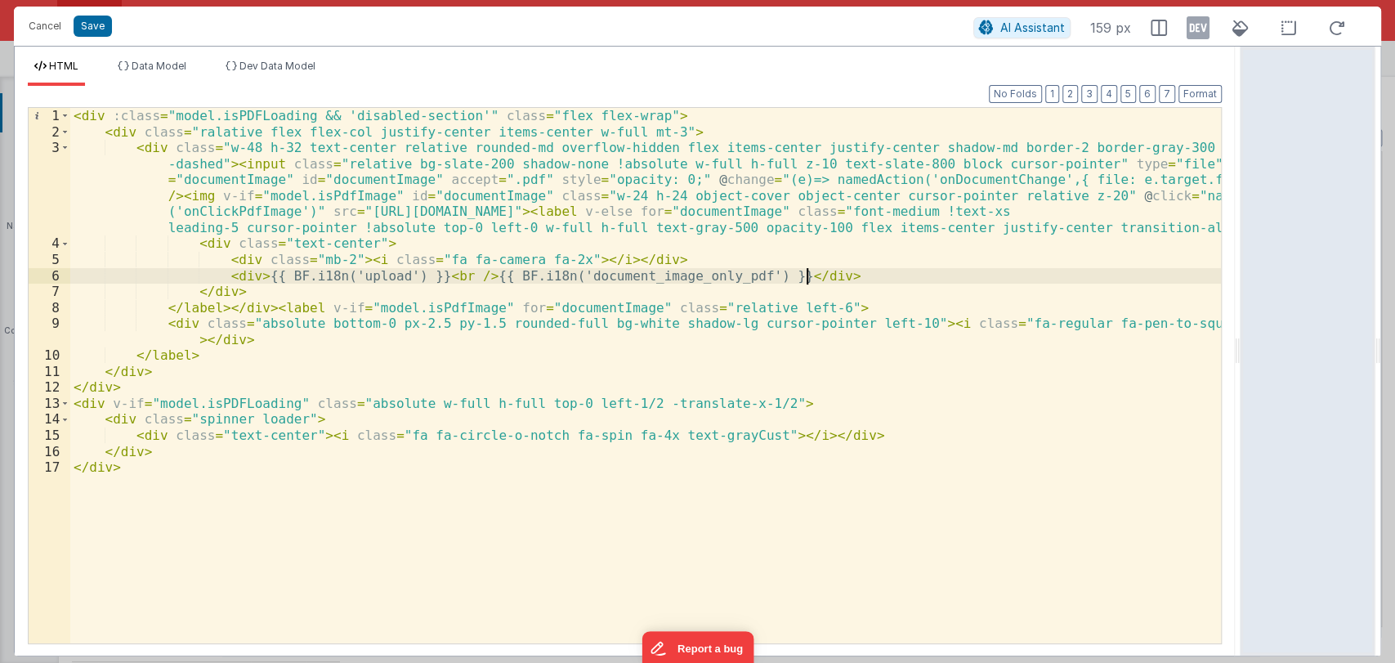
click at [828, 276] on div "< div :class = "model.isPDFLoading && 'disabled-section'" class = "flex flex-wr…" at bounding box center [645, 391] width 1151 height 567
click at [788, 262] on div "< div :class = "model.isPDFLoading && 'disabled-section'" class = "flex flex-wr…" at bounding box center [645, 391] width 1151 height 567
click at [779, 244] on div "< div :class = "model.isPDFLoading && 'disabled-section'" class = "flex flex-wr…" at bounding box center [645, 391] width 1151 height 567
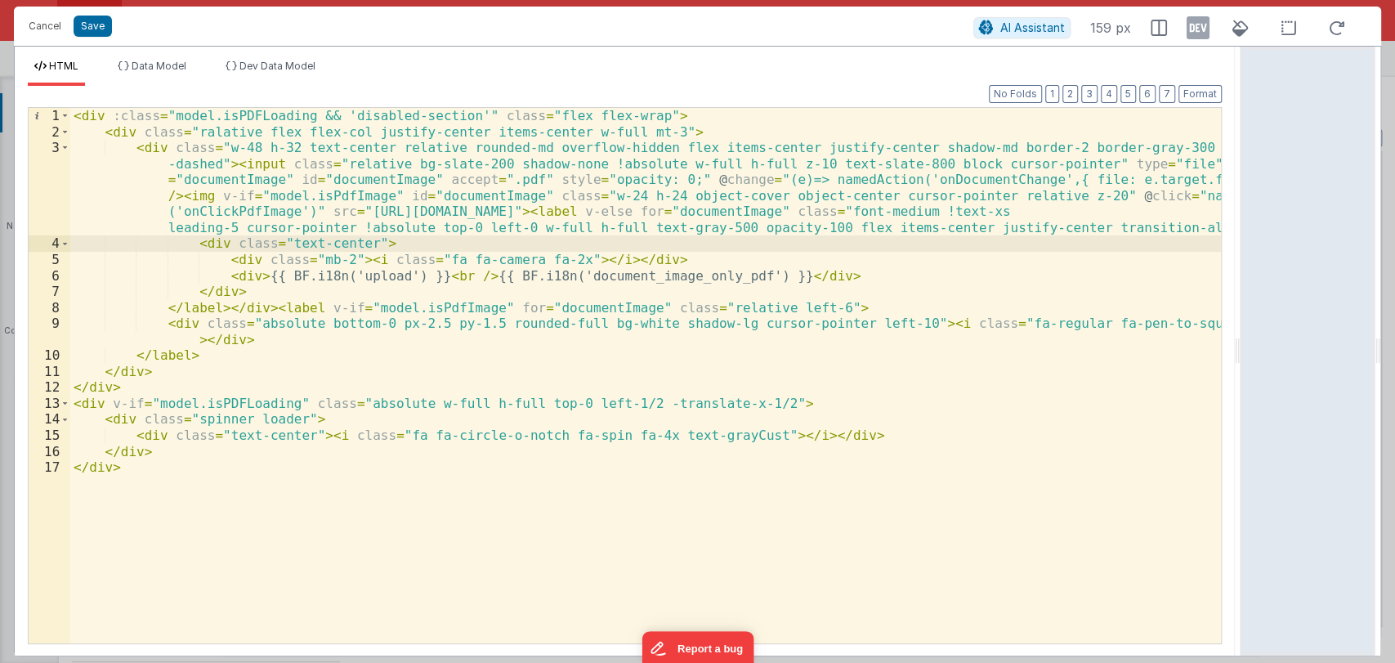
click at [838, 284] on div "< div :class = "model.isPDFLoading && 'disabled-section'" class = "flex flex-wr…" at bounding box center [645, 391] width 1151 height 567
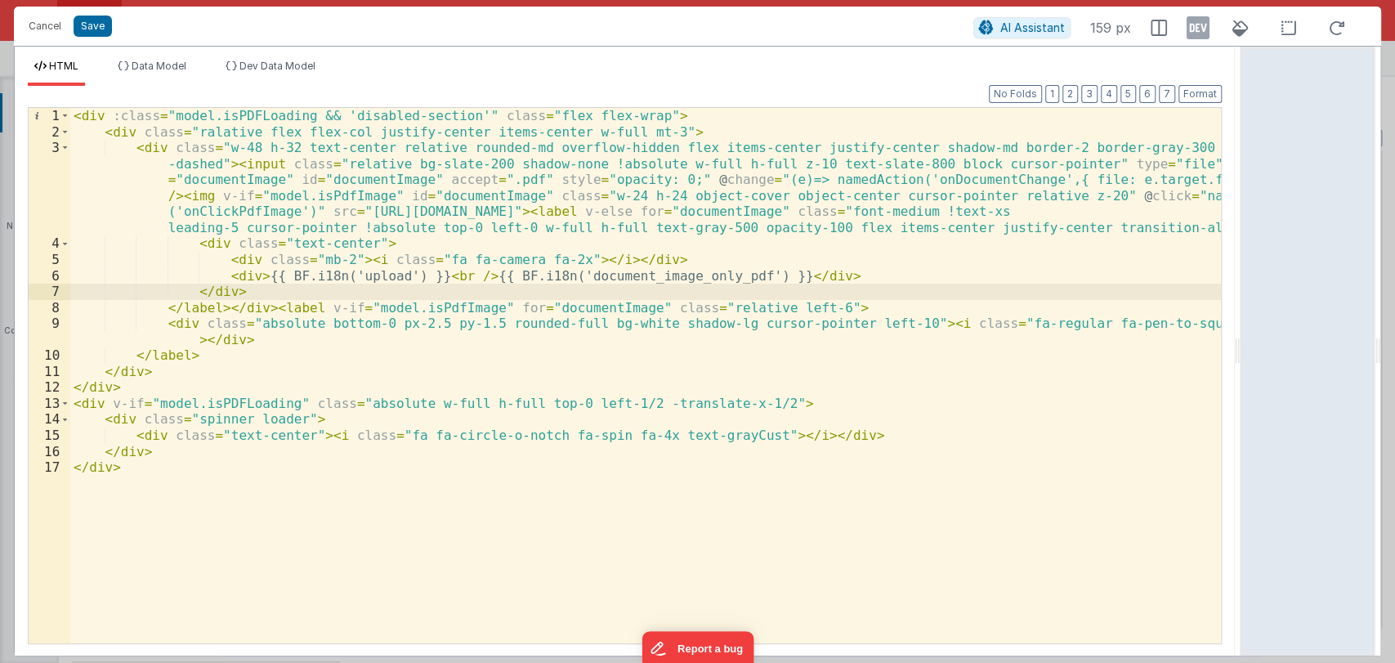
click at [834, 278] on div "< div :class = "model.isPDFLoading && 'disabled-section'" class = "flex flex-wr…" at bounding box center [645, 391] width 1151 height 567
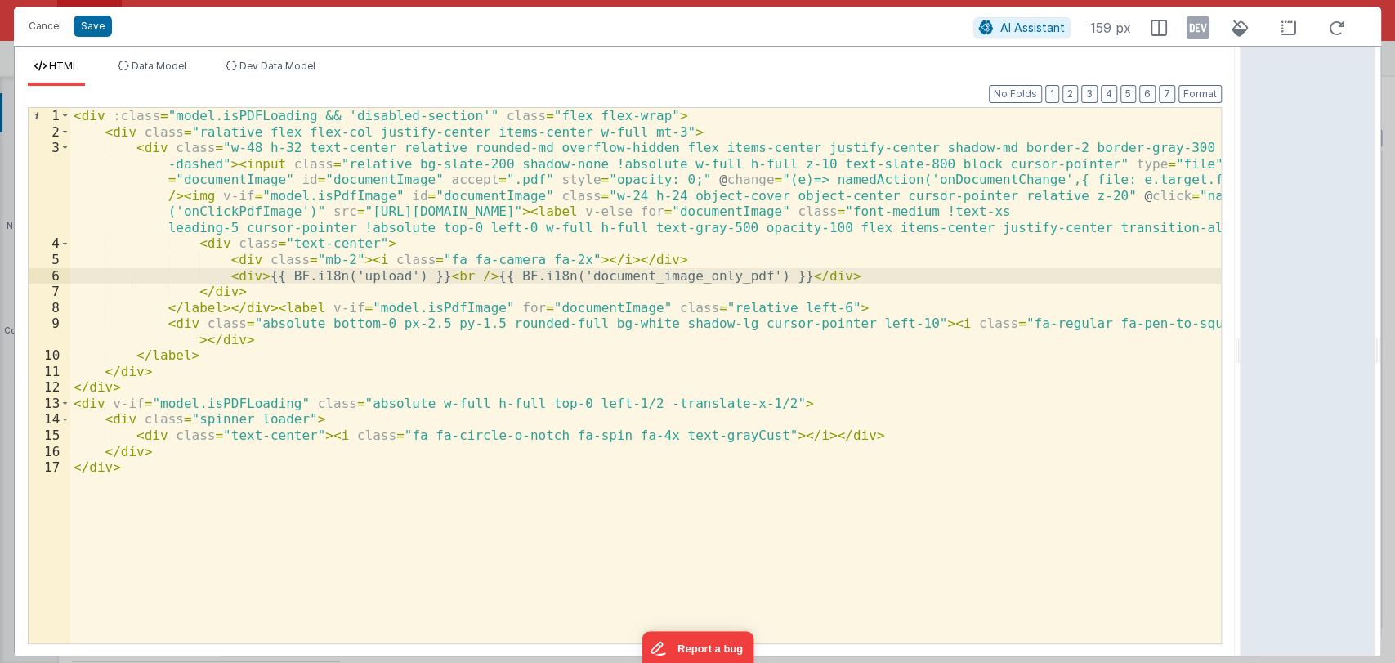
click at [821, 263] on div "< div :class = "model.isPDFLoading && 'disabled-section'" class = "flex flex-wr…" at bounding box center [645, 391] width 1151 height 567
click at [811, 248] on div "< div :class = "model.isPDFLoading && 'disabled-section'" class = "flex flex-wr…" at bounding box center [645, 391] width 1151 height 567
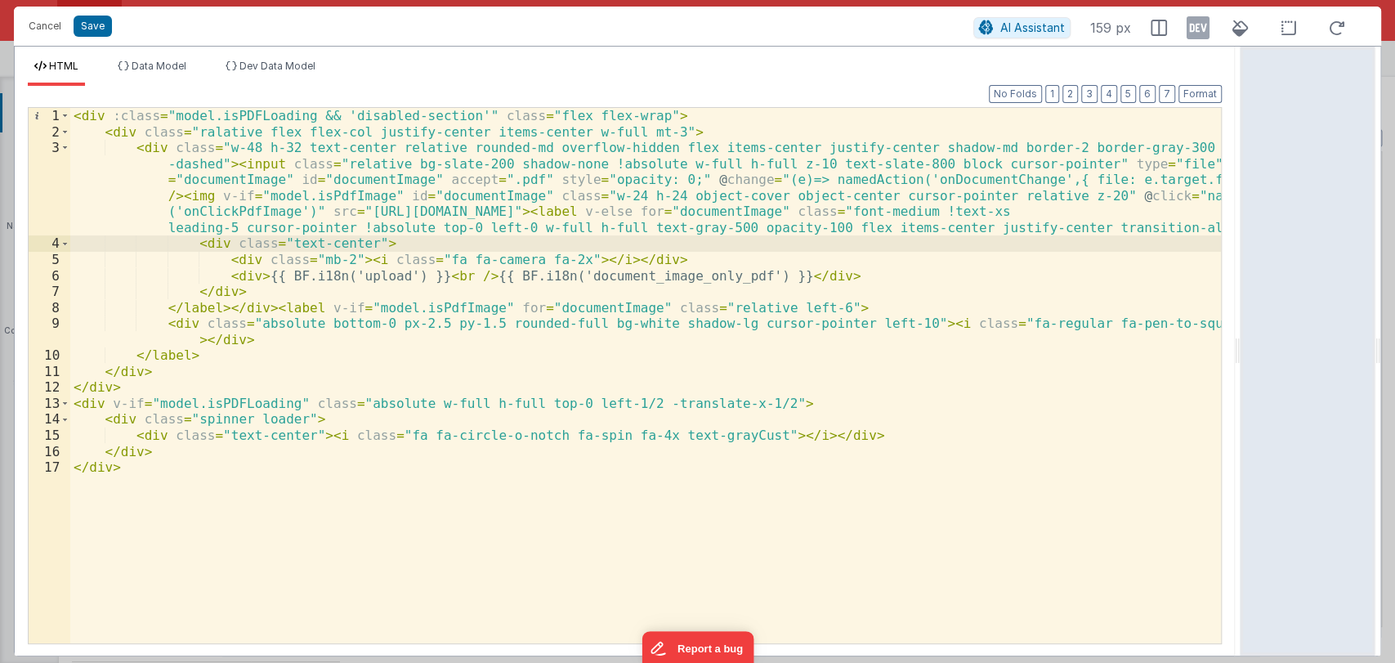
click at [816, 269] on div "< div :class = "model.isPDFLoading && 'disabled-section'" class = "flex flex-wr…" at bounding box center [645, 391] width 1151 height 567
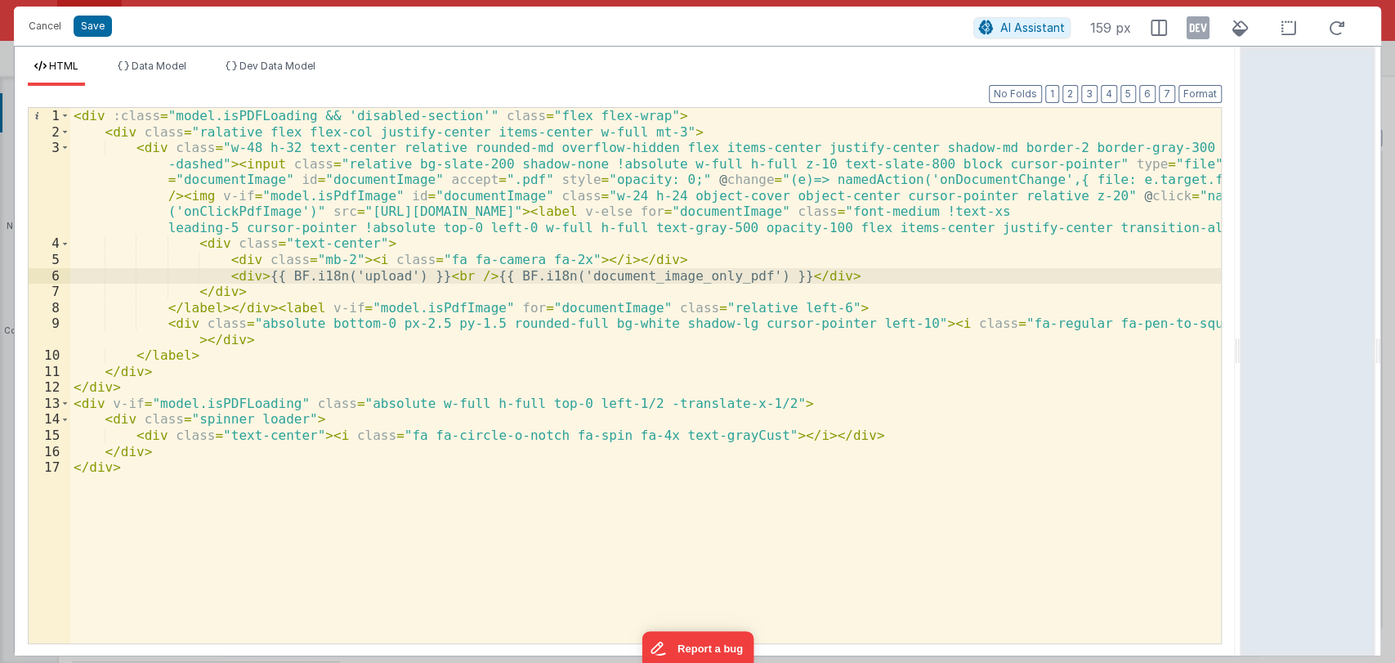
click at [815, 259] on div "< div :class = "model.isPDFLoading && 'disabled-section'" class = "flex flex-wr…" at bounding box center [645, 391] width 1151 height 567
click at [818, 275] on div "< div :class = "model.isPDFLoading && 'disabled-section'" class = "flex flex-wr…" at bounding box center [645, 391] width 1151 height 567
click at [814, 265] on div "< div :class = "model.isPDFLoading && 'disabled-section'" class = "flex flex-wr…" at bounding box center [645, 391] width 1151 height 567
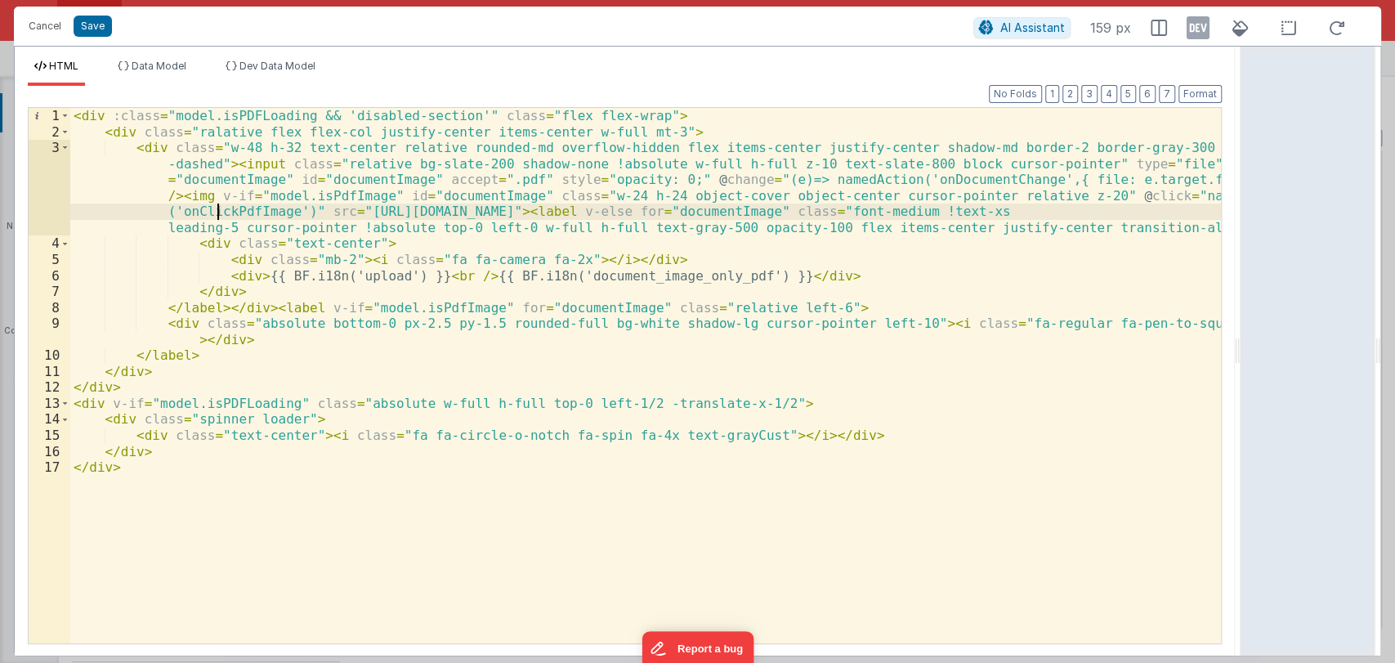
click at [217, 207] on div "< div :class = "model.isPDFLoading && 'disabled-section'" class = "flex flex-wr…" at bounding box center [645, 391] width 1151 height 567
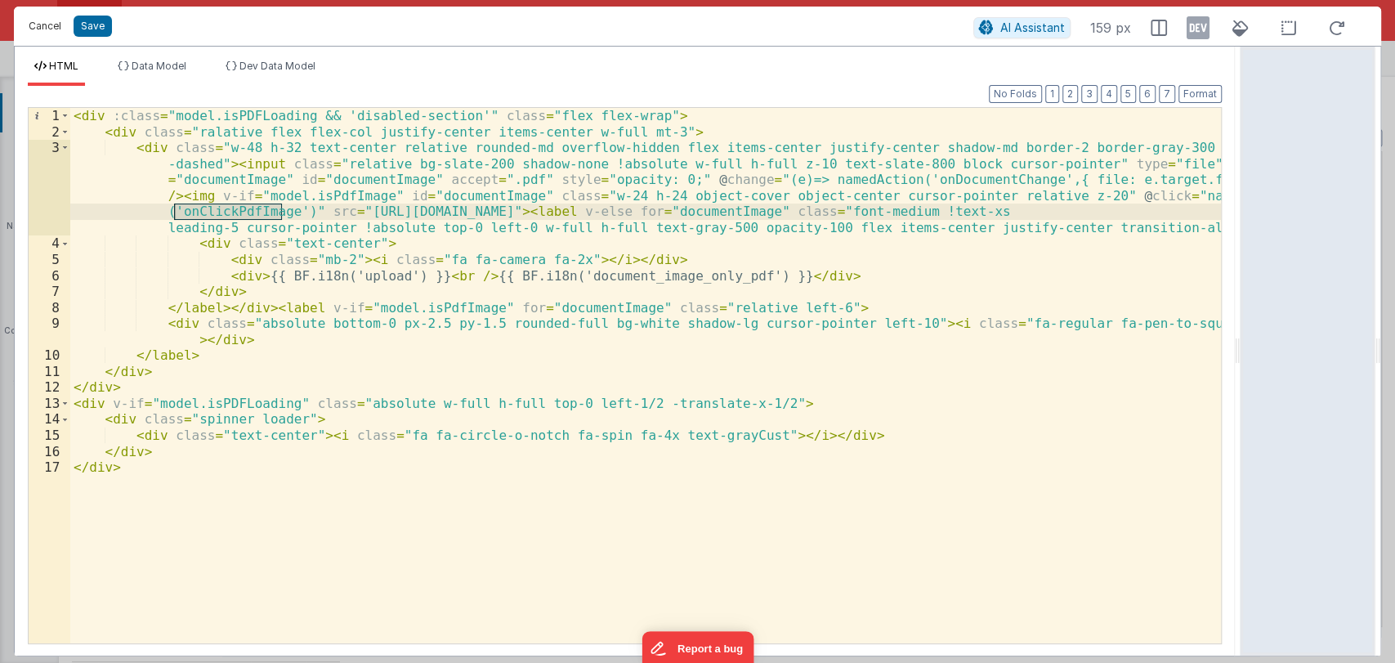
click at [32, 32] on button "Cancel" at bounding box center [44, 26] width 49 height 23
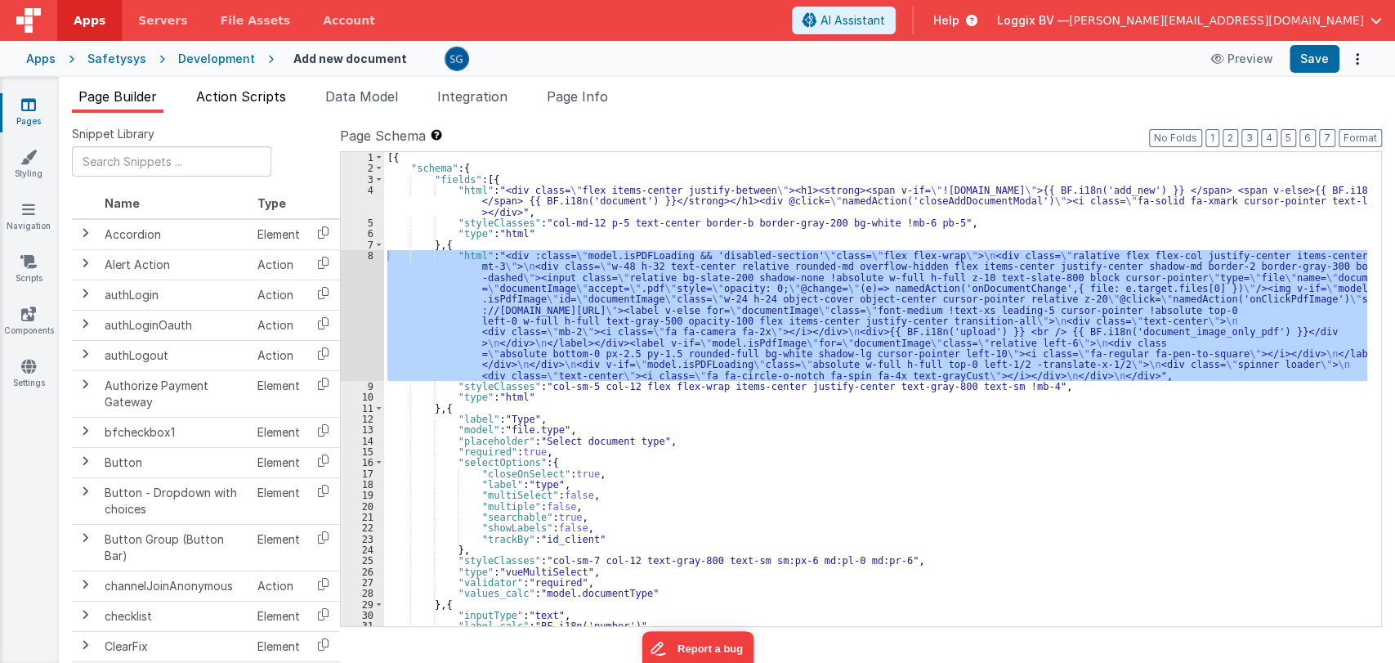
click at [257, 95] on span "Action Scripts" at bounding box center [241, 96] width 90 height 16
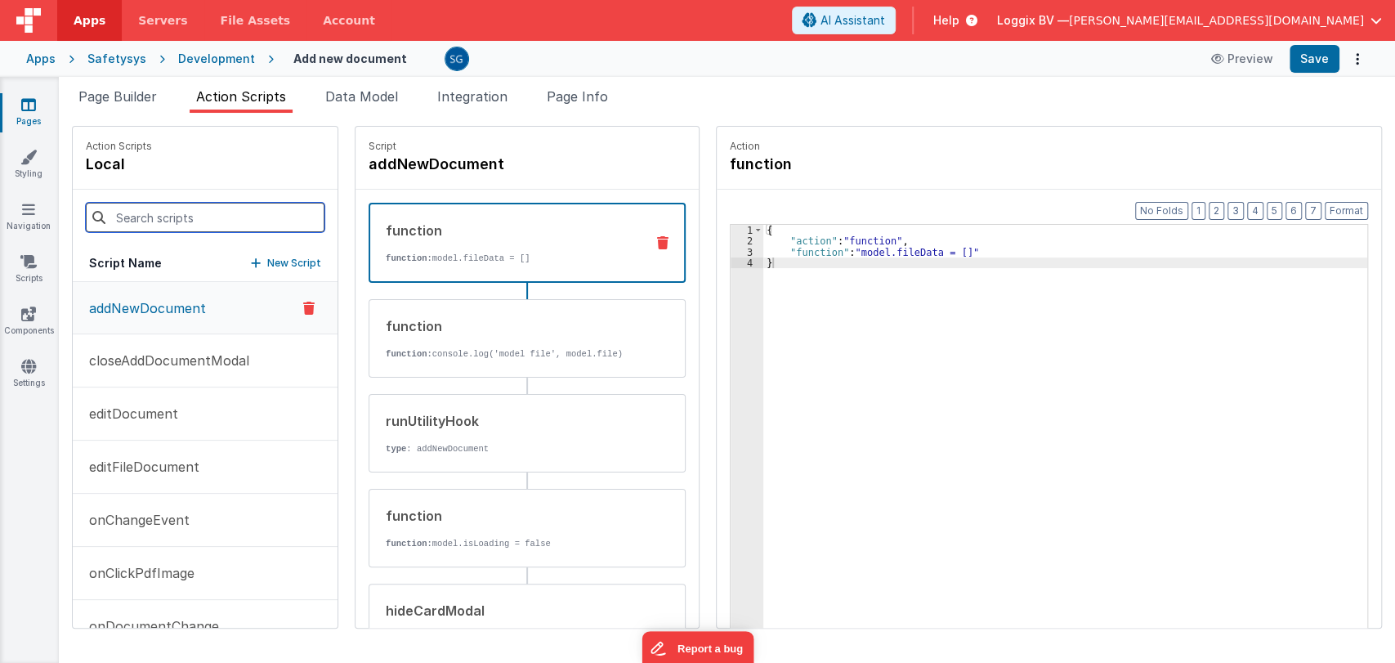
click at [222, 219] on input at bounding box center [205, 217] width 239 height 29
paste input "onClickPdfImage"
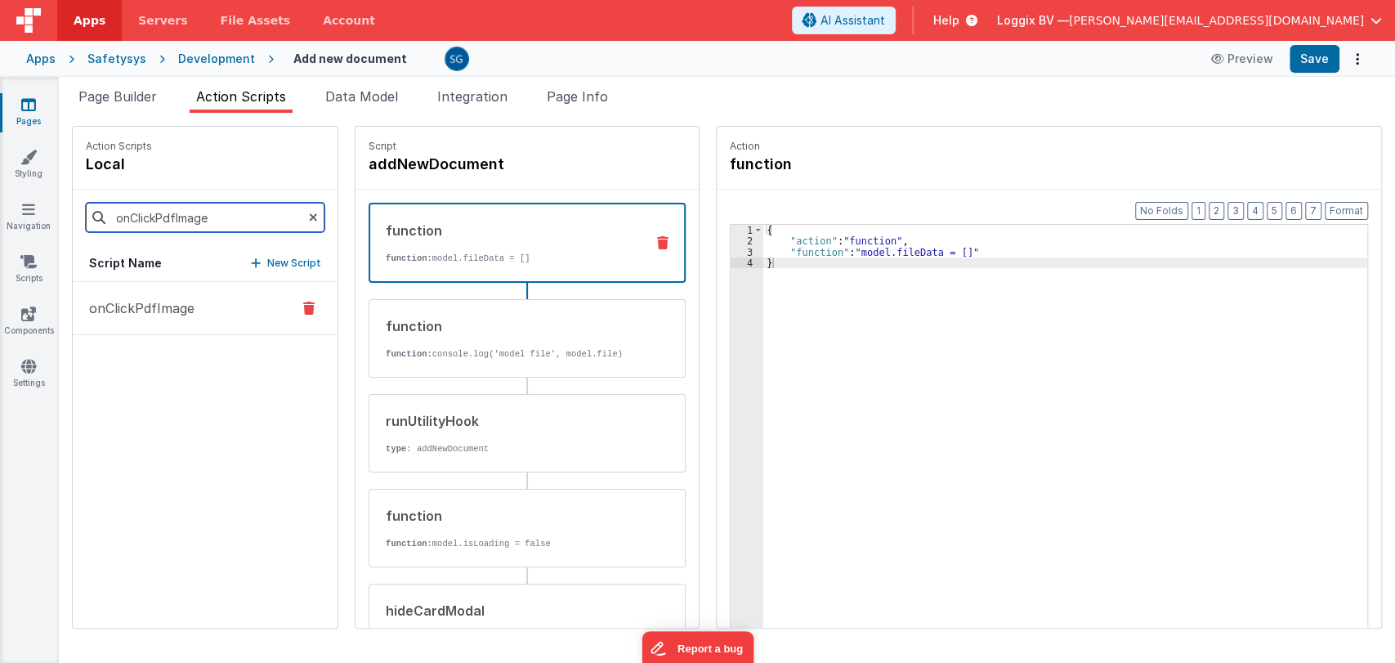
type input "onClickPdfImage"
click at [181, 310] on p "onClickPdfImage" at bounding box center [136, 308] width 115 height 20
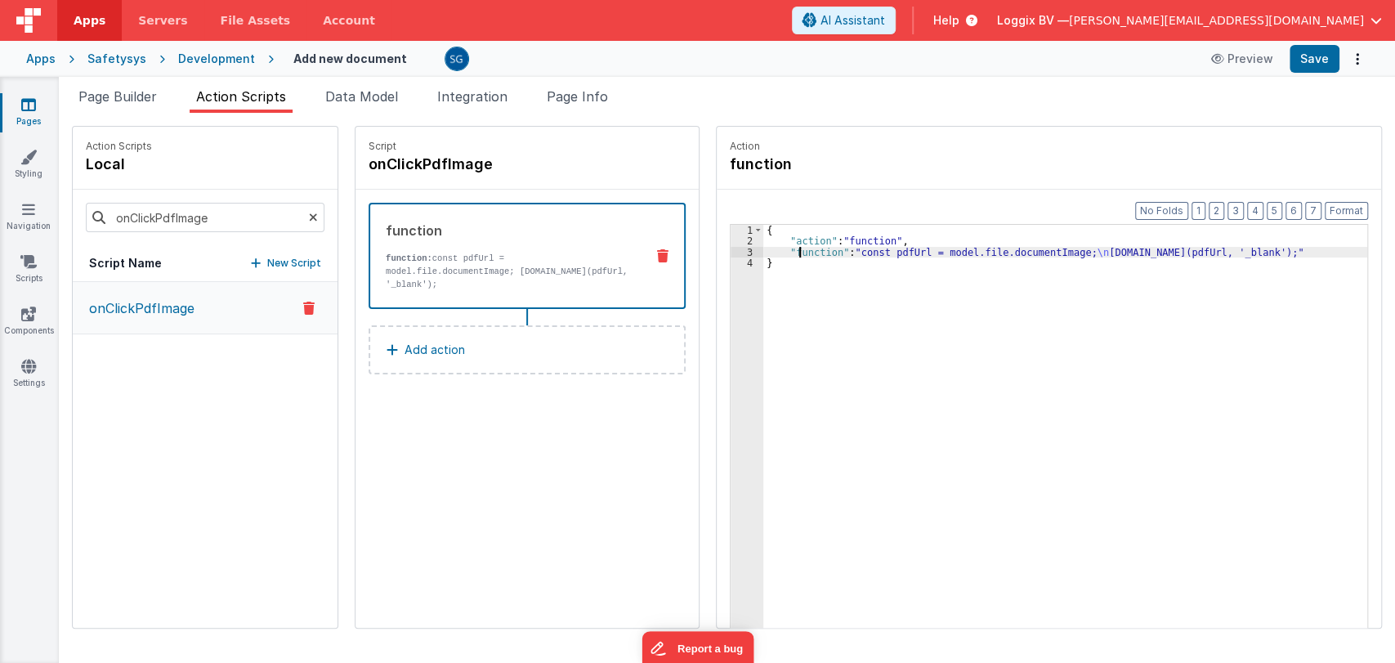
click at [783, 252] on div "{ "action" : "function" , "function" : "const pdfUrl = model.file.documentImage…" at bounding box center [1073, 463] width 620 height 476
click at [732, 252] on div "3" at bounding box center [747, 252] width 33 height 11
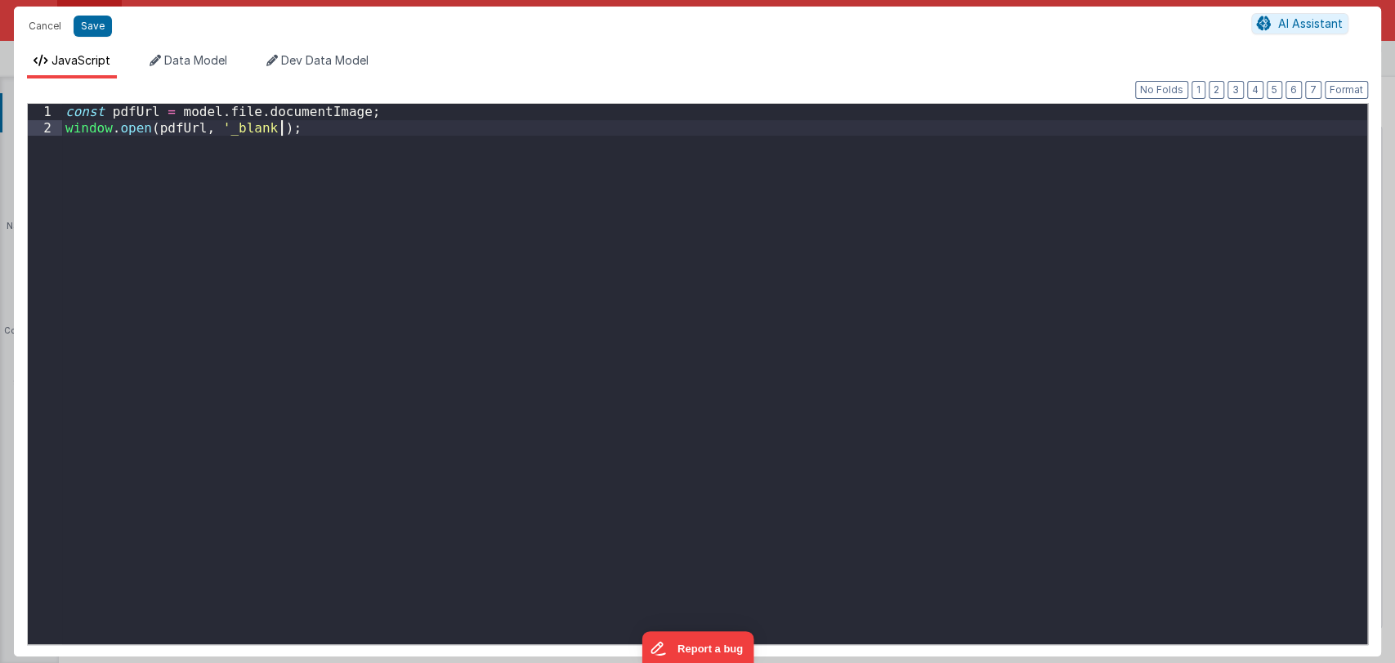
click at [732, 252] on div "const pdfUrl = model . file . documentImage ; window . open ( pdfUrl , '_blank'…" at bounding box center [714, 390] width 1305 height 572
click at [48, 28] on button "Cancel" at bounding box center [44, 26] width 49 height 23
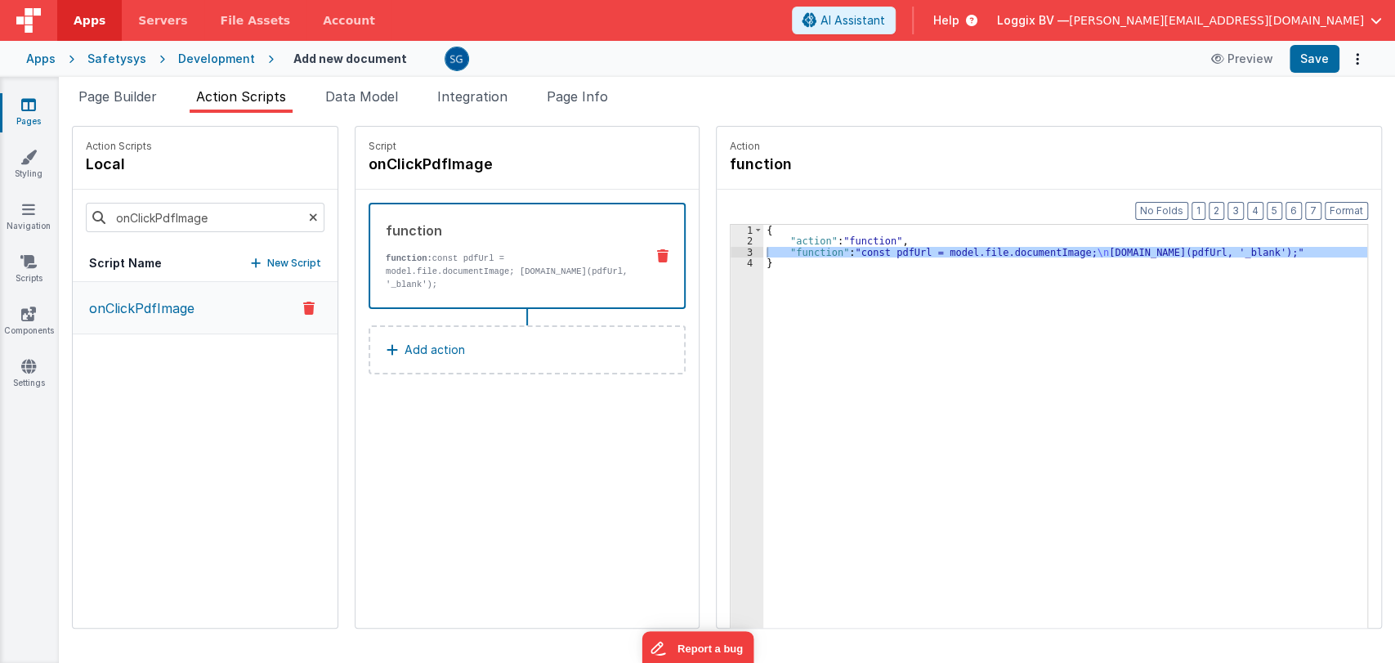
click at [148, 307] on p "onClickPdfImage" at bounding box center [136, 308] width 115 height 20
click at [106, 101] on span "Page Builder" at bounding box center [117, 96] width 78 height 16
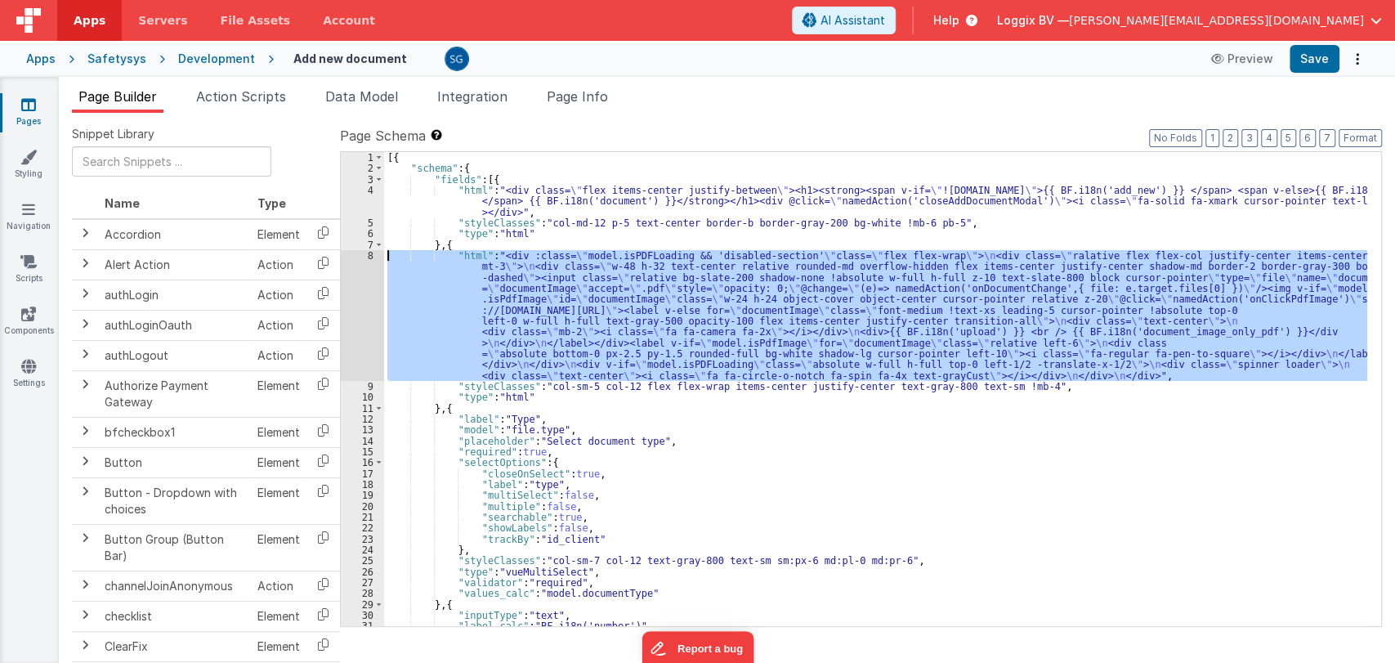
click at [476, 322] on div "[{ "schema" : { "fields" : [{ "html" : "<div class= \" flex items-center justif…" at bounding box center [875, 389] width 983 height 474
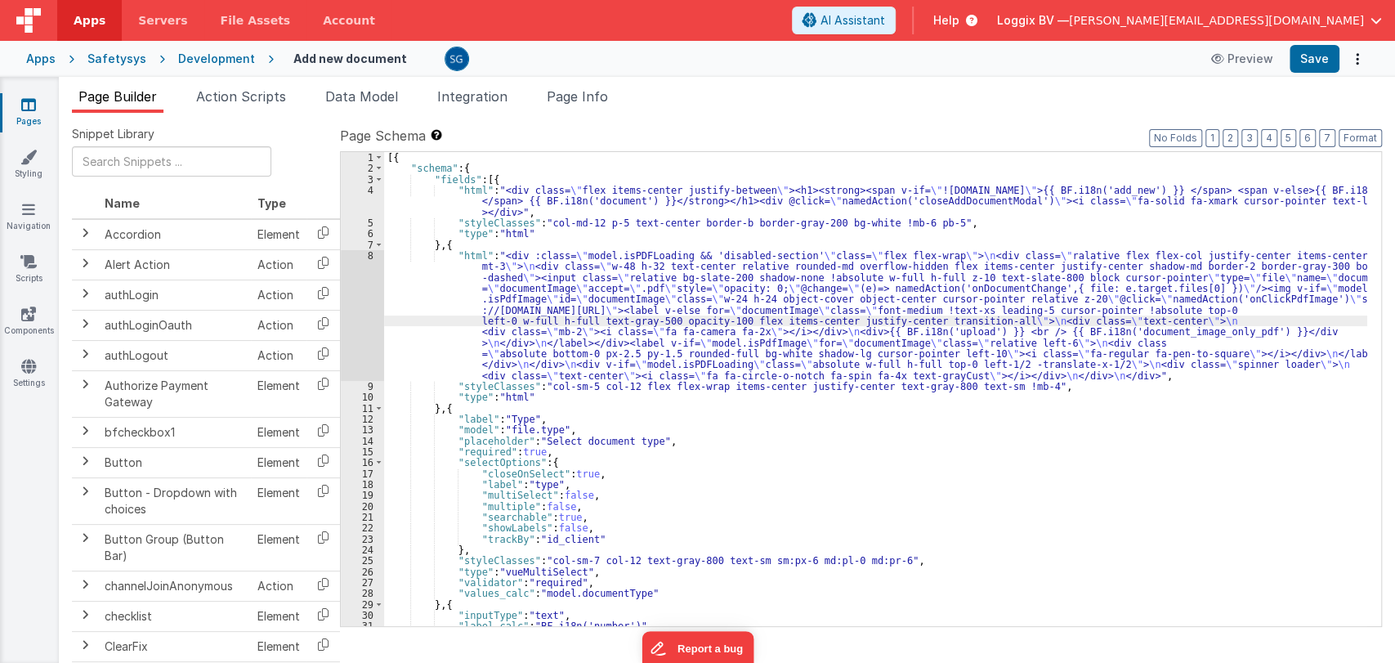
click at [370, 250] on div "8" at bounding box center [362, 315] width 43 height 131
